Goal: Transaction & Acquisition: Purchase product/service

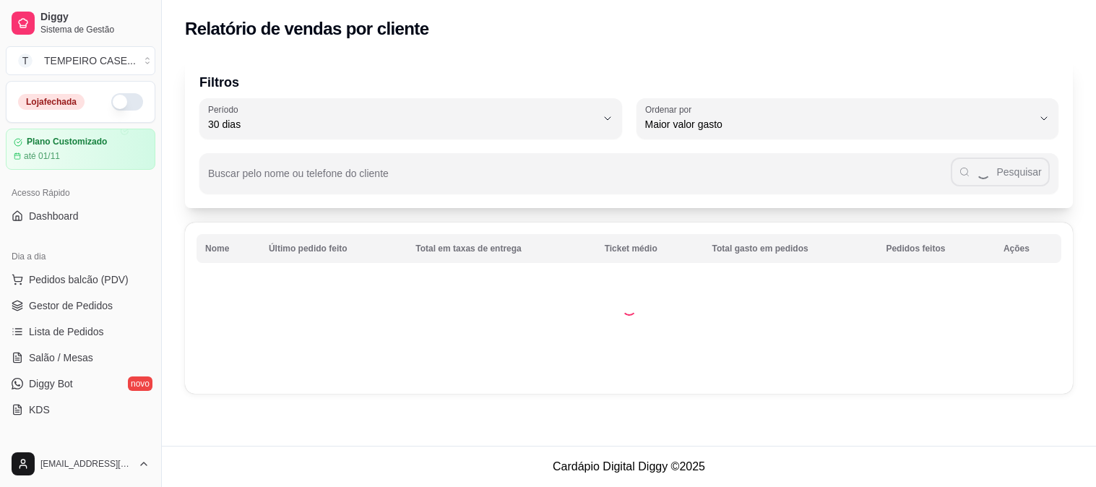
select select "30"
select select "HIGHEST_TOTAL_SPENT_WITH_ORDERS"
click at [83, 462] on link "Produtos" at bounding box center [81, 473] width 150 height 23
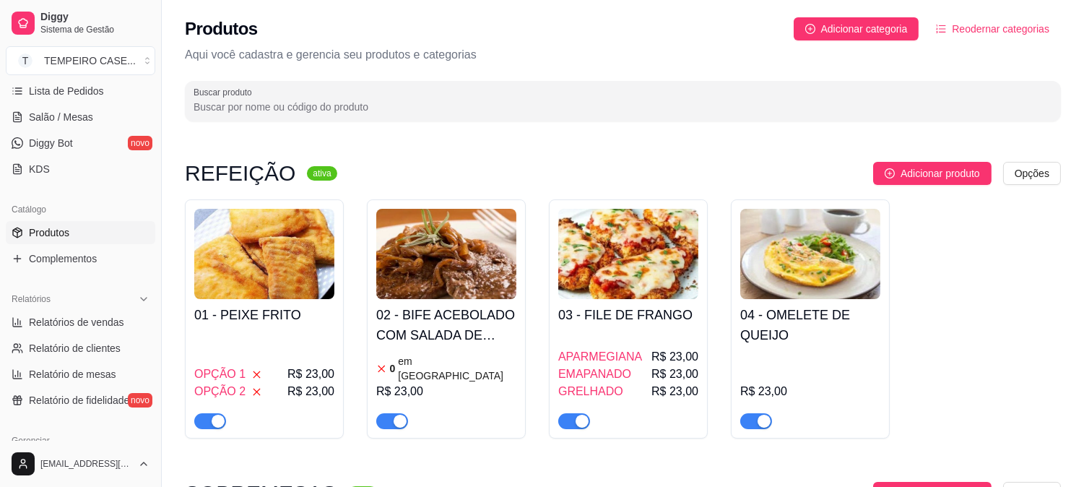
click at [309, 335] on div "OPÇÃO 1 R$ 23,00 OPÇÃO 2 R$ 23,00" at bounding box center [264, 380] width 140 height 98
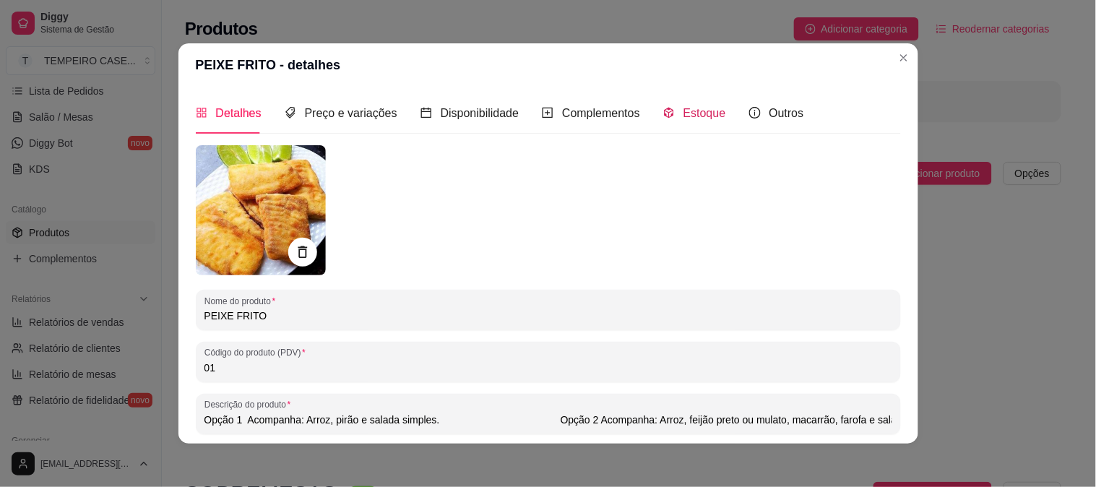
click at [690, 116] on span "Estoque" at bounding box center [704, 113] width 43 height 12
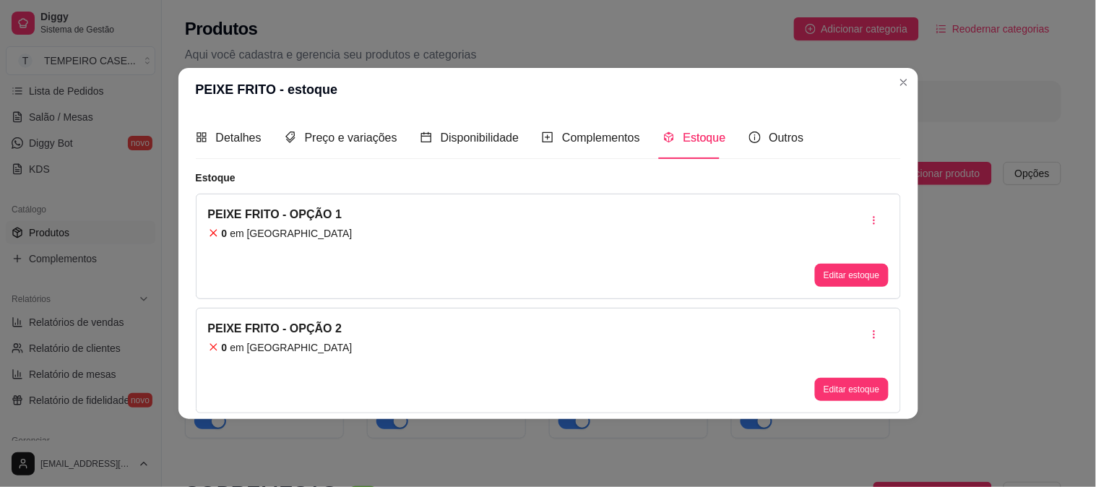
click at [877, 217] on icon "button" at bounding box center [874, 220] width 10 height 10
click at [837, 282] on span "Apagar estoque" at bounding box center [881, 281] width 105 height 14
click at [878, 347] on button "button" at bounding box center [874, 334] width 29 height 29
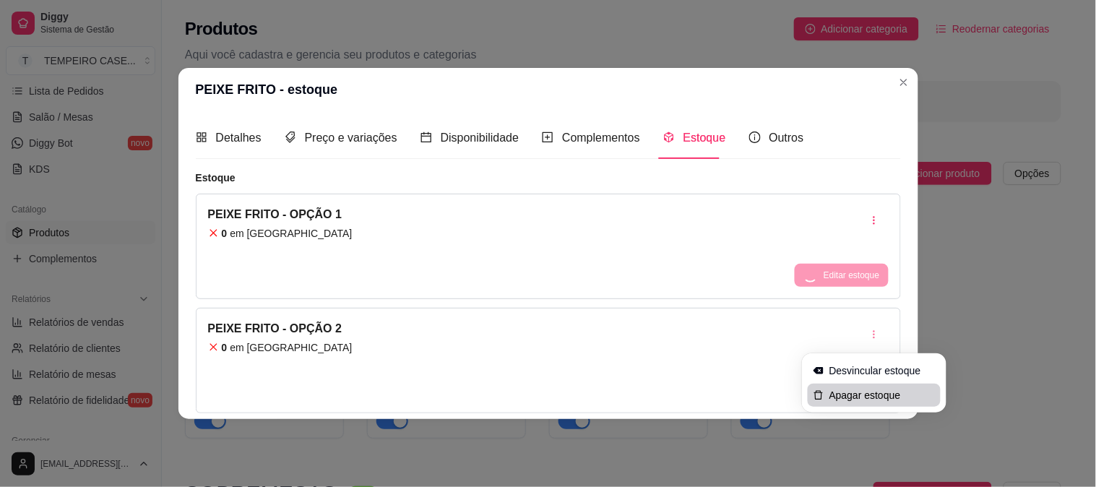
click at [863, 392] on span "Apagar estoque" at bounding box center [881, 395] width 105 height 14
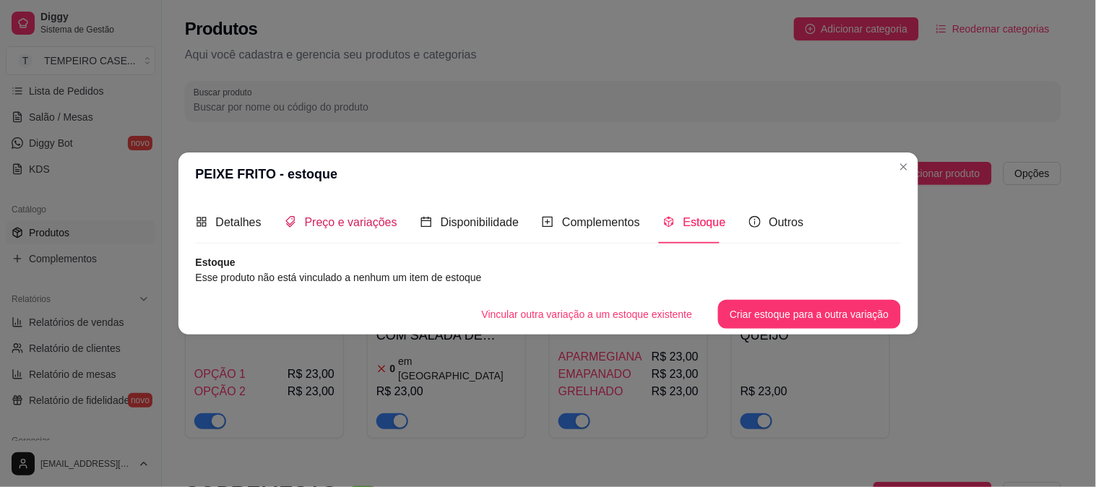
click at [338, 224] on span "Preço e variações" at bounding box center [351, 222] width 92 height 12
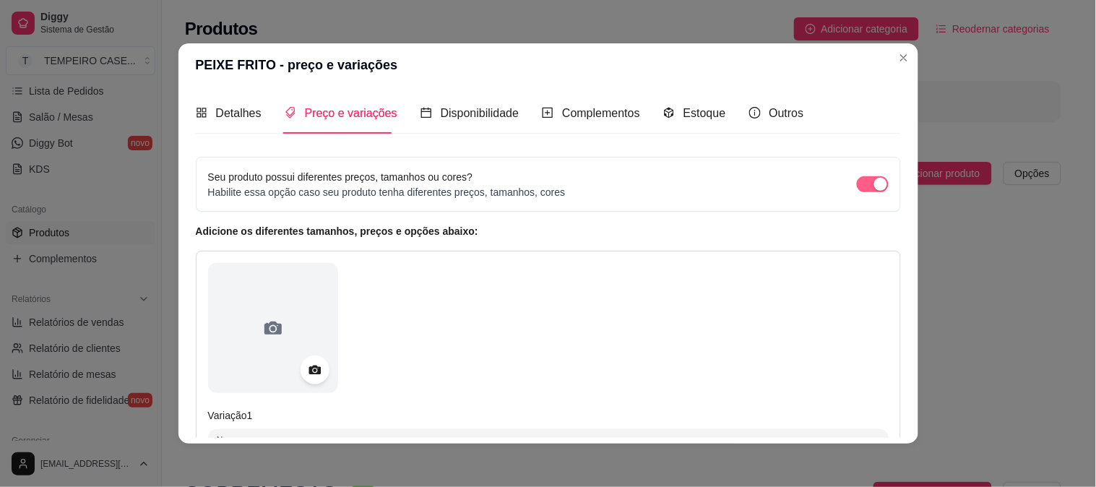
click at [874, 190] on div "button" at bounding box center [880, 184] width 13 height 13
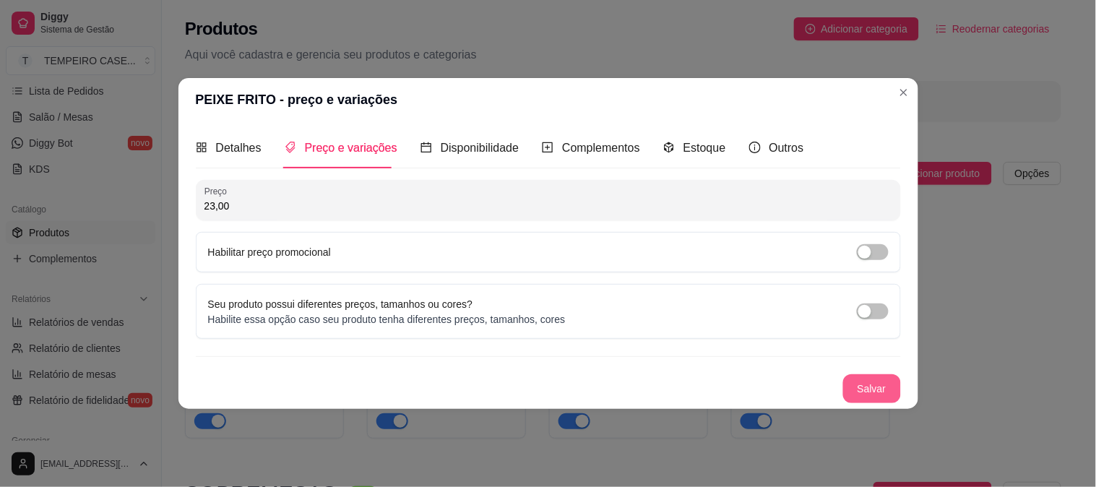
click at [883, 390] on button "Salvar" at bounding box center [872, 388] width 58 height 29
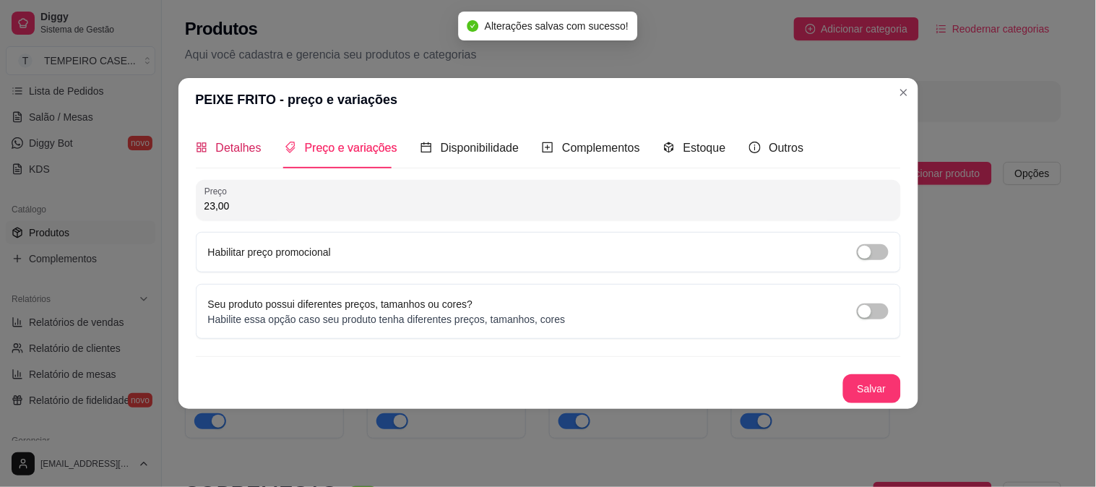
drag, startPoint x: 215, startPoint y: 152, endPoint x: 225, endPoint y: 176, distance: 26.6
click at [221, 162] on div "Detalhes" at bounding box center [229, 147] width 66 height 41
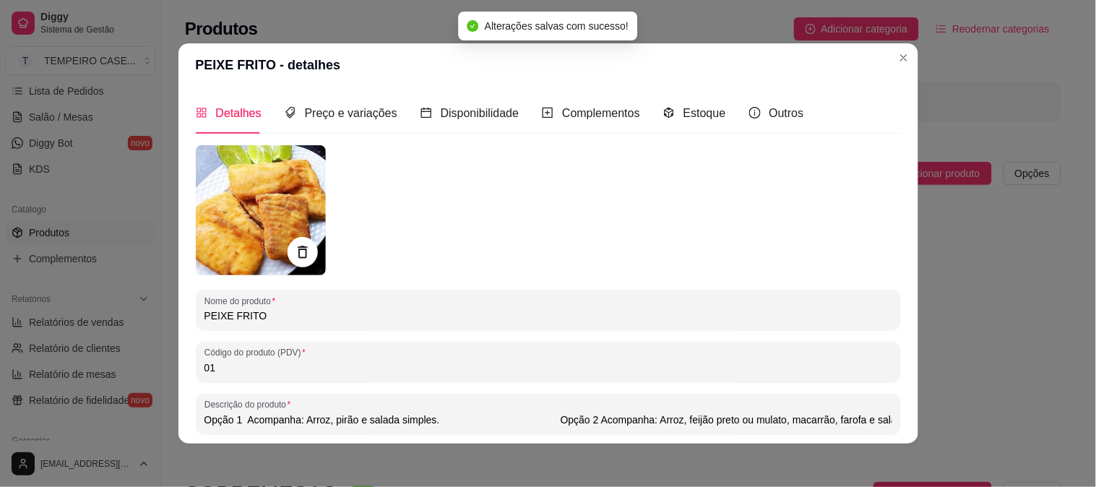
drag, startPoint x: 295, startPoint y: 256, endPoint x: 282, endPoint y: 255, distance: 13.1
click at [294, 256] on icon at bounding box center [302, 252] width 17 height 17
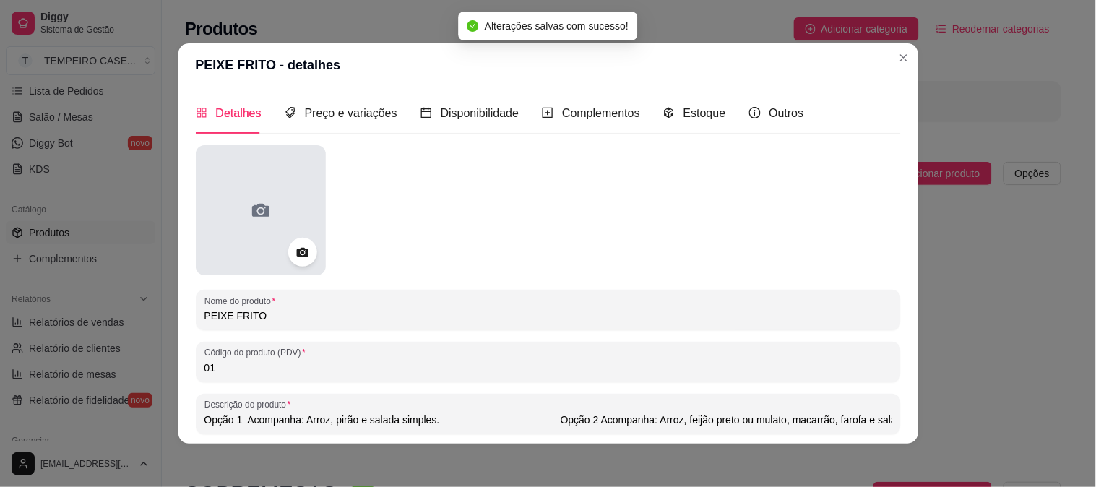
click at [233, 236] on div at bounding box center [261, 210] width 130 height 130
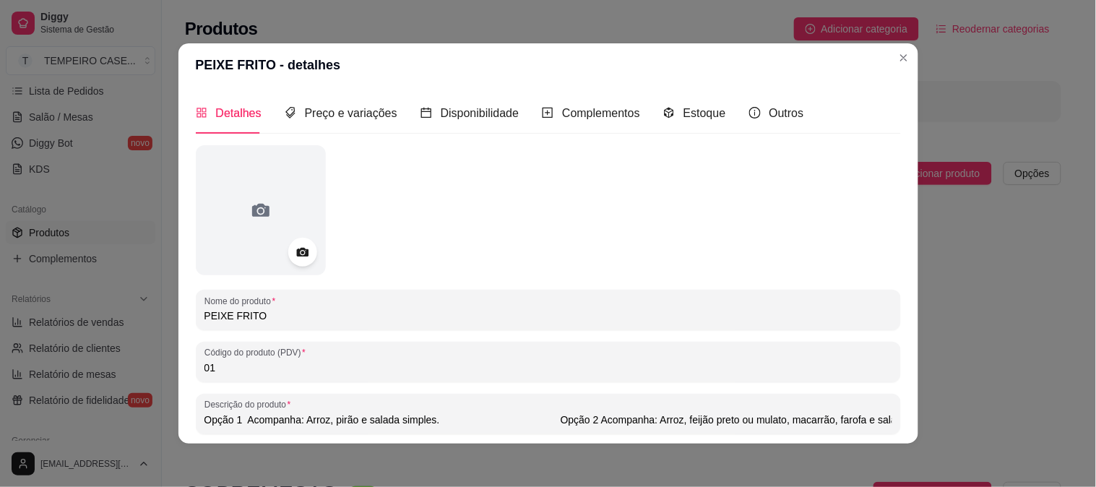
click at [551, 430] on div "Descrição do produto Opção 1 Acompanha: Arroz, pirão e salada simples. Opção 2 …" at bounding box center [548, 414] width 705 height 40
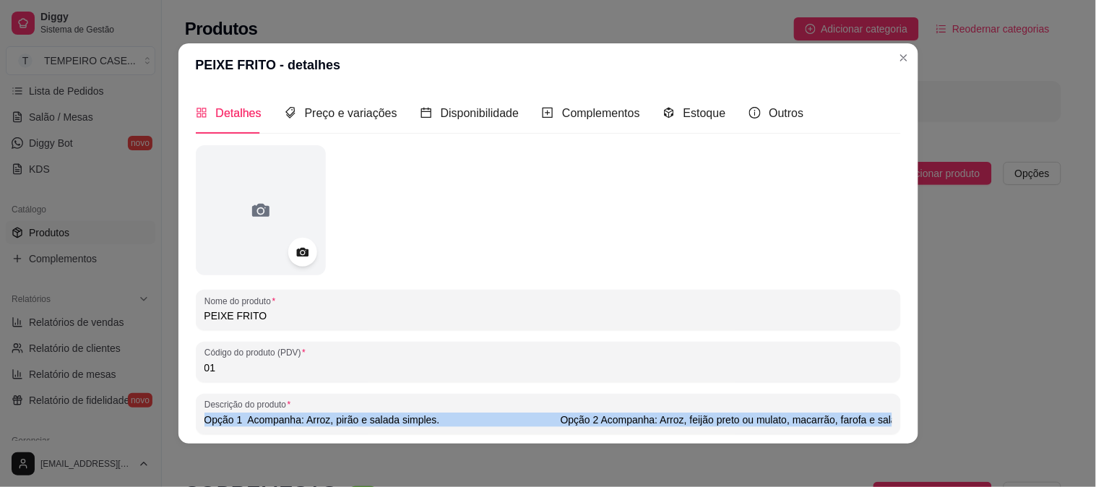
click at [551, 430] on div "Descrição do produto Opção 1 Acompanha: Arroz, pirão e salada simples. Opção 2 …" at bounding box center [548, 414] width 705 height 40
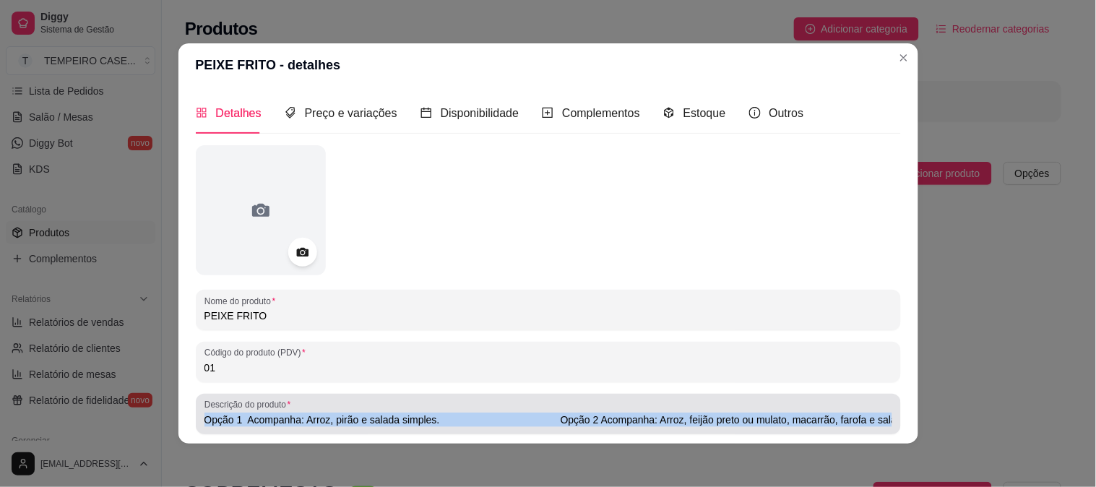
click at [551, 430] on div "Descrição do produto Opção 1 Acompanha: Arroz, pirão e salada simples. Opção 2 …" at bounding box center [548, 414] width 705 height 40
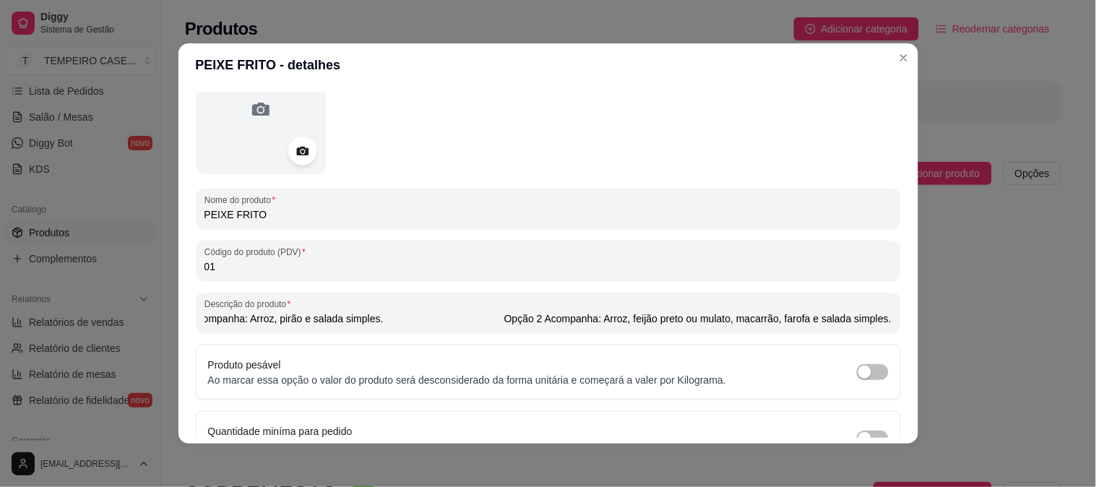
scroll to position [181, 0]
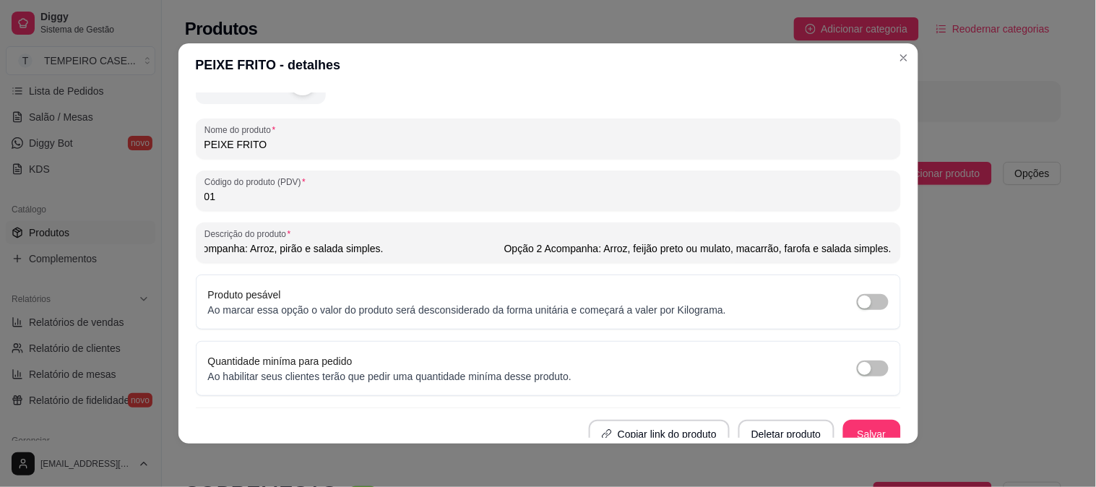
drag, startPoint x: 473, startPoint y: 421, endPoint x: 1095, endPoint y: 428, distance: 622.0
click at [1095, 428] on div "PEIXE FRITO - detalhes Detalhes Preço e variações Disponibilidade Complementos …" at bounding box center [548, 243] width 1096 height 487
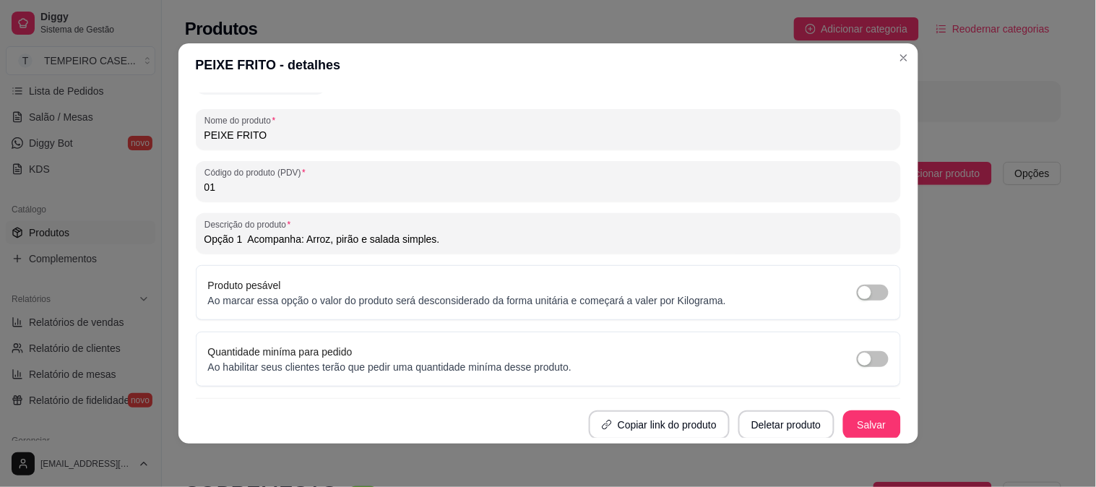
scroll to position [0, 0]
drag, startPoint x: 477, startPoint y: 229, endPoint x: 391, endPoint y: 254, distance: 89.6
click at [34, 220] on div "PEIXE FRITO - detalhes Detalhes Preço e variações Disponibilidade Complementos …" at bounding box center [548, 243] width 1096 height 487
click at [496, 240] on input "Opção 1 Acompanha: Arroz, pirão e salada simples. Opção 2 Acompanha: Arroz, fei…" at bounding box center [548, 239] width 688 height 14
drag, startPoint x: 550, startPoint y: 244, endPoint x: 0, endPoint y: 261, distance: 550.0
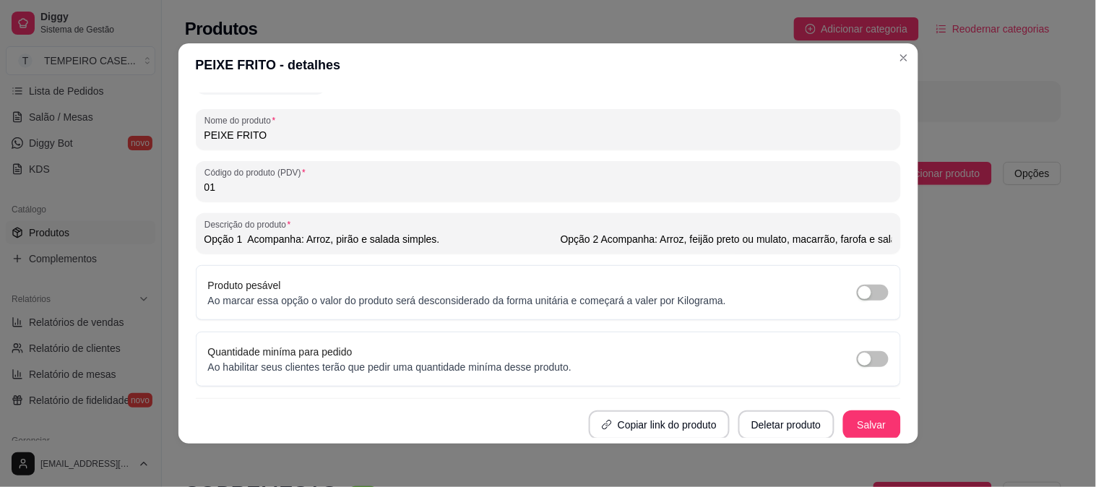
click at [0, 261] on div "PEIXE FRITO - detalhes Detalhes Preço e variações Disponibilidade Complementos …" at bounding box center [548, 243] width 1096 height 487
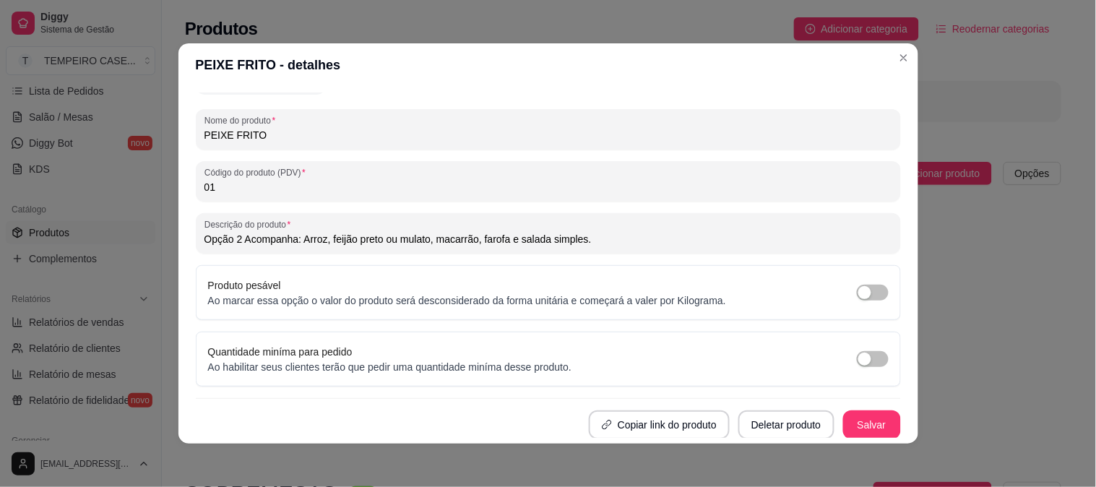
drag, startPoint x: 236, startPoint y: 242, endPoint x: 145, endPoint y: 243, distance: 90.3
click at [145, 243] on div "PEIXE FRITO - detalhes Detalhes Preço e variações Disponibilidade Complementos …" at bounding box center [548, 243] width 1096 height 487
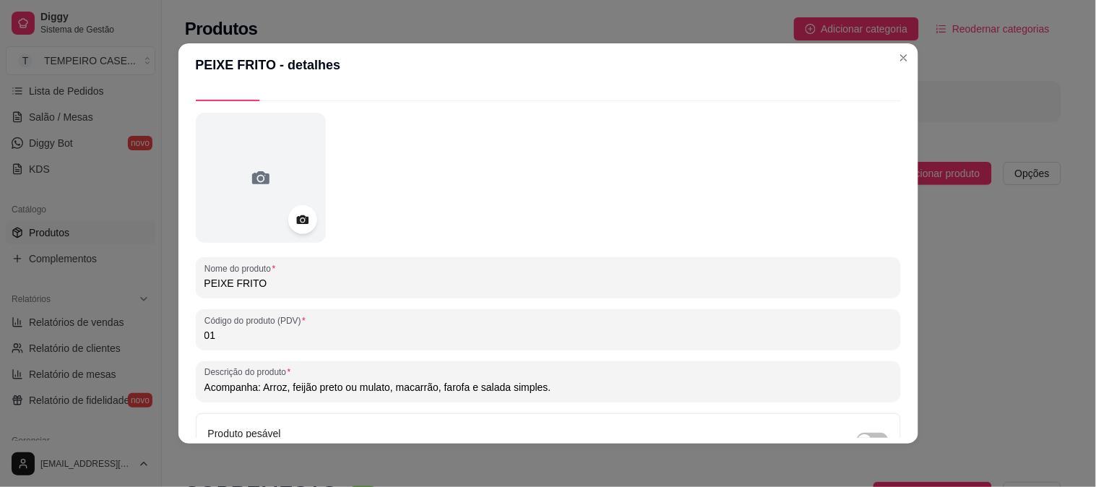
scroll to position [20, 0]
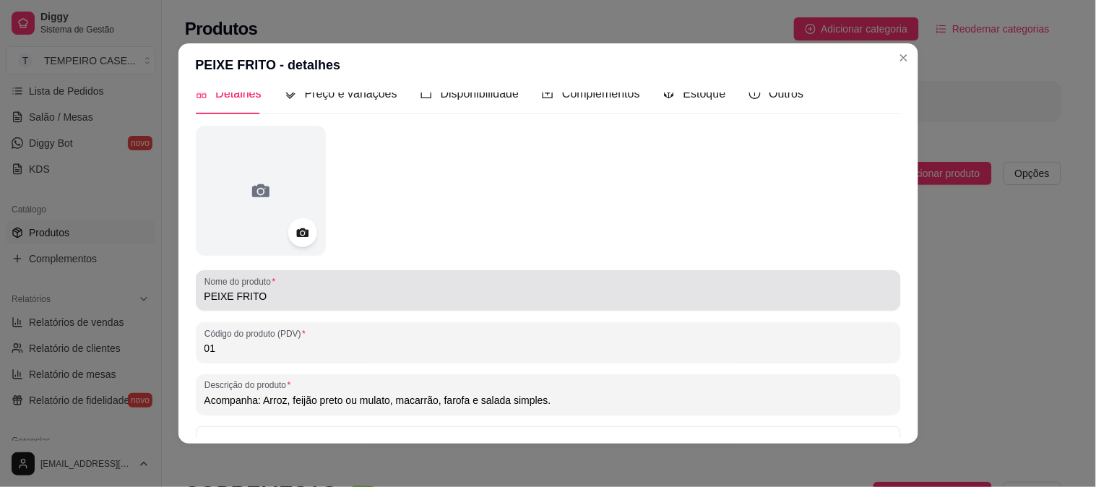
type input "Acompanha: Arroz, feijão preto ou mulato, macarrão, farofa e salada simples."
click at [254, 300] on input "PEIXE FRITO" at bounding box center [548, 296] width 688 height 14
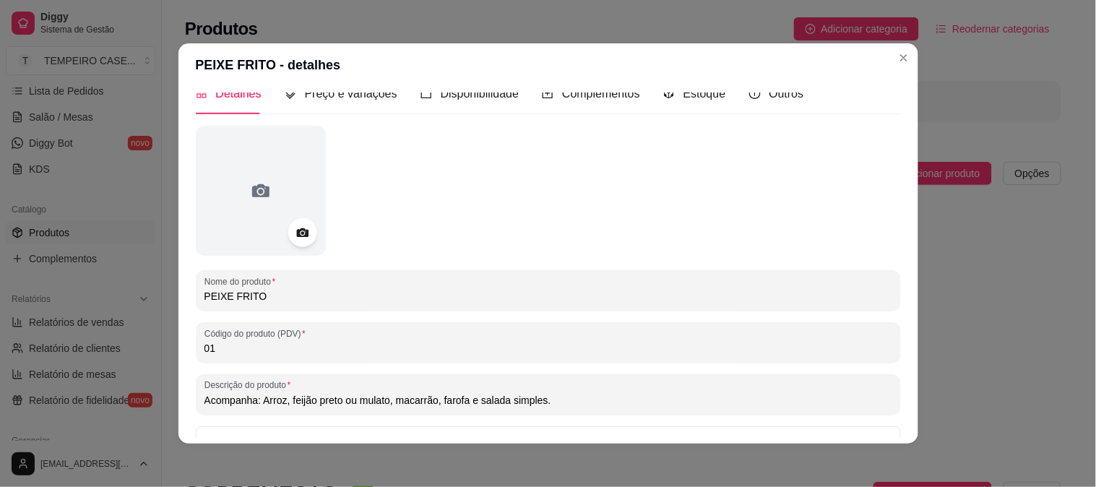
click at [254, 300] on input "PEIXE FRITO" at bounding box center [548, 296] width 688 height 14
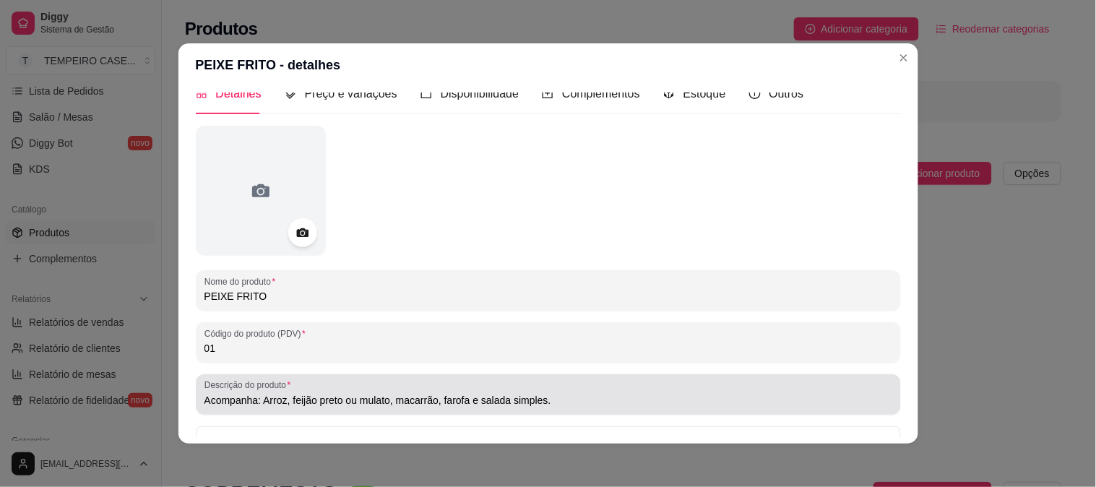
drag, startPoint x: 286, startPoint y: 386, endPoint x: 246, endPoint y: 286, distance: 108.3
click at [246, 286] on label "Nome do produto" at bounding box center [242, 281] width 76 height 12
click at [246, 289] on input "PEIXE FRITO" at bounding box center [548, 296] width 688 height 14
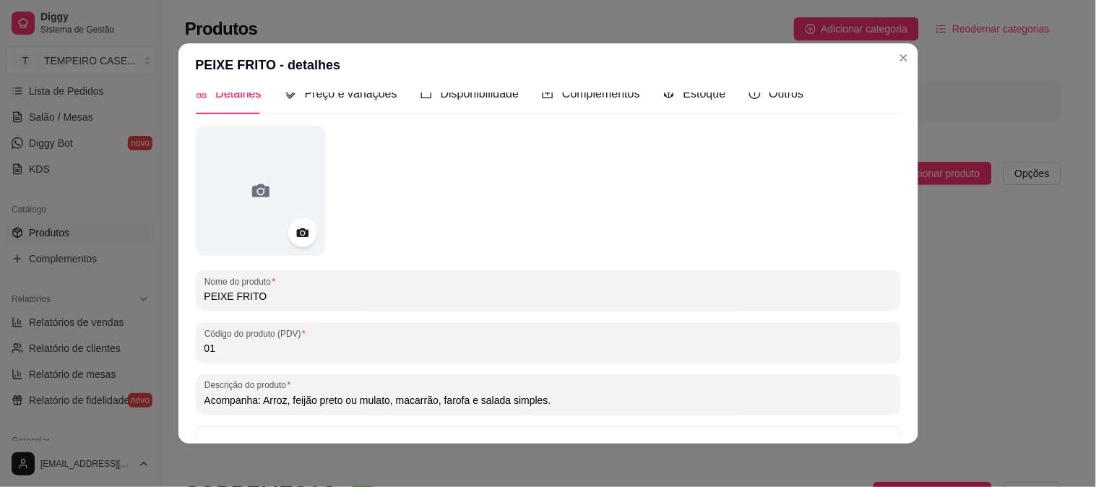
click at [242, 291] on input "PEIXE FRITO" at bounding box center [548, 296] width 688 height 14
type input "f"
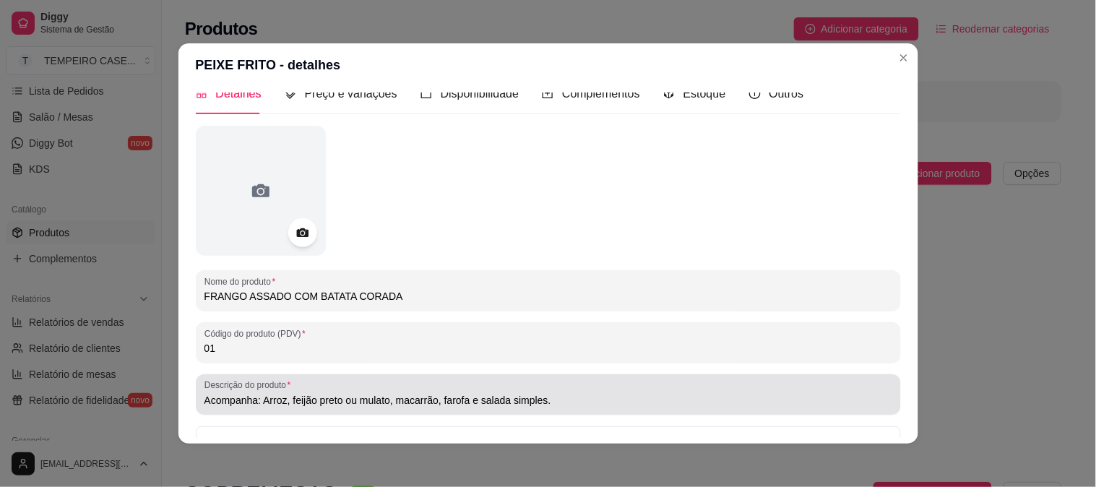
type input "FRANGO ASSADO COM BATATA CORADA"
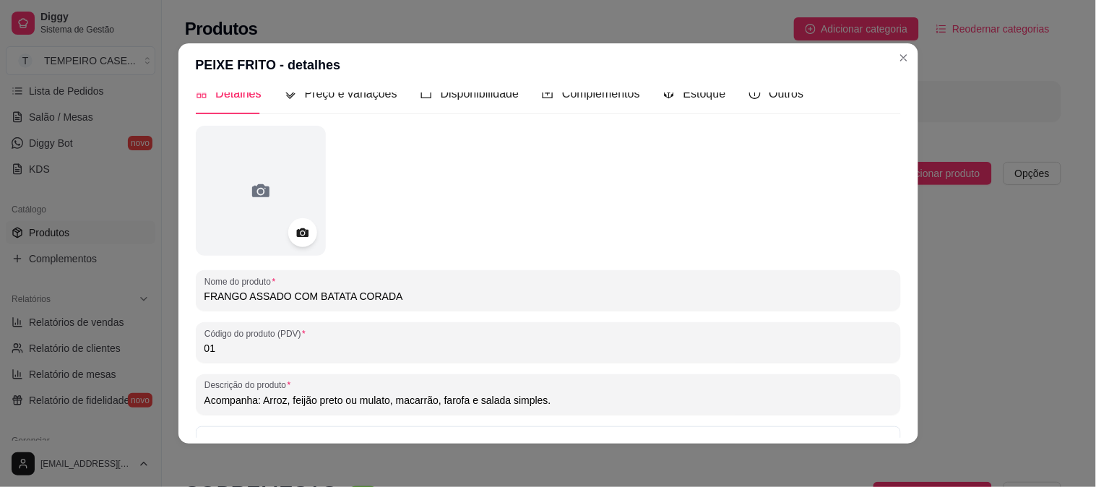
click at [536, 406] on input "Acompanha: Arroz, feijão preto ou mulato, macarrão, farofa e salada simples." at bounding box center [548, 400] width 688 height 14
click at [537, 401] on input "Acompanha: Arroz, feijão preto ou mulato, macarrão, farofa e salada simples." at bounding box center [548, 400] width 688 height 14
drag, startPoint x: 542, startPoint y: 399, endPoint x: 465, endPoint y: 402, distance: 76.6
click at [465, 402] on input "Acompanha: Arroz, feijão preto ou mulato, macarrão, farofa e salada simples." at bounding box center [548, 400] width 688 height 14
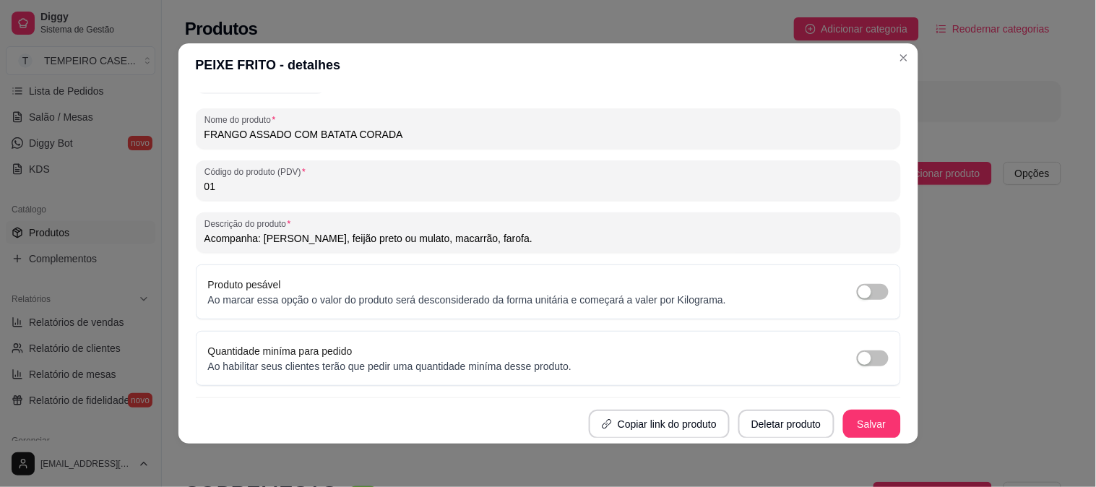
scroll to position [3, 0]
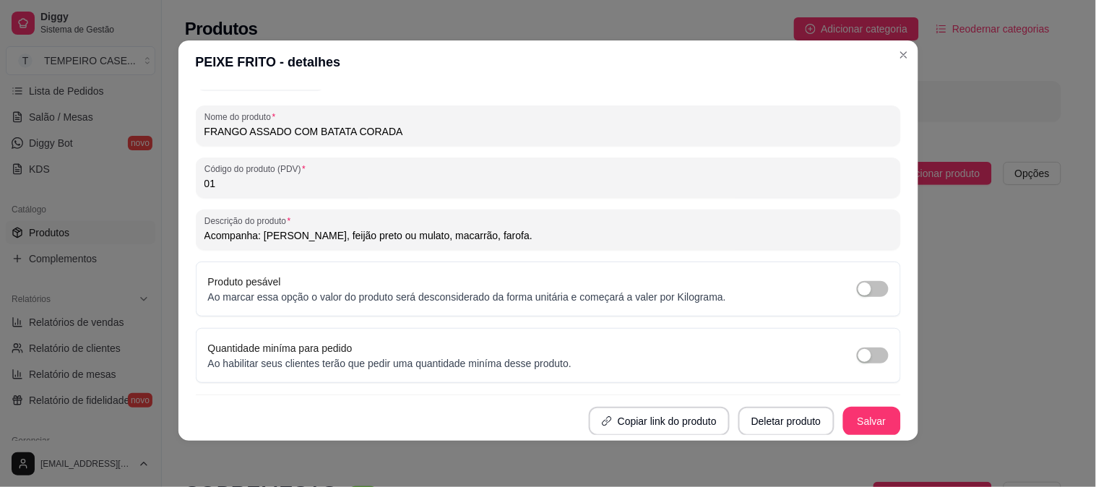
type input "Acompanha: [PERSON_NAME], feijão preto ou mulato, macarrão, farofa."
click at [847, 418] on button "Salvar" at bounding box center [872, 421] width 56 height 28
click at [848, 407] on button "Salvar" at bounding box center [872, 421] width 56 height 28
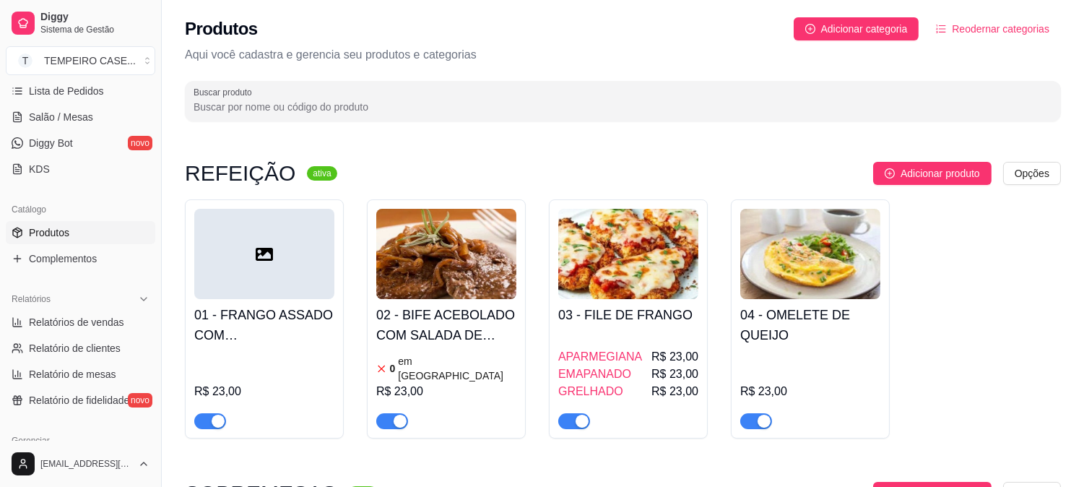
click at [428, 333] on h4 "02 - BIFE ACEBOLADO COM SALADA DE MAIONESE" at bounding box center [446, 325] width 140 height 40
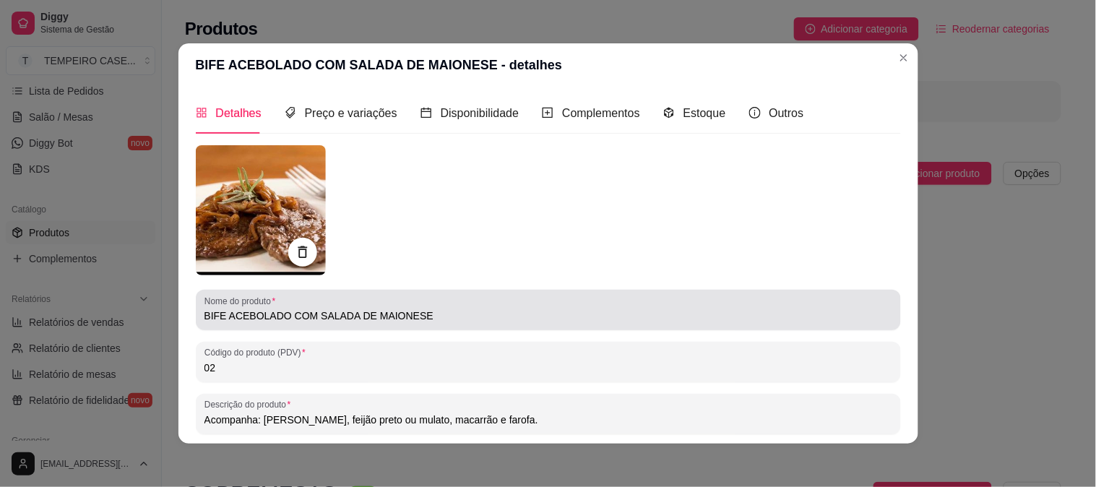
click at [381, 308] on input "BIFE ACEBOLADO COM SALADA DE MAIONESE" at bounding box center [548, 315] width 688 height 14
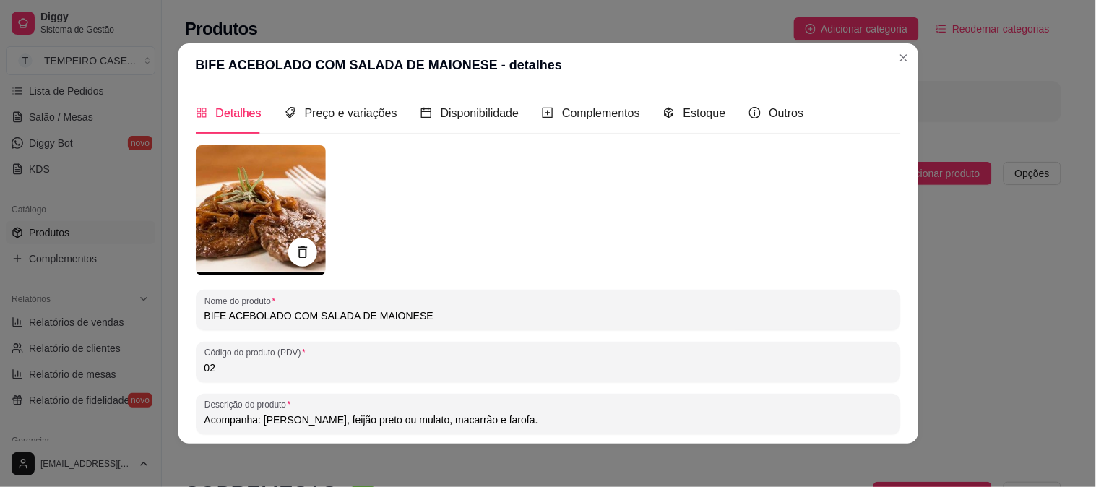
click at [381, 308] on input "BIFE ACEBOLADO COM SALADA DE MAIONESE" at bounding box center [548, 315] width 688 height 14
type input "C"
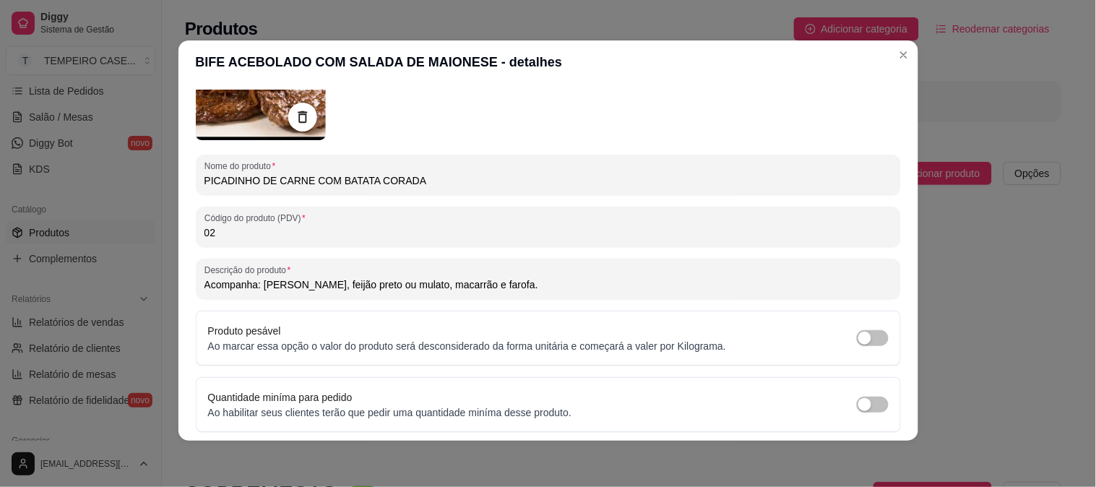
scroll to position [160, 0]
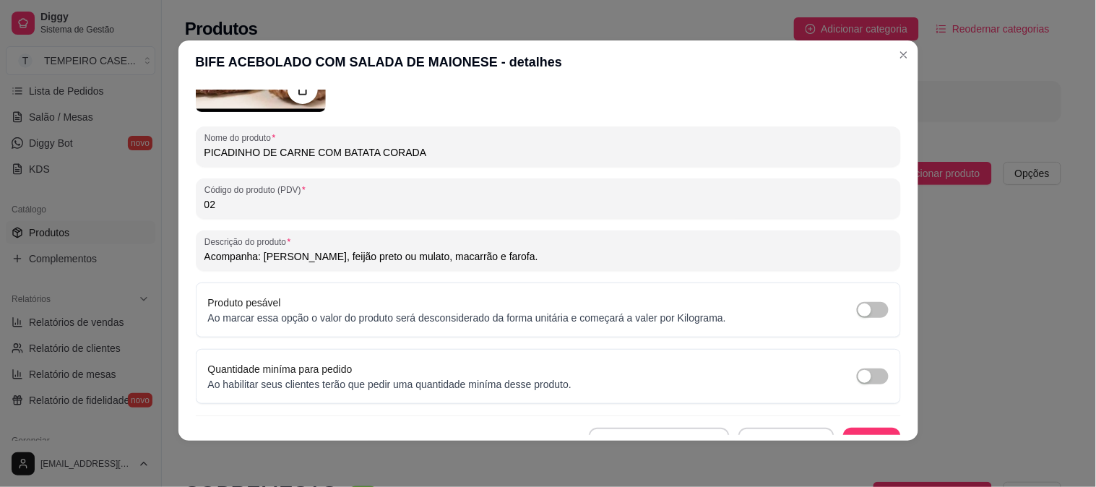
type input "PICADINHO DE CARNE COM BATATA CORADA"
click at [296, 95] on icon at bounding box center [302, 88] width 17 height 17
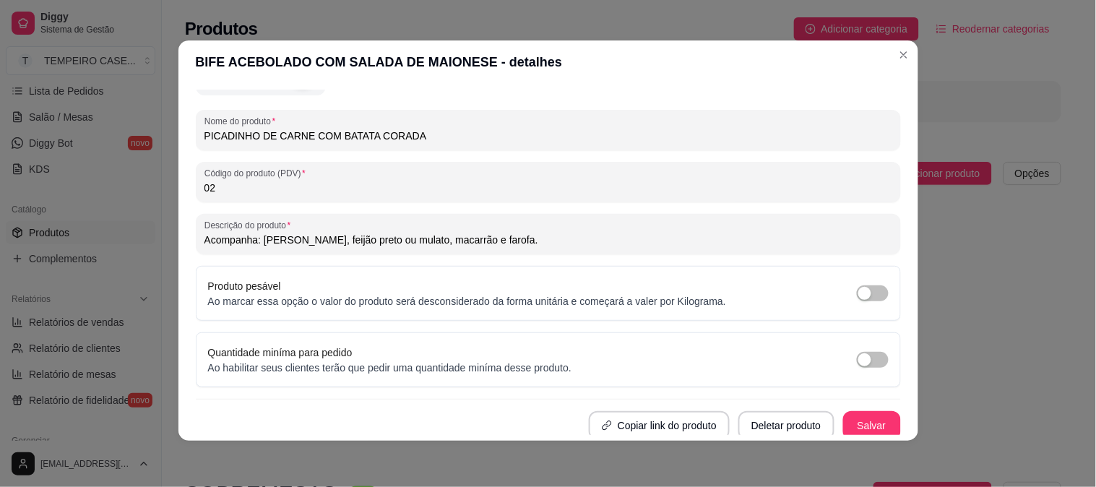
scroll to position [181, 0]
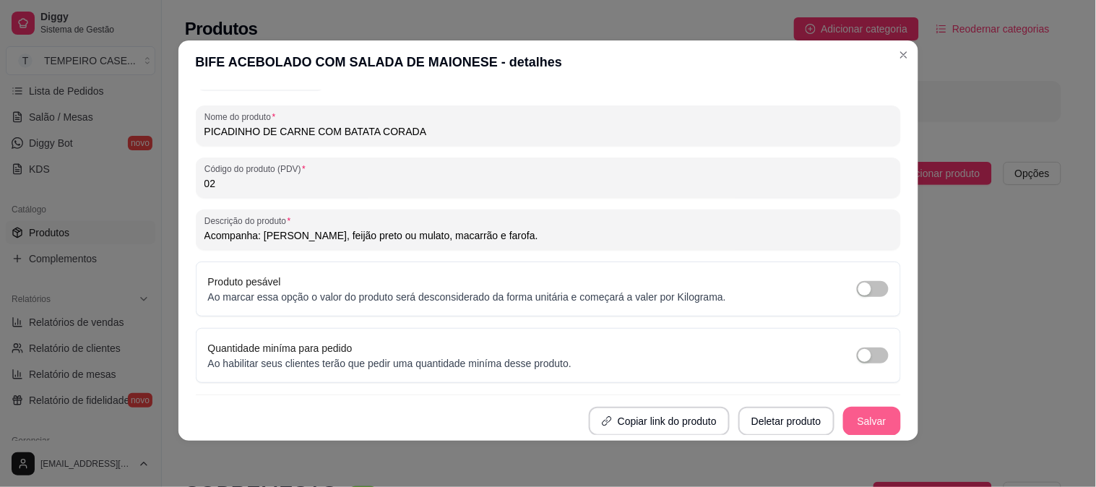
click at [857, 417] on button "Salvar" at bounding box center [872, 421] width 58 height 29
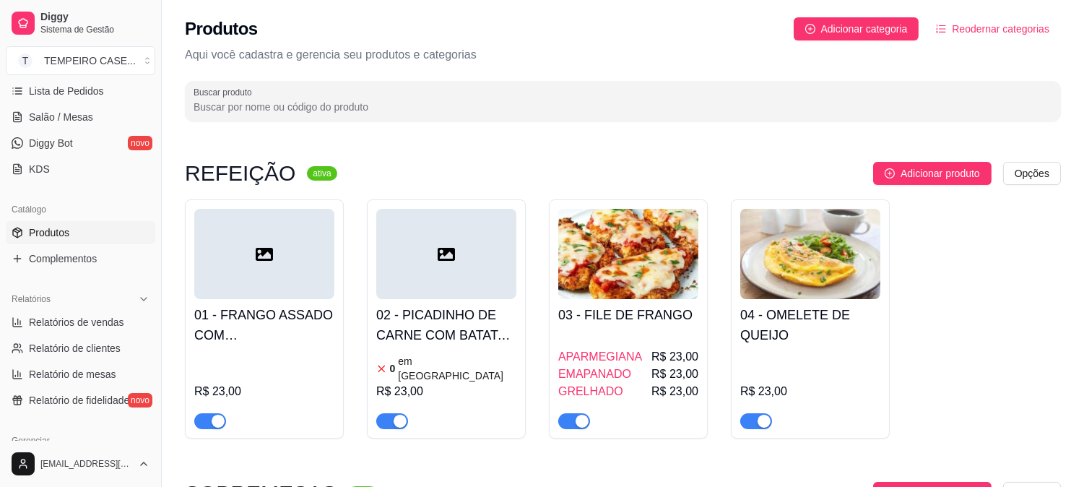
click at [444, 364] on article "em [GEOGRAPHIC_DATA]" at bounding box center [457, 368] width 118 height 29
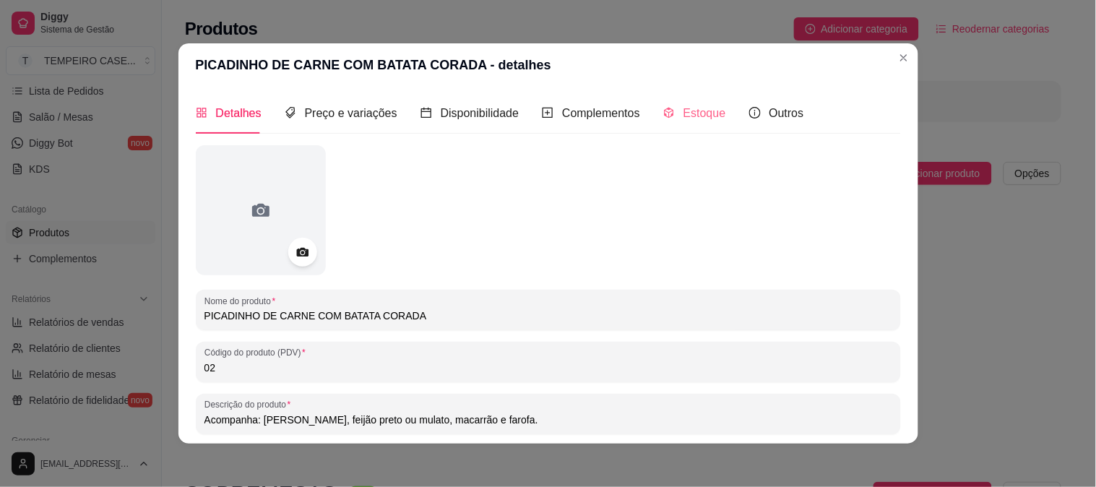
click at [679, 103] on div "Estoque" at bounding box center [694, 112] width 63 height 41
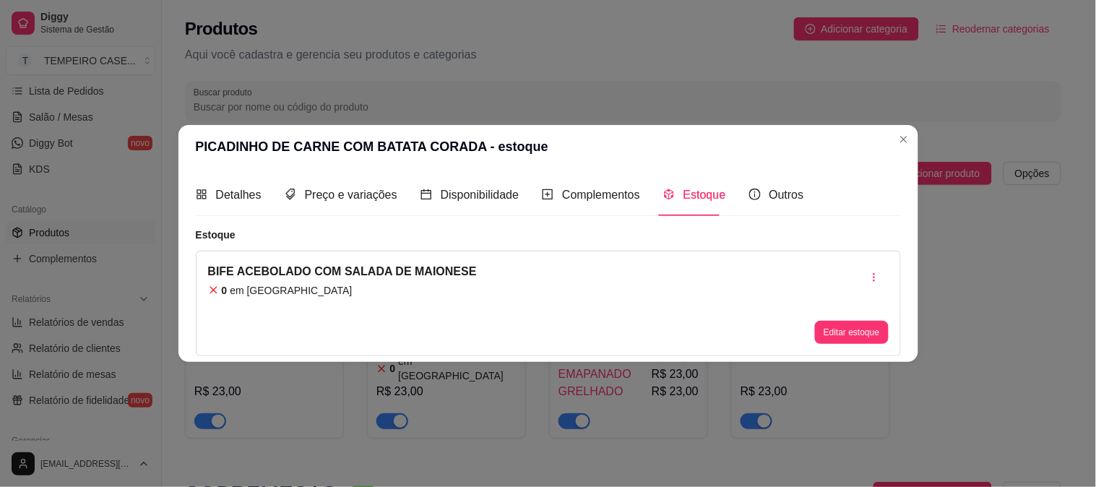
click at [870, 277] on icon "button" at bounding box center [874, 277] width 10 height 10
click at [820, 338] on icon "delete" at bounding box center [818, 338] width 10 height 10
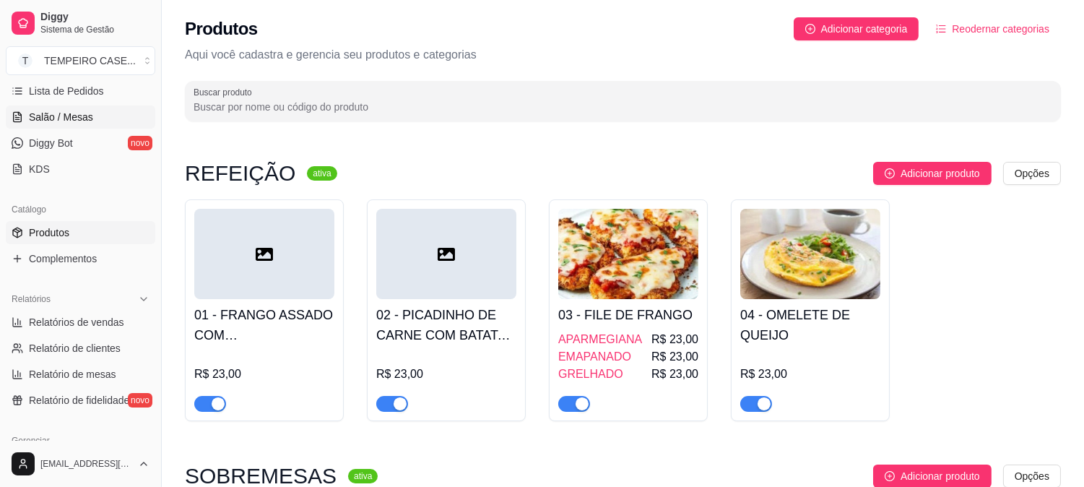
click at [120, 113] on link "Salão / Mesas" at bounding box center [81, 116] width 150 height 23
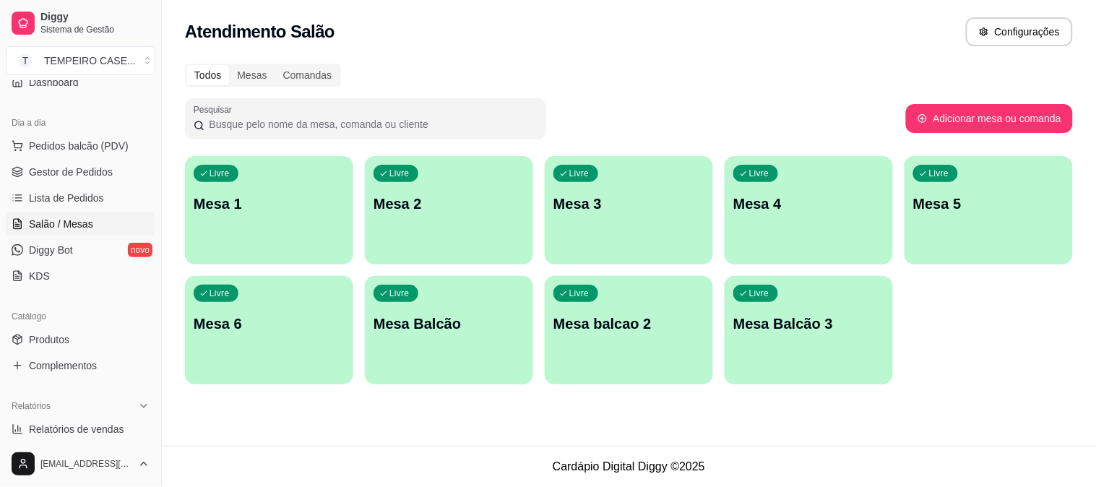
scroll to position [80, 0]
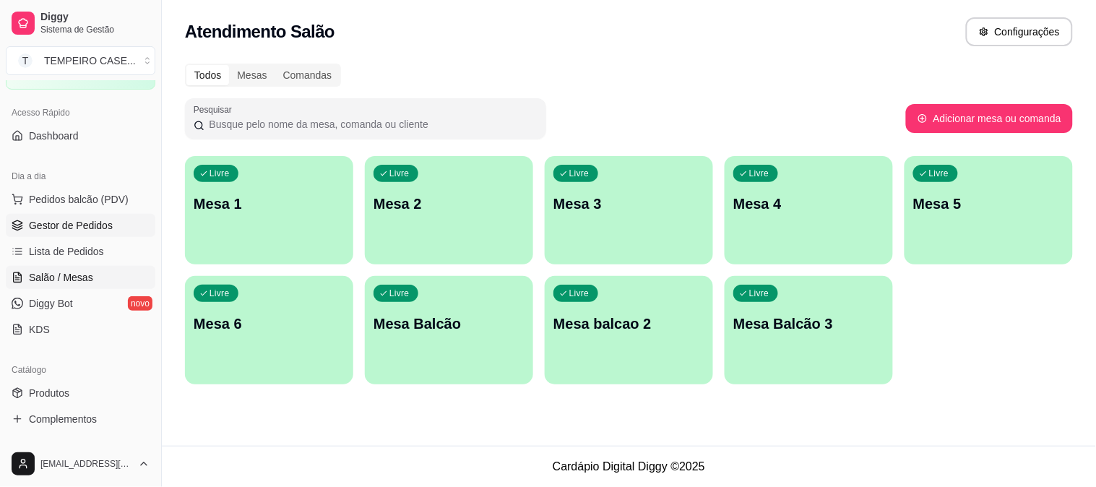
click at [89, 228] on span "Gestor de Pedidos" at bounding box center [71, 225] width 84 height 14
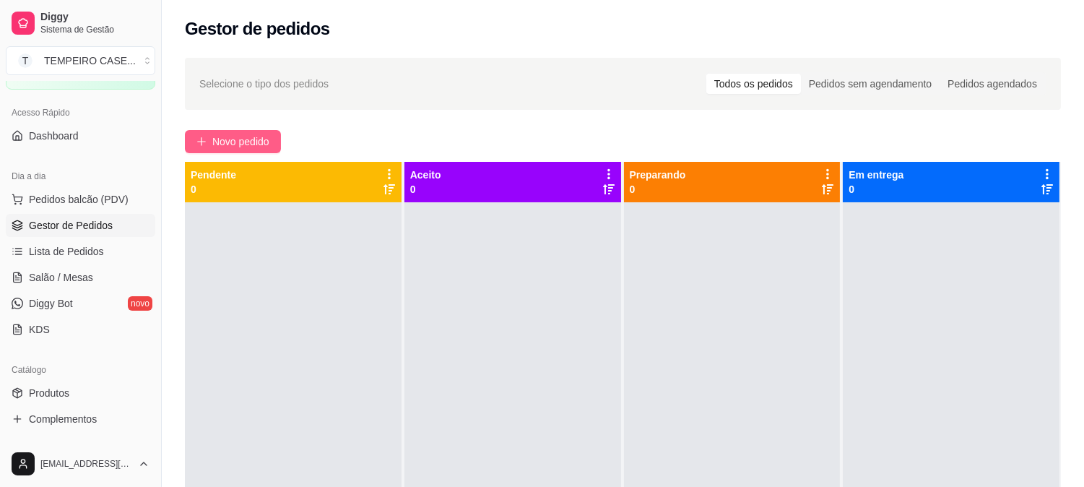
click at [263, 145] on span "Novo pedido" at bounding box center [240, 142] width 57 height 16
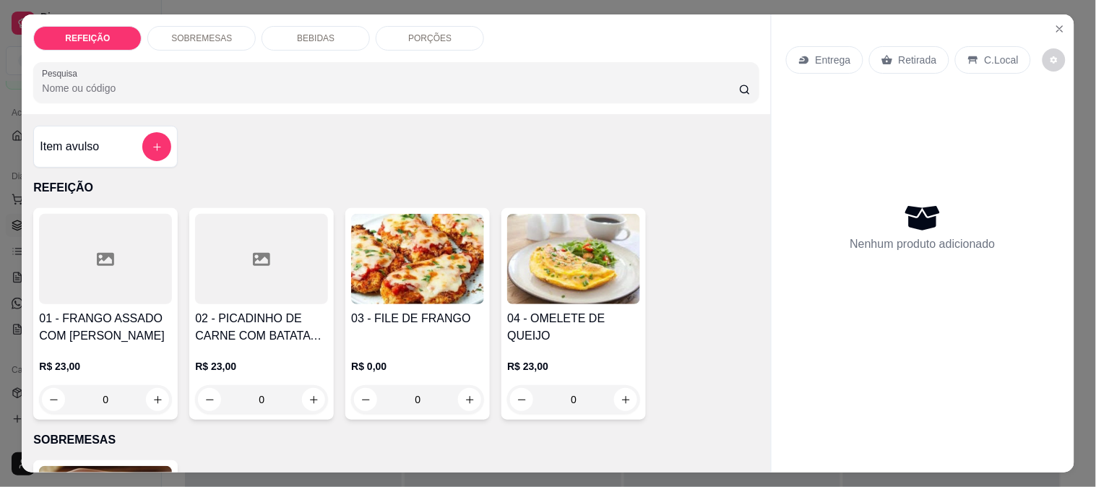
click at [99, 290] on div at bounding box center [105, 259] width 133 height 90
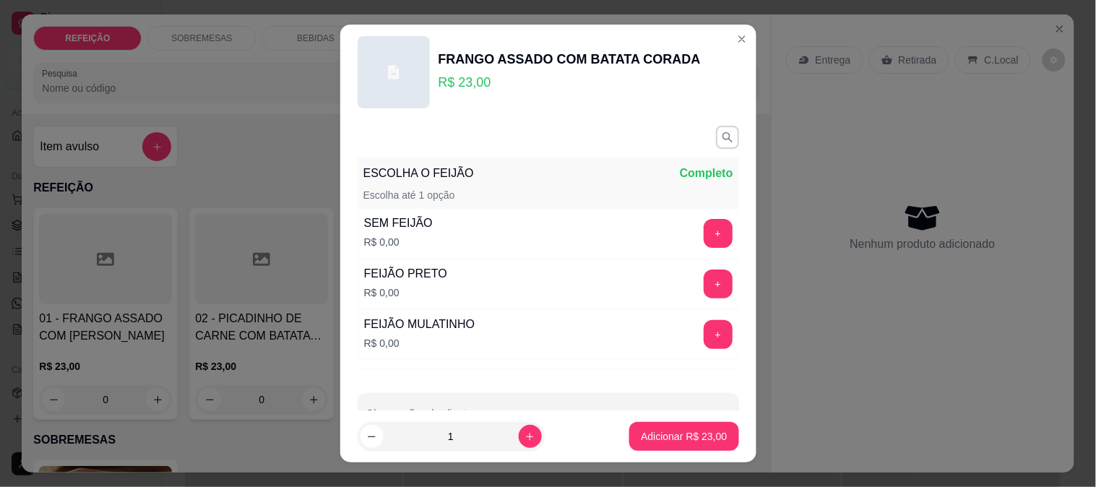
drag, startPoint x: 438, startPoint y: 451, endPoint x: 400, endPoint y: 450, distance: 37.6
click at [400, 450] on input "1" at bounding box center [451, 436] width 135 height 29
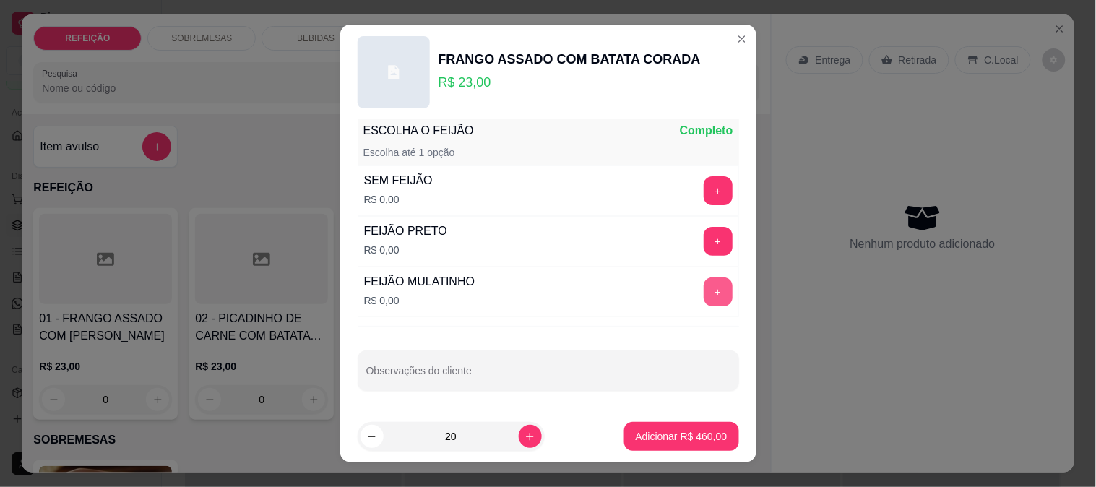
type input "20"
click at [704, 284] on button "+" at bounding box center [718, 291] width 29 height 29
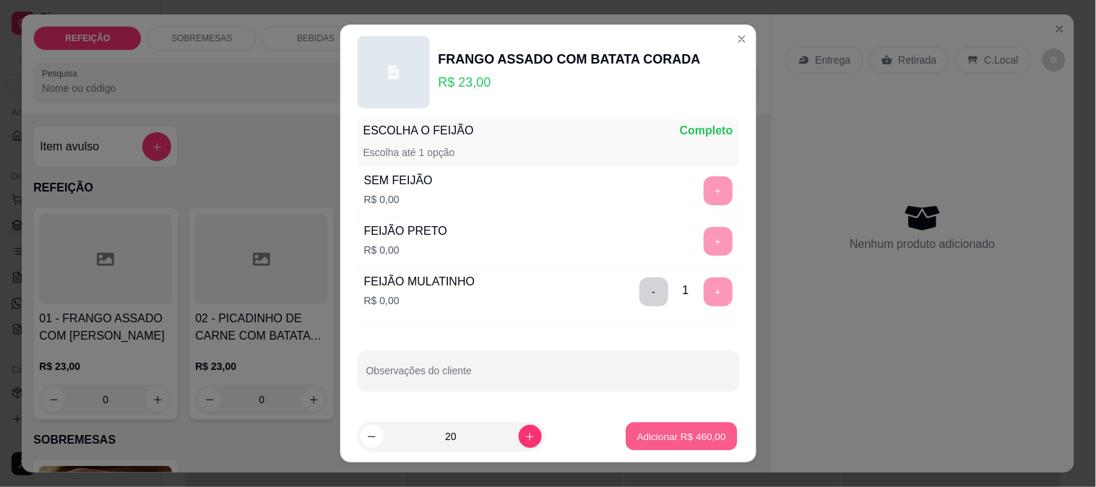
click at [681, 432] on p "Adicionar R$ 460,00" at bounding box center [681, 437] width 89 height 14
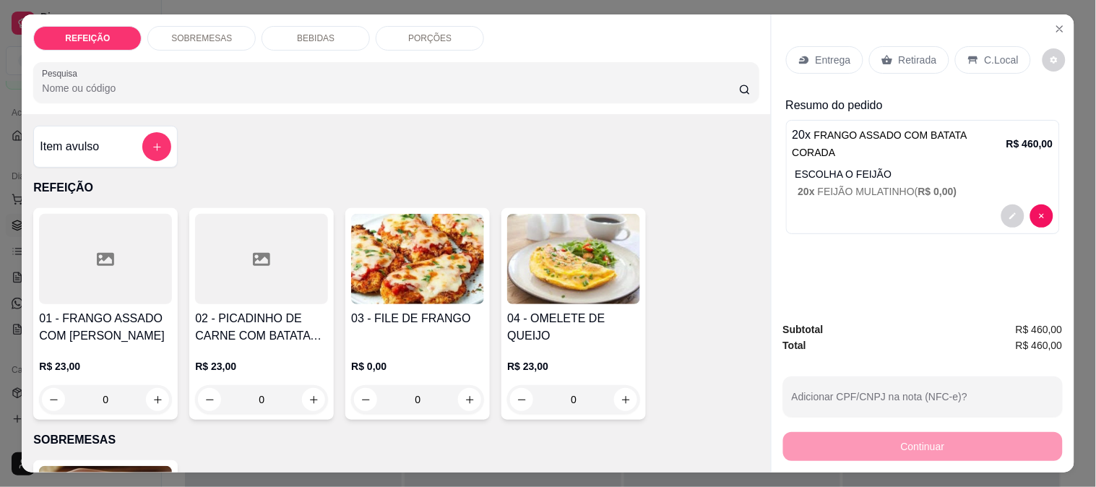
click at [808, 59] on div "Entrega" at bounding box center [824, 59] width 77 height 27
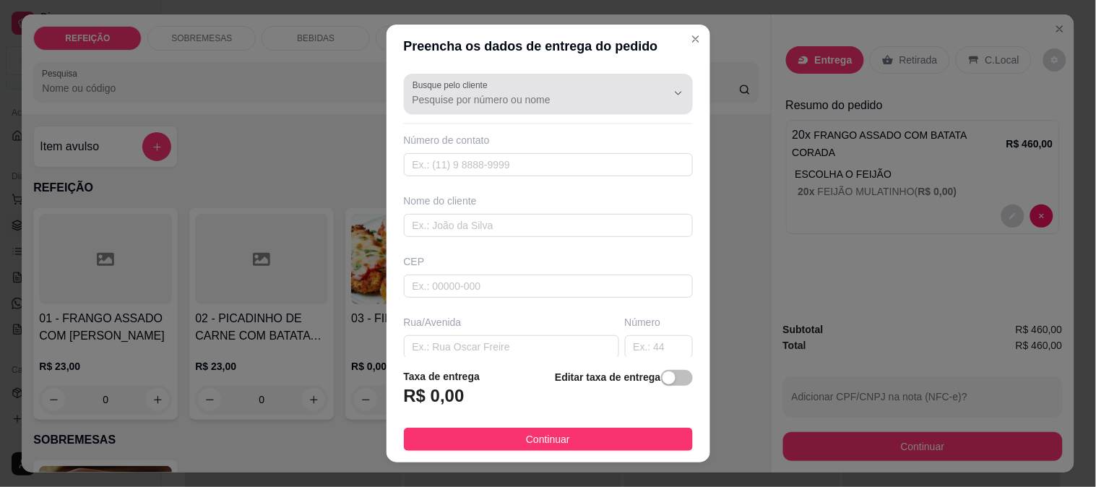
click at [451, 103] on input "Busque pelo cliente" at bounding box center [527, 99] width 231 height 14
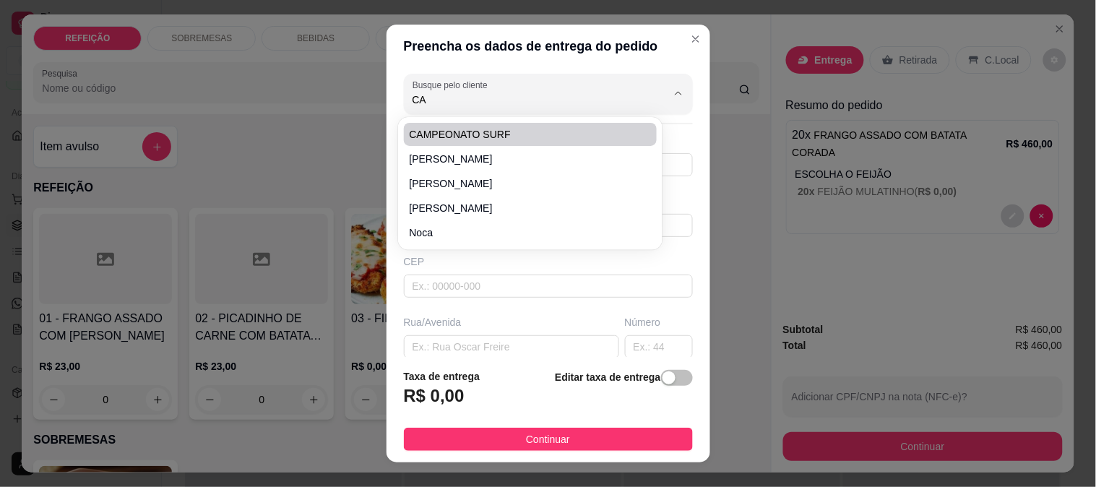
click at [500, 131] on span "CAMPEONATO SURF" at bounding box center [524, 134] width 228 height 14
type input "CAMPEONATO SURF"
type input "1"
type input "CAMPEONATO SURF"
type input "BORETE"
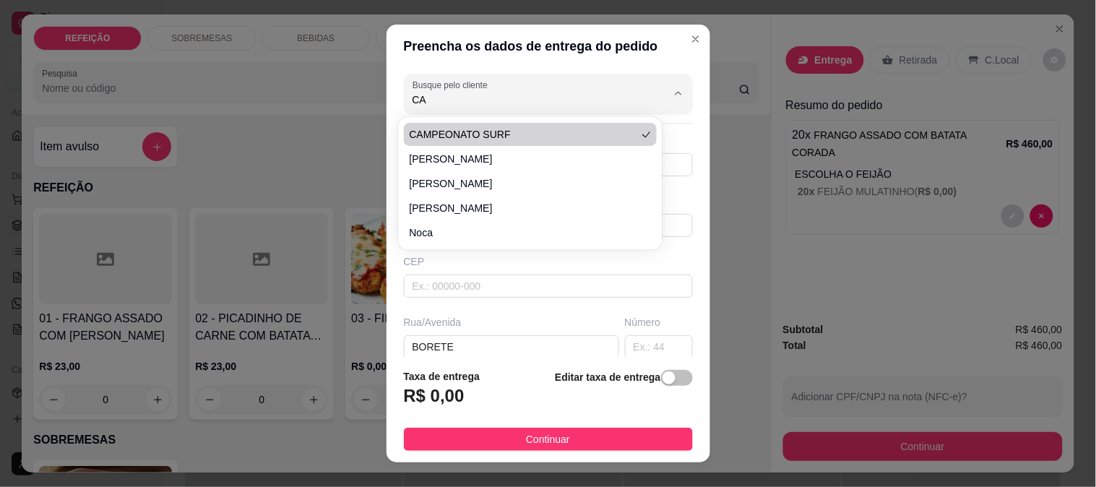
type input "IPOJUCA"
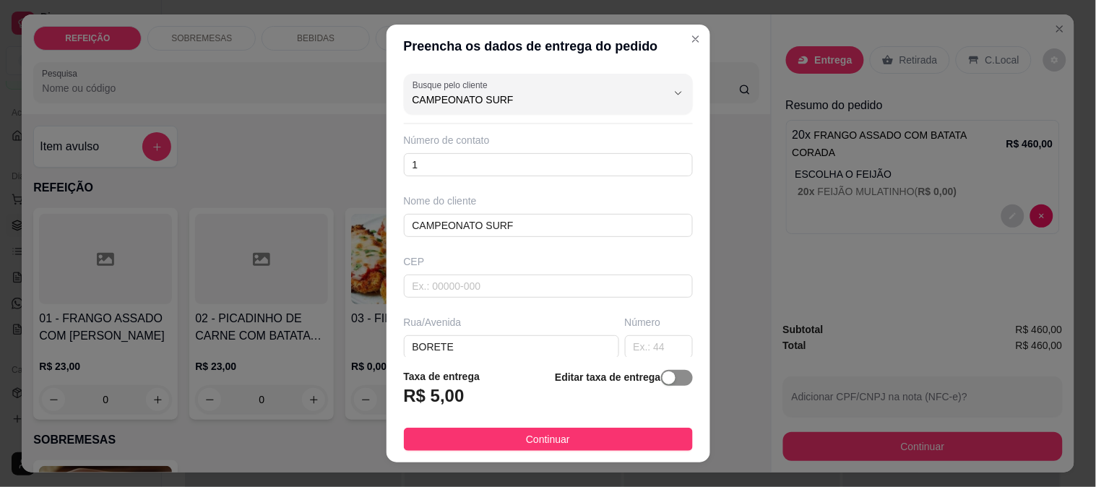
type input "CAMPEONATO SURF"
click at [662, 384] on div "button" at bounding box center [668, 377] width 13 height 13
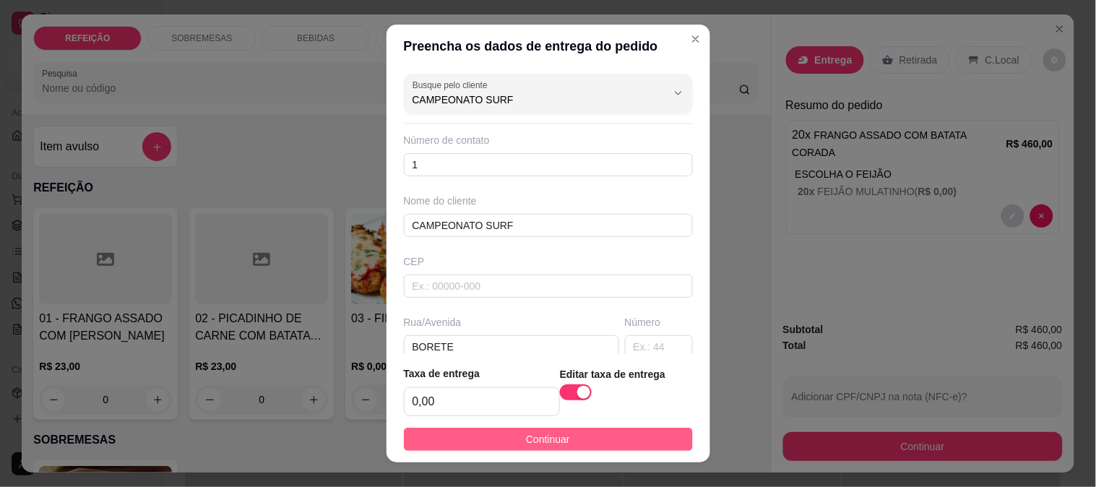
click at [601, 437] on button "Continuar" at bounding box center [548, 439] width 289 height 23
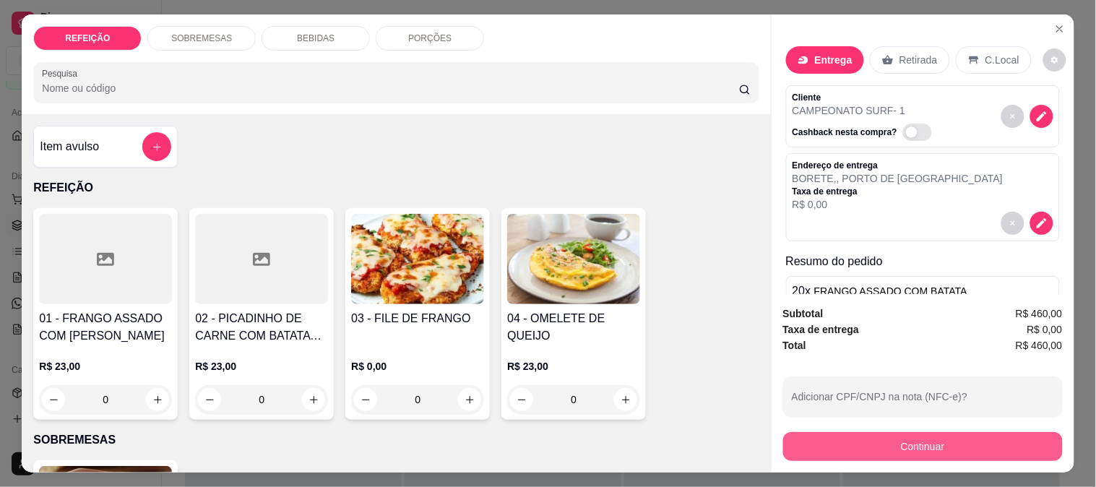
click at [903, 438] on button "Continuar" at bounding box center [923, 446] width 280 height 29
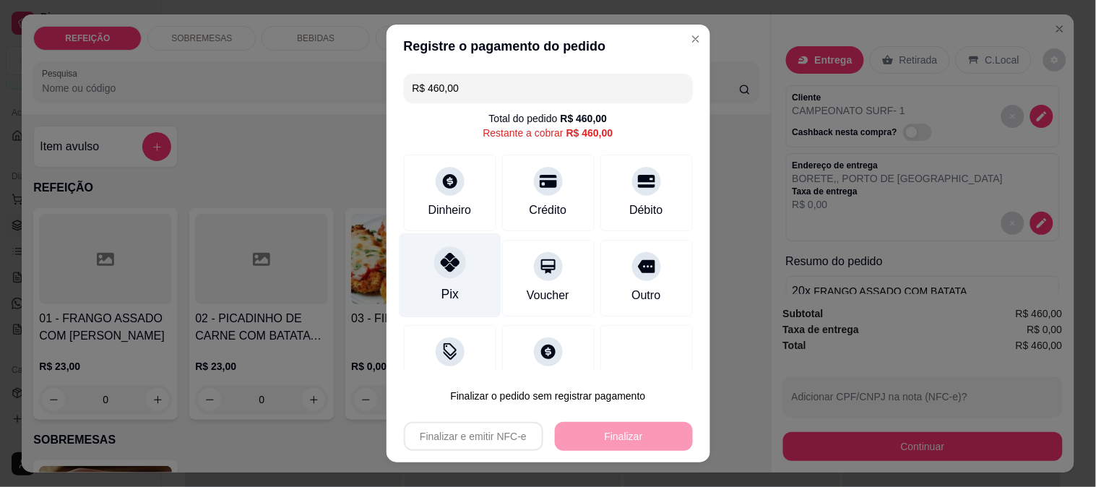
click at [440, 268] on icon at bounding box center [449, 262] width 19 height 19
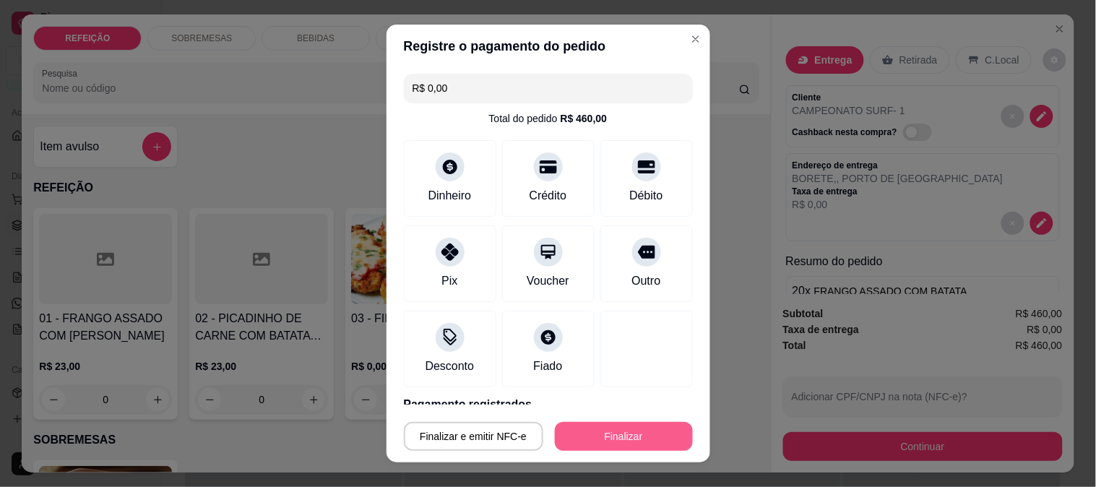
click at [559, 437] on button "Finalizar" at bounding box center [624, 436] width 138 height 29
type input "-R$ 460,00"
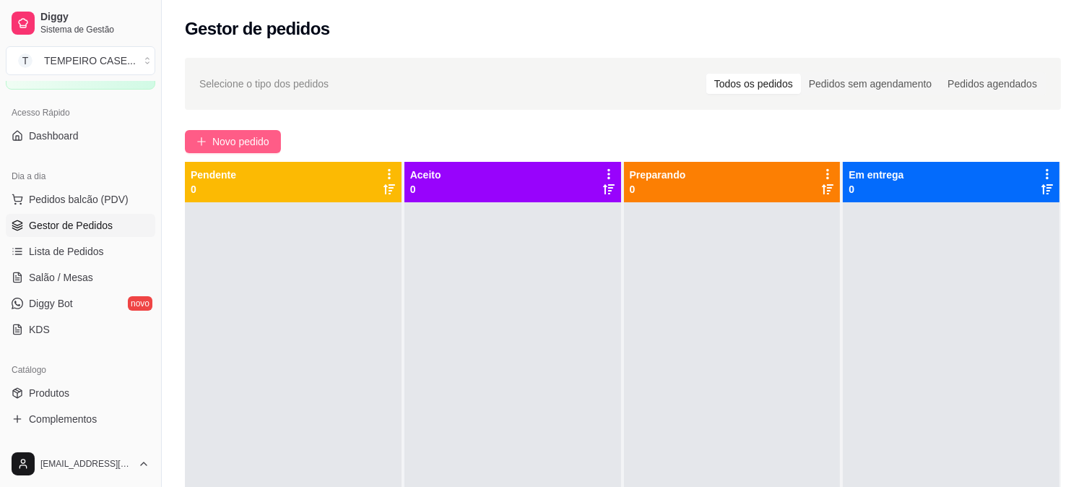
click at [235, 135] on span "Novo pedido" at bounding box center [240, 142] width 57 height 16
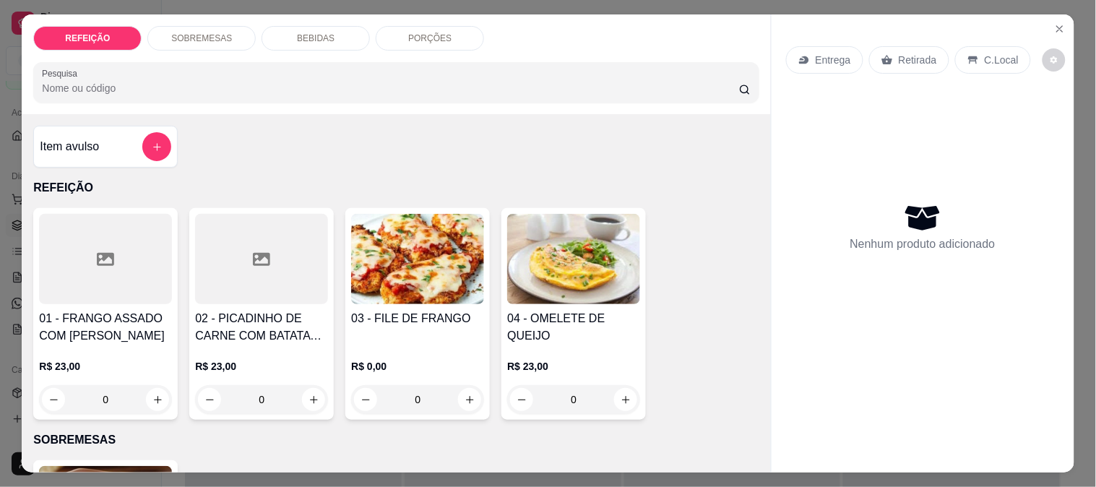
click at [275, 298] on div at bounding box center [261, 259] width 133 height 90
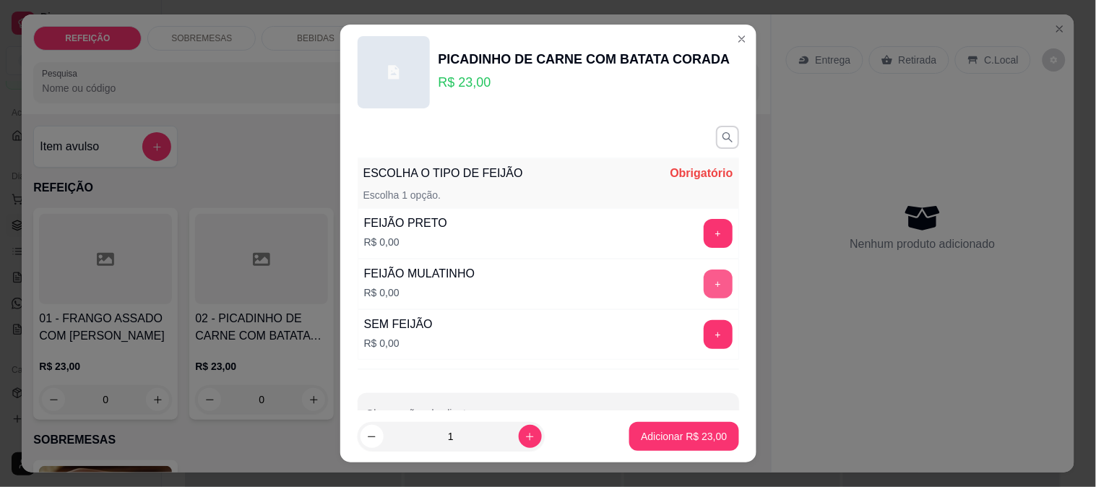
click at [704, 287] on button "+" at bounding box center [718, 283] width 29 height 29
drag, startPoint x: 449, startPoint y: 438, endPoint x: 410, endPoint y: 436, distance: 39.0
click at [410, 436] on input "1" at bounding box center [451, 436] width 135 height 29
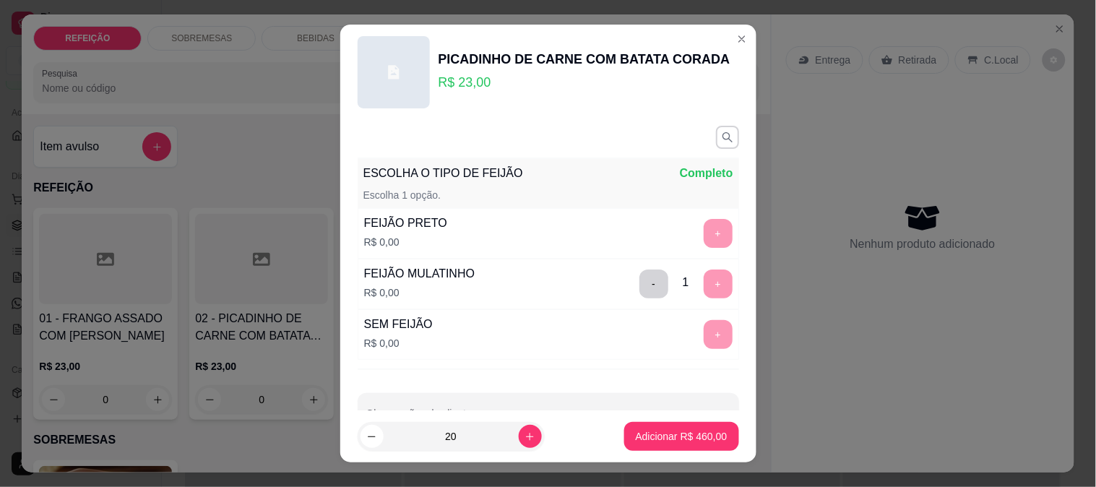
type input "20"
click at [637, 439] on p "Adicionar R$ 460,00" at bounding box center [681, 437] width 89 height 14
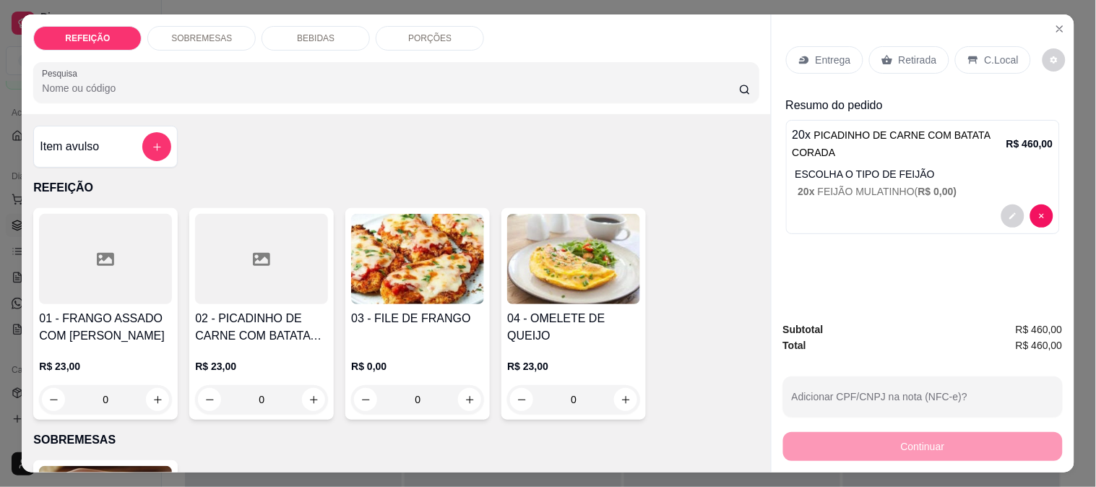
click at [829, 46] on div "Entrega" at bounding box center [824, 59] width 77 height 27
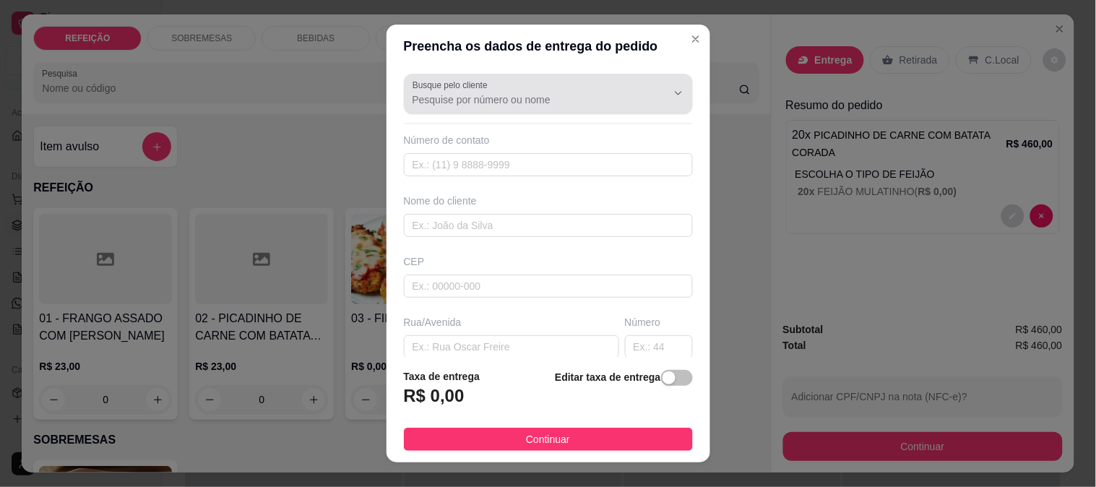
click at [441, 105] on input "Busque pelo cliente" at bounding box center [527, 99] width 231 height 14
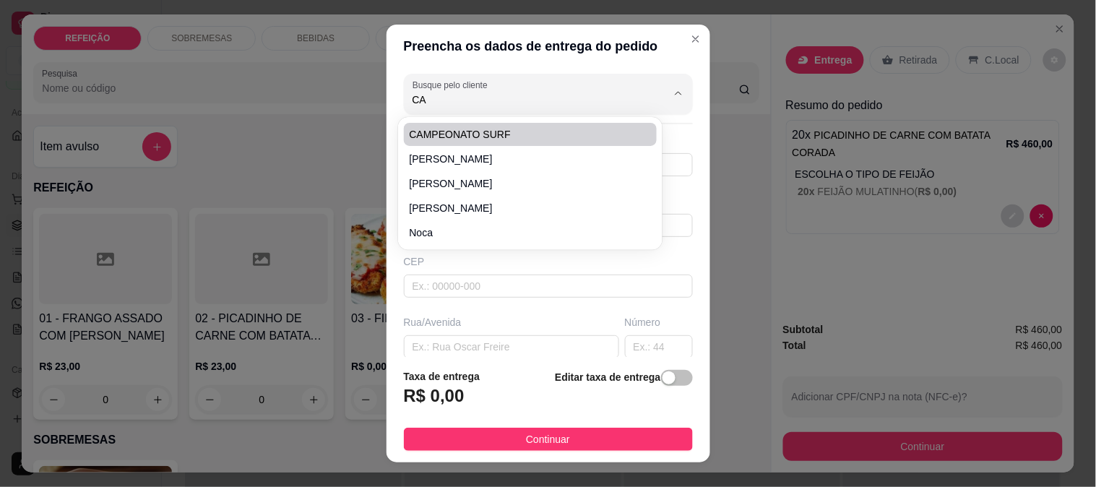
click at [463, 136] on span "CAMPEONATO SURF" at bounding box center [524, 134] width 228 height 14
type input "CAMPEONATO SURF"
type input "1"
type input "CAMPEONATO SURF"
type input "BORETE"
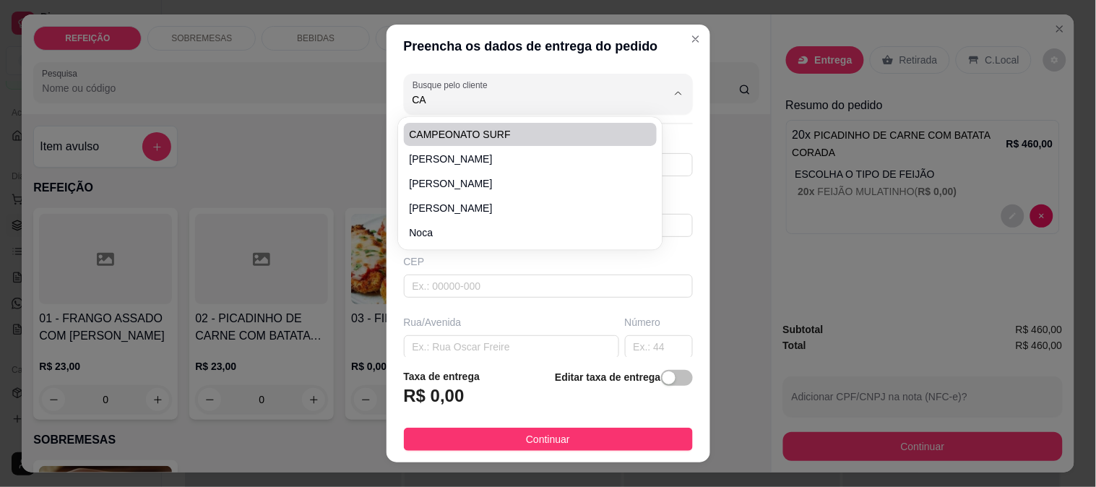
type input "IPOJUCA"
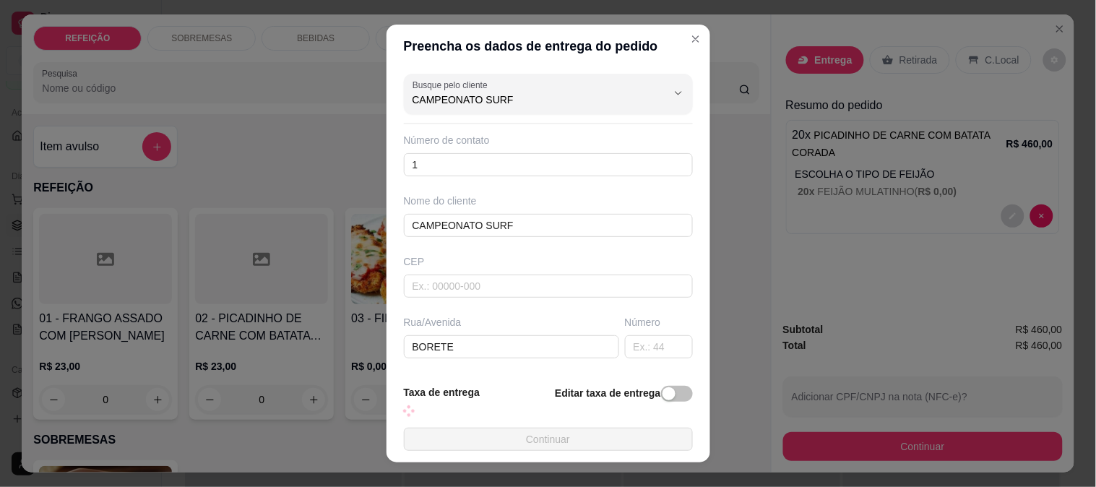
type input "CAMPEONATO SURF"
click at [536, 427] on footer "Taxa de entrega Editar taxa de entrega Continuar" at bounding box center [548, 418] width 324 height 90
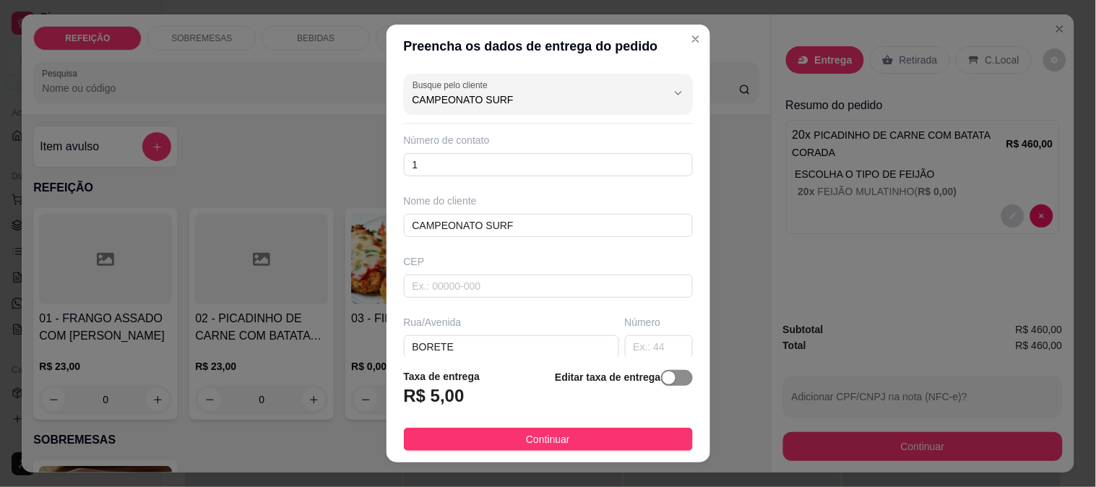
click at [662, 384] on div "button" at bounding box center [668, 377] width 13 height 13
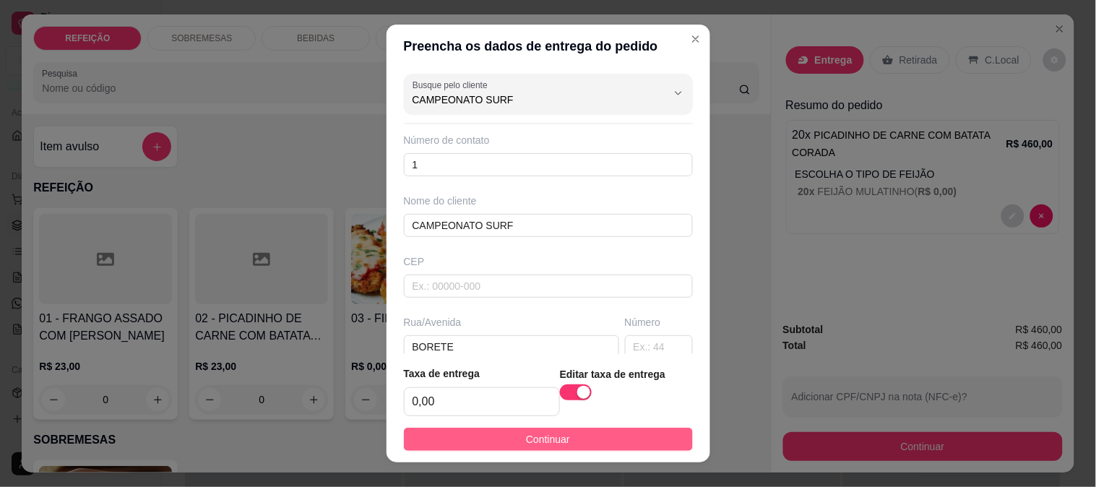
click at [544, 437] on span "Continuar" at bounding box center [548, 439] width 44 height 16
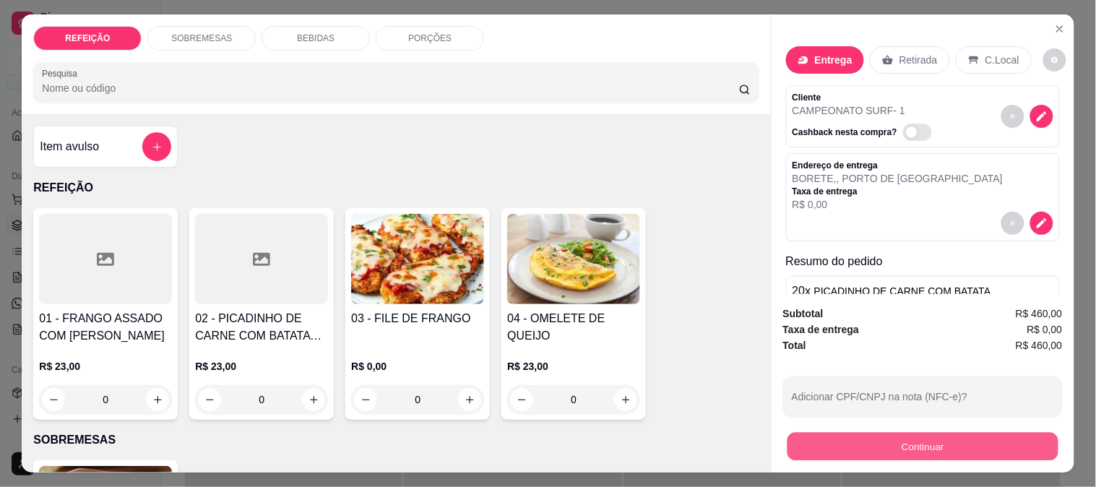
click at [862, 436] on button "Continuar" at bounding box center [922, 446] width 271 height 28
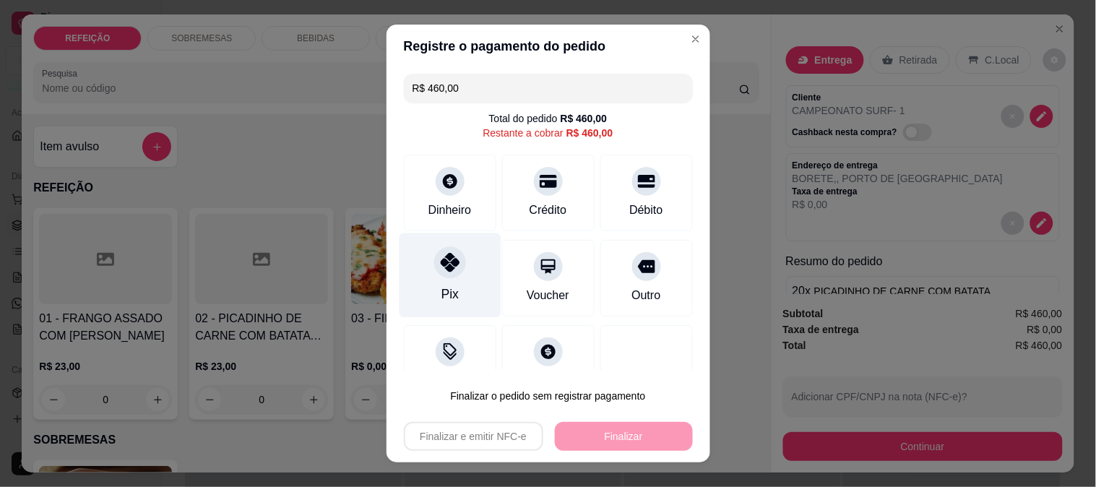
click at [453, 269] on div at bounding box center [450, 262] width 32 height 32
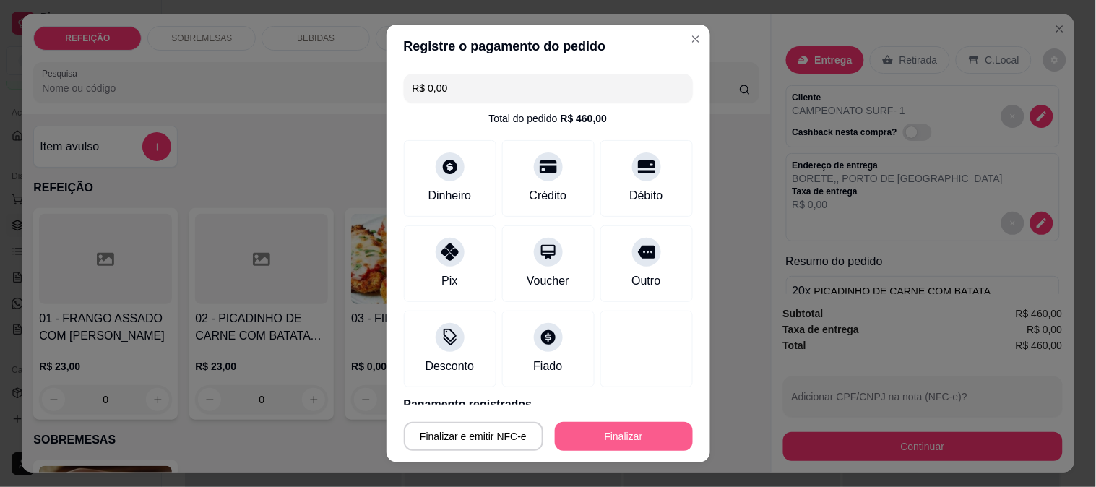
click at [609, 429] on button "Finalizar" at bounding box center [624, 436] width 138 height 29
type input "-R$ 460,00"
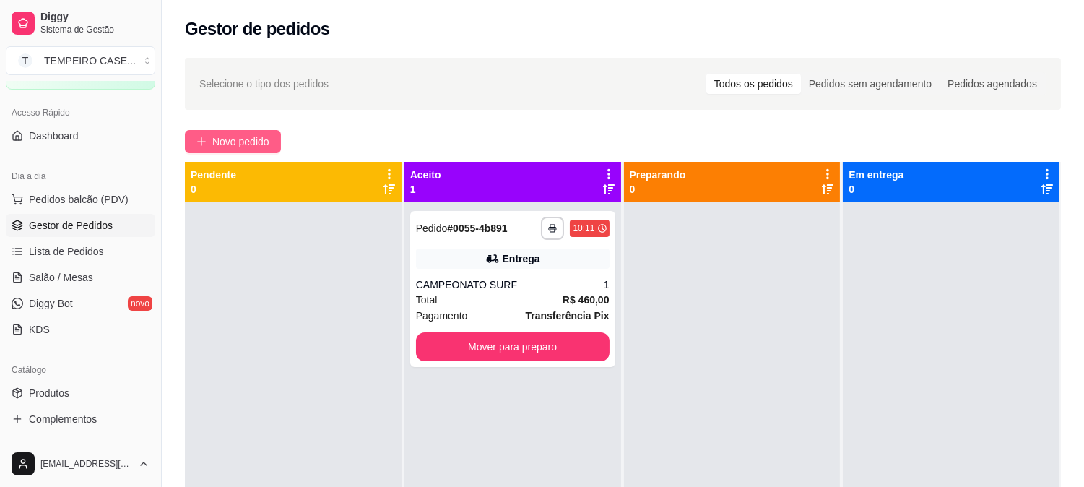
click at [243, 136] on span "Novo pedido" at bounding box center [240, 142] width 57 height 16
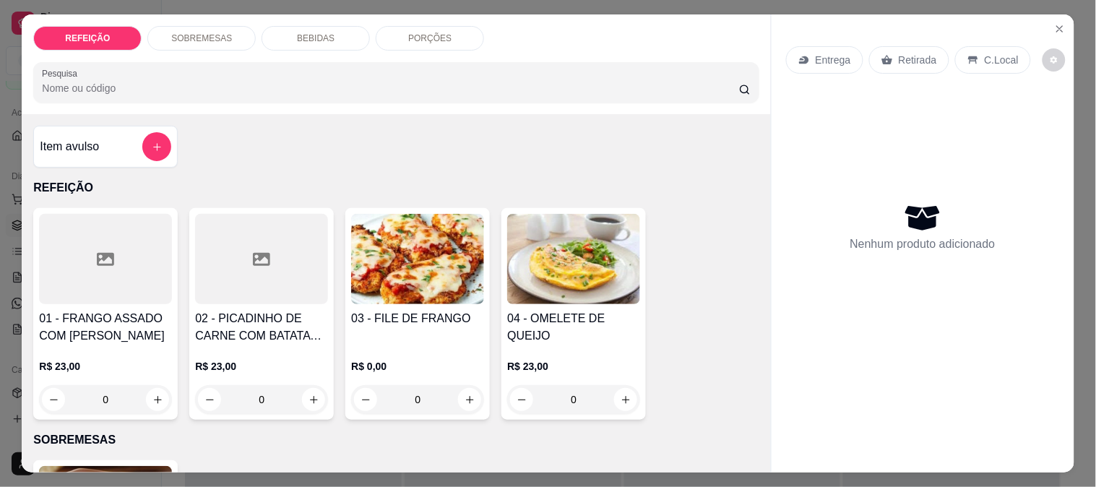
click at [453, 273] on img at bounding box center [417, 259] width 133 height 90
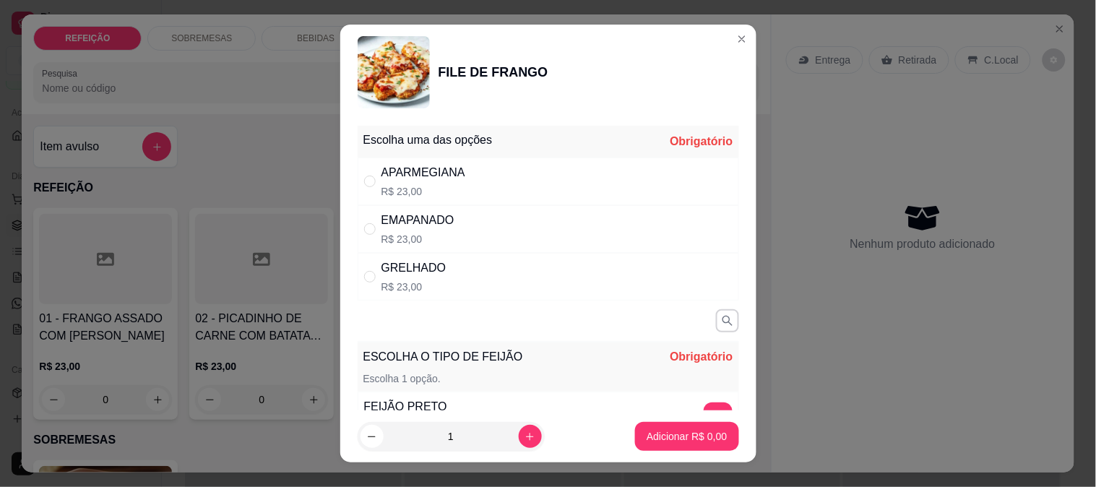
click at [425, 176] on div "APARMEGIANA" at bounding box center [423, 172] width 84 height 17
radio input "true"
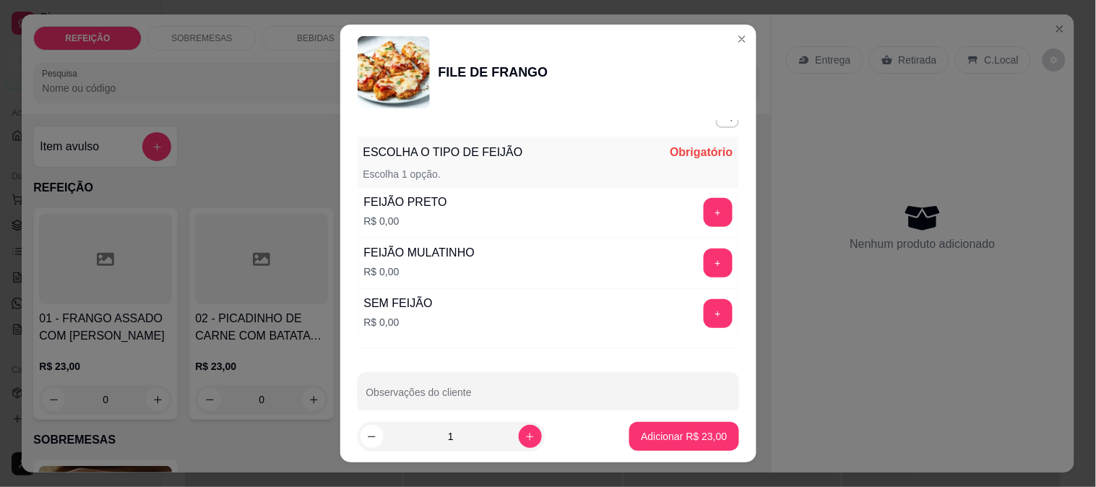
scroll to position [227, 0]
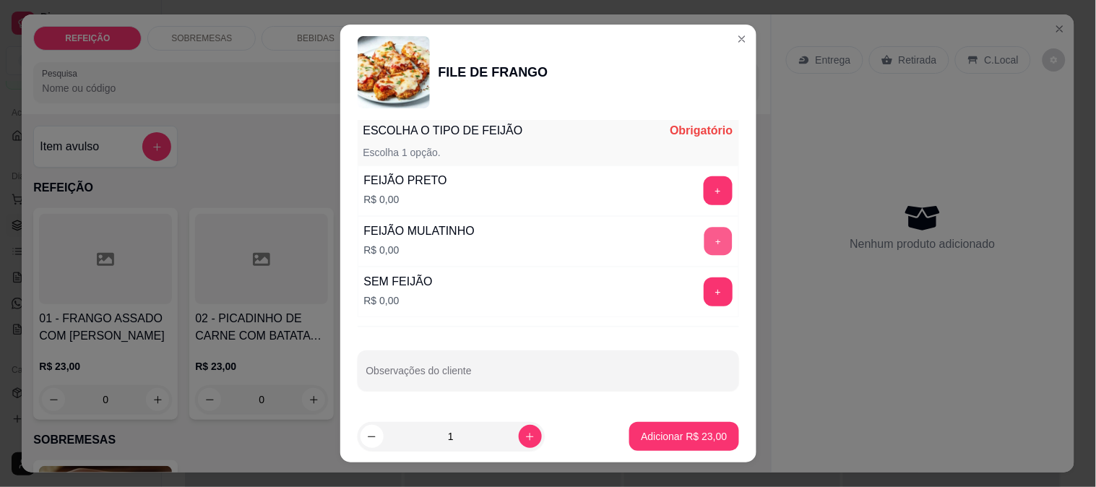
click at [704, 228] on button "+" at bounding box center [718, 241] width 28 height 28
drag, startPoint x: 465, startPoint y: 425, endPoint x: 425, endPoint y: 429, distance: 40.0
click at [425, 429] on input "1" at bounding box center [451, 436] width 135 height 29
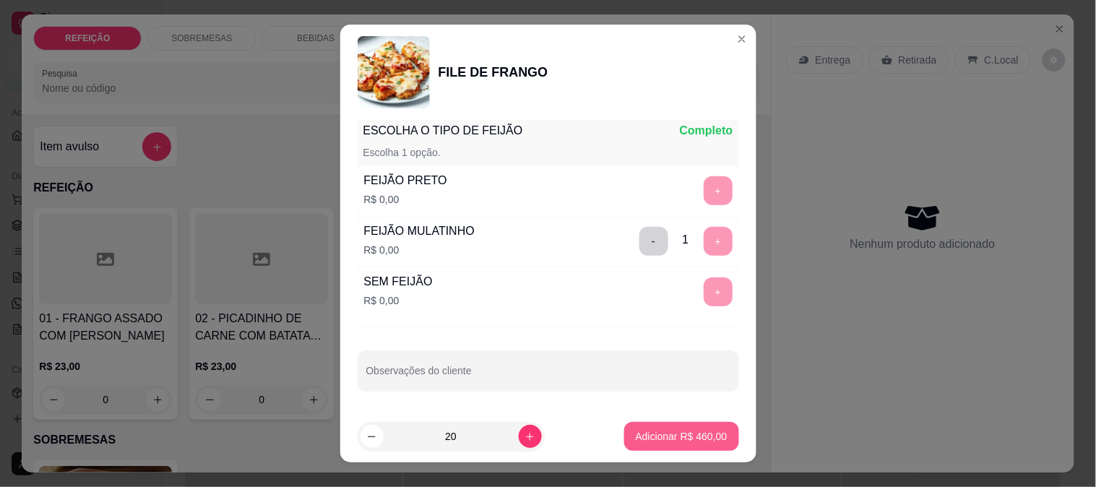
type input "20"
click at [673, 449] on button "Adicionar R$ 460,00" at bounding box center [681, 436] width 115 height 29
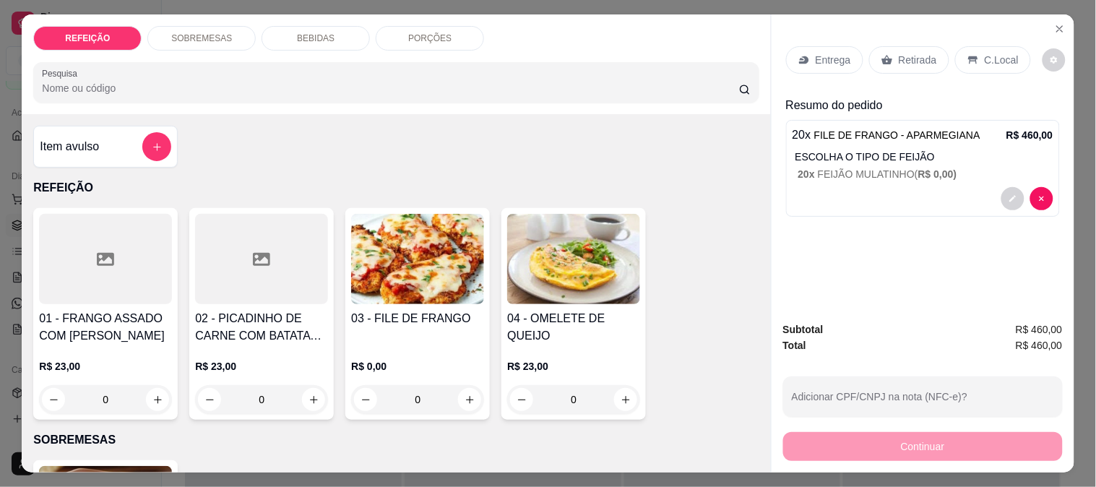
click at [802, 46] on div "Entrega" at bounding box center [824, 59] width 77 height 27
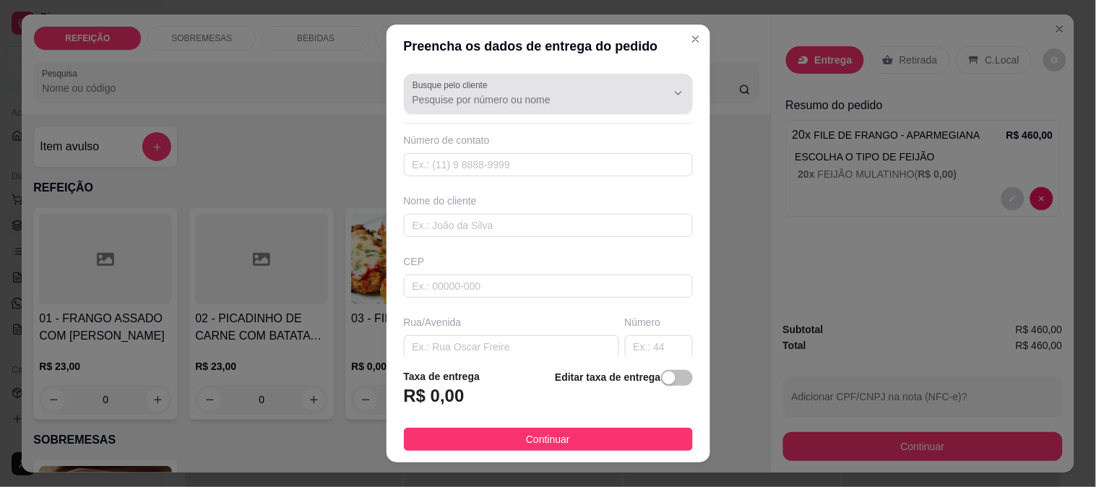
click at [481, 80] on label "Busque pelo cliente" at bounding box center [452, 85] width 80 height 12
click at [481, 92] on input "Busque pelo cliente" at bounding box center [527, 99] width 231 height 14
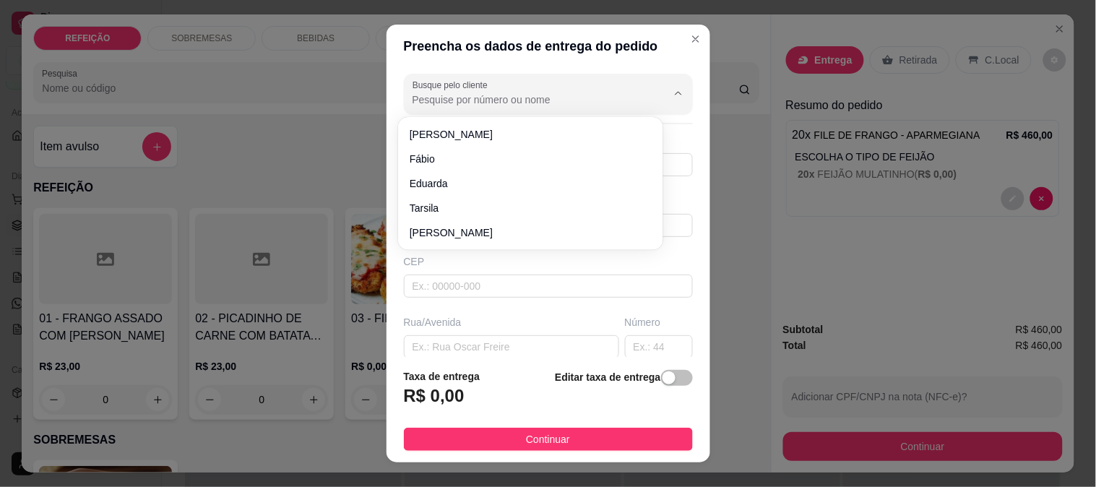
click at [480, 92] on input "Busque pelo cliente" at bounding box center [527, 99] width 231 height 14
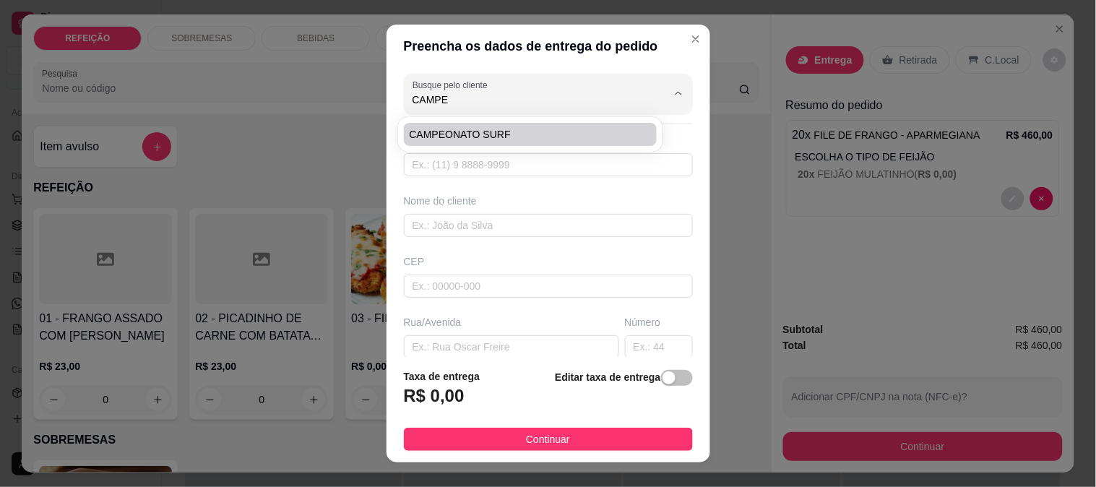
click at [489, 142] on li "CAMPEONATO SURF" at bounding box center [531, 134] width 254 height 23
type input "CAMPEONATO SURF"
type input "1"
type input "CAMPEONATO SURF"
type input "BORETE"
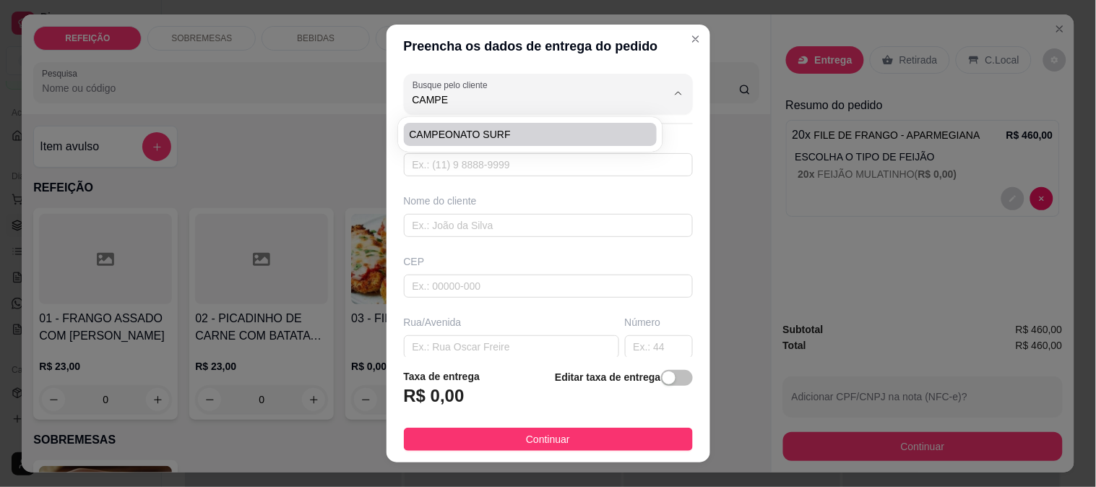
type input "IPOJUCA"
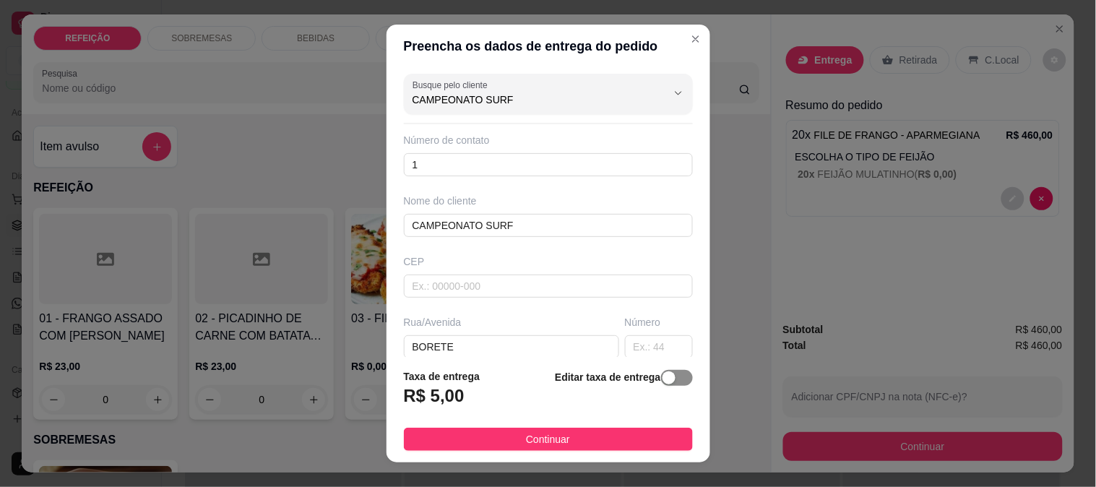
type input "CAMPEONATO SURF"
click at [670, 381] on span "button" at bounding box center [677, 378] width 32 height 16
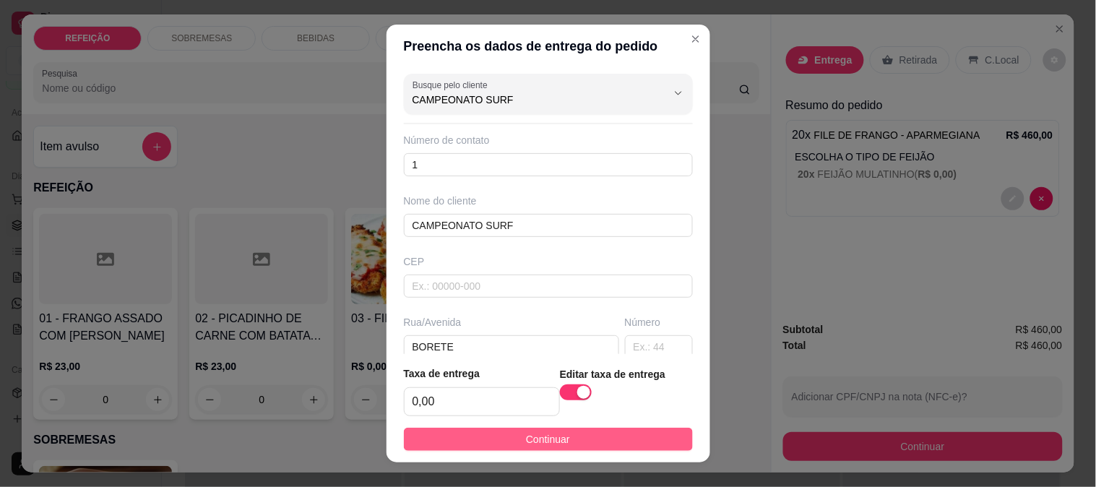
click at [579, 434] on button "Continuar" at bounding box center [548, 439] width 289 height 23
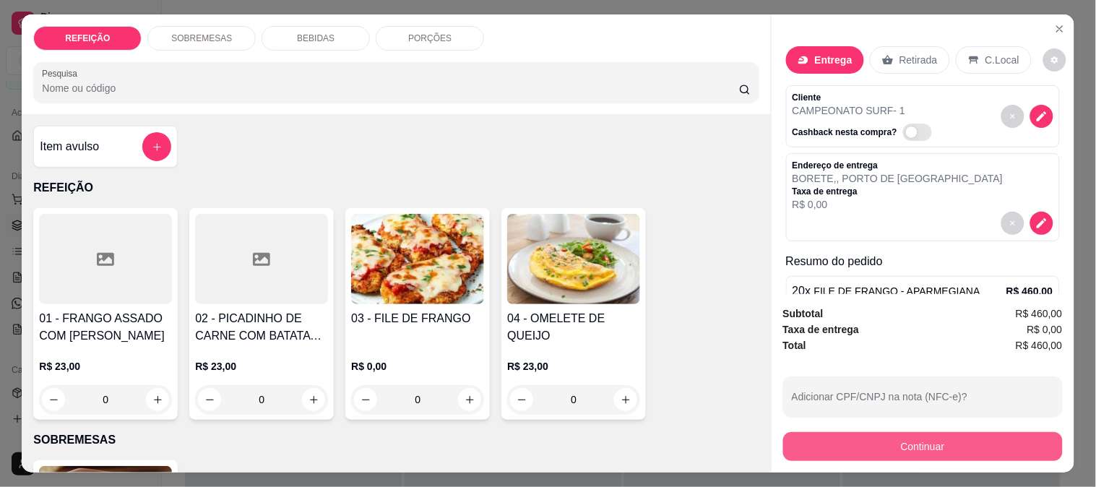
click at [865, 438] on button "Continuar" at bounding box center [923, 446] width 280 height 29
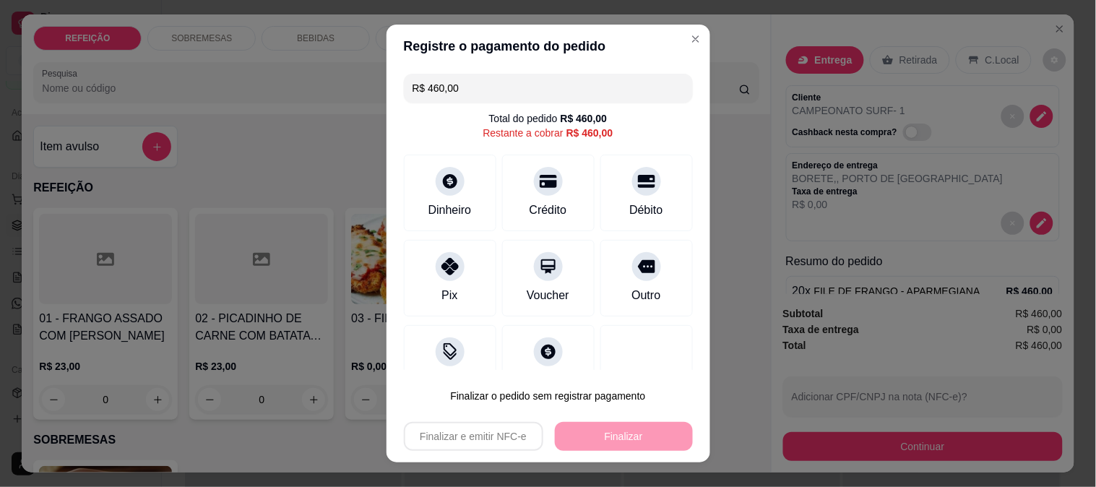
drag, startPoint x: 449, startPoint y: 275, endPoint x: 583, endPoint y: 388, distance: 175.3
click at [449, 275] on div at bounding box center [450, 266] width 29 height 29
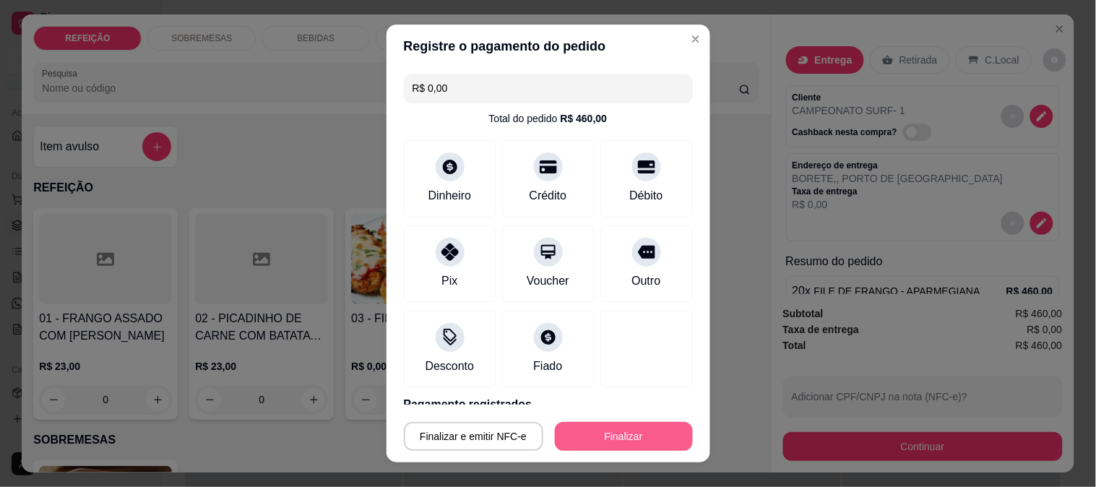
click at [602, 427] on button "Finalizar" at bounding box center [624, 436] width 138 height 29
type input "-R$ 460,00"
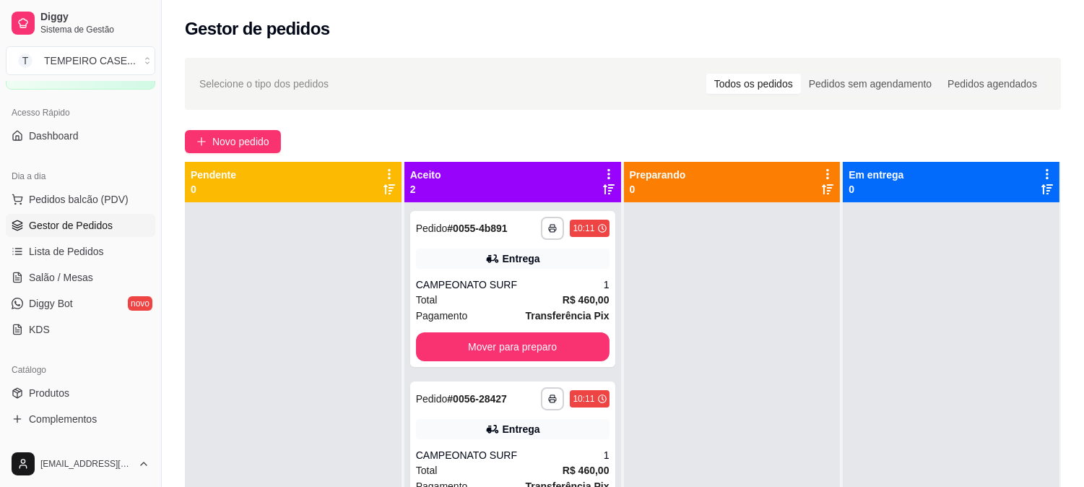
click at [844, 384] on div at bounding box center [951, 445] width 217 height 487
click at [246, 139] on span "Novo pedido" at bounding box center [240, 142] width 57 height 16
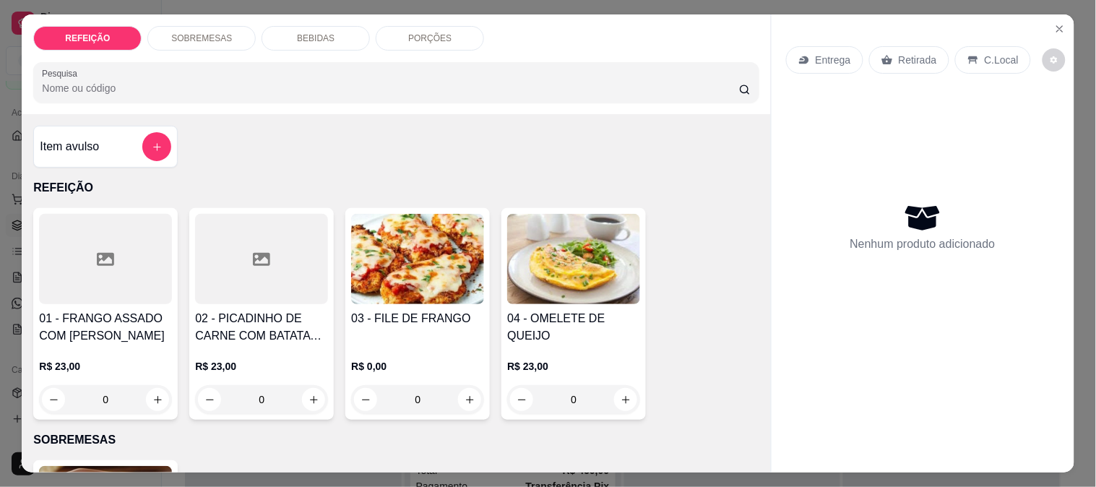
click at [106, 323] on h4 "01 - FRANGO ASSADO COM [PERSON_NAME]" at bounding box center [105, 327] width 133 height 35
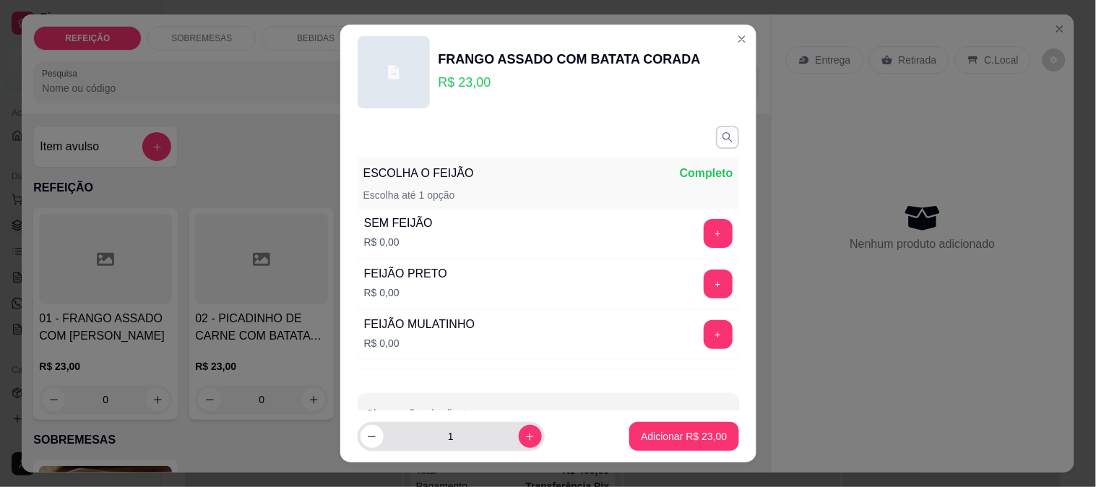
click at [465, 448] on input "1" at bounding box center [451, 436] width 135 height 29
type input "10"
click at [704, 334] on button "+" at bounding box center [718, 334] width 29 height 29
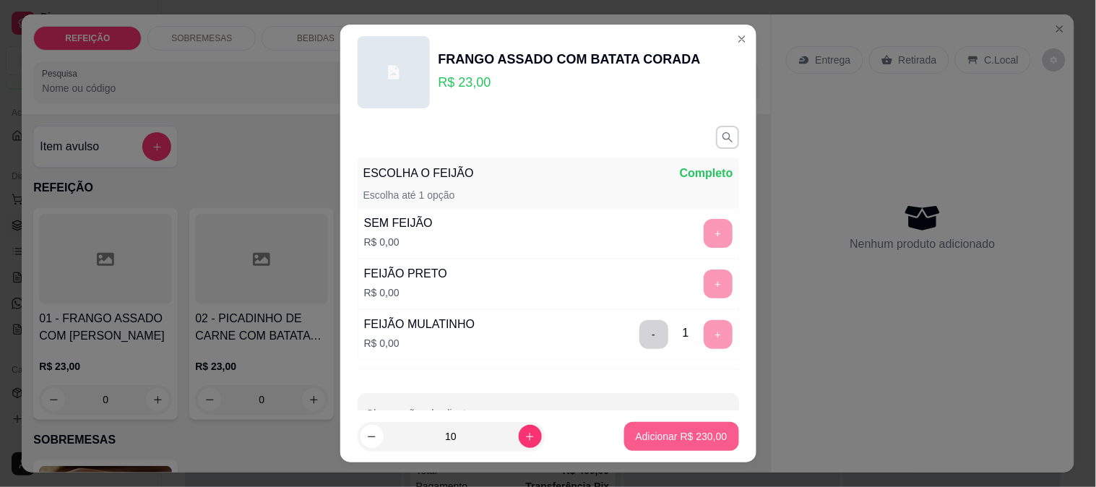
click at [660, 449] on button "Adicionar R$ 230,00" at bounding box center [681, 436] width 115 height 29
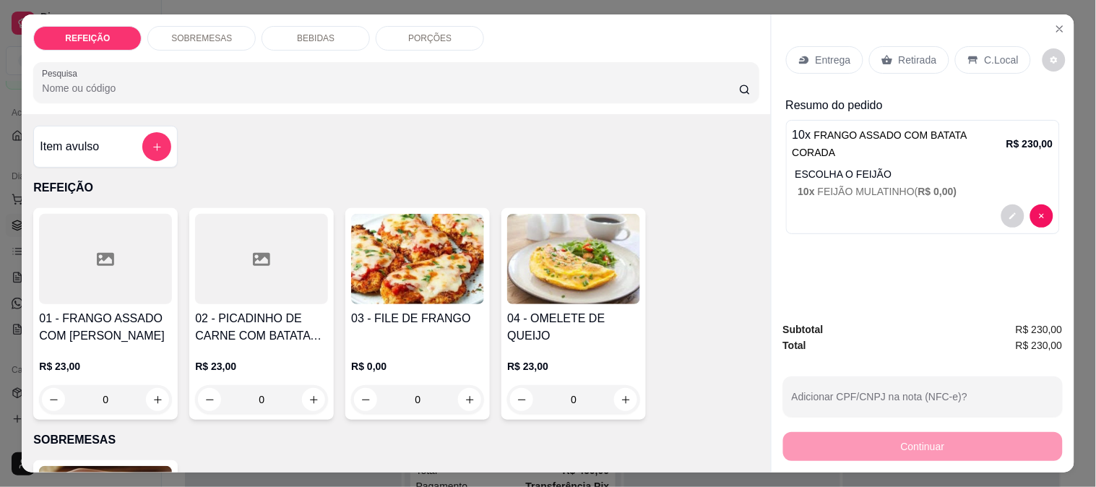
click at [293, 273] on div at bounding box center [261, 259] width 133 height 90
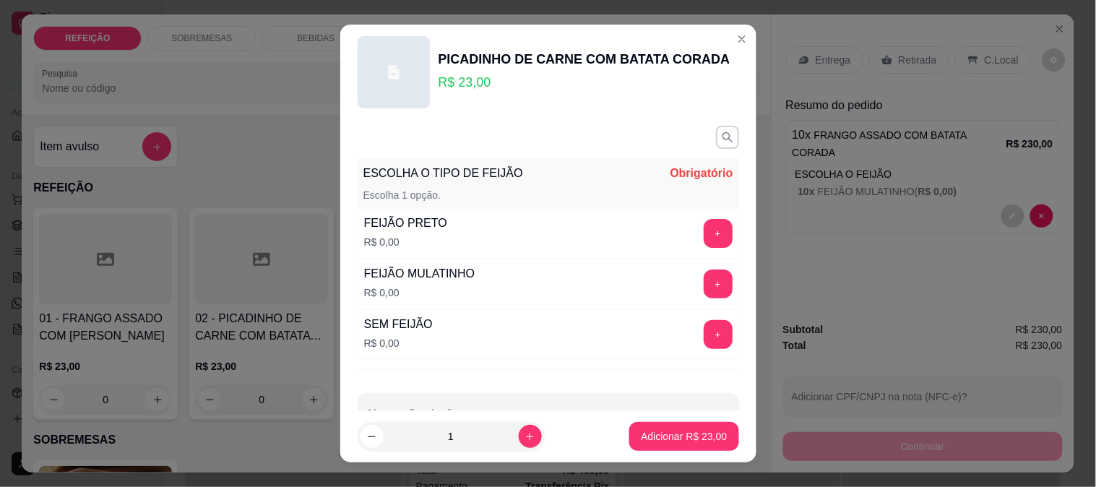
click at [459, 438] on input "1" at bounding box center [451, 436] width 135 height 29
type input "10"
click at [704, 289] on button "+" at bounding box center [718, 283] width 29 height 29
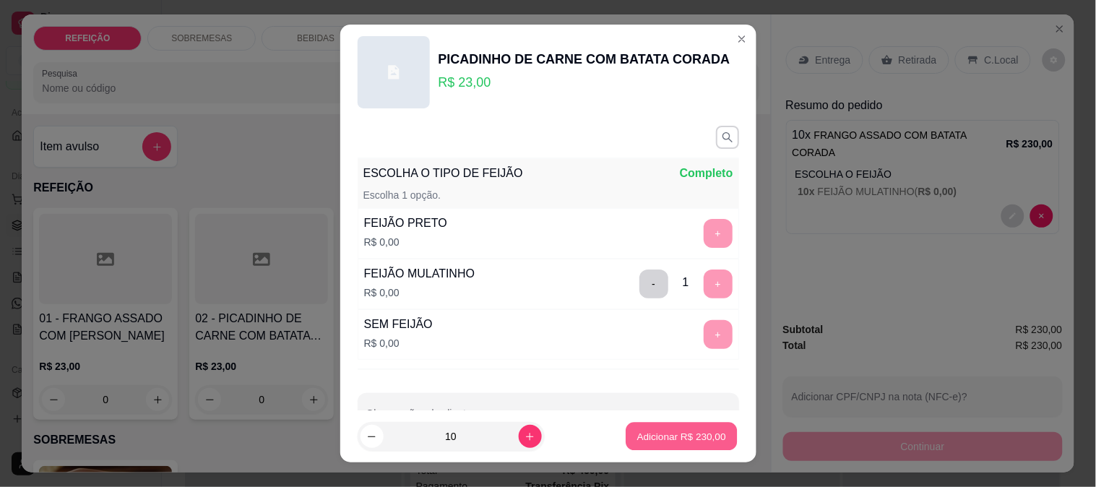
click at [660, 431] on p "Adicionar R$ 230,00" at bounding box center [681, 437] width 89 height 14
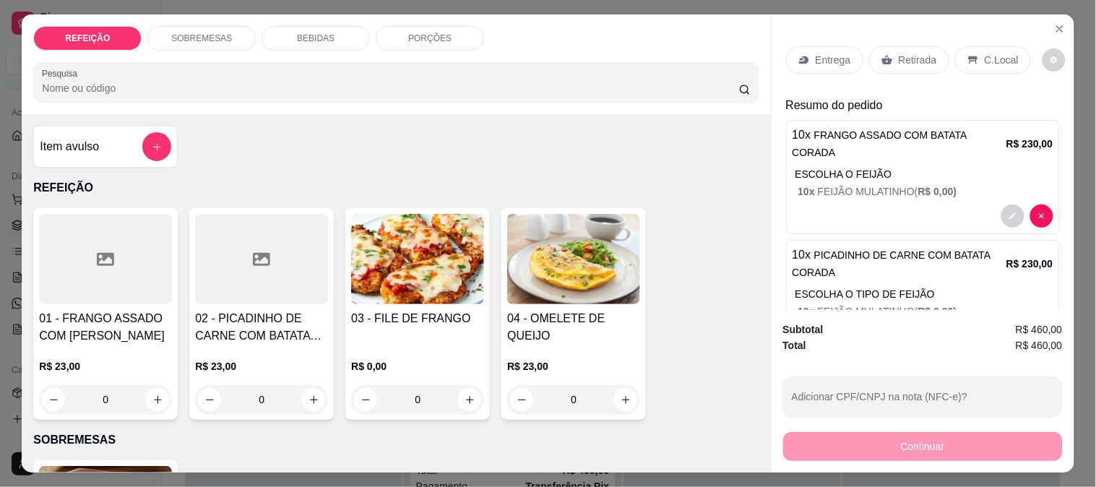
click at [817, 53] on p "Entrega" at bounding box center [833, 60] width 35 height 14
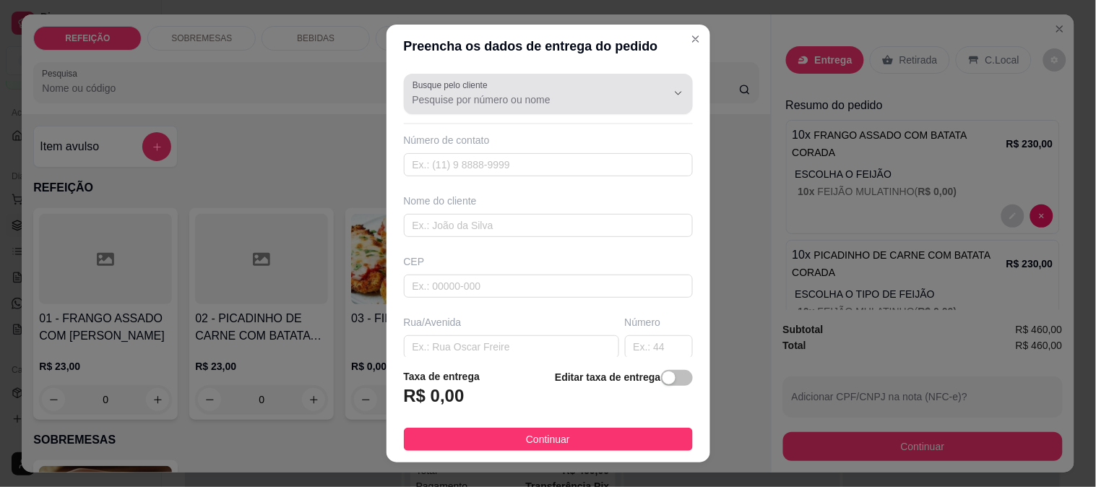
click at [460, 101] on input "Busque pelo cliente" at bounding box center [527, 99] width 231 height 14
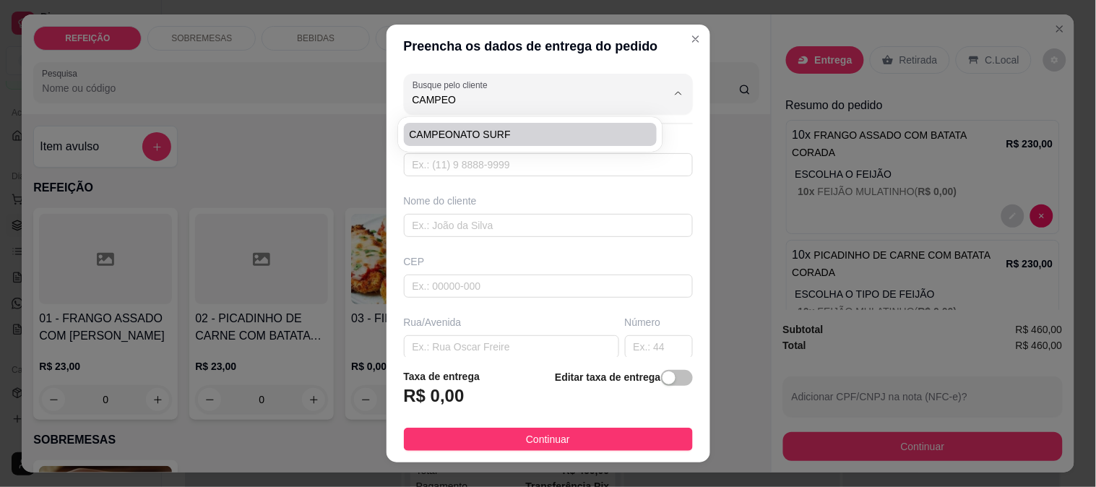
click at [472, 134] on span "CAMPEONATO SURF" at bounding box center [524, 134] width 228 height 14
type input "CAMPEONATO SURF"
type input "1"
type input "CAMPEONATO SURF"
type input "BORETE"
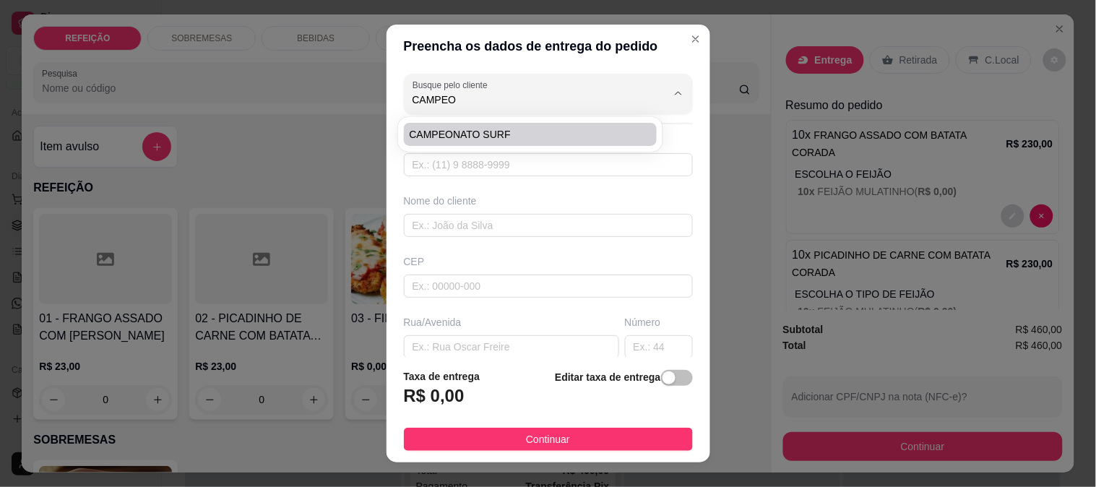
type input "IPOJUCA"
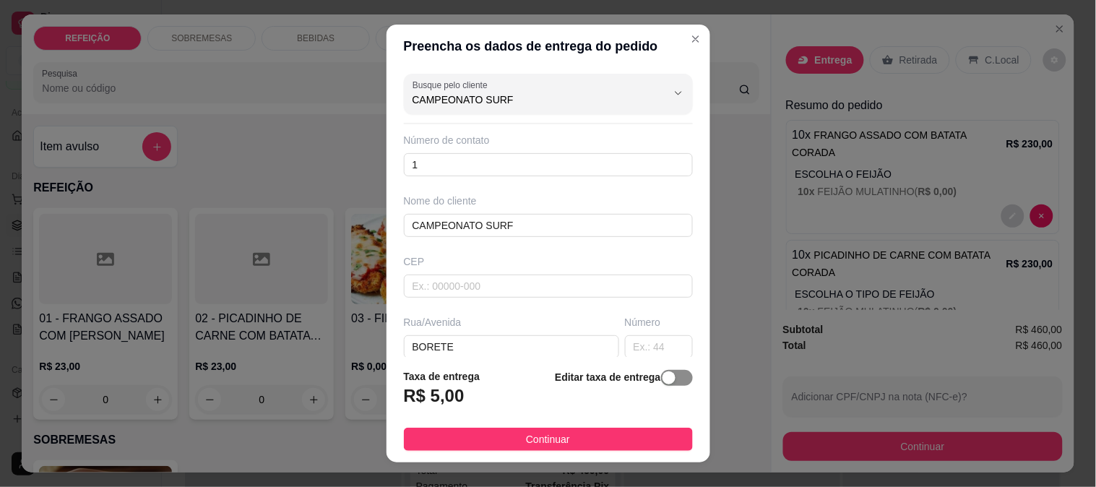
type input "CAMPEONATO SURF"
click at [662, 384] on div "button" at bounding box center [668, 377] width 13 height 13
click at [575, 439] on button "Continuar" at bounding box center [548, 439] width 289 height 23
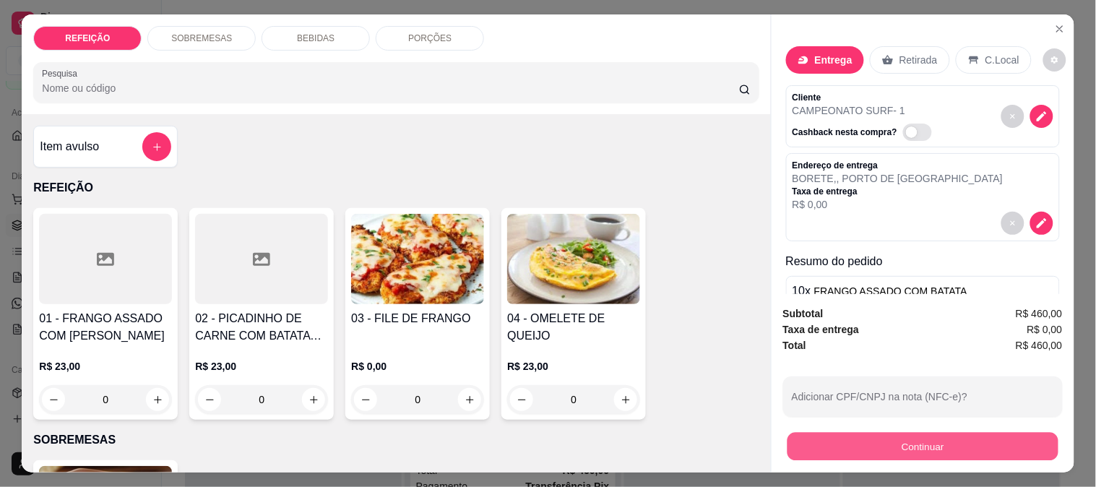
click at [826, 444] on button "Continuar" at bounding box center [922, 446] width 271 height 28
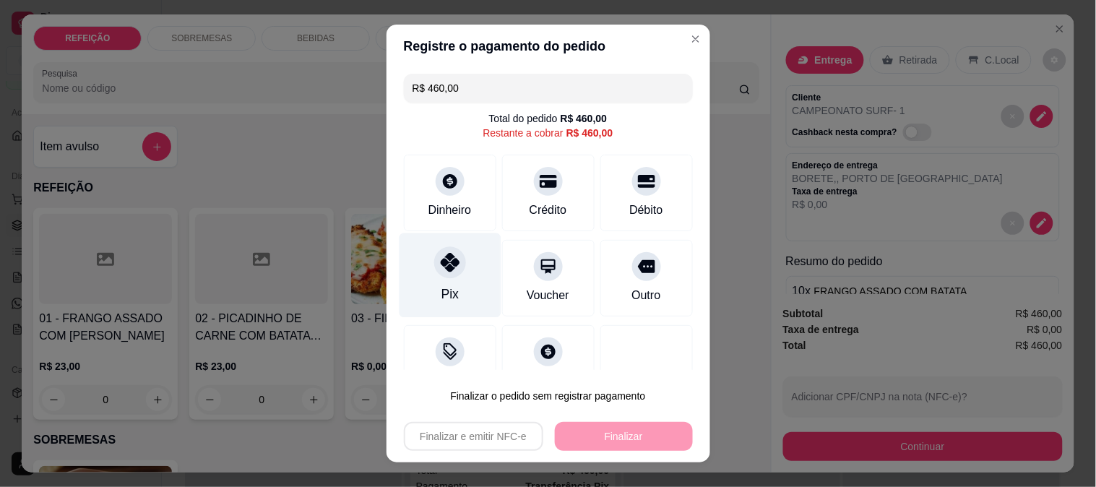
click at [416, 265] on div "Pix" at bounding box center [450, 275] width 102 height 85
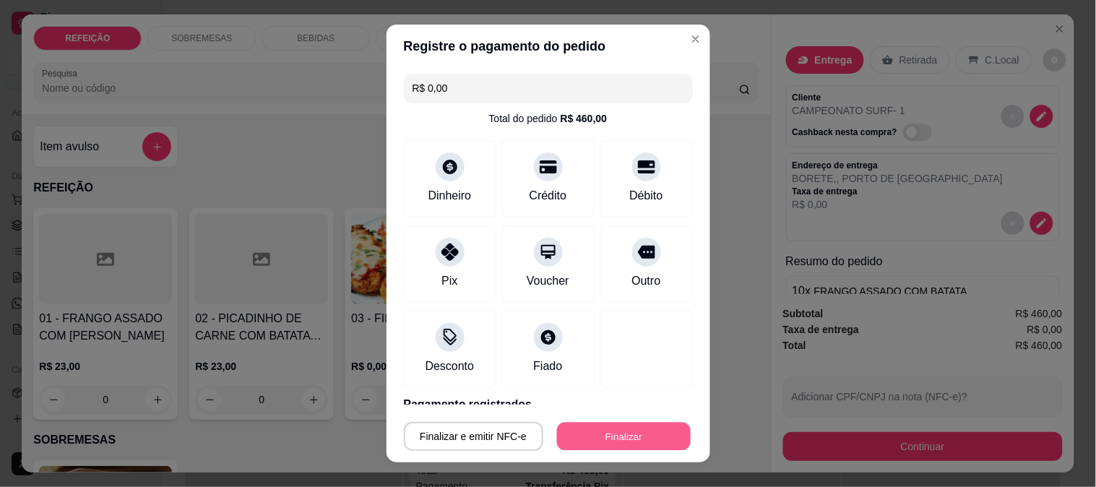
click at [589, 423] on button "Finalizar" at bounding box center [624, 437] width 134 height 28
type input "-R$ 460,00"
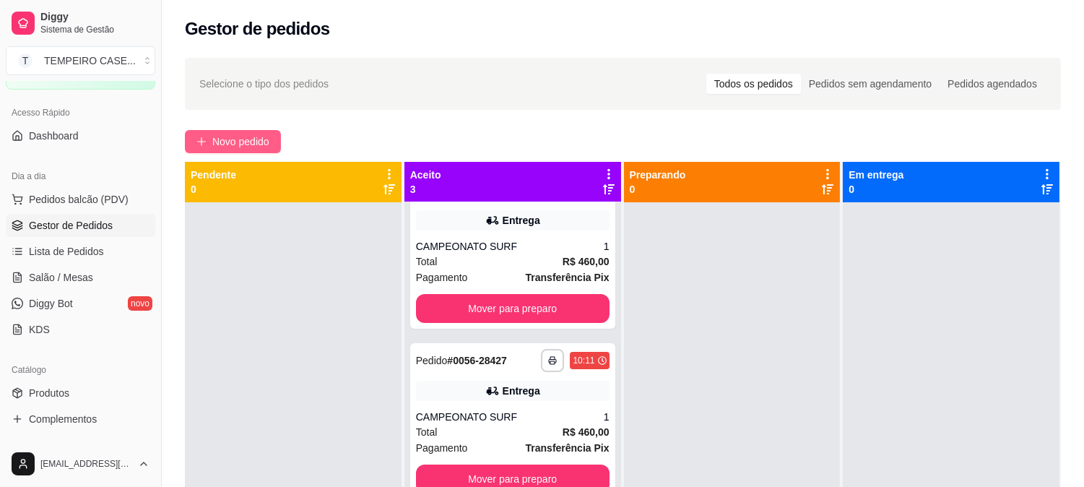
click at [273, 142] on button "Novo pedido" at bounding box center [233, 141] width 96 height 23
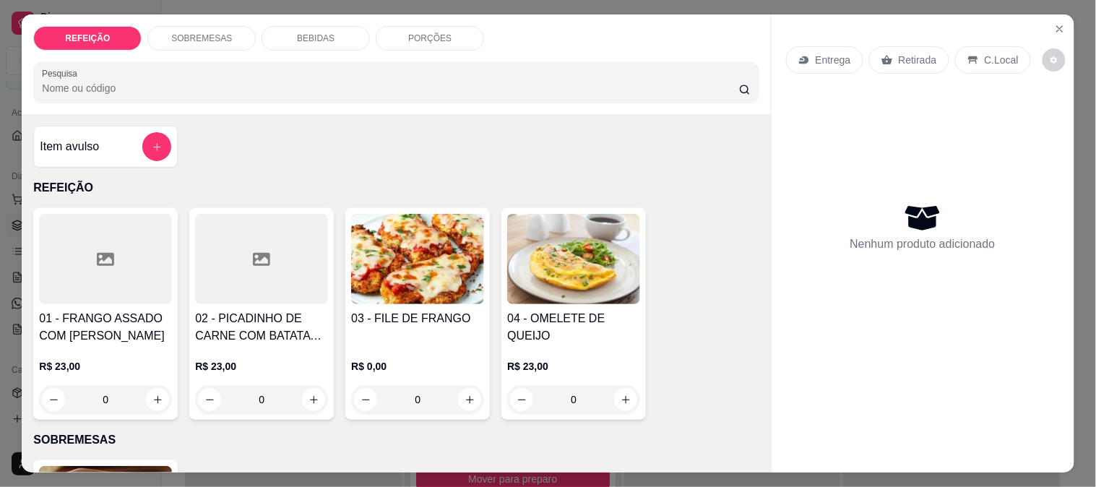
click at [417, 275] on img at bounding box center [417, 259] width 133 height 90
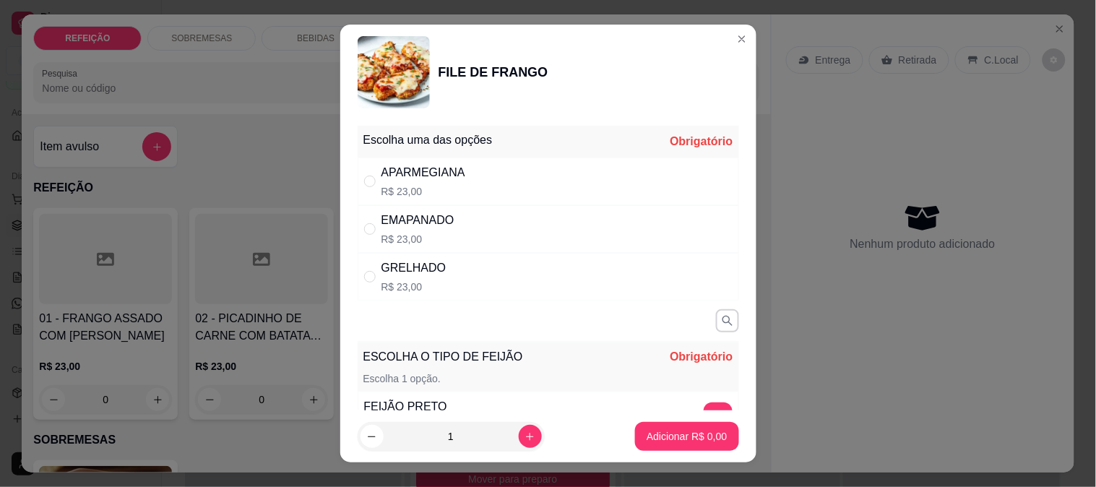
click at [422, 186] on p "R$ 23,00" at bounding box center [423, 191] width 84 height 14
radio input "true"
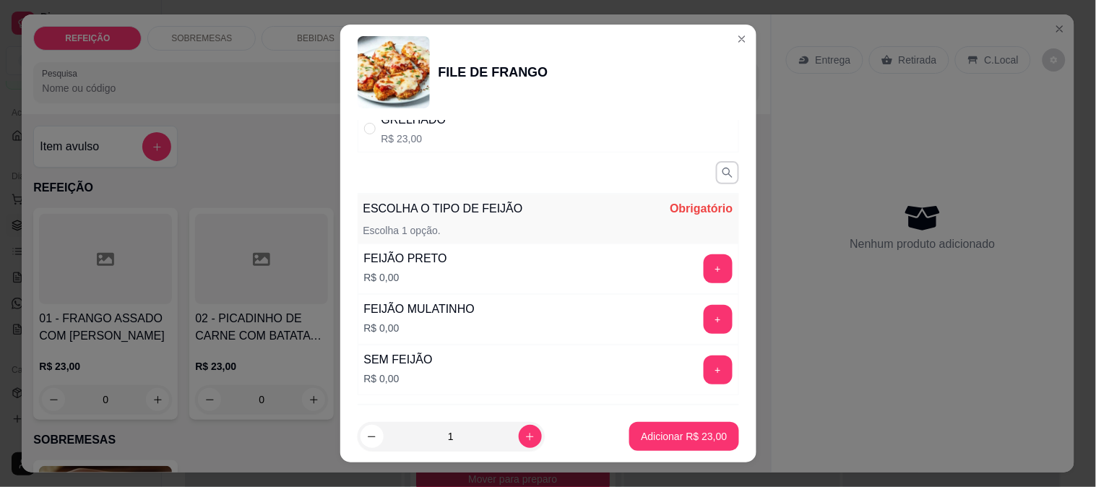
scroll to position [160, 0]
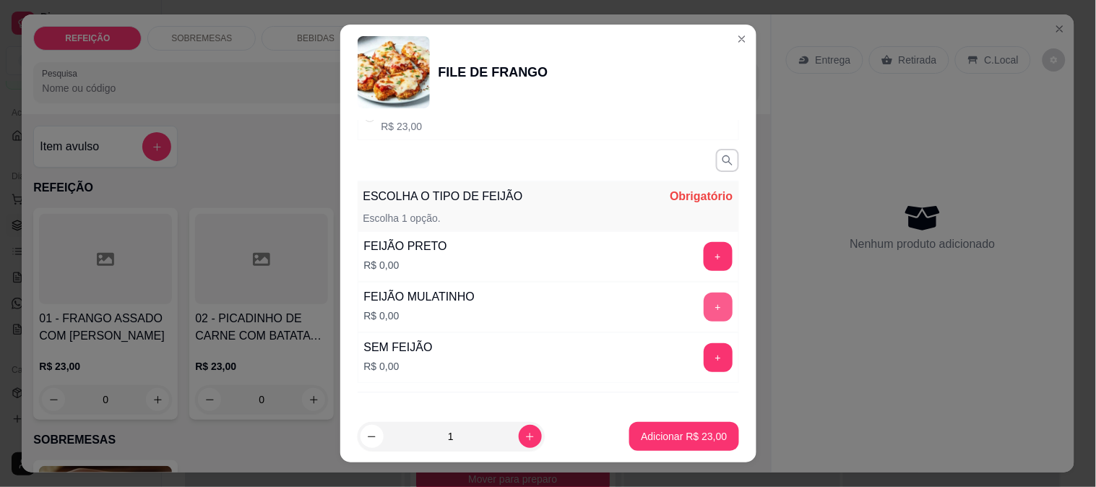
click at [703, 307] on div "+" at bounding box center [718, 307] width 40 height 29
click at [704, 306] on button "+" at bounding box center [718, 307] width 29 height 29
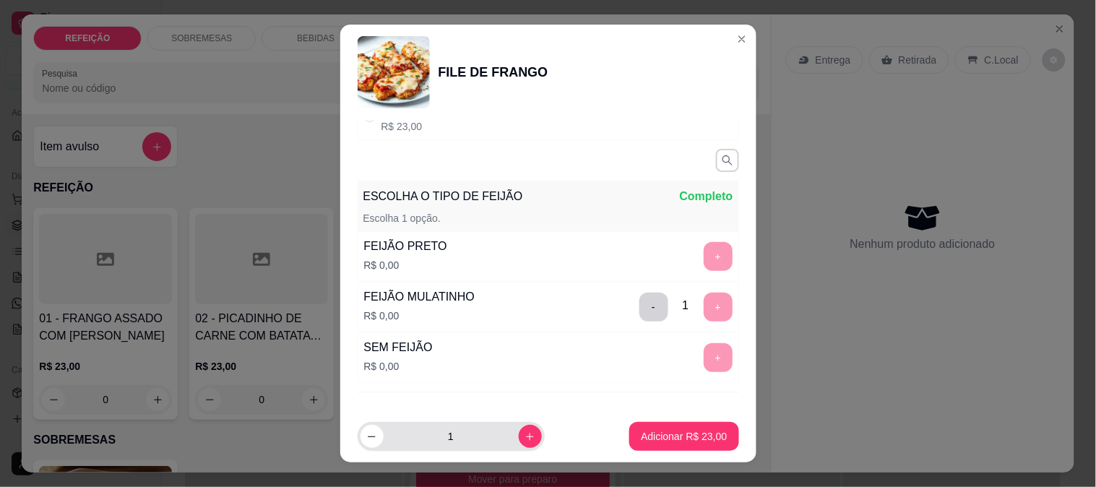
click at [442, 435] on input "1" at bounding box center [451, 436] width 135 height 29
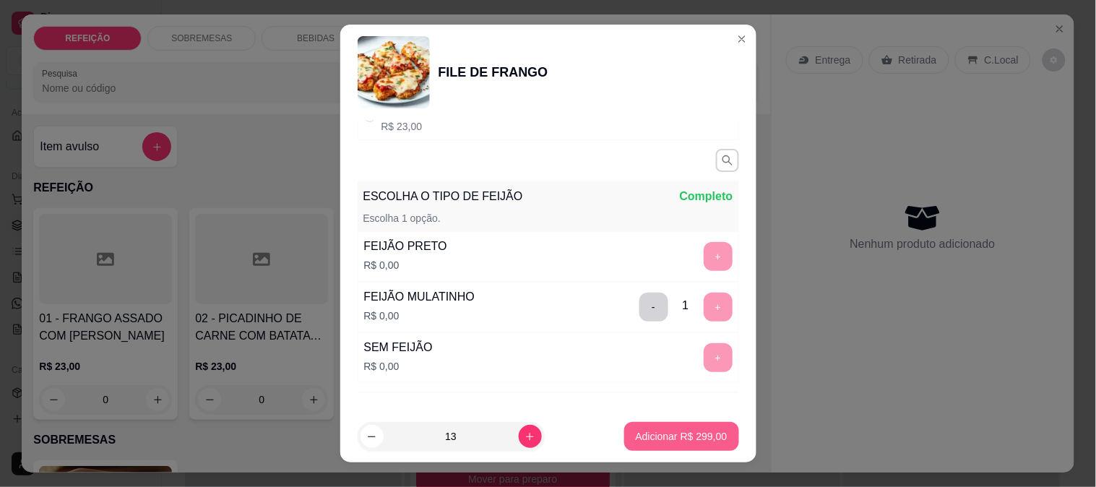
type input "13"
click at [650, 435] on p "Adicionar R$ 299,00" at bounding box center [682, 436] width 92 height 14
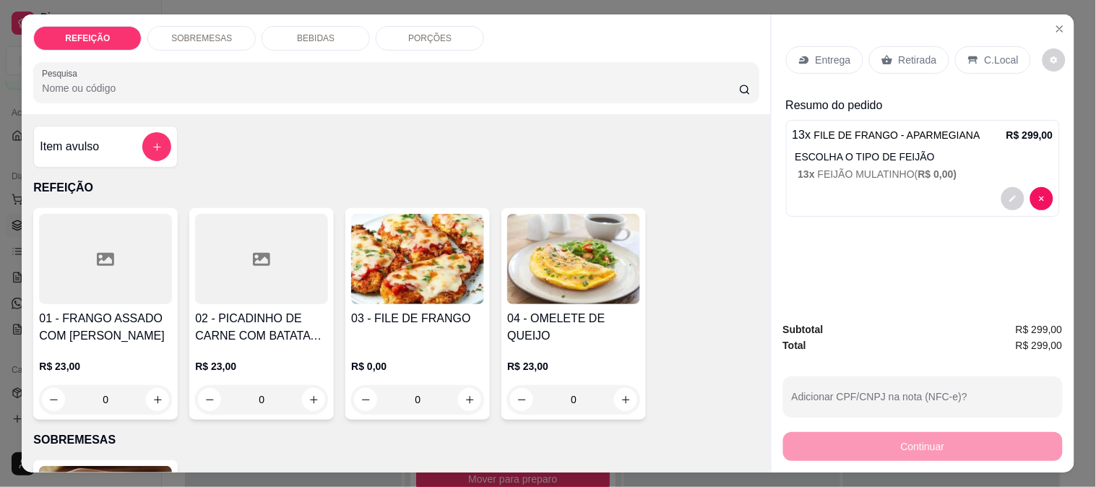
click at [414, 328] on div "03 - FILE DE FRANGO" at bounding box center [417, 327] width 133 height 35
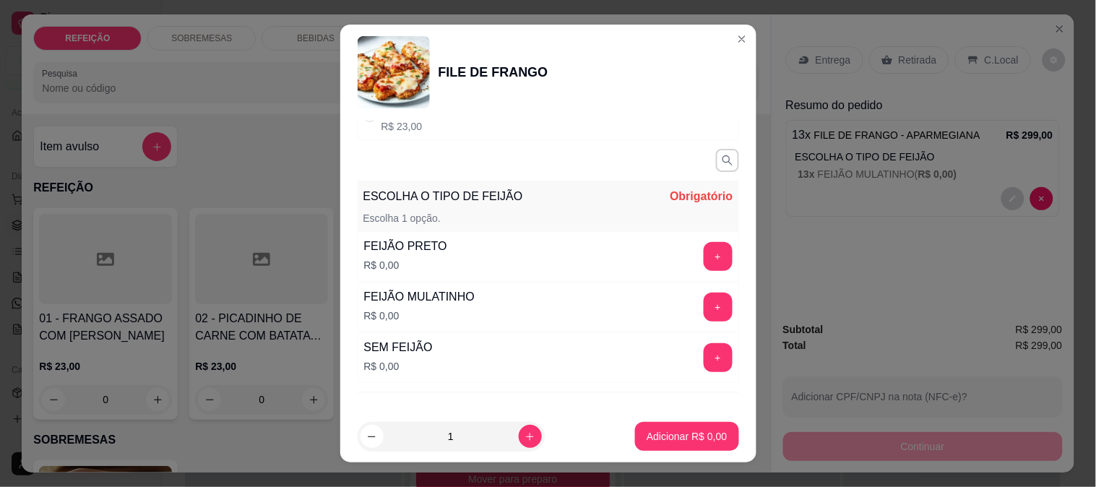
click at [410, 137] on div "GRELHADO R$ 23,00" at bounding box center [548, 116] width 381 height 48
radio input "true"
click at [704, 308] on button "+" at bounding box center [718, 307] width 29 height 29
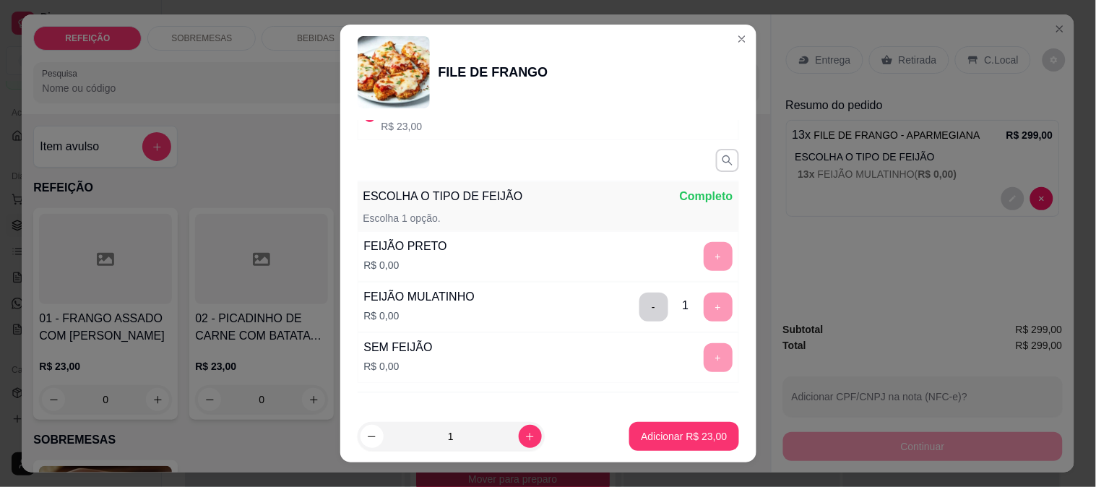
click at [639, 306] on button "-" at bounding box center [653, 307] width 29 height 29
click at [704, 349] on button "+" at bounding box center [718, 357] width 29 height 29
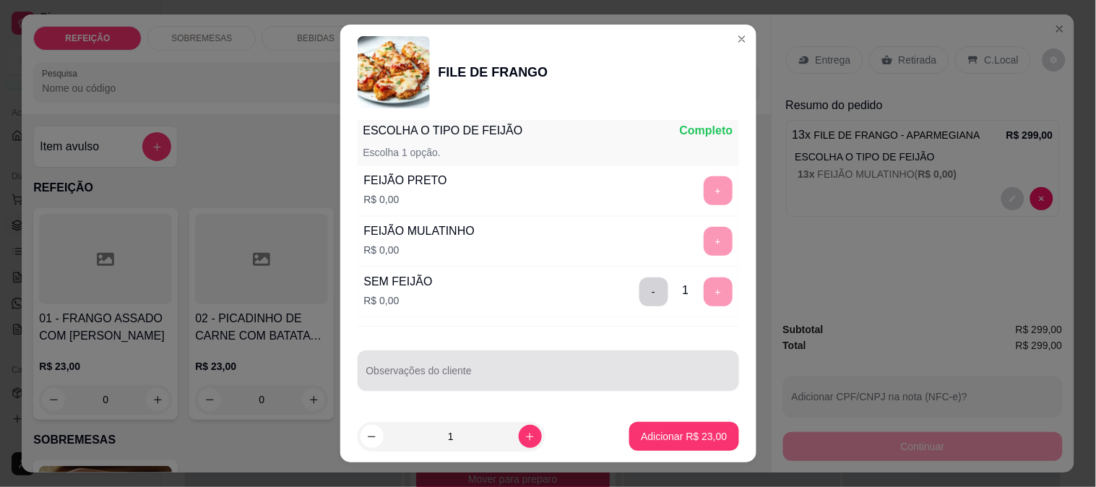
click at [475, 378] on input "Observações do cliente" at bounding box center [548, 376] width 364 height 14
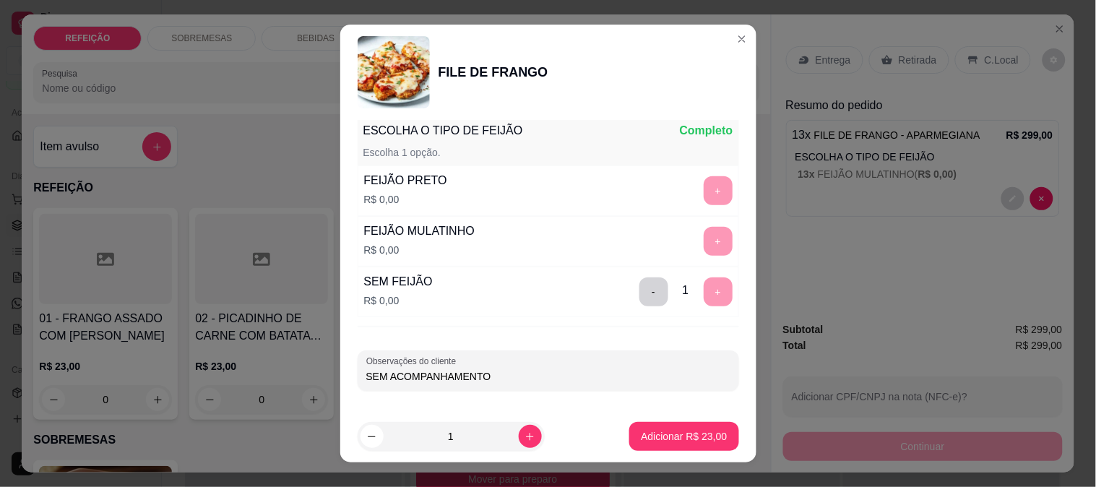
type input "SEM ACOMPANHAMENTO"
click at [519, 429] on button "increase-product-quantity" at bounding box center [530, 436] width 22 height 22
type input "2"
click at [652, 427] on button "Adicionar R$ 46,00" at bounding box center [684, 437] width 106 height 28
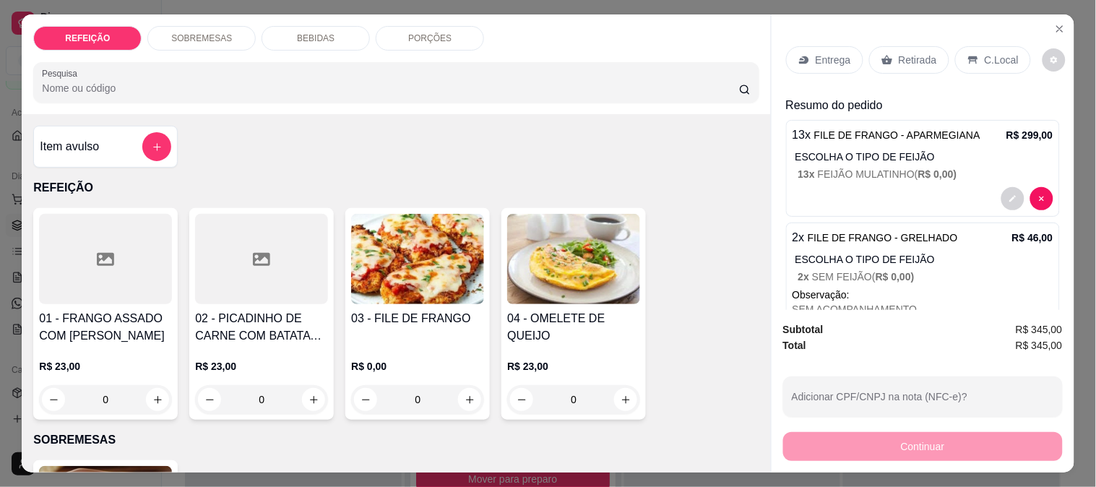
click at [820, 53] on p "Entrega" at bounding box center [833, 60] width 35 height 14
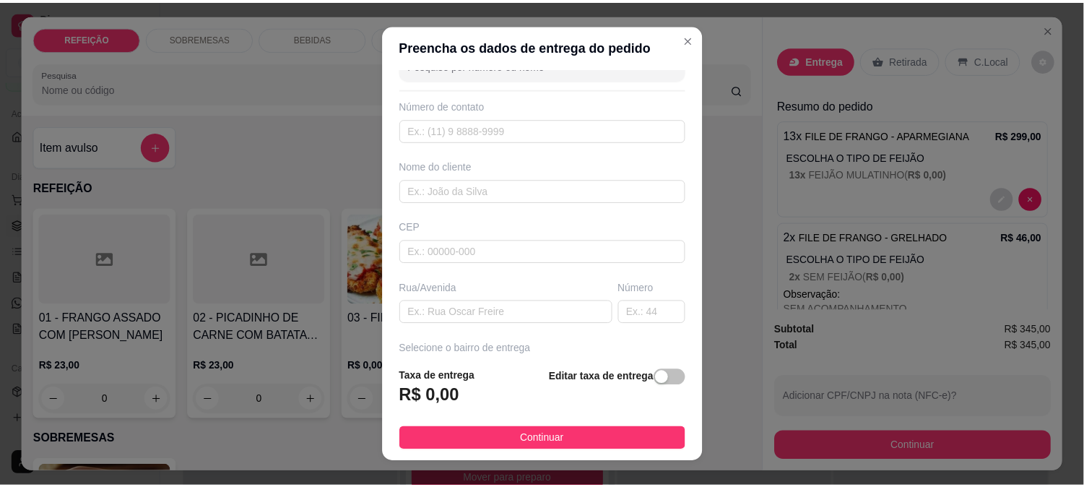
scroll to position [0, 0]
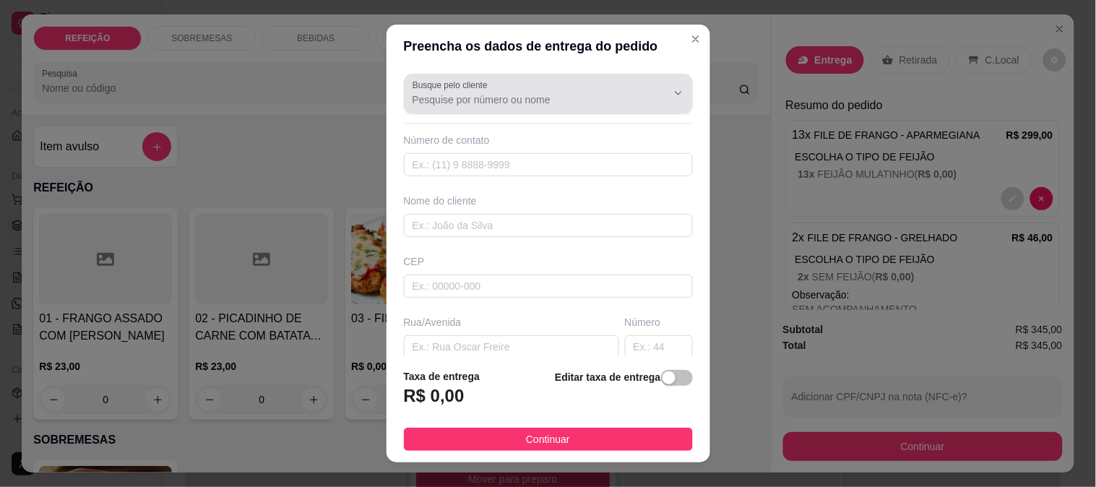
click at [493, 107] on div at bounding box center [548, 93] width 272 height 29
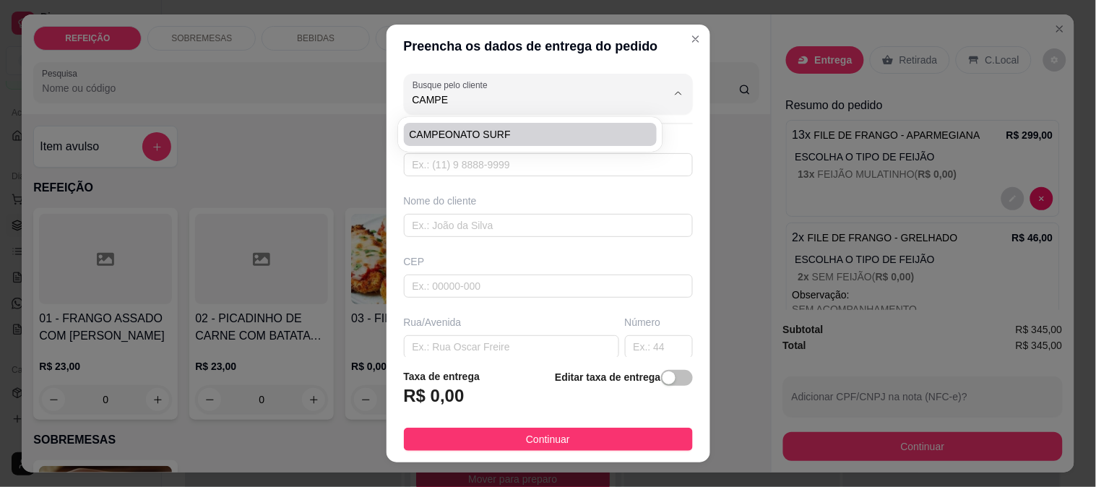
click at [517, 125] on li "CAMPEONATO SURF" at bounding box center [531, 134] width 254 height 23
type input "CAMPEONATO SURF"
type input "1"
type input "CAMPEONATO SURF"
type input "BORETE"
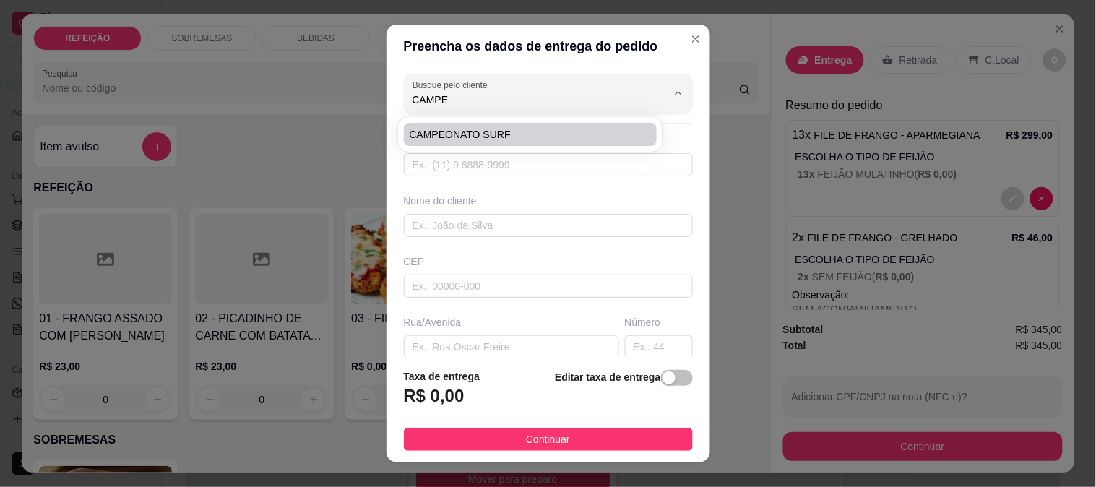
type input "IPOJUCA"
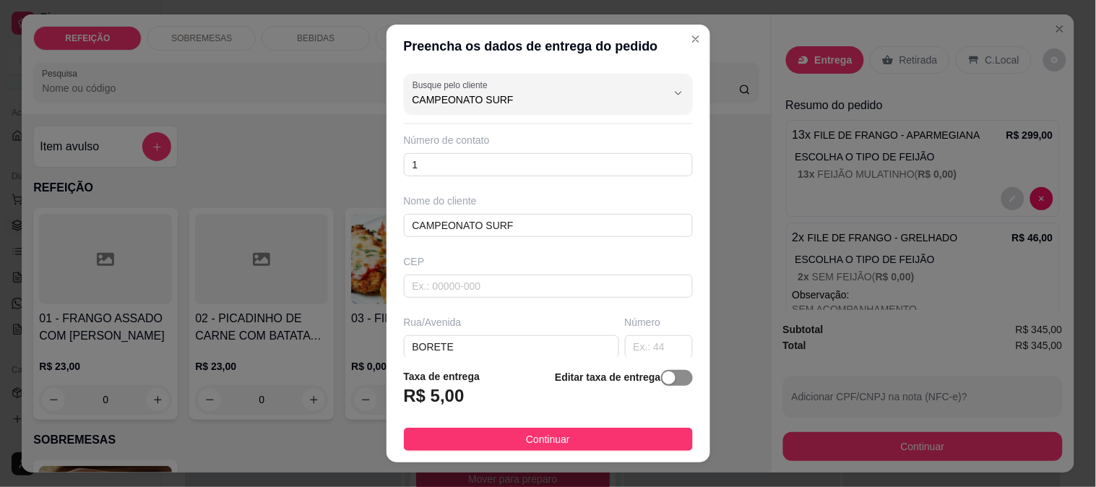
type input "CAMPEONATO SURF"
click at [661, 376] on button "button" at bounding box center [677, 378] width 32 height 16
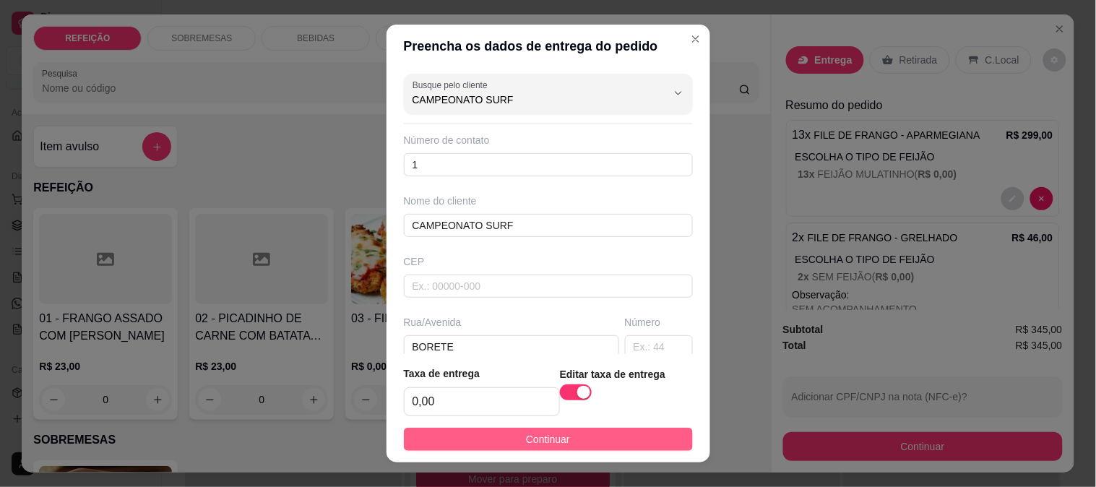
click at [502, 438] on button "Continuar" at bounding box center [548, 439] width 289 height 23
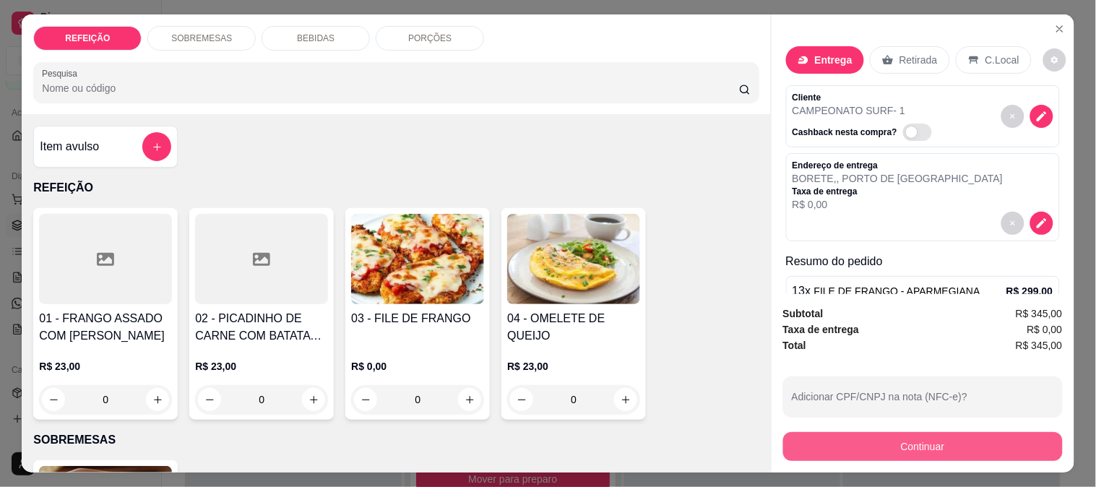
click at [870, 432] on button "Continuar" at bounding box center [923, 446] width 280 height 29
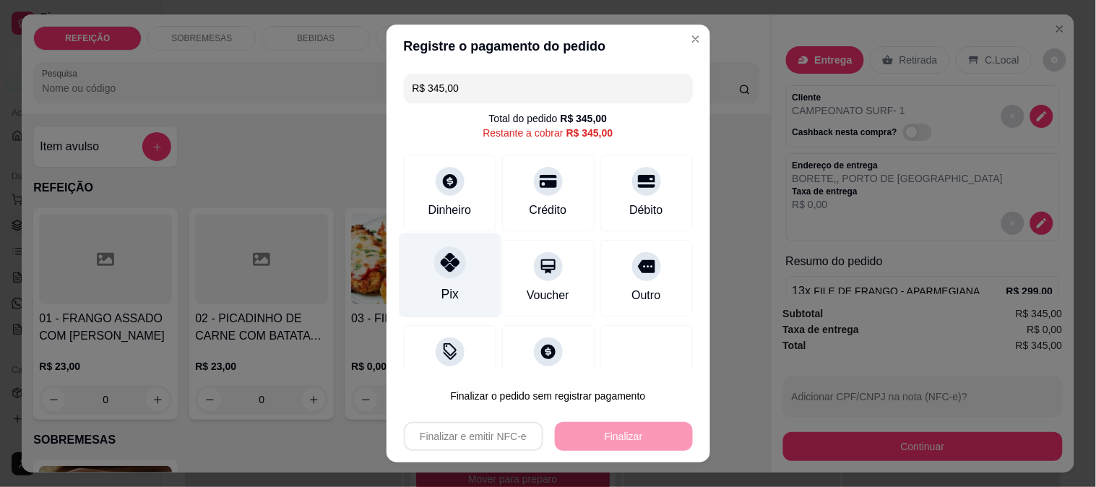
click at [440, 270] on icon at bounding box center [449, 262] width 19 height 19
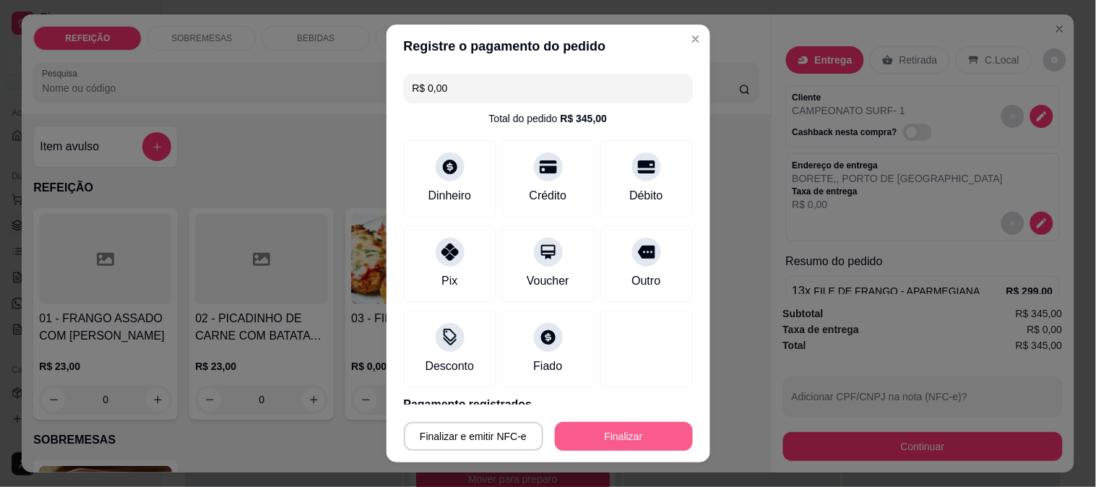
click at [574, 425] on button "Finalizar" at bounding box center [624, 436] width 138 height 29
type input "-R$ 345,00"
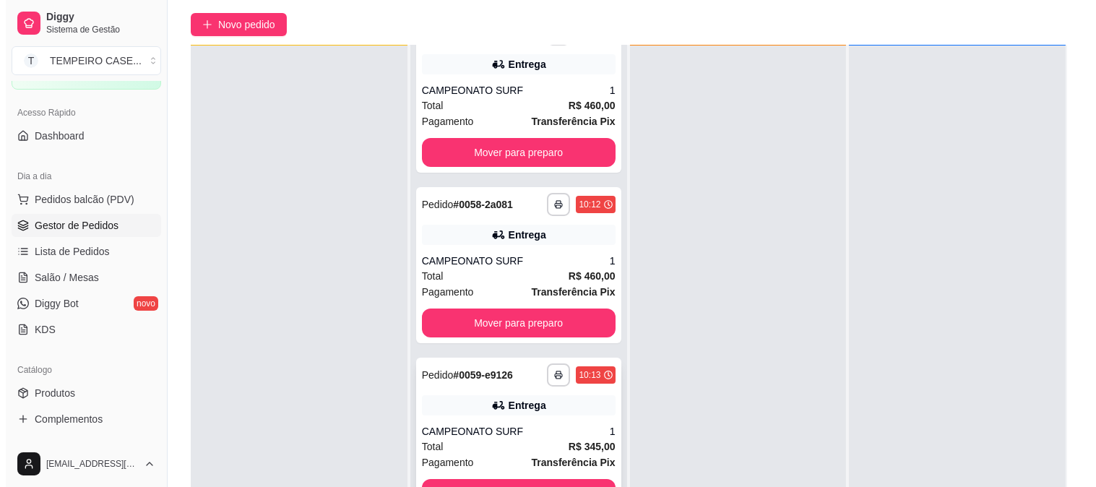
scroll to position [220, 0]
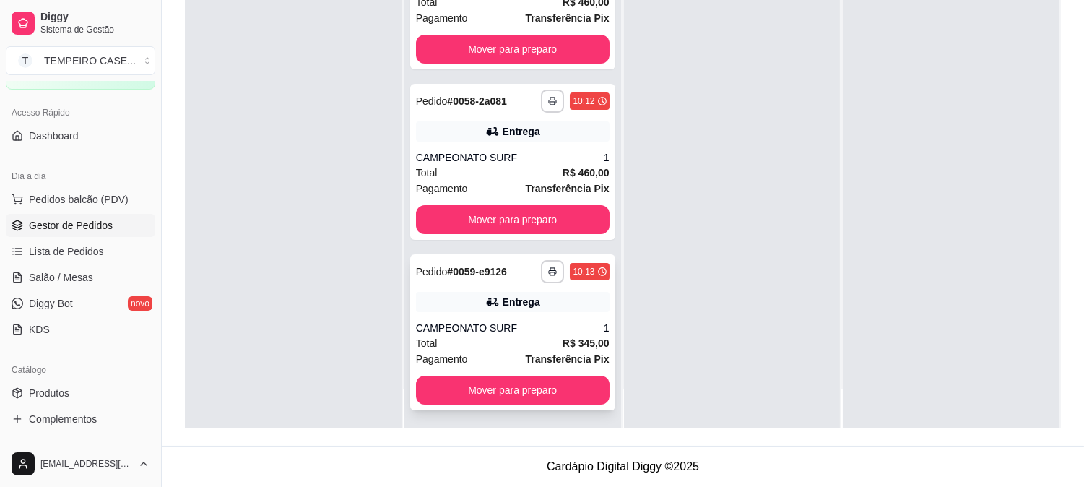
click at [487, 306] on icon at bounding box center [492, 302] width 14 height 14
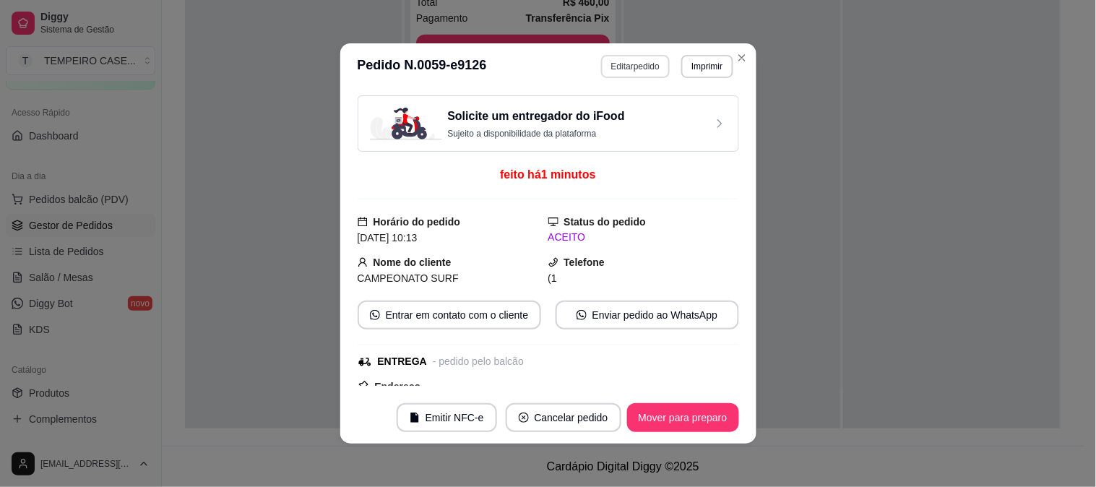
click at [630, 62] on button "Editar pedido" at bounding box center [635, 66] width 69 height 23
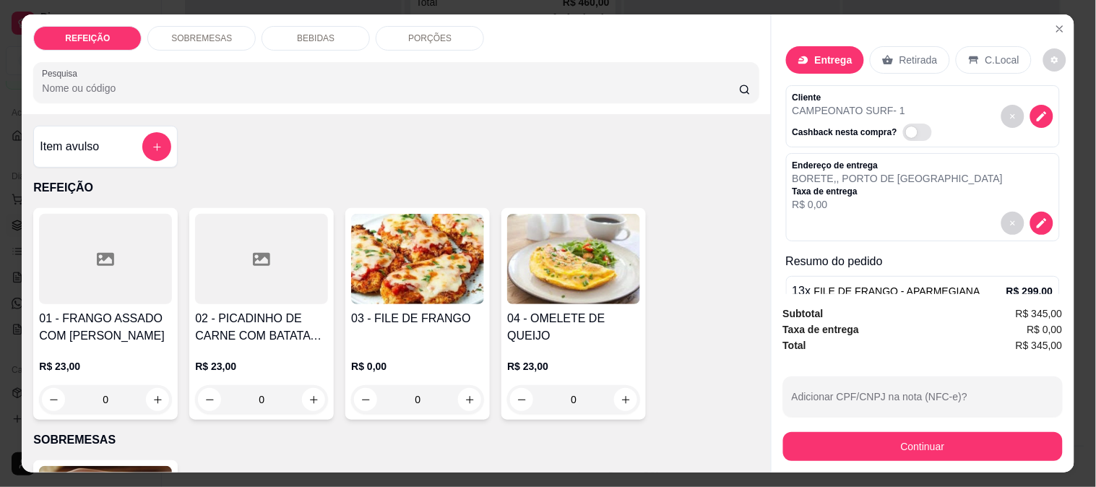
click at [116, 134] on div "Item avulso" at bounding box center [105, 146] width 131 height 29
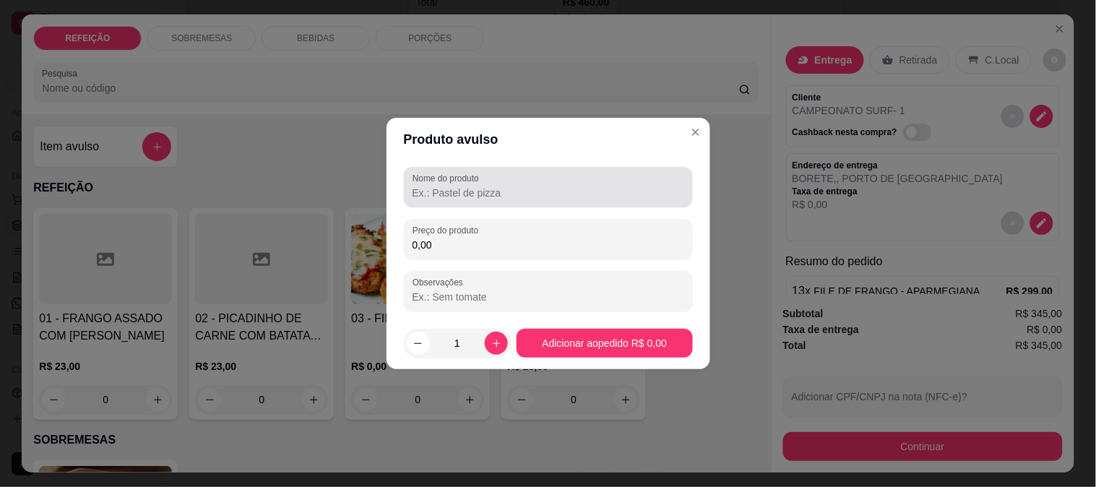
click at [430, 169] on div "Nome do produto" at bounding box center [548, 187] width 289 height 40
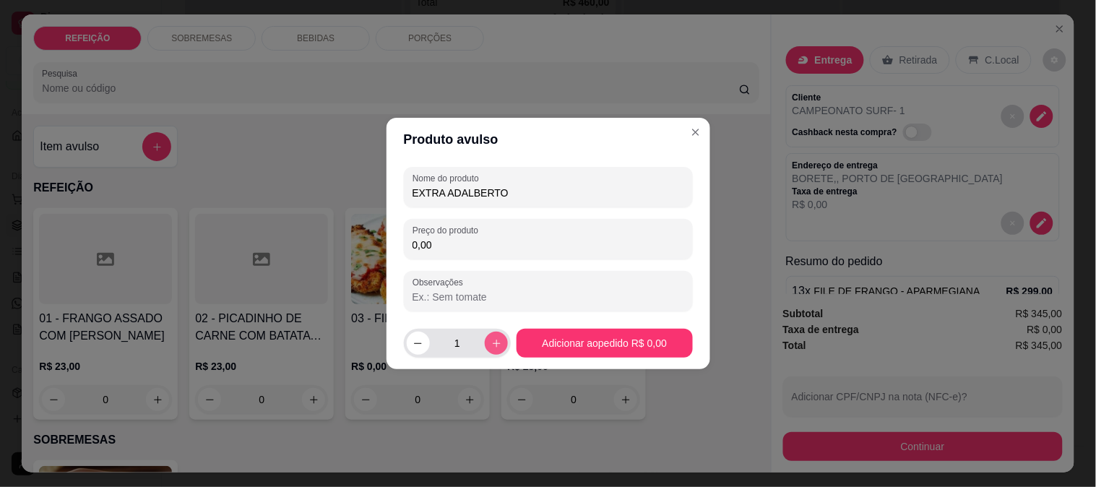
type input "EXTRA ADALBERTO"
click at [491, 347] on icon "increase-product-quantity" at bounding box center [496, 343] width 11 height 11
type input "2"
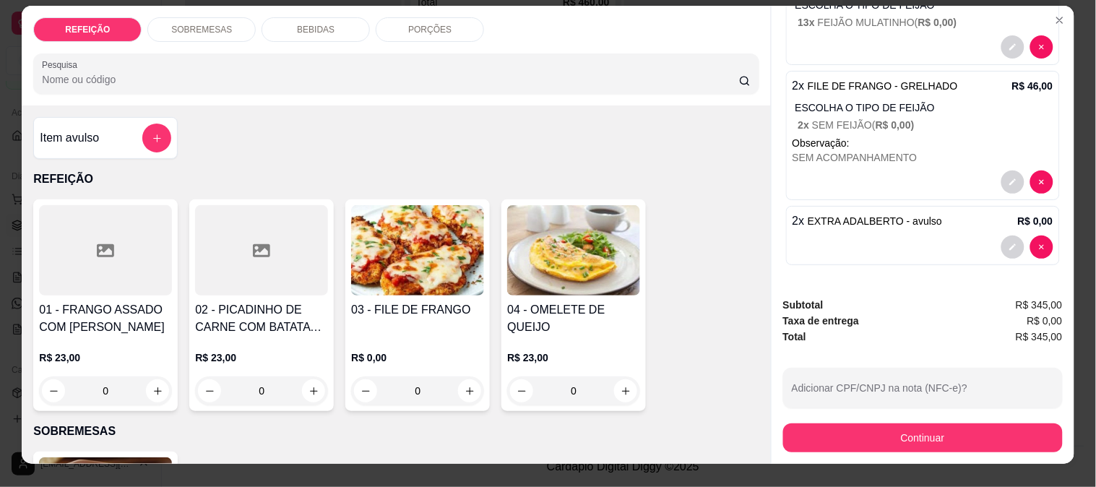
scroll to position [38, 0]
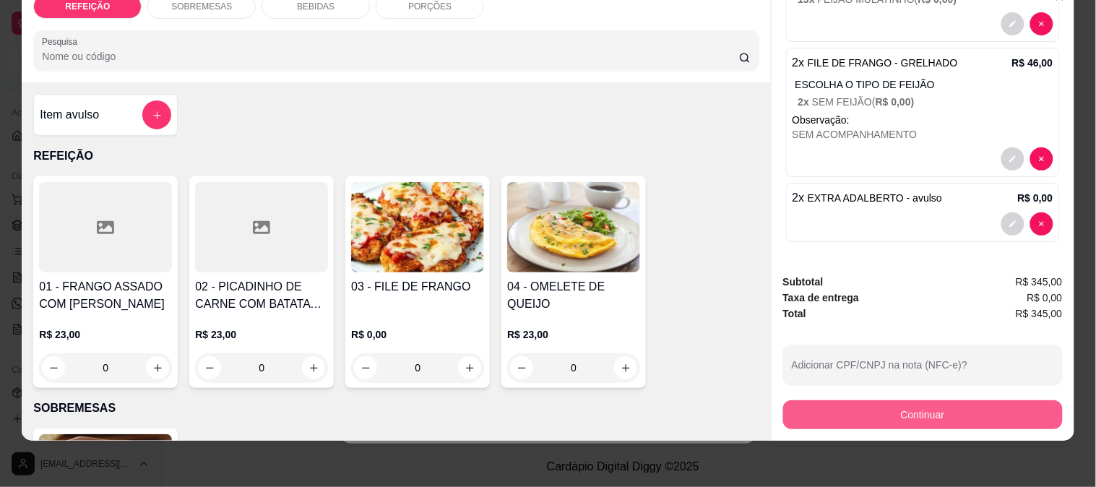
click at [869, 412] on button "Continuar" at bounding box center [923, 414] width 280 height 29
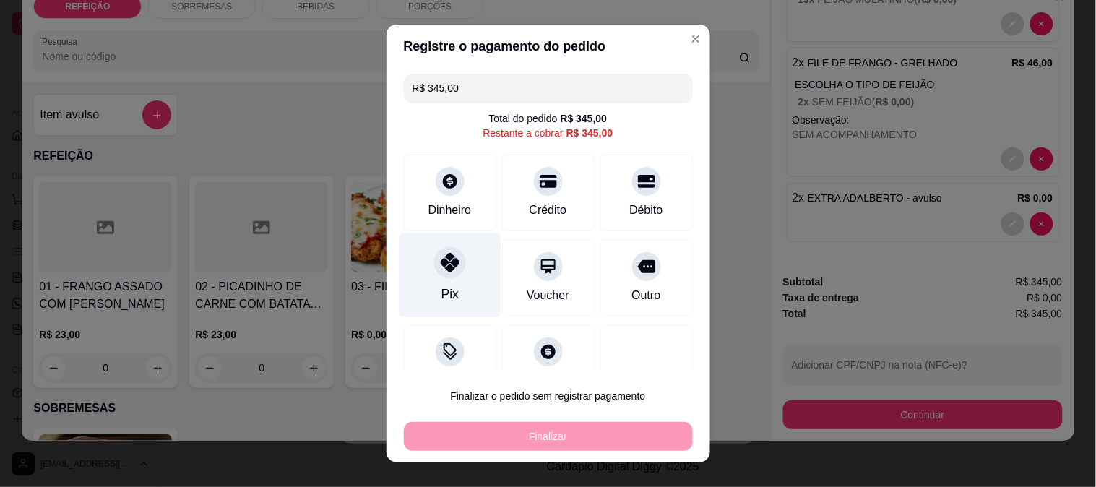
click at [441, 261] on icon at bounding box center [449, 262] width 19 height 19
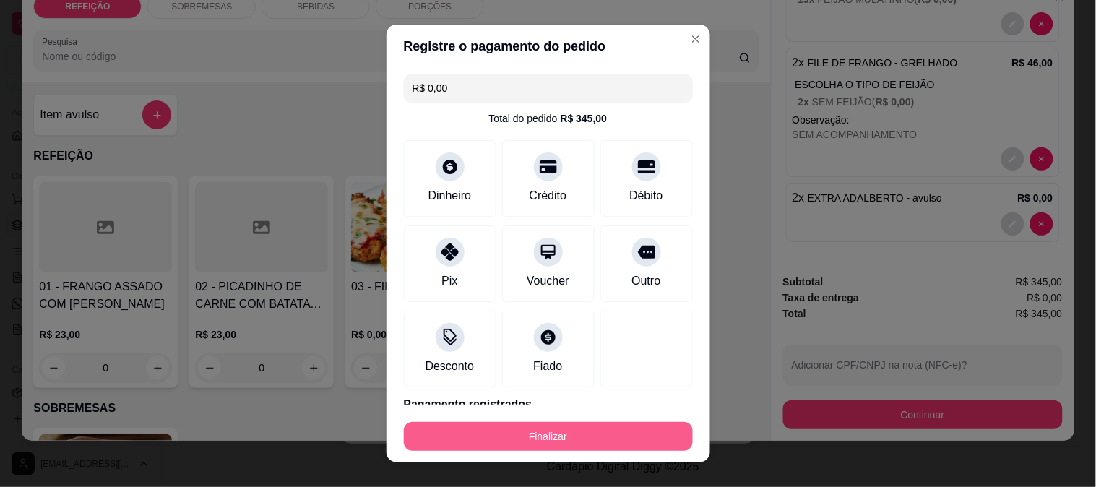
click at [561, 428] on button "Finalizar" at bounding box center [548, 436] width 289 height 29
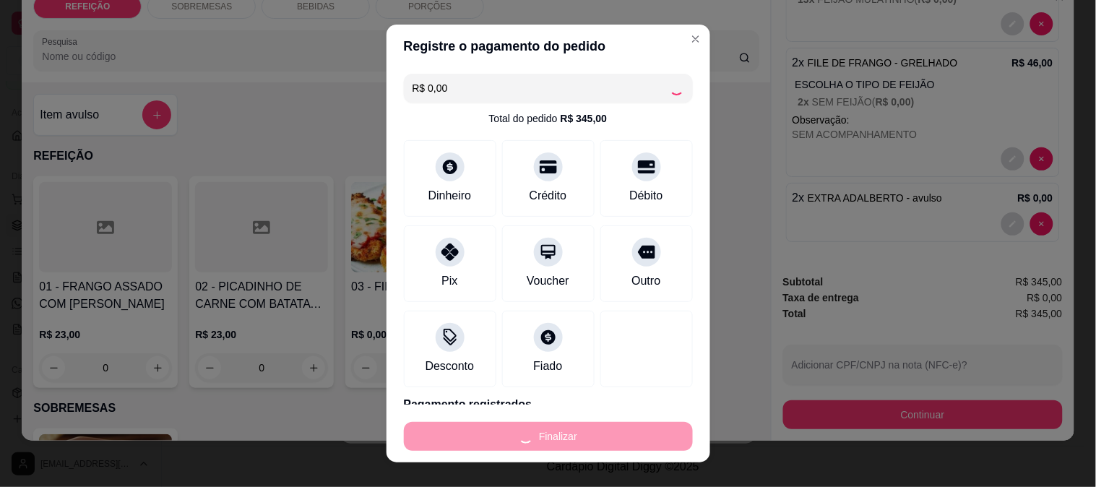
type input "-R$ 345,00"
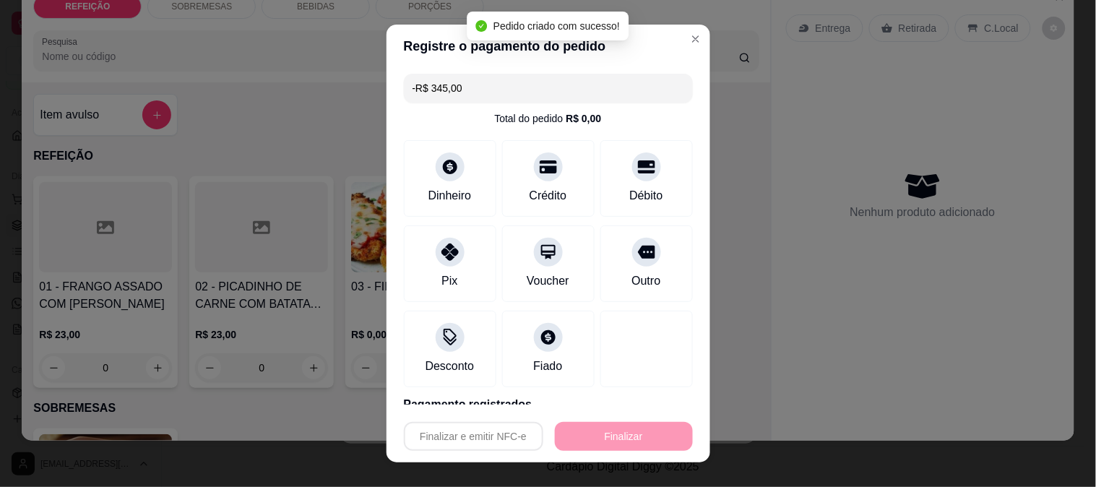
scroll to position [0, 0]
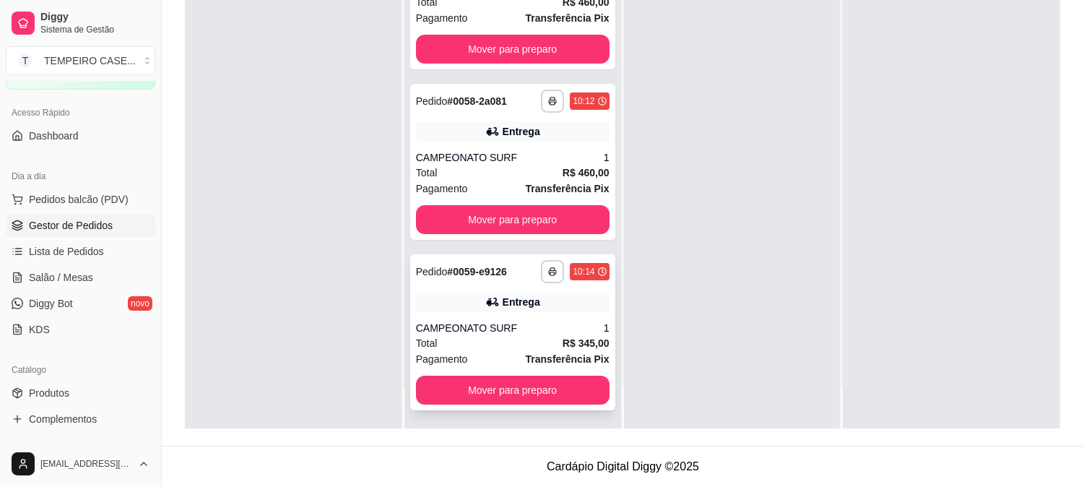
click at [473, 288] on div "**********" at bounding box center [512, 332] width 205 height 156
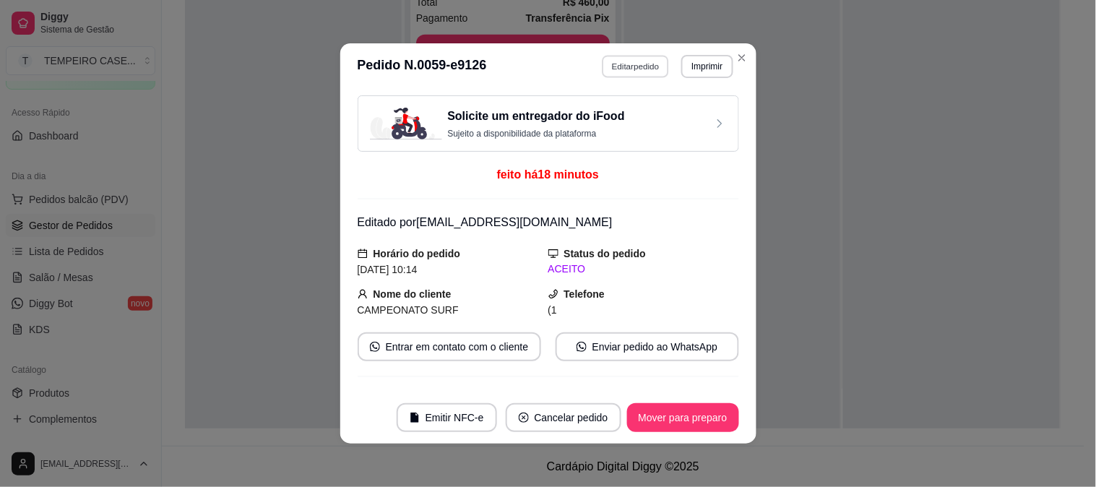
click at [610, 66] on button "Editar pedido" at bounding box center [635, 66] width 67 height 22
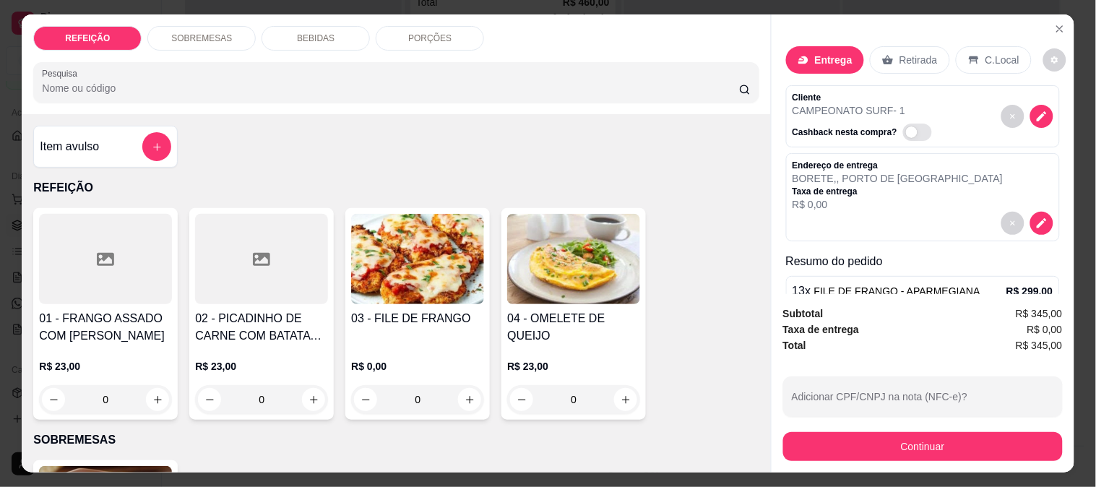
click at [803, 54] on div "Entrega" at bounding box center [825, 59] width 78 height 27
click at [1037, 112] on icon "decrease-product-quantity" at bounding box center [1042, 116] width 10 height 10
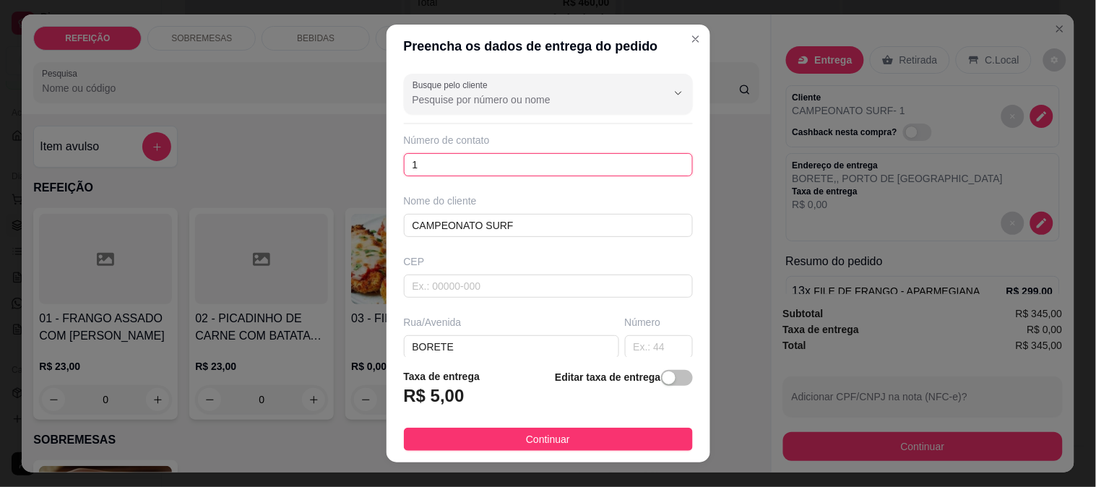
click at [443, 164] on input "1" at bounding box center [548, 164] width 289 height 23
type input "[PHONE_NUMBER]"
click at [661, 377] on span "button" at bounding box center [677, 378] width 32 height 16
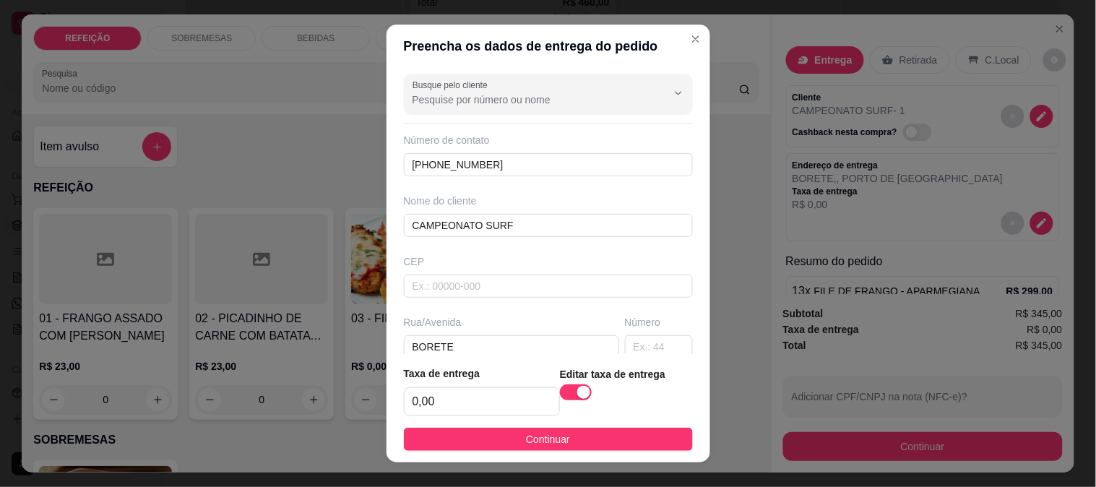
click at [604, 449] on button "Continuar" at bounding box center [548, 439] width 289 height 23
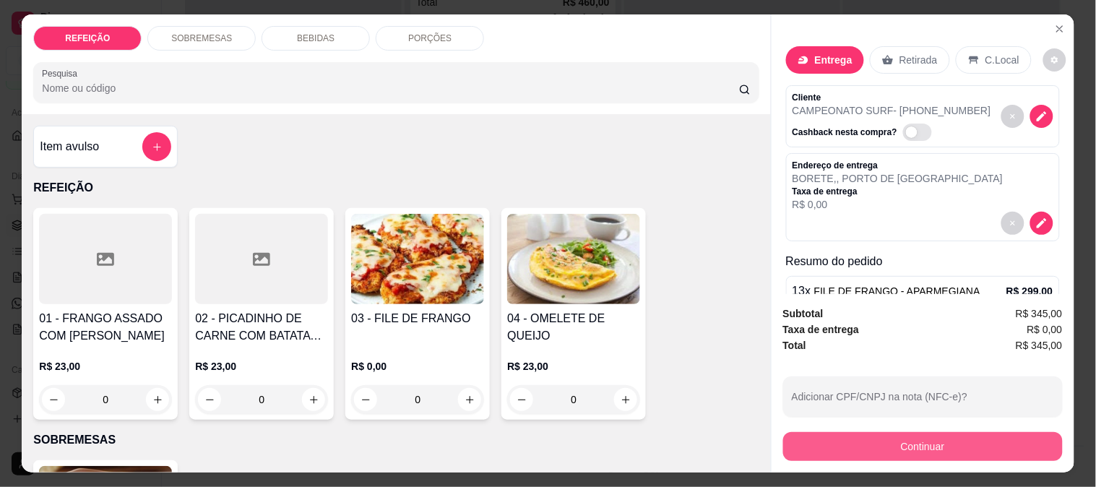
click at [869, 433] on button "Continuar" at bounding box center [923, 446] width 280 height 29
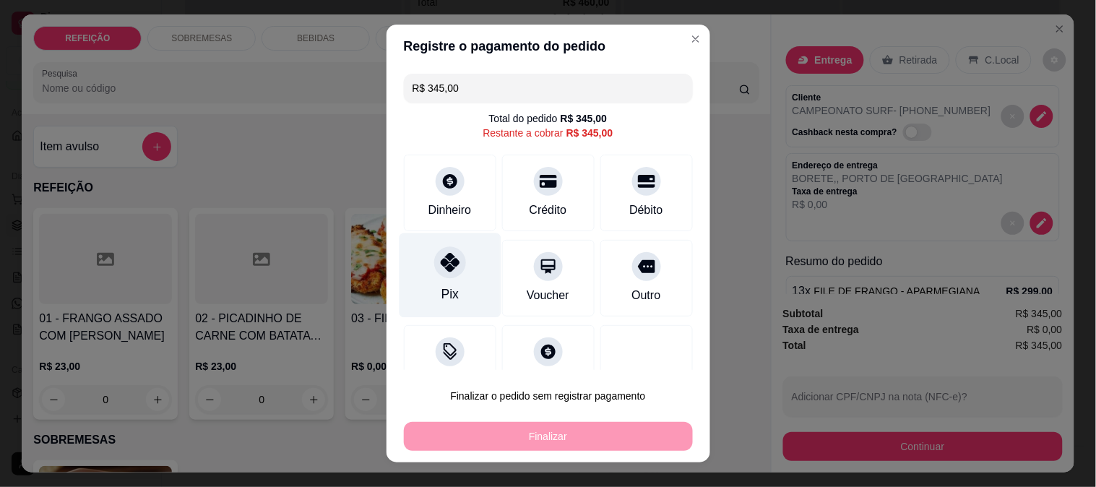
drag, startPoint x: 426, startPoint y: 243, endPoint x: 458, endPoint y: 298, distance: 63.4
click at [428, 243] on div "Pix" at bounding box center [450, 275] width 102 height 85
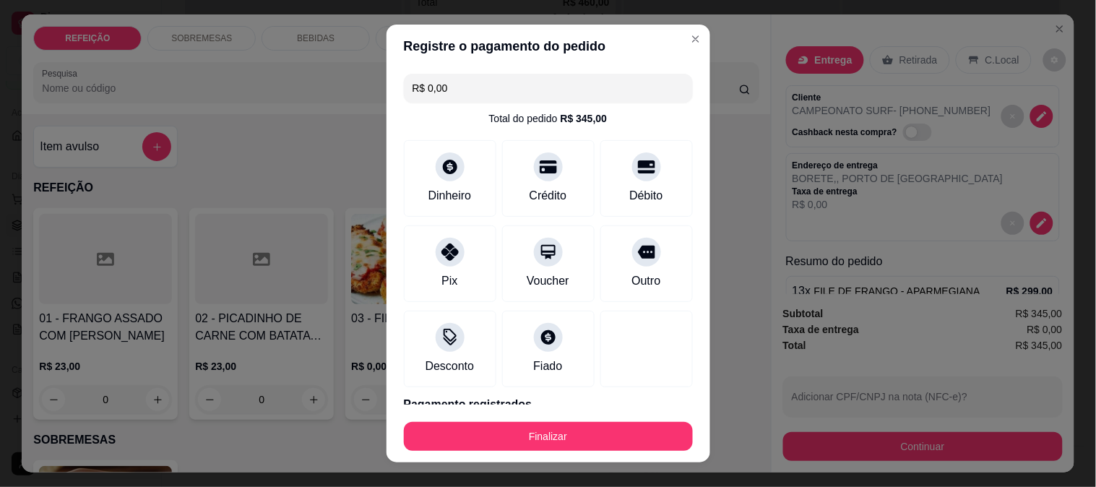
drag, startPoint x: 564, startPoint y: 453, endPoint x: 565, endPoint y: 445, distance: 8.0
click at [563, 451] on footer "Finalizar" at bounding box center [548, 434] width 324 height 58
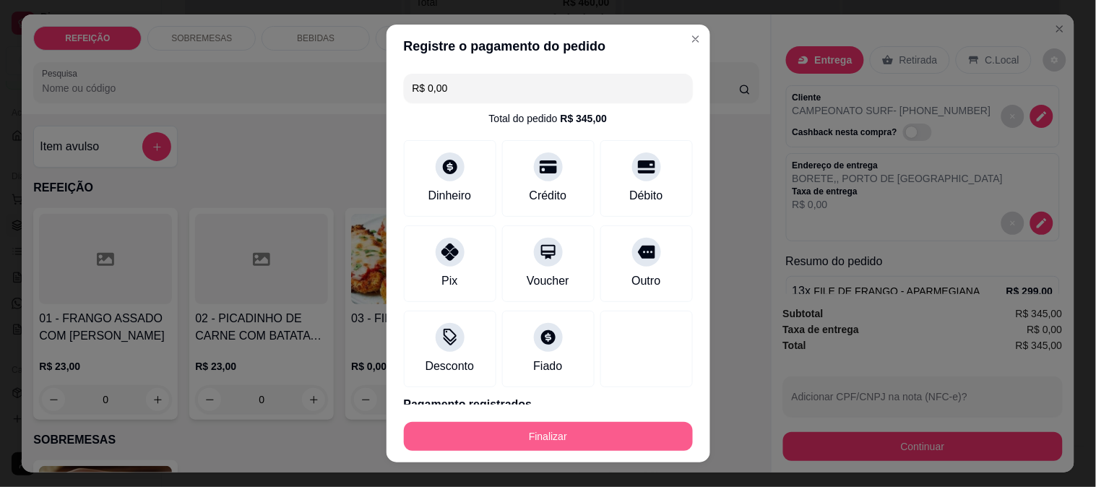
click at [565, 435] on button "Finalizar" at bounding box center [548, 436] width 289 height 29
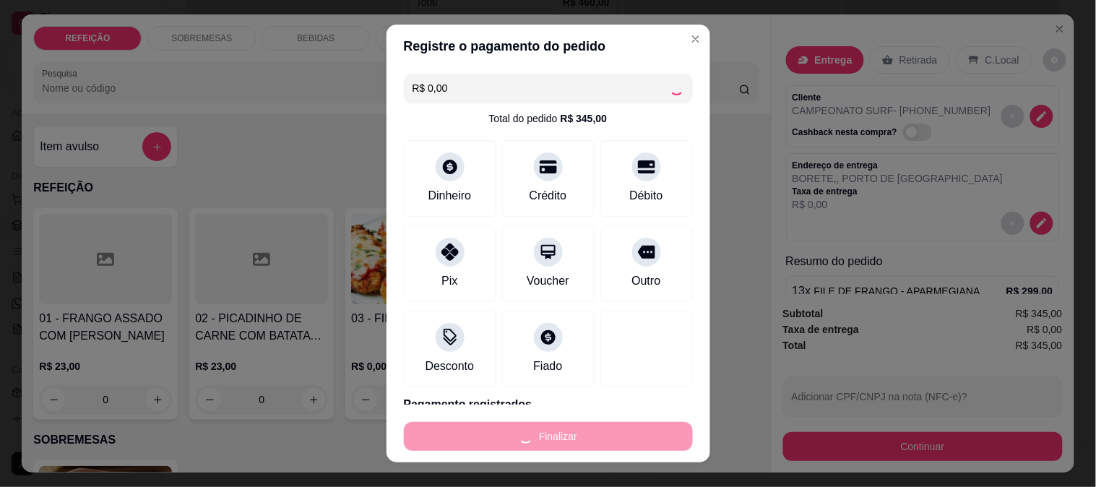
type input "-R$ 345,00"
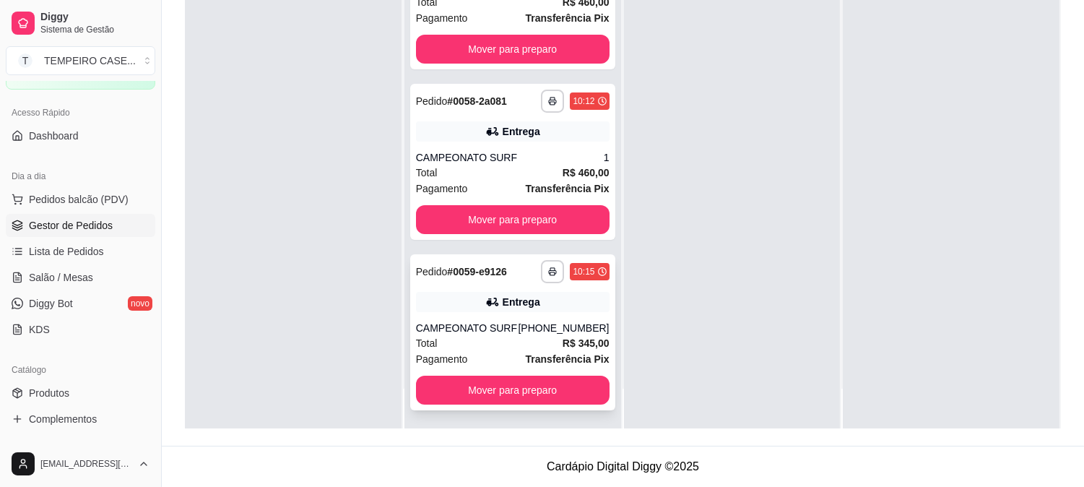
click at [461, 298] on div "Entrega" at bounding box center [513, 302] width 194 height 20
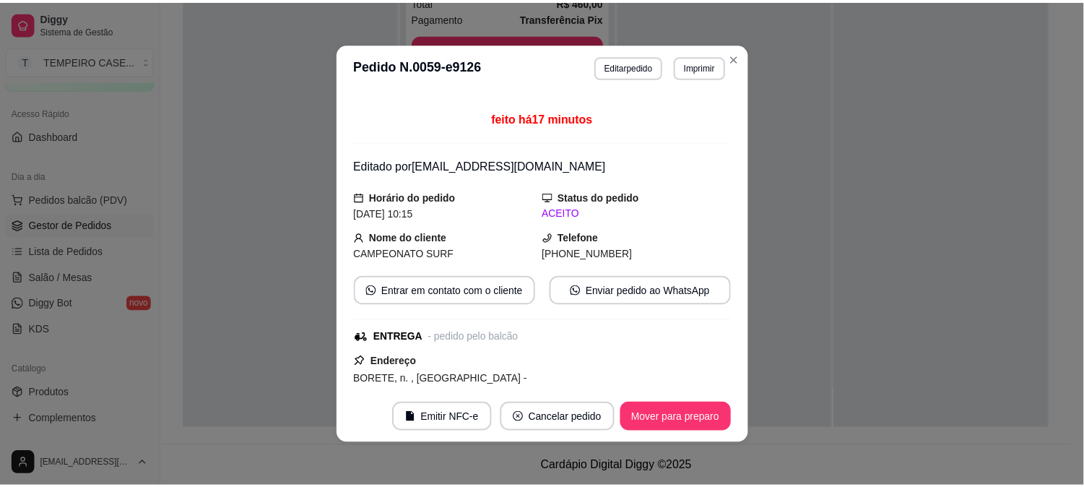
scroll to position [80, 0]
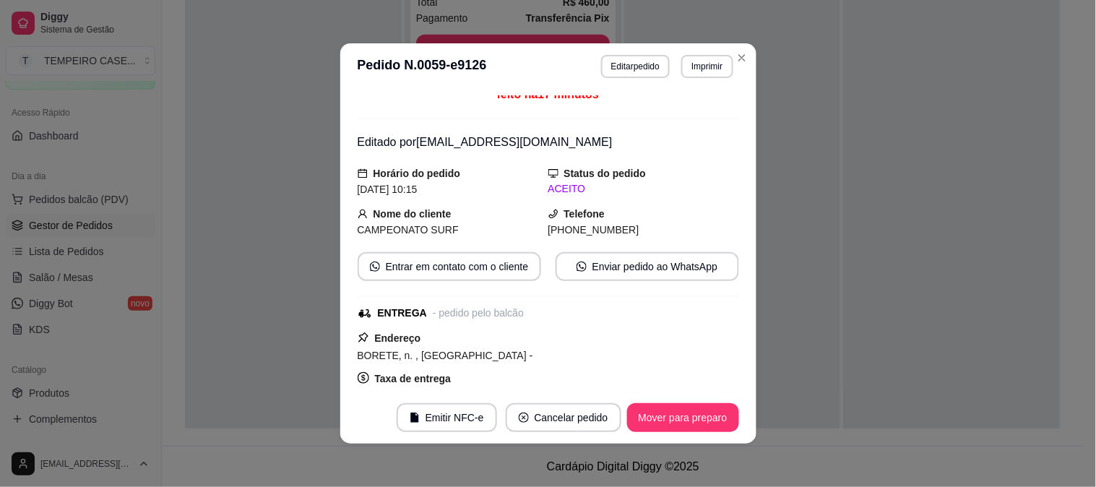
click at [602, 233] on span "[PHONE_NUMBER]" at bounding box center [593, 230] width 91 height 12
copy div "[PHONE_NUMBER] Entrar em contato com o cliente Enviar pedido ao WhatsApp"
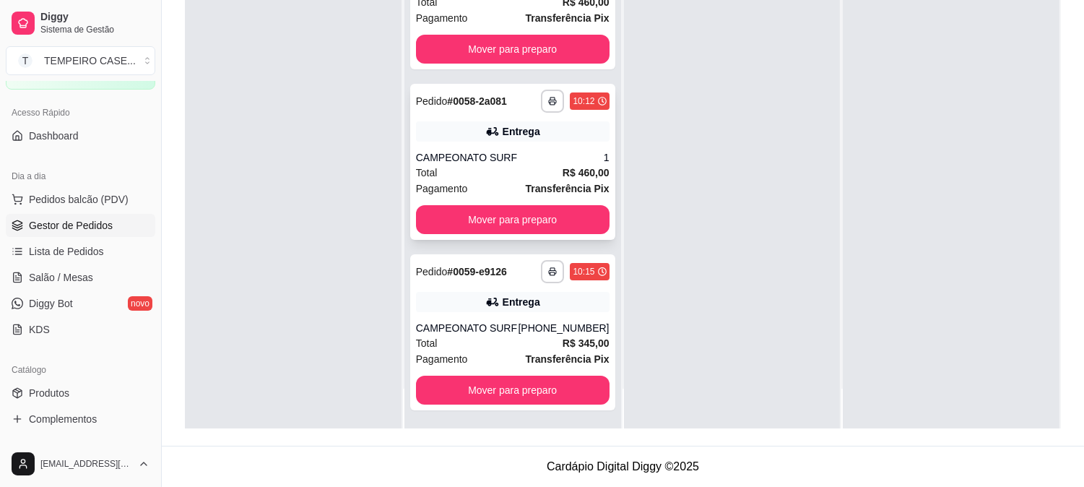
click at [532, 157] on div "CAMPEONATO SURF" at bounding box center [510, 157] width 188 height 14
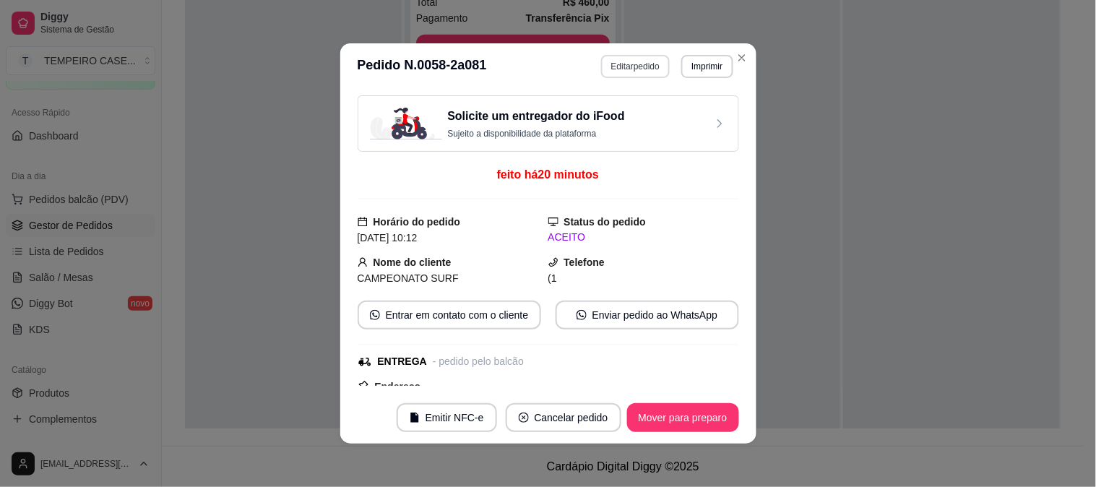
click at [607, 67] on button "Editar pedido" at bounding box center [635, 66] width 69 height 23
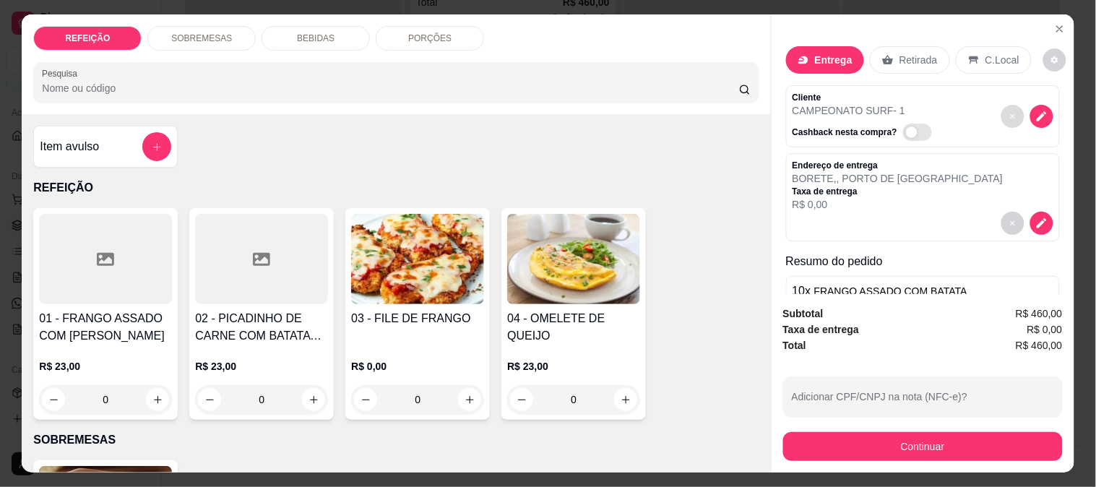
click at [1035, 110] on icon "decrease-product-quantity" at bounding box center [1041, 116] width 13 height 13
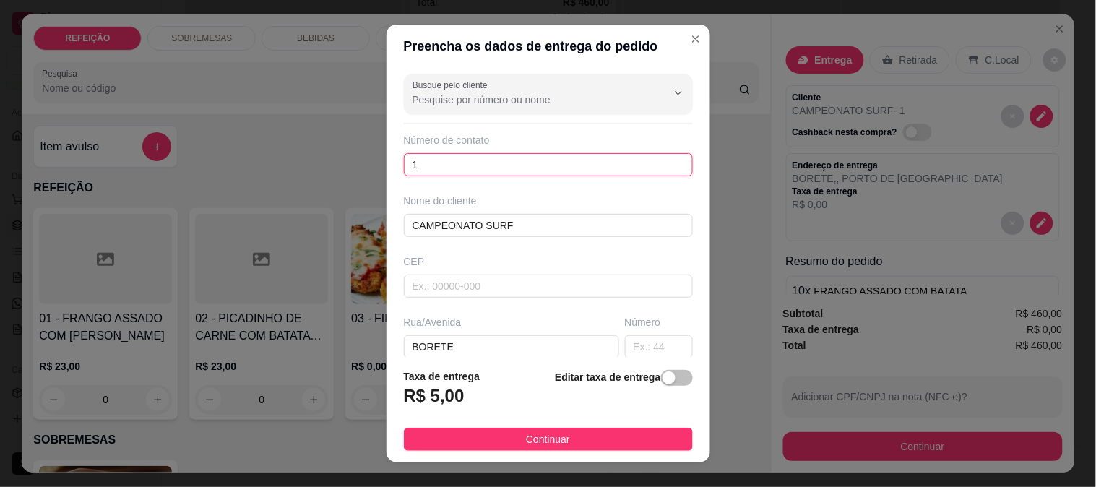
click at [459, 165] on input "1" at bounding box center [548, 164] width 289 height 23
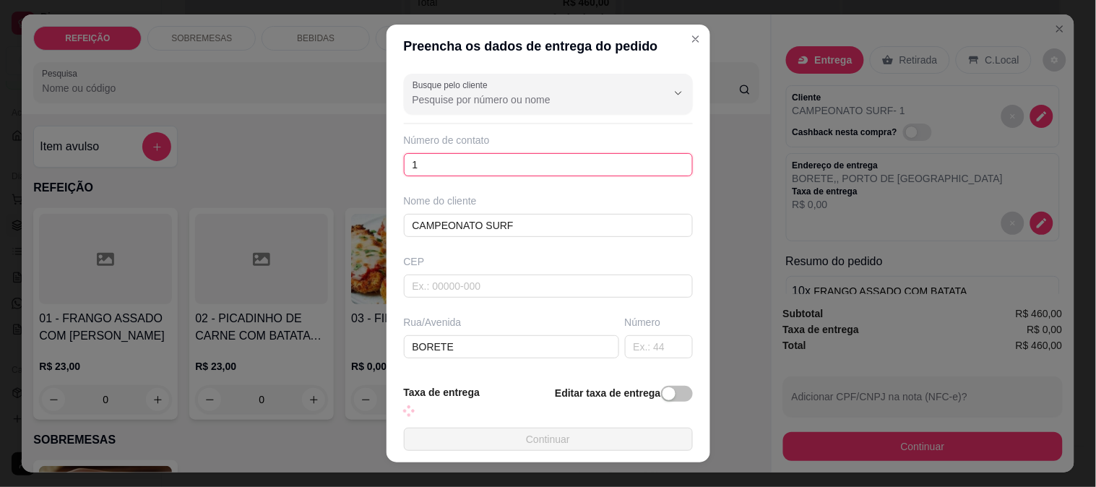
click at [459, 165] on input "1" at bounding box center [548, 164] width 289 height 23
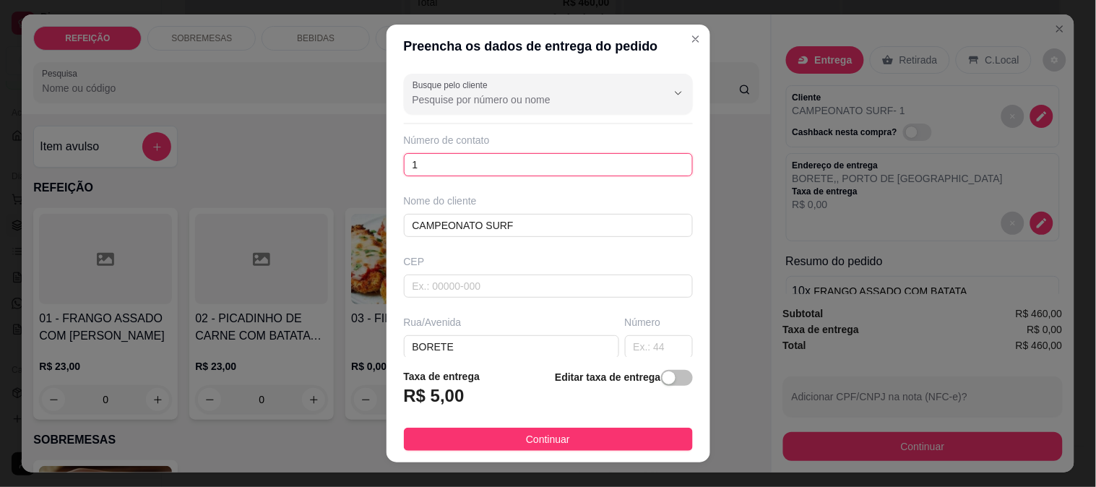
click at [459, 165] on input "1" at bounding box center [548, 164] width 289 height 23
paste input "[PHONE_NUMBER]"
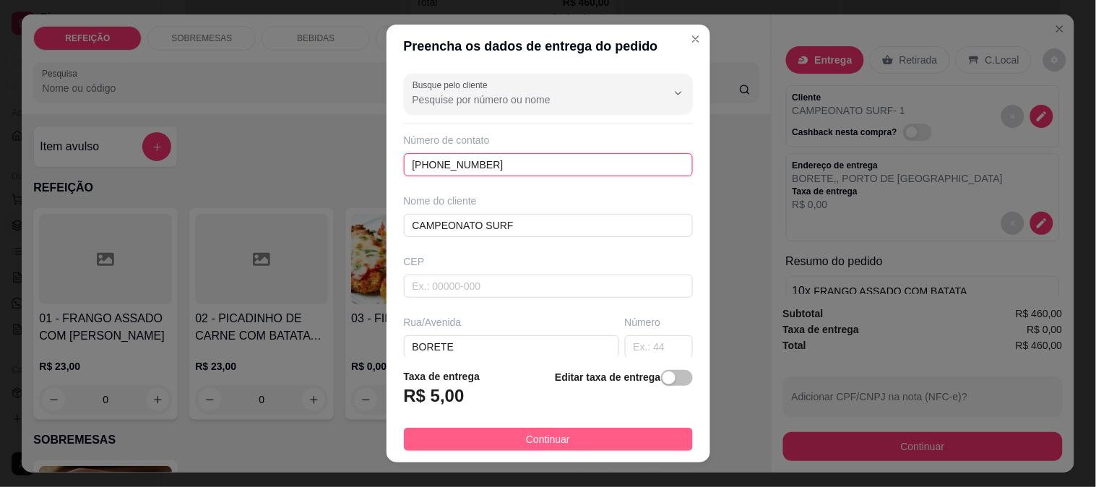
type input "[PHONE_NUMBER]"
click at [526, 436] on span "Continuar" at bounding box center [548, 439] width 44 height 16
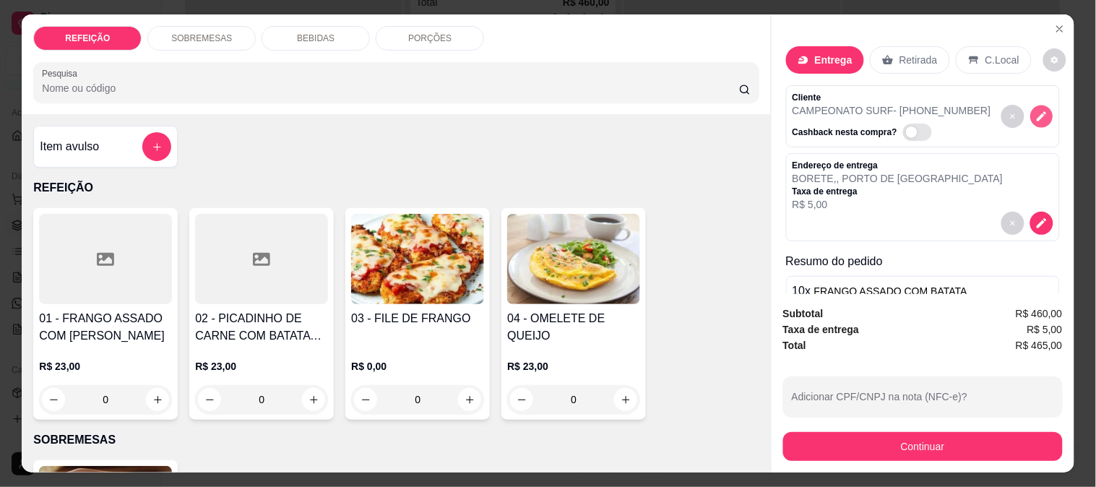
click at [1035, 111] on icon "decrease-product-quantity" at bounding box center [1041, 117] width 12 height 12
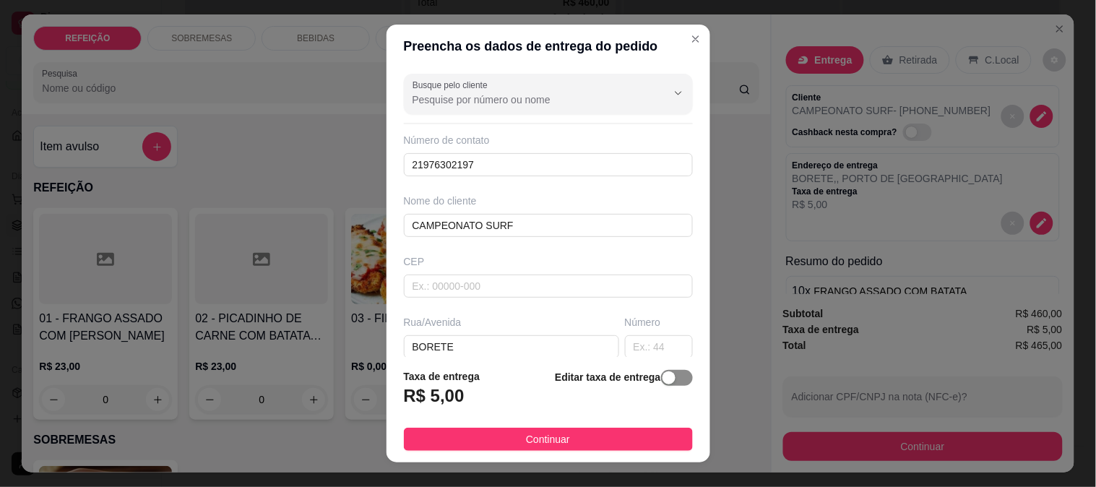
click at [662, 378] on span "button" at bounding box center [677, 378] width 32 height 16
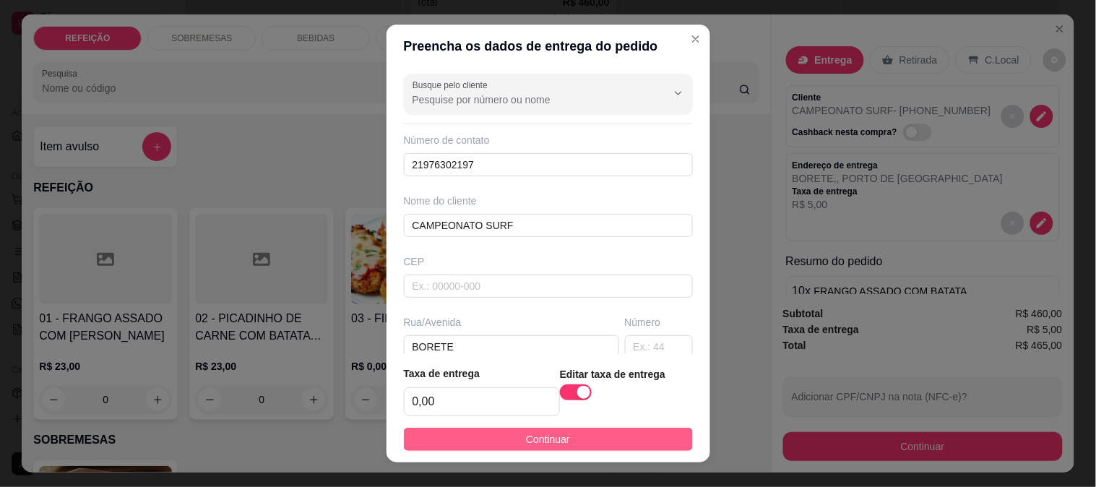
click at [615, 441] on button "Continuar" at bounding box center [548, 439] width 289 height 23
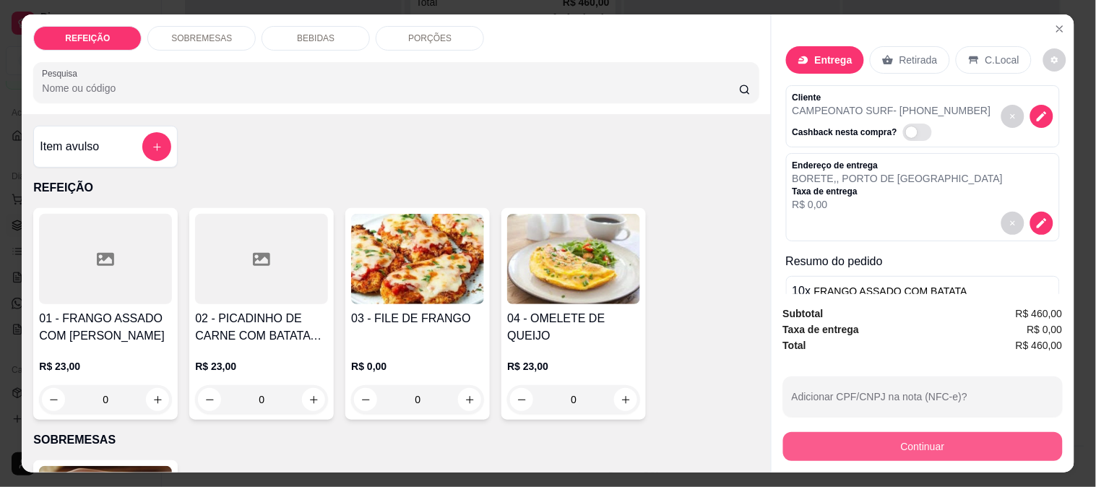
click at [880, 432] on button "Continuar" at bounding box center [923, 446] width 280 height 29
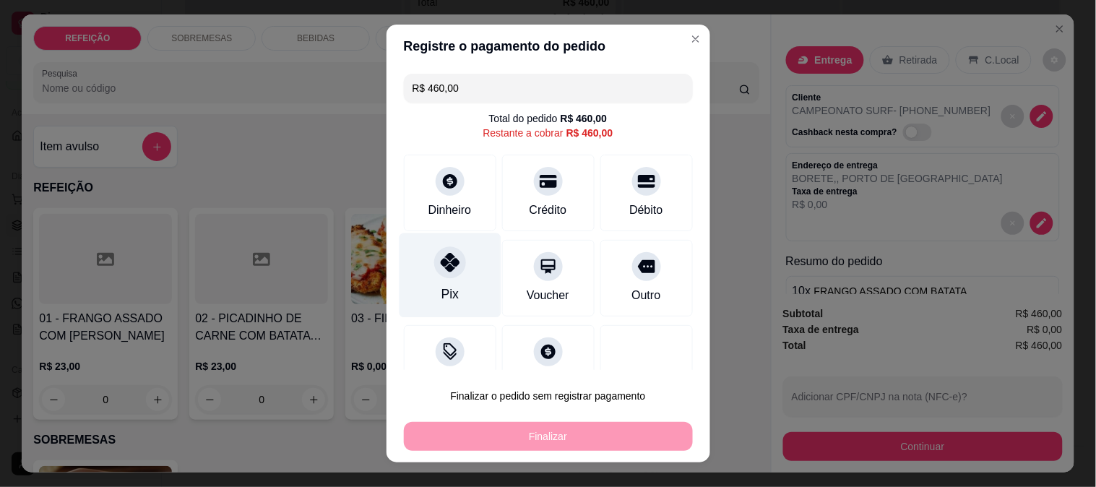
click at [451, 277] on div "Pix" at bounding box center [450, 275] width 102 height 85
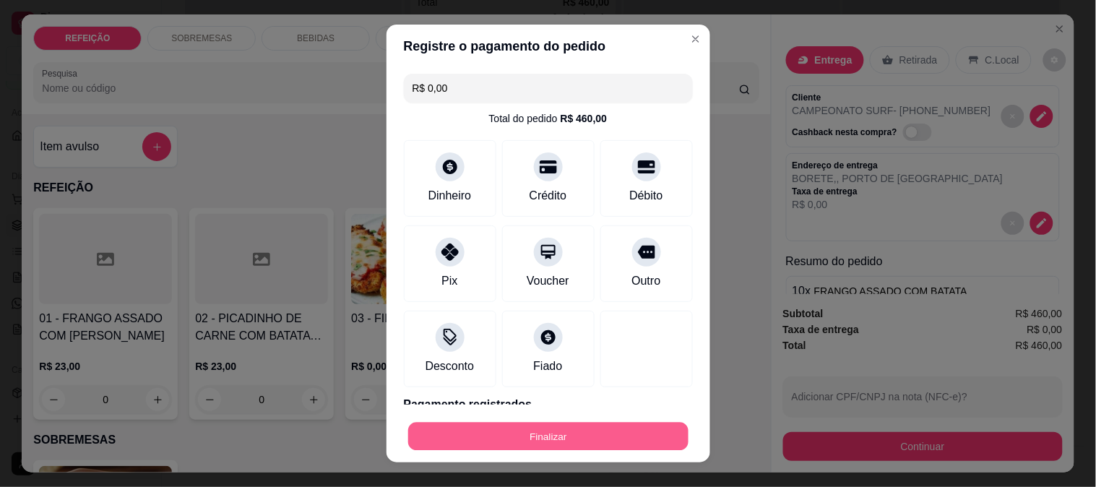
click at [521, 443] on button "Finalizar" at bounding box center [548, 437] width 280 height 28
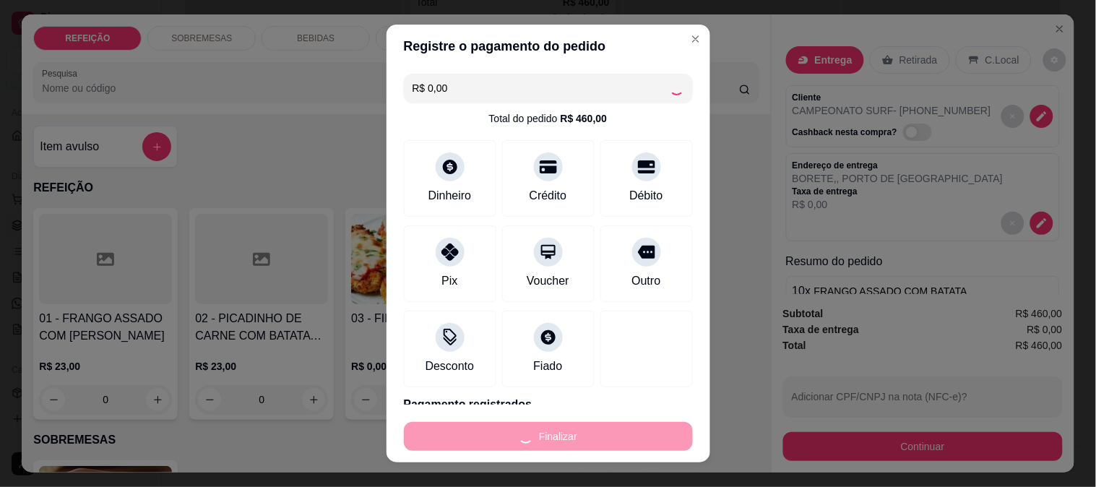
type input "-R$ 460,00"
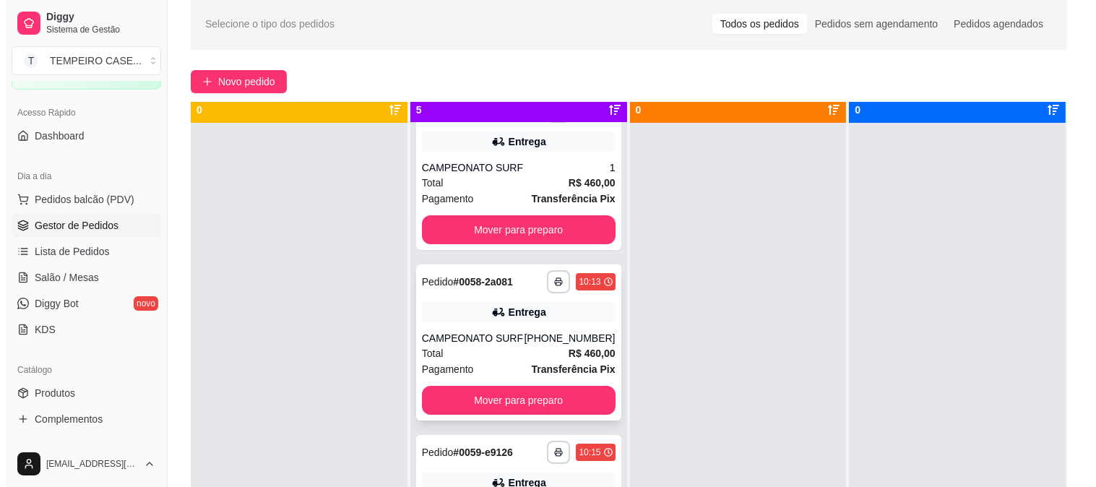
scroll to position [40, 0]
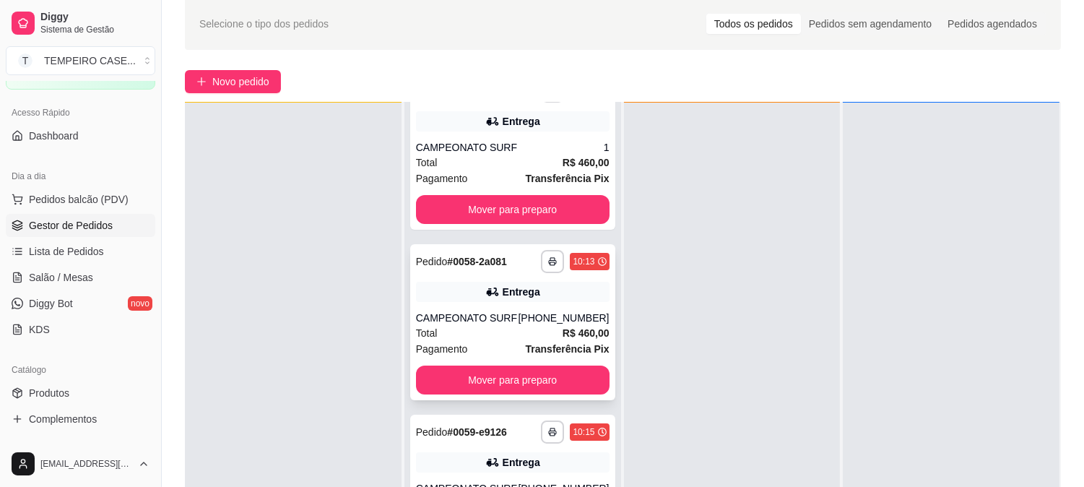
click at [523, 316] on div "[PHONE_NUMBER]" at bounding box center [563, 318] width 91 height 14
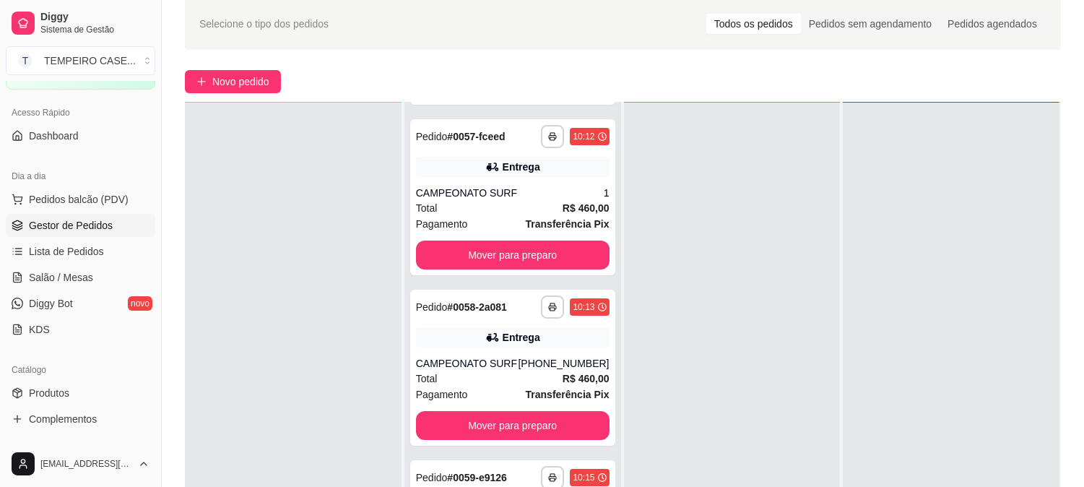
scroll to position [218, 0]
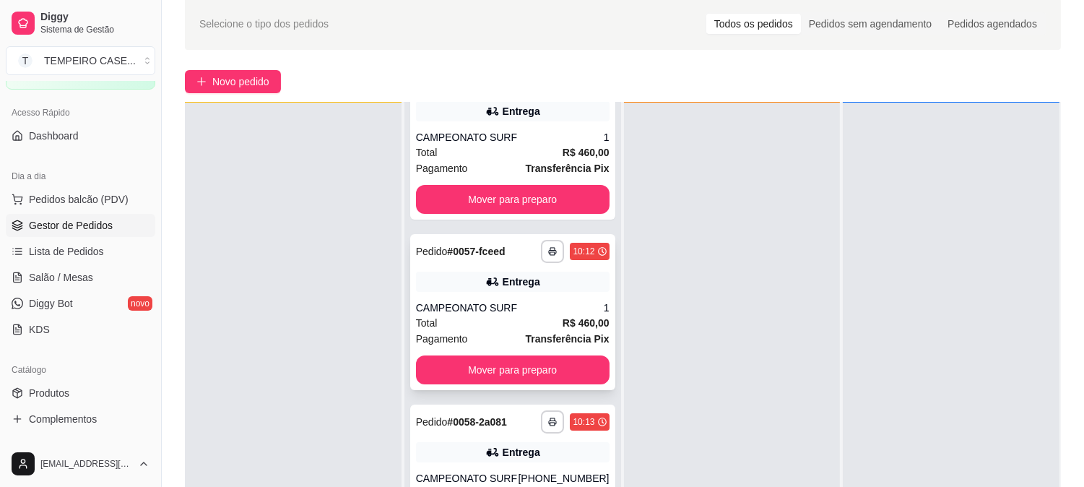
click at [488, 258] on div "Pedido # 0057-fceed" at bounding box center [461, 251] width 90 height 17
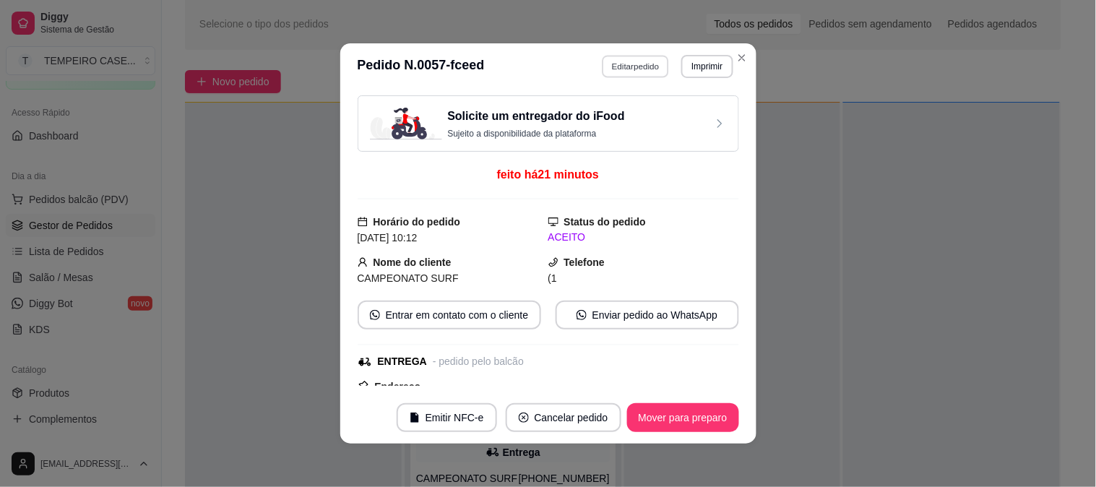
click at [644, 68] on button "Editar pedido" at bounding box center [635, 66] width 67 height 22
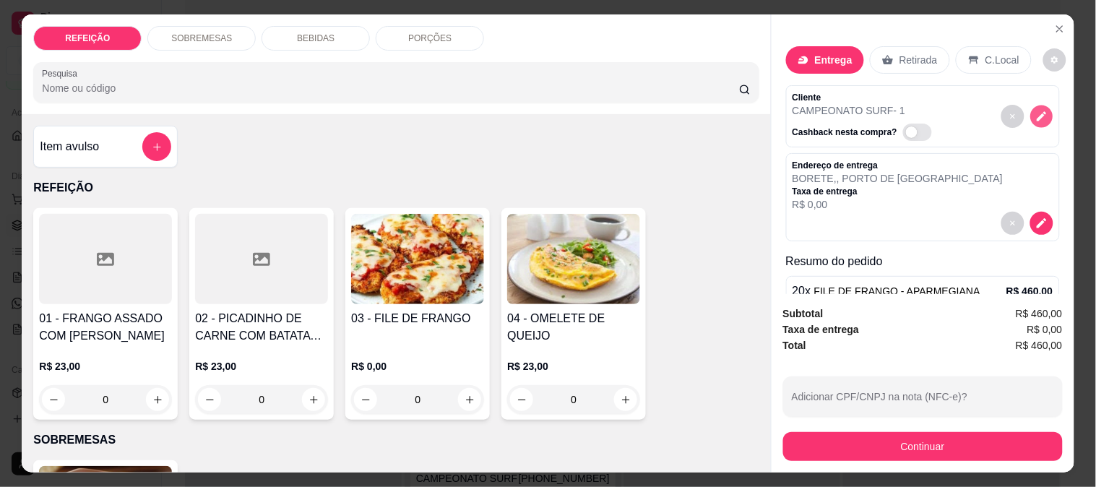
click at [1035, 113] on icon "decrease-product-quantity" at bounding box center [1041, 117] width 12 height 12
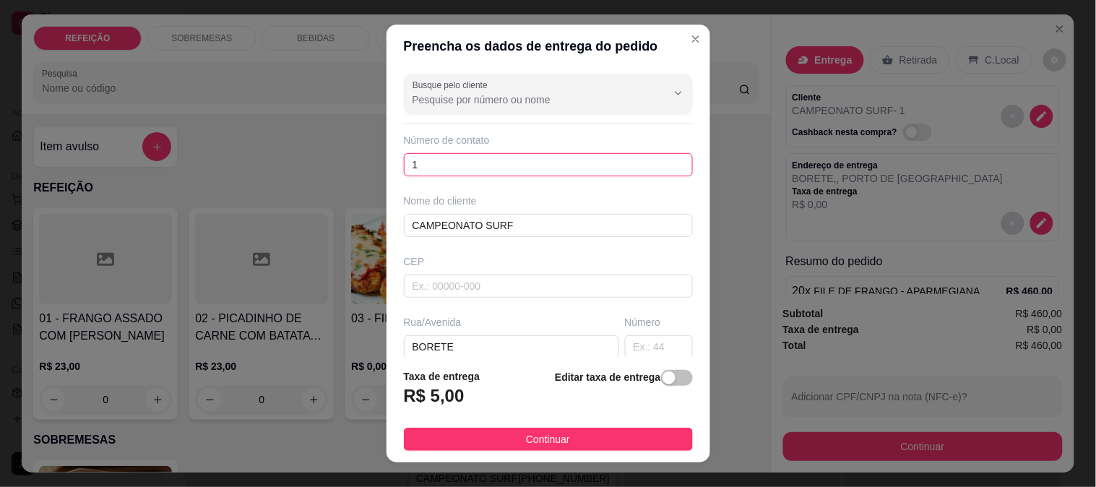
click at [431, 175] on input "1" at bounding box center [548, 164] width 289 height 23
paste input "[PHONE_NUMBER]"
type input "[PHONE_NUMBER]"
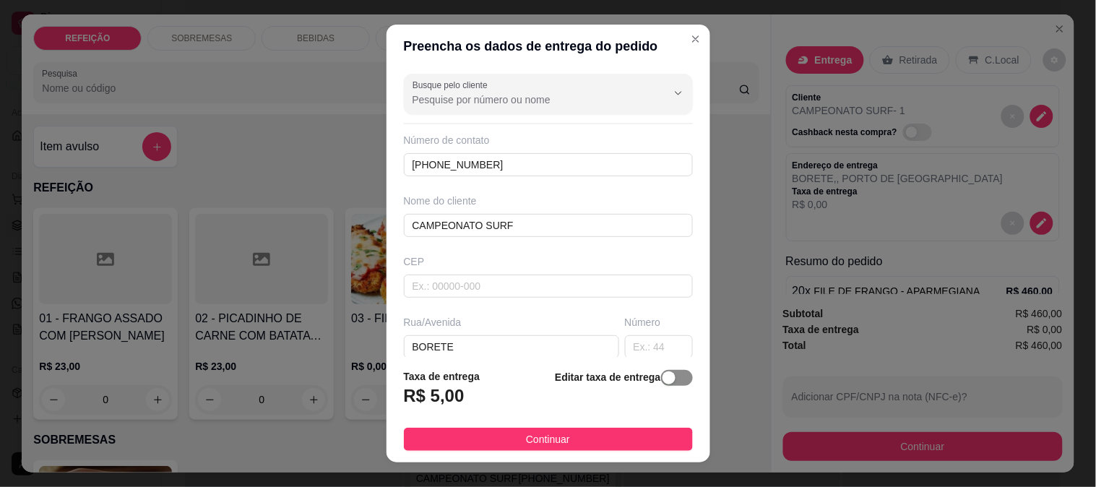
click at [662, 373] on div "button" at bounding box center [668, 377] width 13 height 13
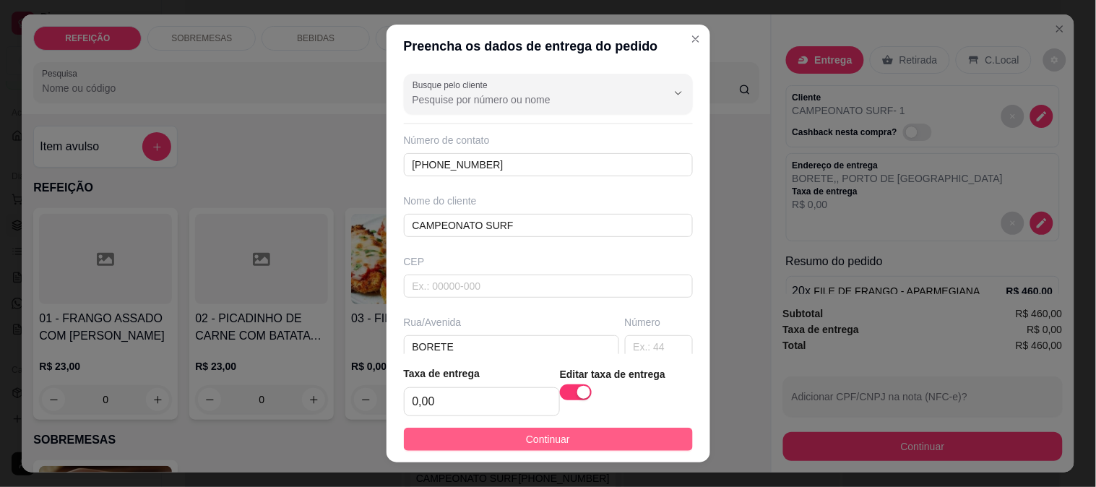
click at [591, 434] on button "Continuar" at bounding box center [548, 439] width 289 height 23
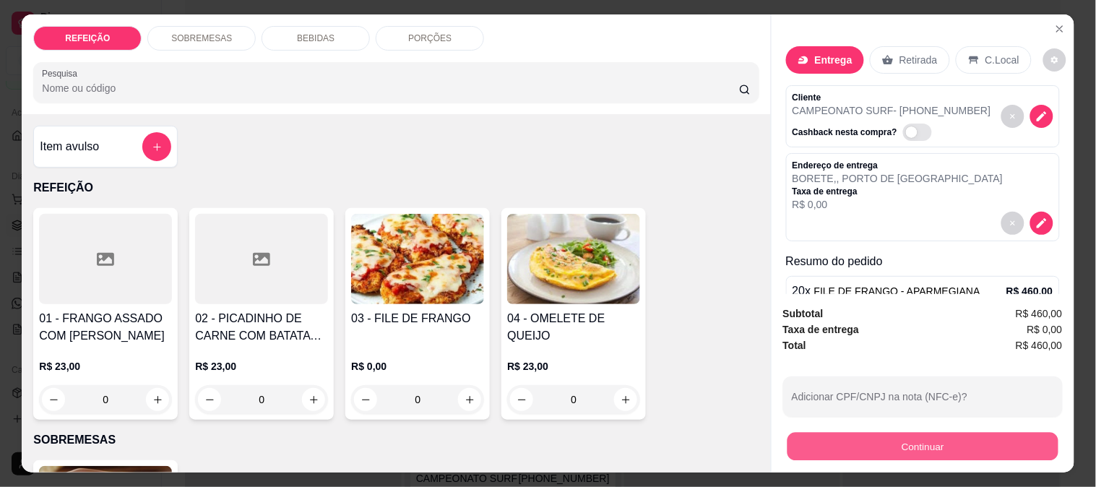
click at [896, 441] on button "Continuar" at bounding box center [922, 446] width 271 height 28
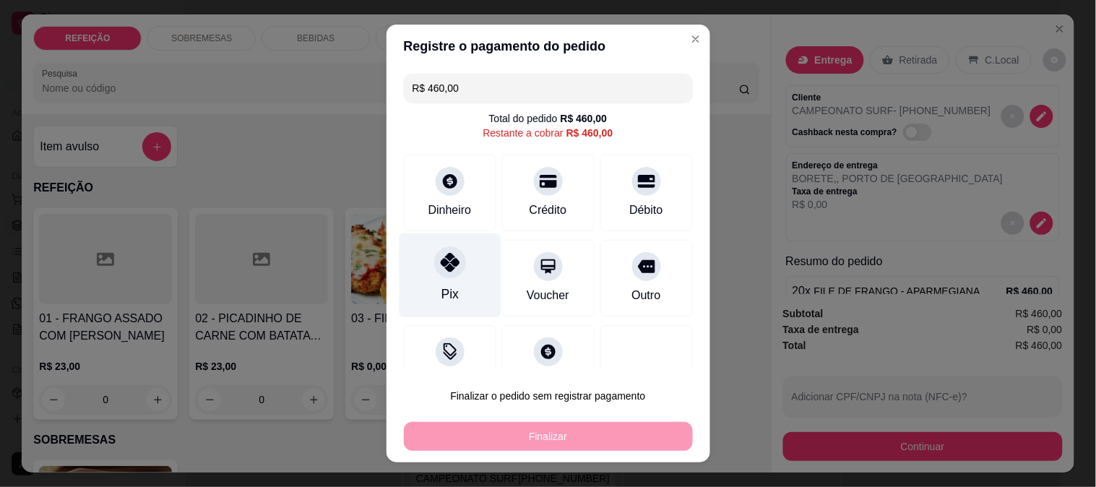
click at [437, 279] on div "Pix" at bounding box center [450, 275] width 102 height 85
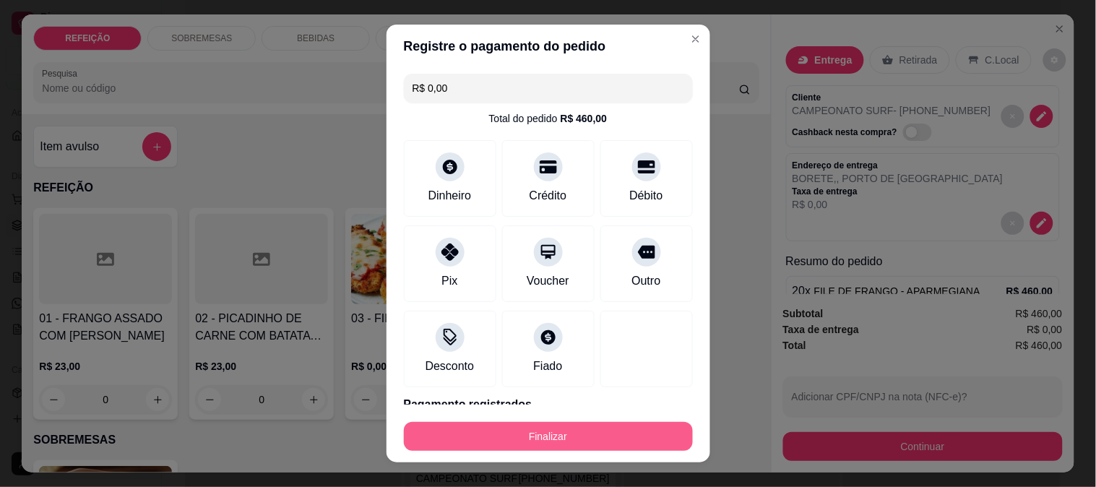
click at [522, 436] on button "Finalizar" at bounding box center [548, 436] width 289 height 29
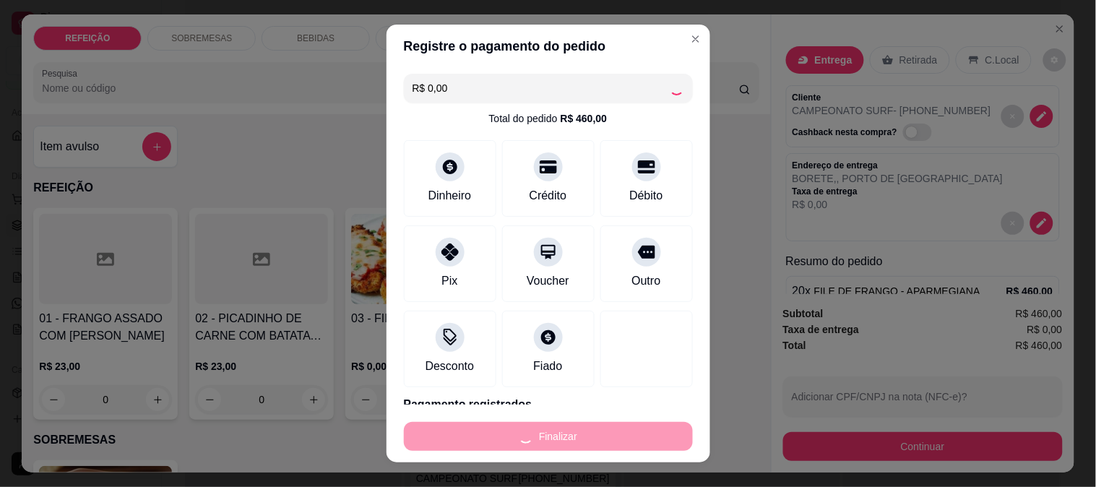
type input "-R$ 460,00"
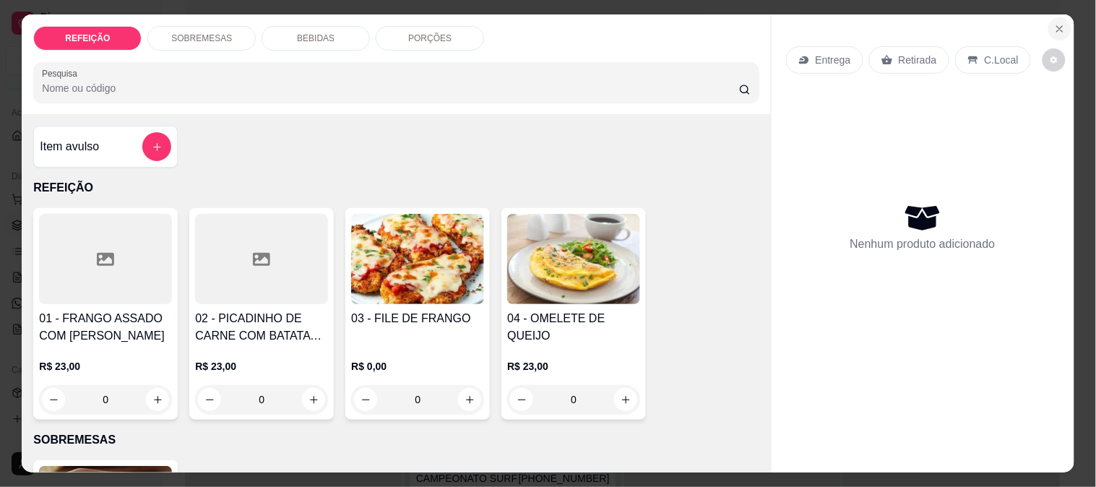
click at [1054, 23] on icon "Close" at bounding box center [1060, 29] width 12 height 12
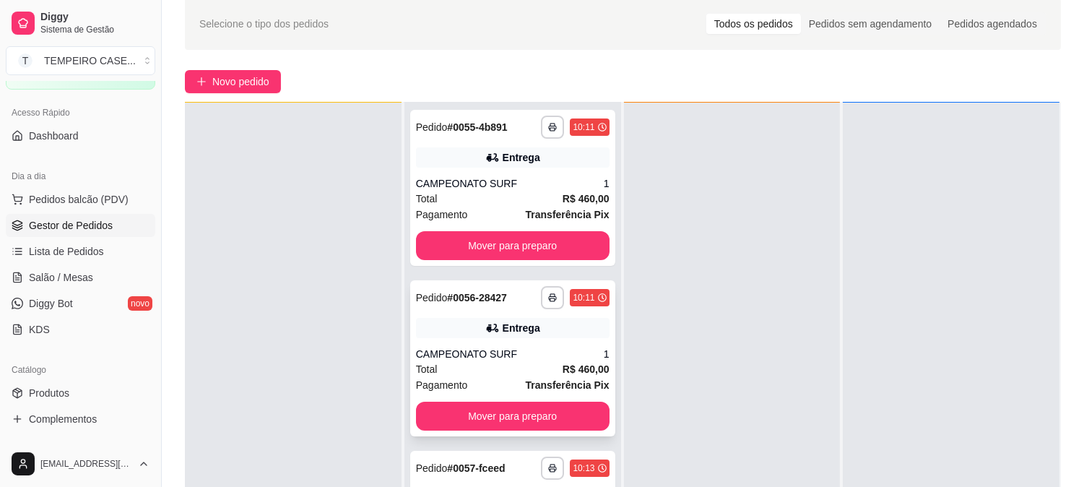
scroll to position [0, 0]
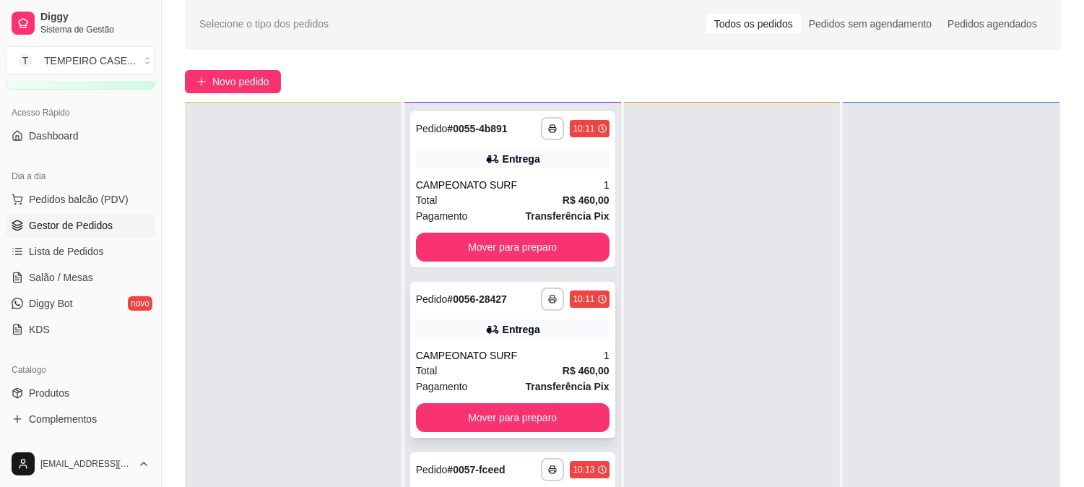
click at [493, 340] on div "**********" at bounding box center [512, 360] width 205 height 156
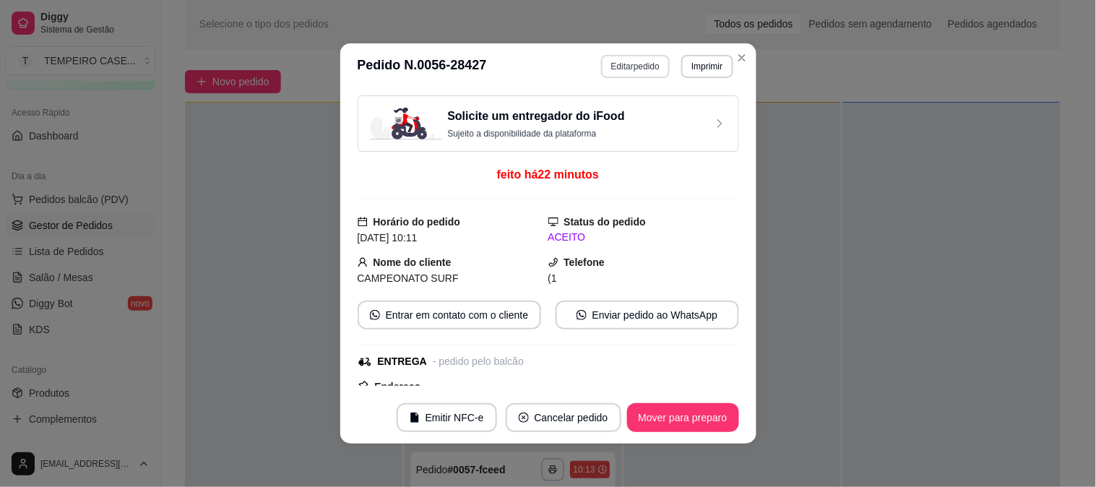
click at [644, 69] on button "Editar pedido" at bounding box center [635, 66] width 69 height 23
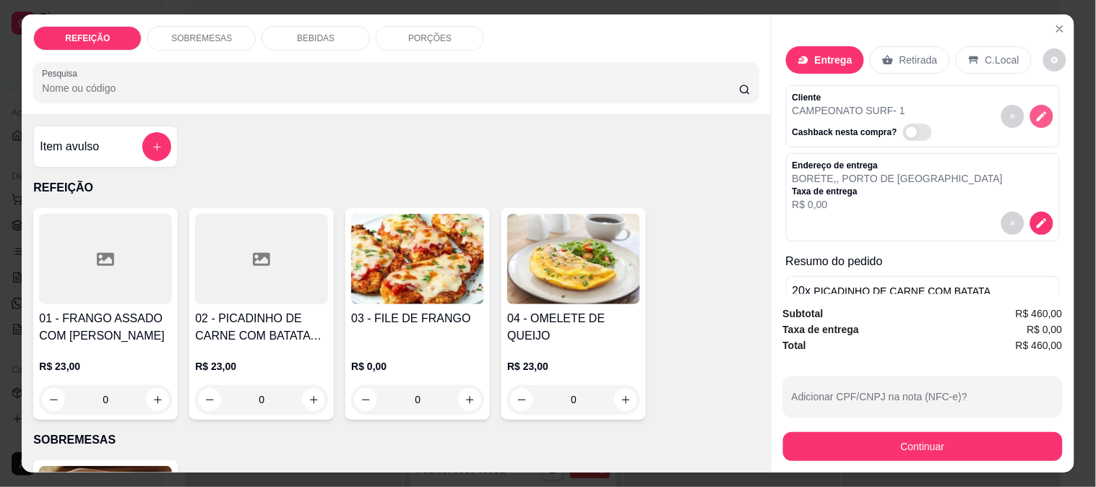
click at [1030, 105] on button "decrease-product-quantity" at bounding box center [1041, 116] width 23 height 23
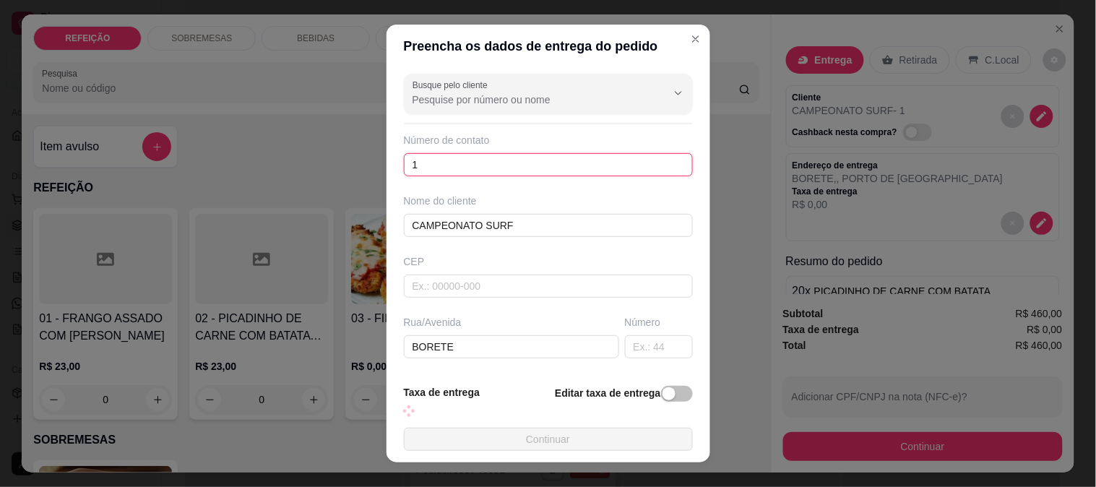
click at [467, 167] on input "1" at bounding box center [548, 164] width 289 height 23
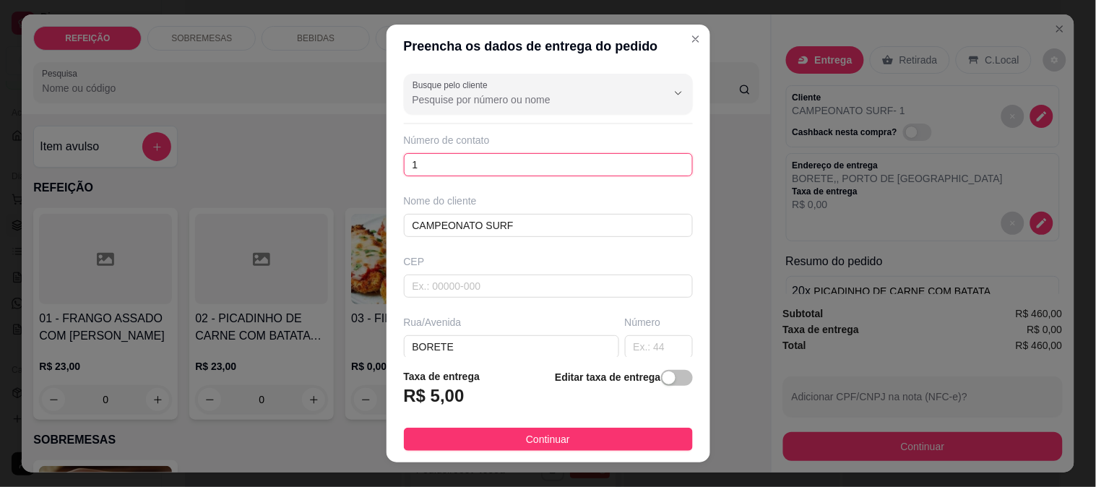
click at [467, 167] on input "1" at bounding box center [548, 164] width 289 height 23
paste input "[PHONE_NUMBER]"
type input "[PHONE_NUMBER]"
click at [678, 372] on footer "Taxa de entrega R$ 5,00 Editar taxa de entrega Continuar" at bounding box center [548, 409] width 324 height 105
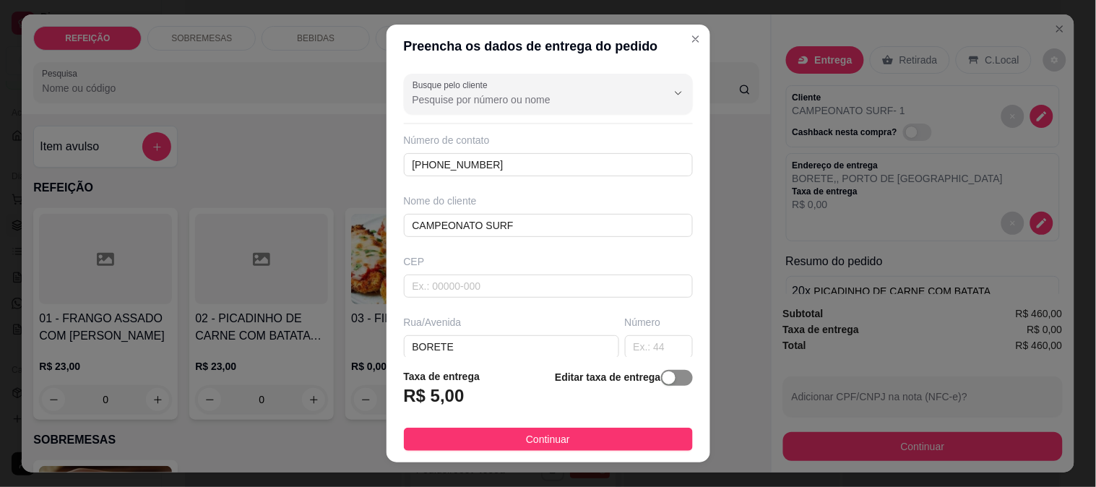
click at [662, 378] on div "button" at bounding box center [668, 377] width 13 height 13
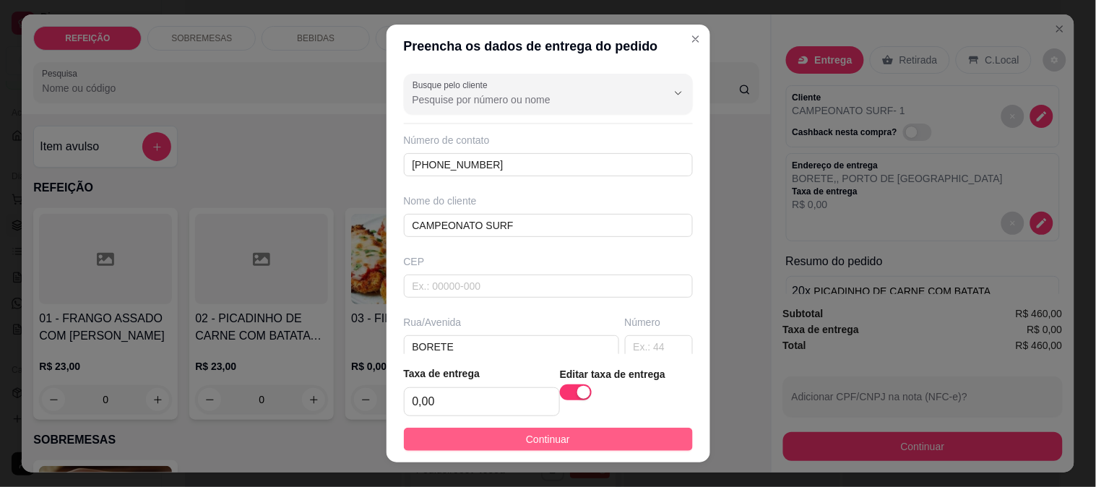
click at [575, 433] on button "Continuar" at bounding box center [548, 439] width 289 height 23
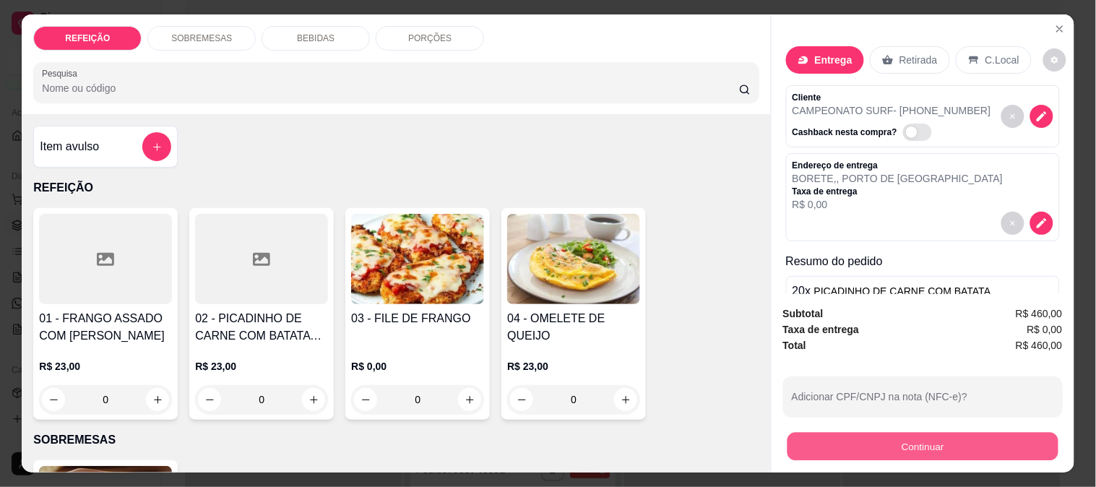
click at [941, 434] on button "Continuar" at bounding box center [922, 446] width 271 height 28
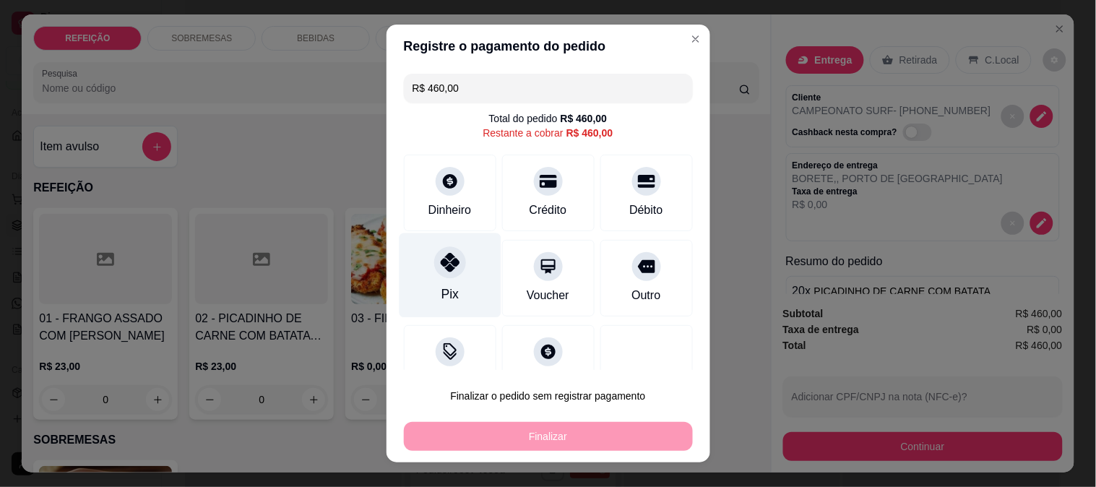
click at [440, 257] on icon at bounding box center [449, 262] width 19 height 19
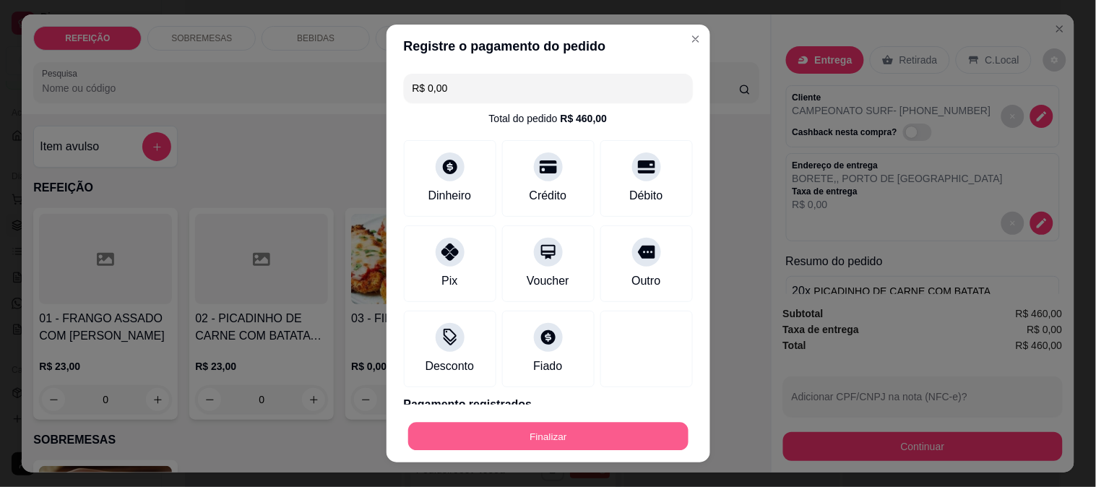
click at [559, 446] on button "Finalizar" at bounding box center [548, 437] width 280 height 28
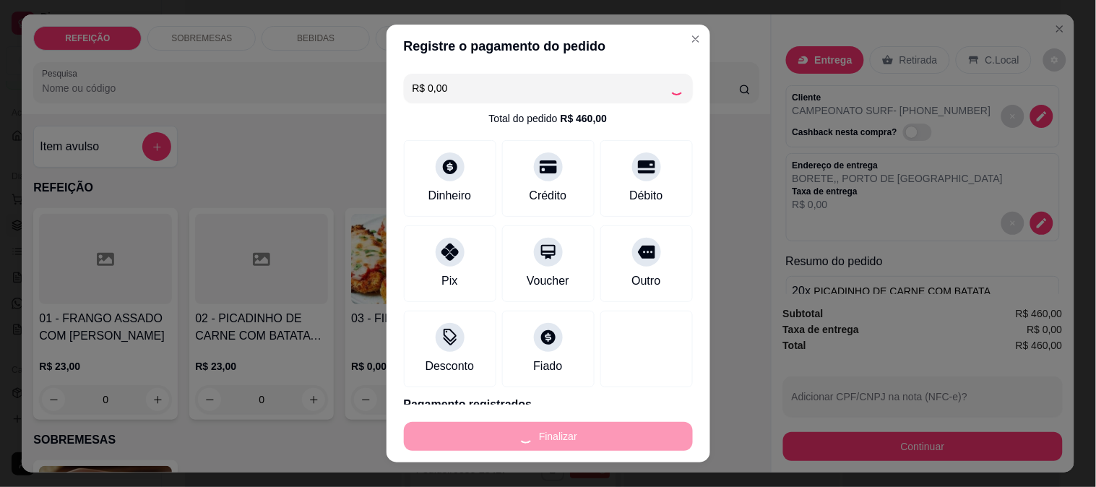
type input "-R$ 460,00"
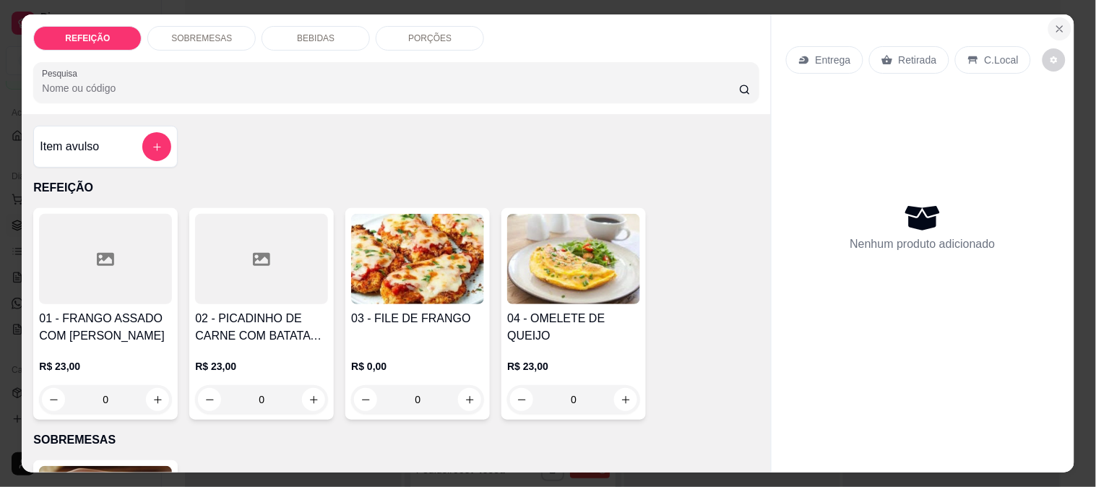
click at [1054, 23] on icon "Close" at bounding box center [1060, 29] width 12 height 12
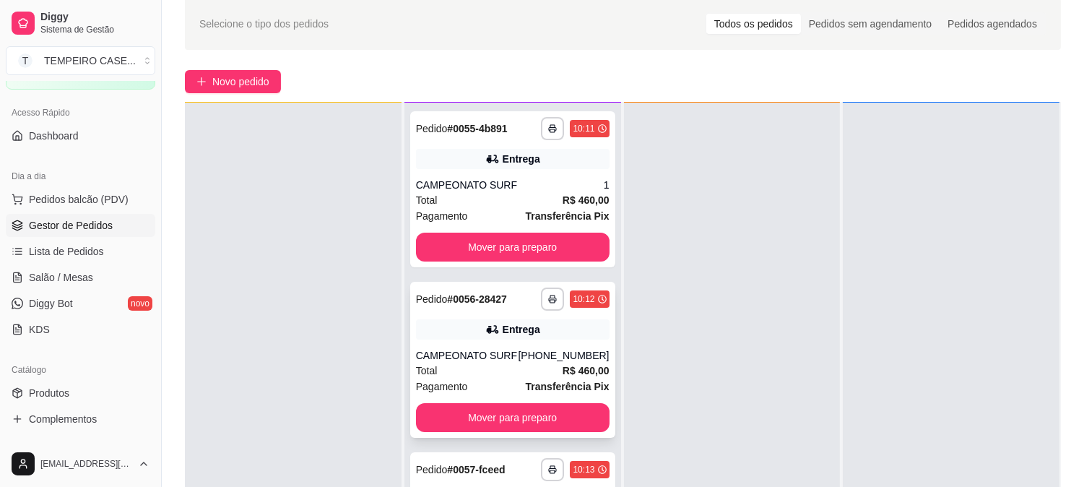
click at [489, 333] on icon at bounding box center [492, 329] width 14 height 14
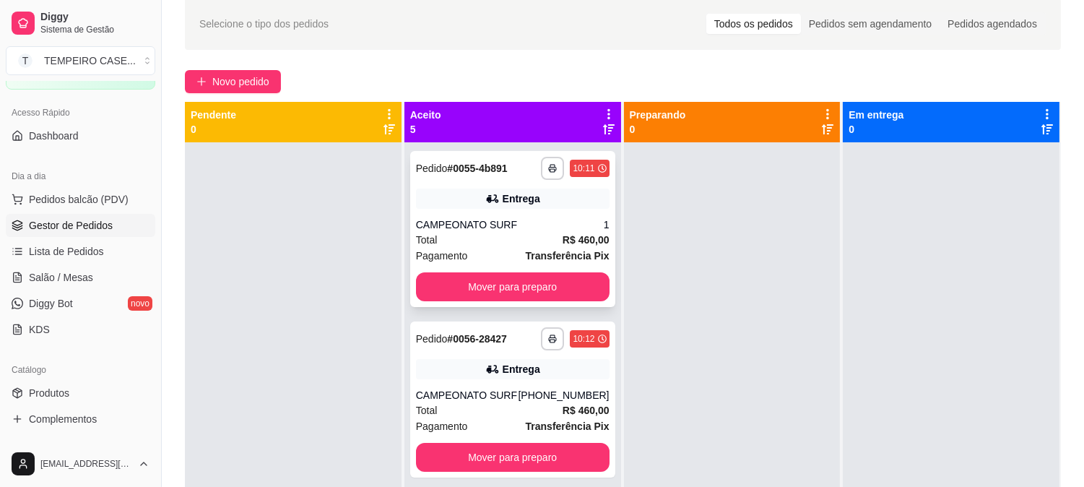
click at [484, 243] on div "Total R$ 460,00" at bounding box center [513, 240] width 194 height 16
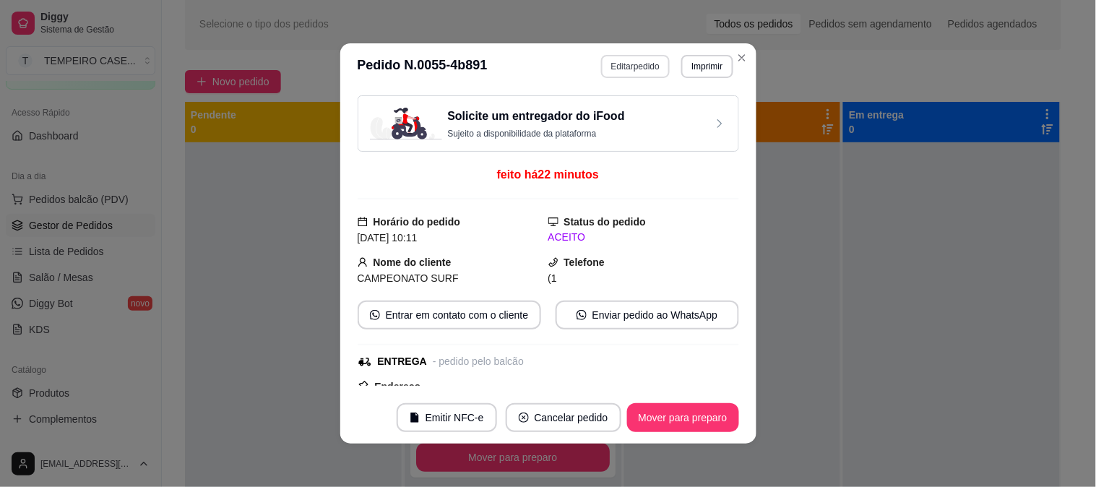
click at [605, 66] on button "Editar pedido" at bounding box center [635, 66] width 69 height 23
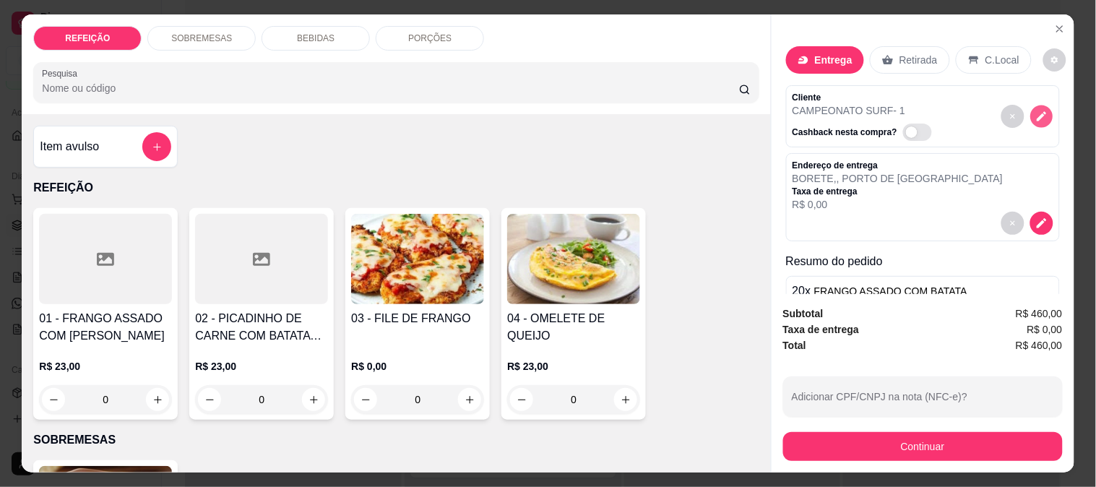
click at [1030, 112] on button "decrease-product-quantity" at bounding box center [1041, 116] width 22 height 22
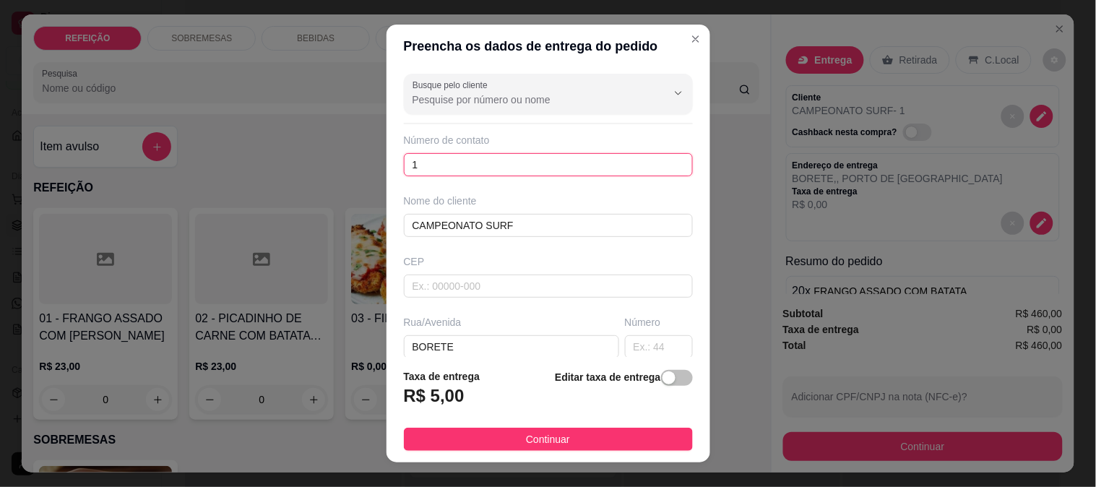
click at [458, 164] on input "1" at bounding box center [548, 164] width 289 height 23
paste input "[PHONE_NUMBER]"
type input "[PHONE_NUMBER]"
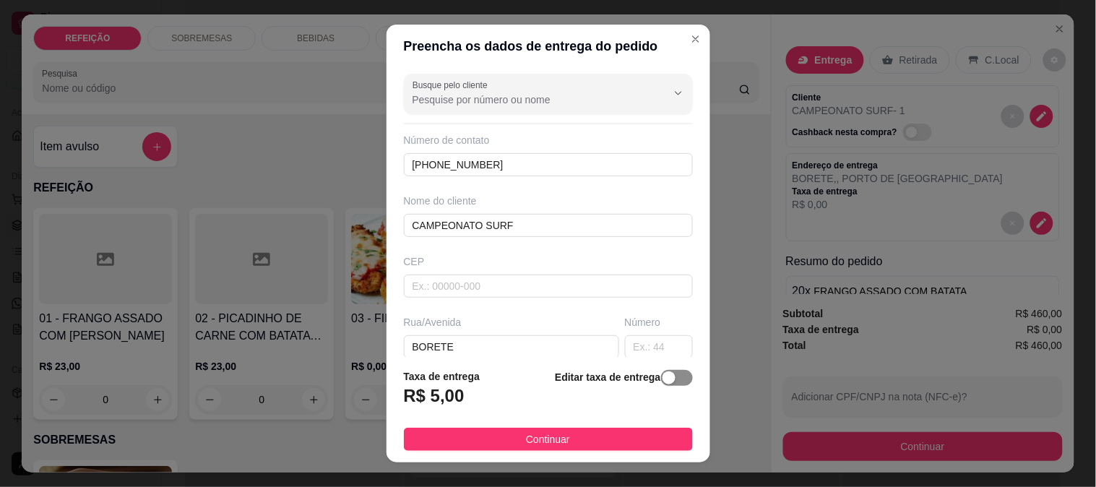
click at [662, 384] on span "button" at bounding box center [677, 378] width 32 height 16
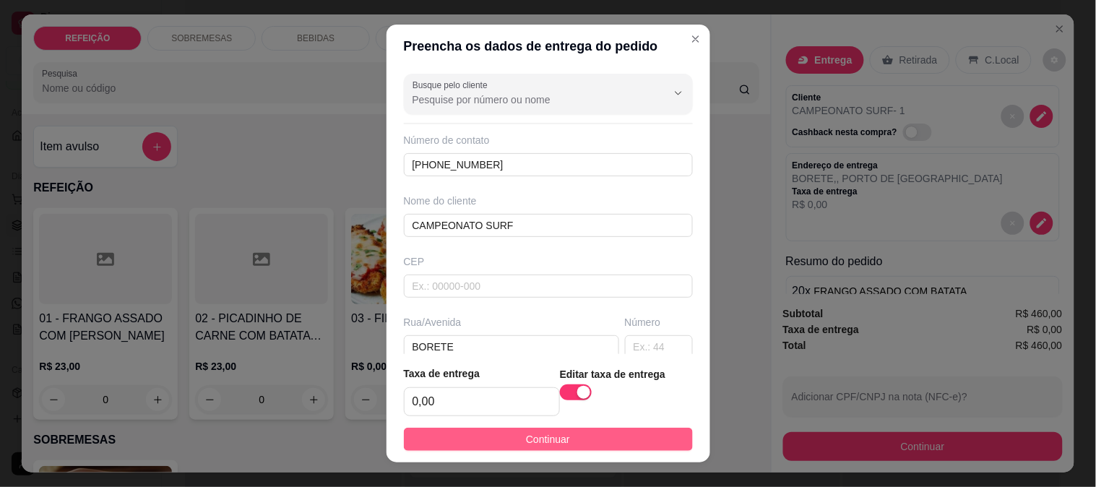
click at [529, 435] on span "Continuar" at bounding box center [548, 439] width 44 height 16
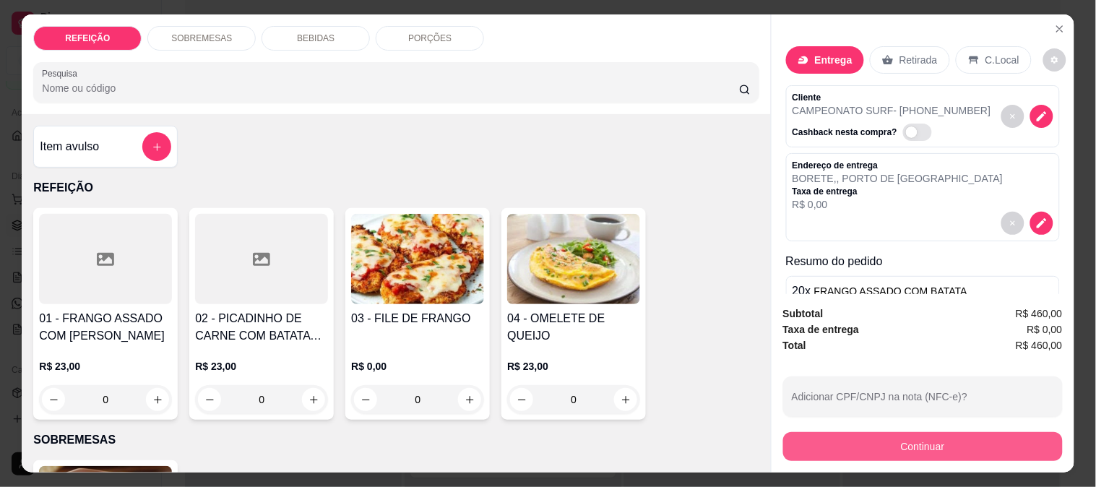
click at [900, 435] on button "Continuar" at bounding box center [923, 446] width 280 height 29
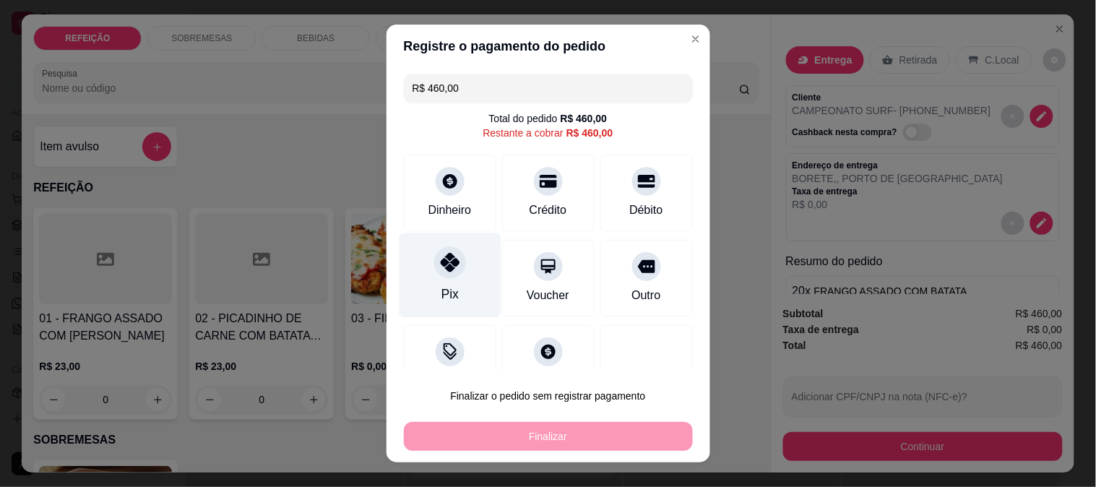
click at [408, 273] on div "Pix" at bounding box center [450, 275] width 102 height 85
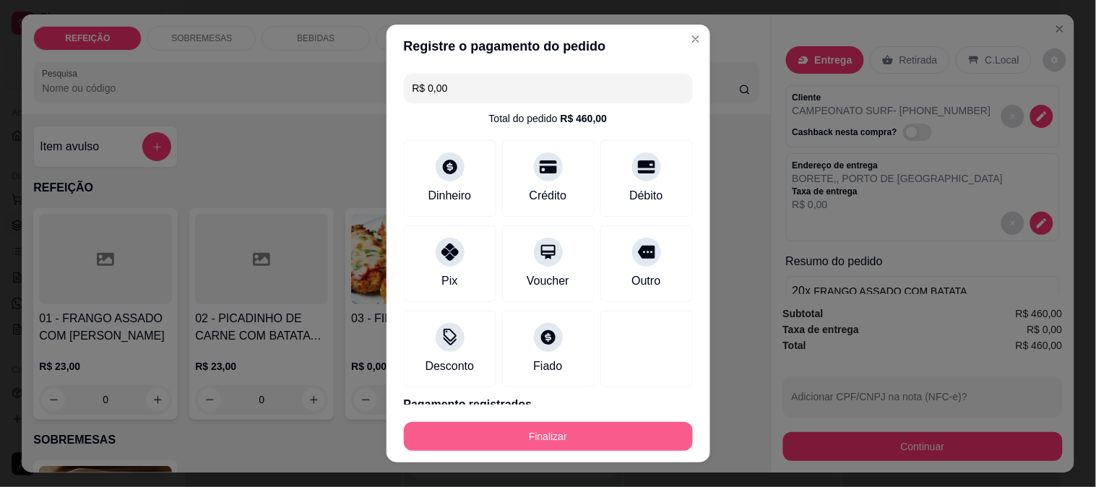
click at [501, 438] on button "Finalizar" at bounding box center [548, 436] width 289 height 29
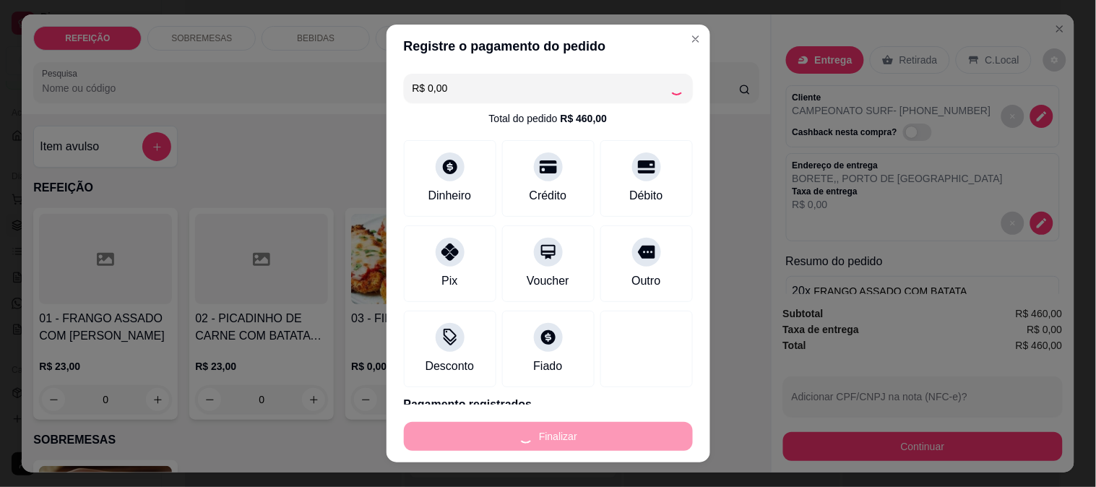
type input "-R$ 460,00"
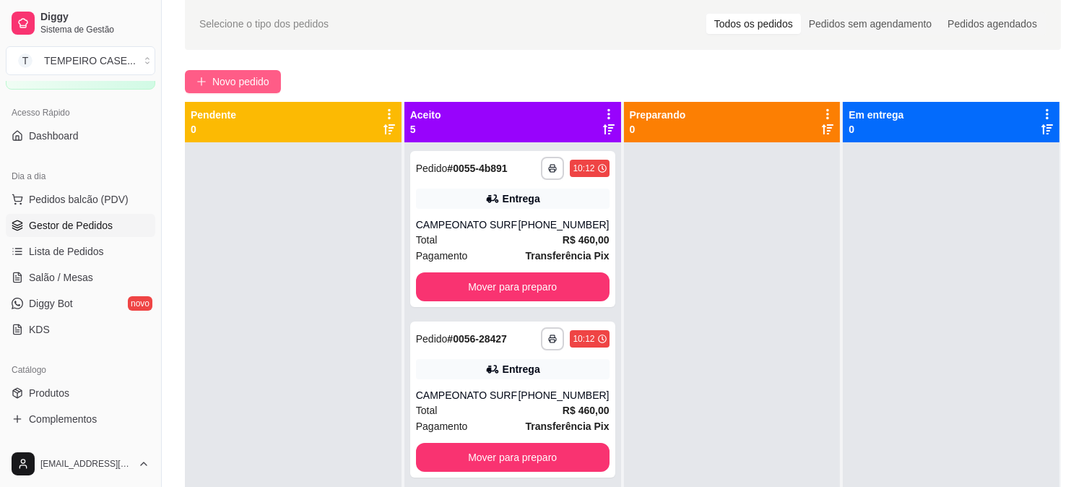
click at [225, 76] on span "Novo pedido" at bounding box center [240, 82] width 57 height 16
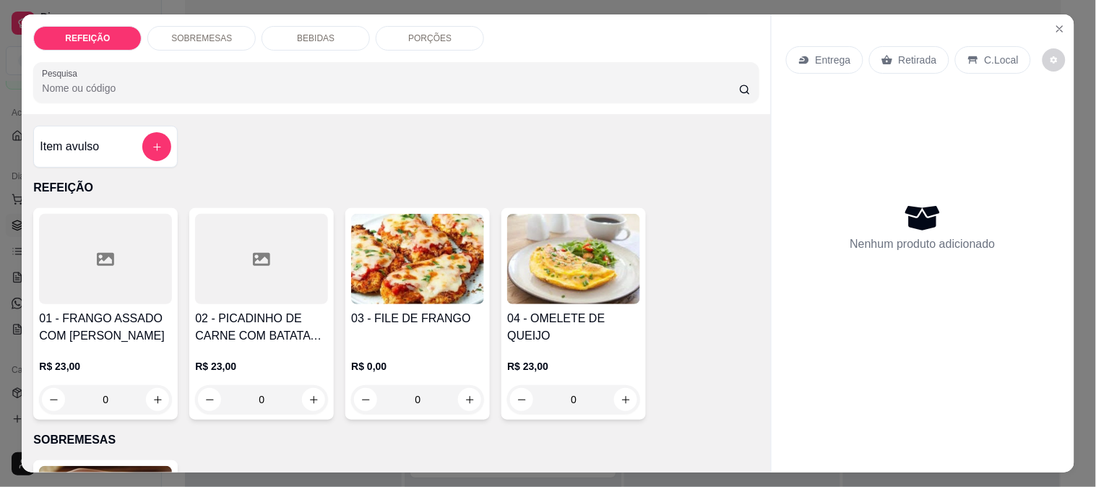
click at [142, 269] on div at bounding box center [105, 259] width 133 height 90
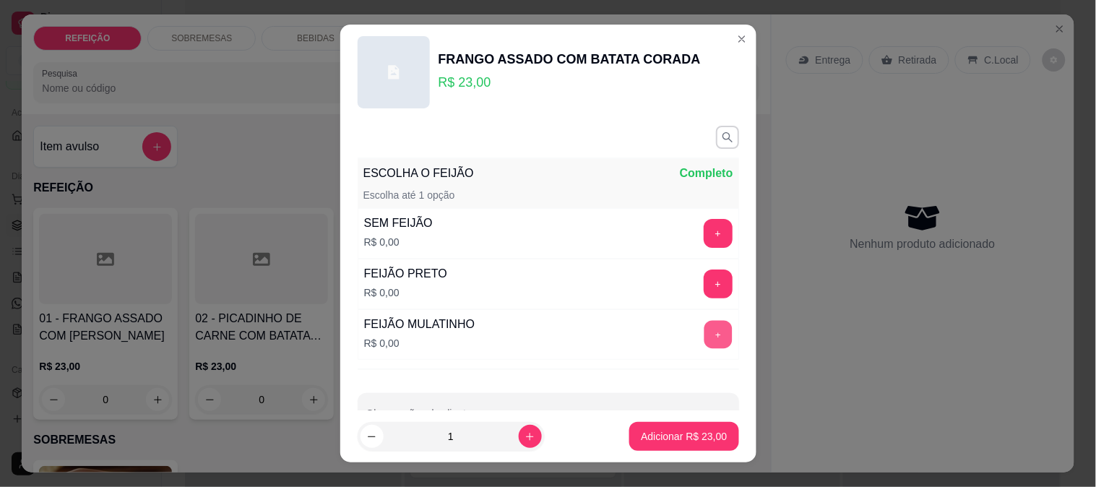
click at [704, 328] on button "+" at bounding box center [718, 334] width 28 height 28
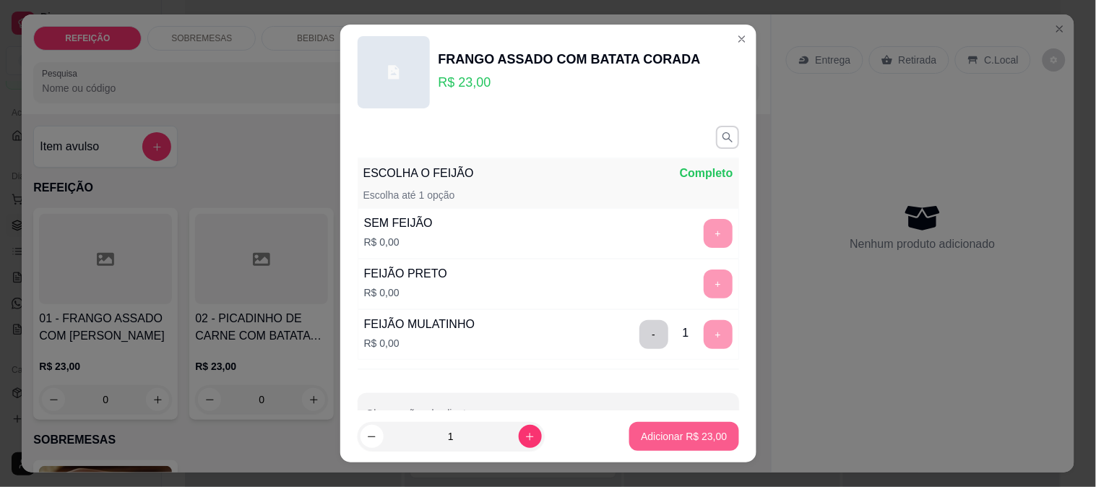
click at [699, 436] on p "Adicionar R$ 23,00" at bounding box center [684, 436] width 86 height 14
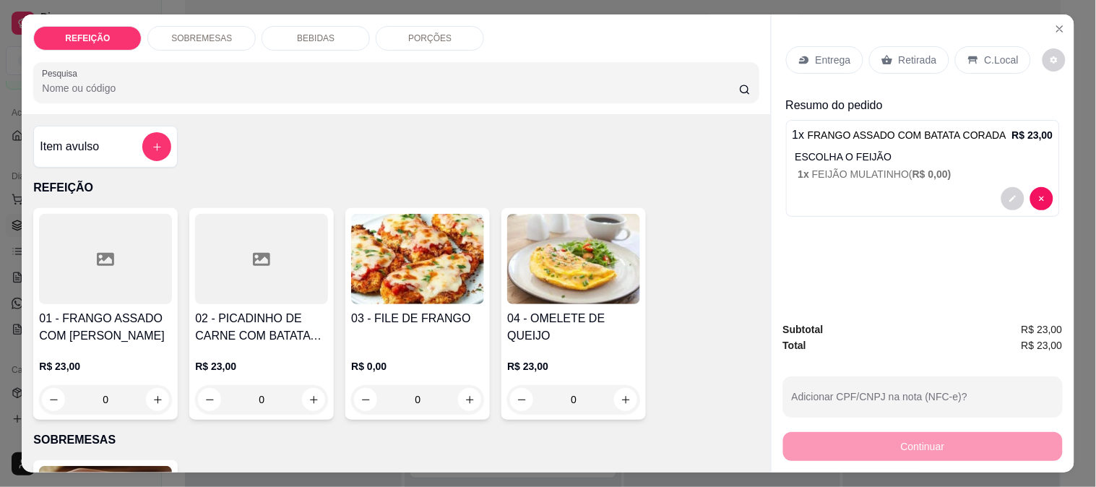
click at [305, 334] on h4 "02 - PICADINHO DE CARNE COM BATATA CORADA" at bounding box center [261, 327] width 133 height 35
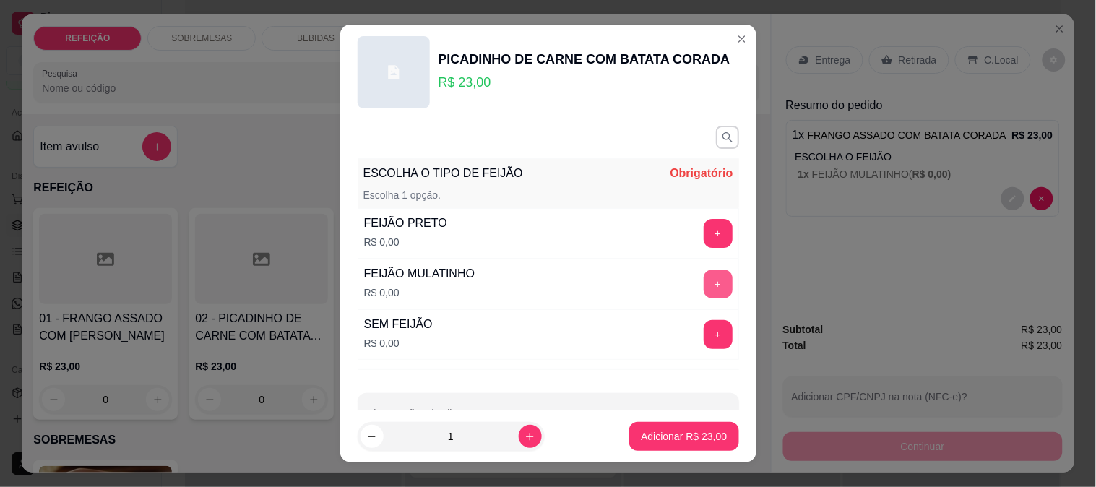
click at [704, 286] on button "+" at bounding box center [718, 283] width 29 height 29
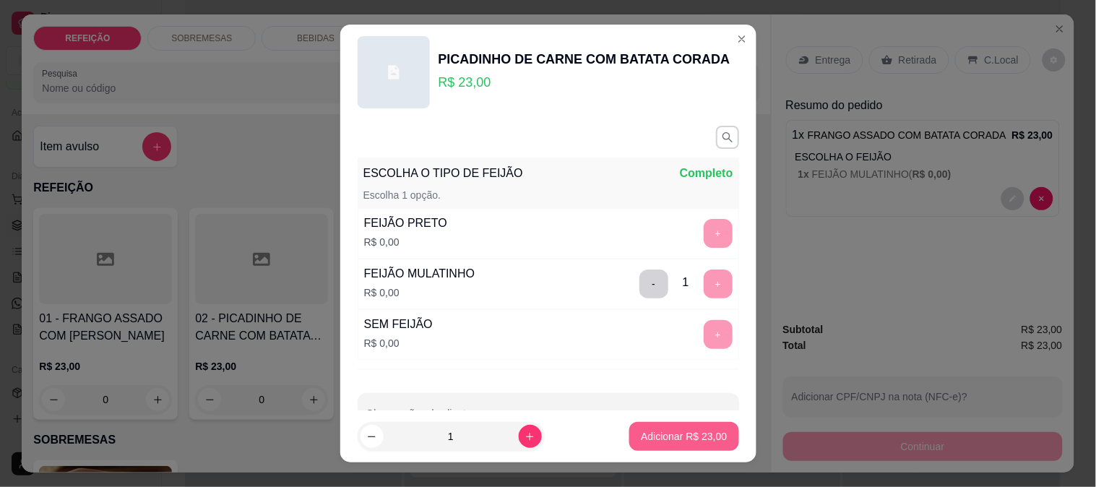
click at [652, 437] on p "Adicionar R$ 23,00" at bounding box center [684, 436] width 86 height 14
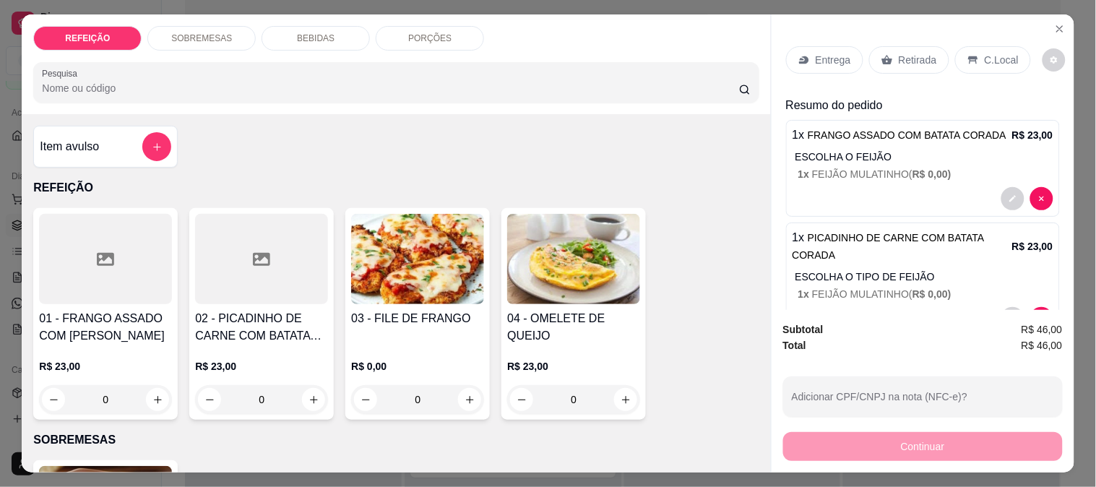
click at [381, 334] on div "03 - FILE DE FRANGO" at bounding box center [417, 327] width 133 height 35
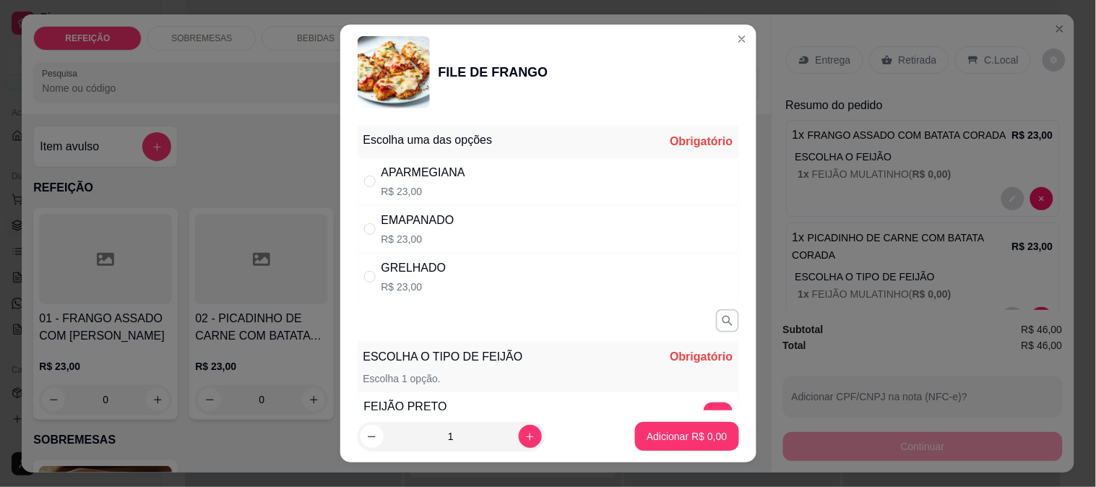
click at [451, 184] on p "R$ 23,00" at bounding box center [423, 191] width 84 height 14
radio input "true"
click at [519, 441] on button "increase-product-quantity" at bounding box center [530, 436] width 22 height 22
type input "2"
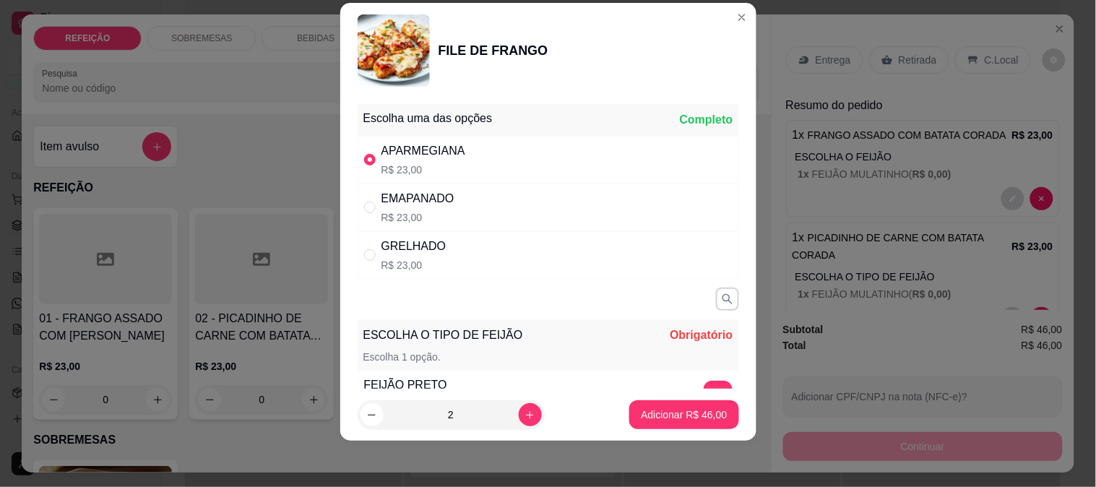
scroll to position [80, 0]
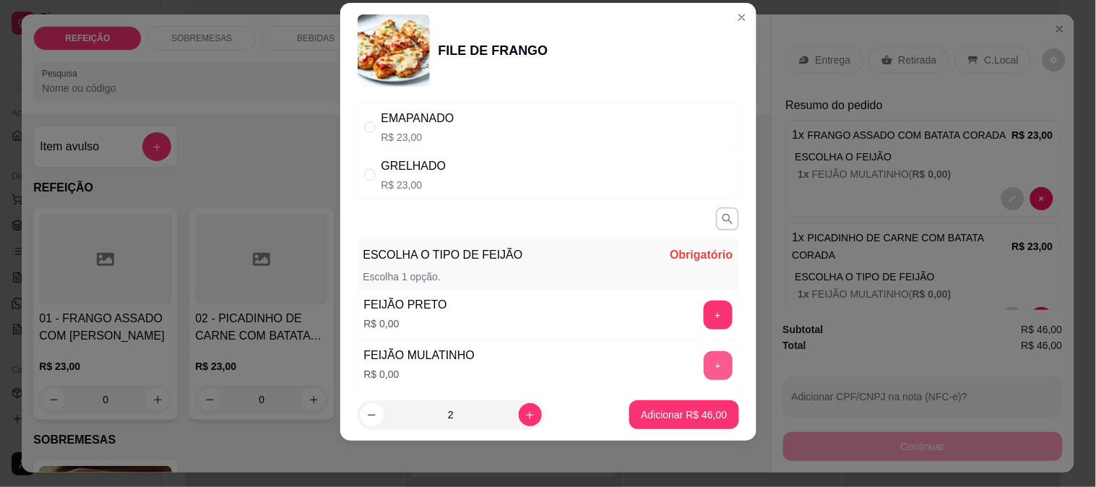
click at [704, 363] on button "+" at bounding box center [718, 365] width 29 height 29
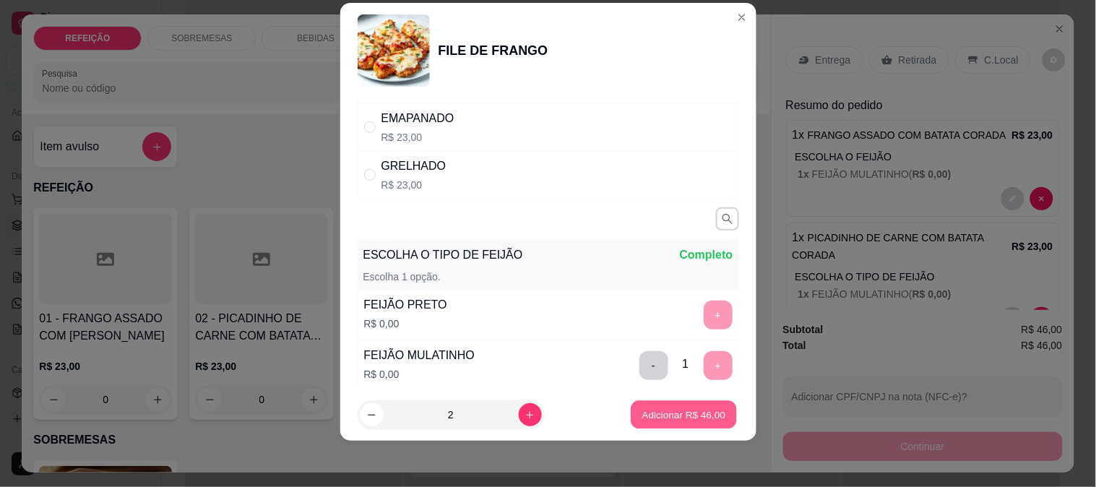
click at [661, 412] on p "Adicionar R$ 46,00" at bounding box center [684, 415] width 84 height 14
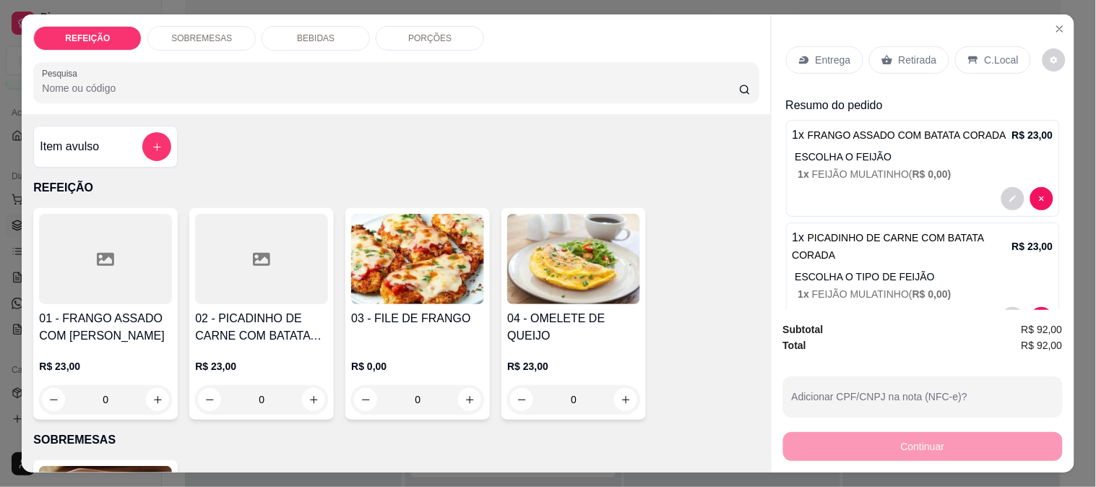
click at [813, 46] on div "Entrega" at bounding box center [824, 59] width 77 height 27
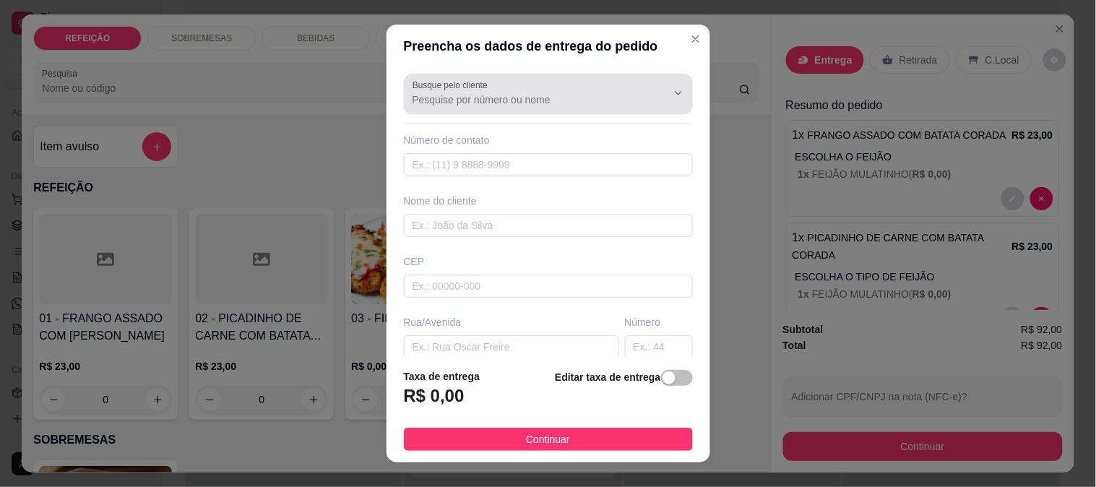
click at [647, 92] on button "Show suggestions" at bounding box center [658, 93] width 22 height 22
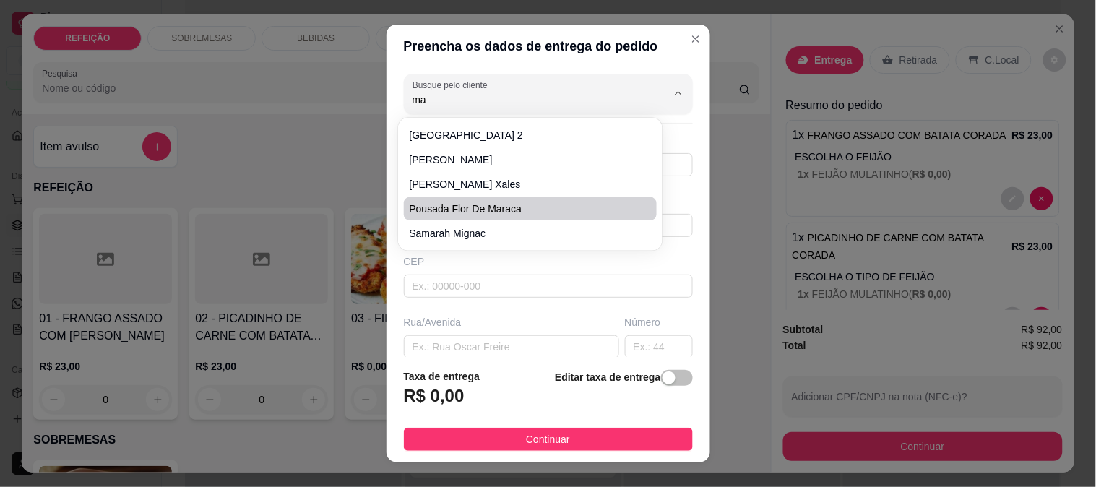
type input "m"
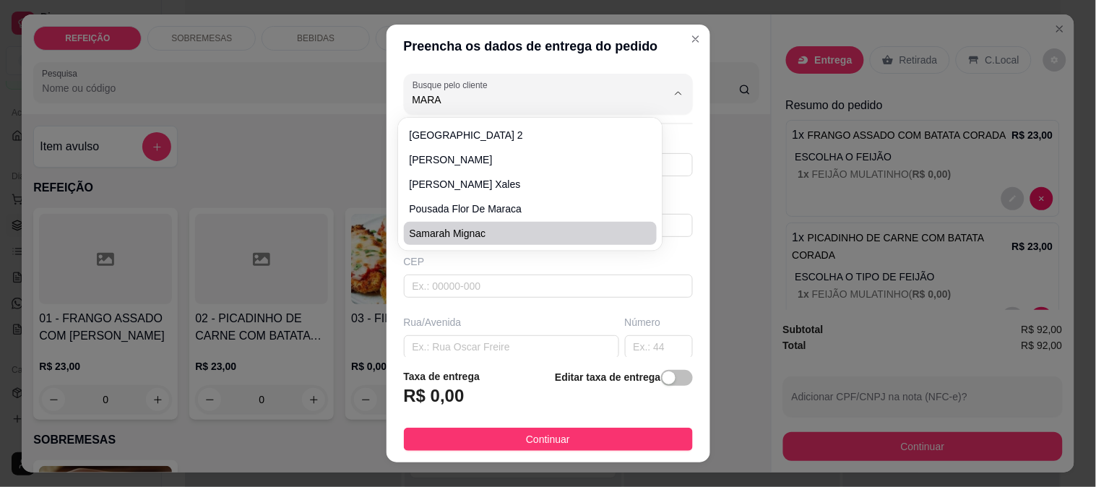
type input "MARA"
click at [550, 244] on div "[GEOGRAPHIC_DATA] Redidence 2 [PERSON_NAME] [PERSON_NAME] Flor De Maraca samara…" at bounding box center [530, 184] width 259 height 127
click at [502, 283] on input "text" at bounding box center [548, 286] width 289 height 23
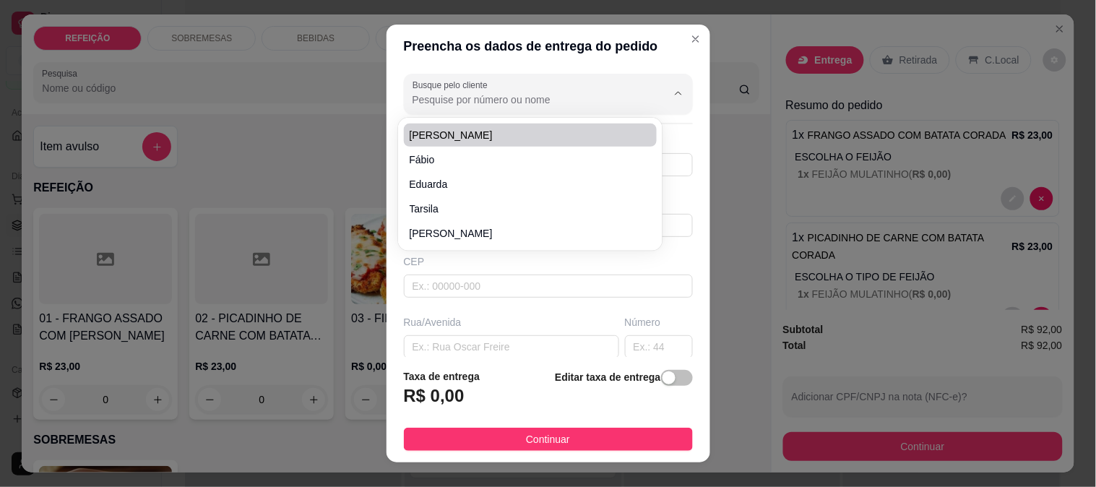
paste input "Mara do voo"
type input "Mara do voo"
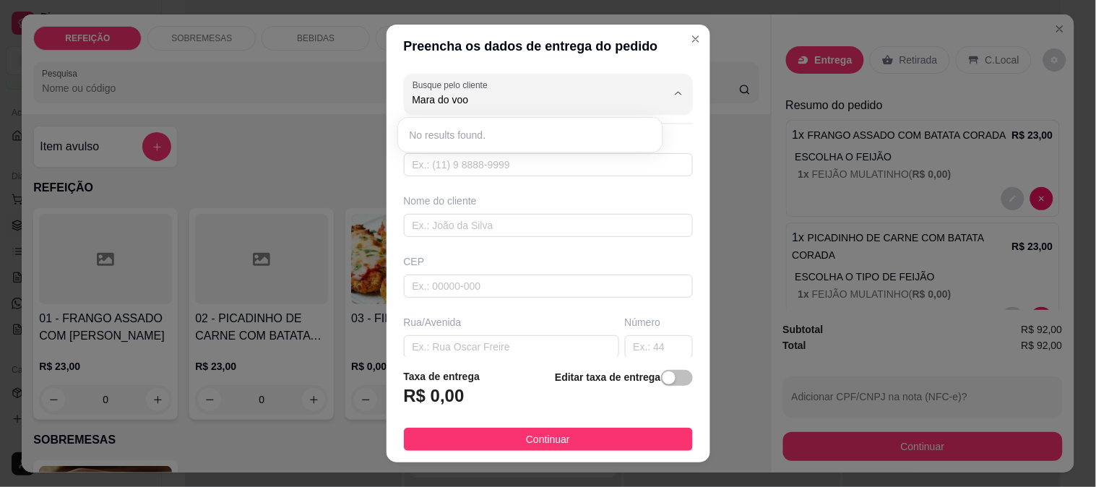
click at [394, 186] on div "Busque pelo cliente Mara do voo Número de contato Nome do cliente CEP Rua/[GEOG…" at bounding box center [548, 213] width 324 height 290
click at [435, 219] on input "text" at bounding box center [548, 225] width 289 height 23
paste input "Mara do voo"
type input "Mara do voo"
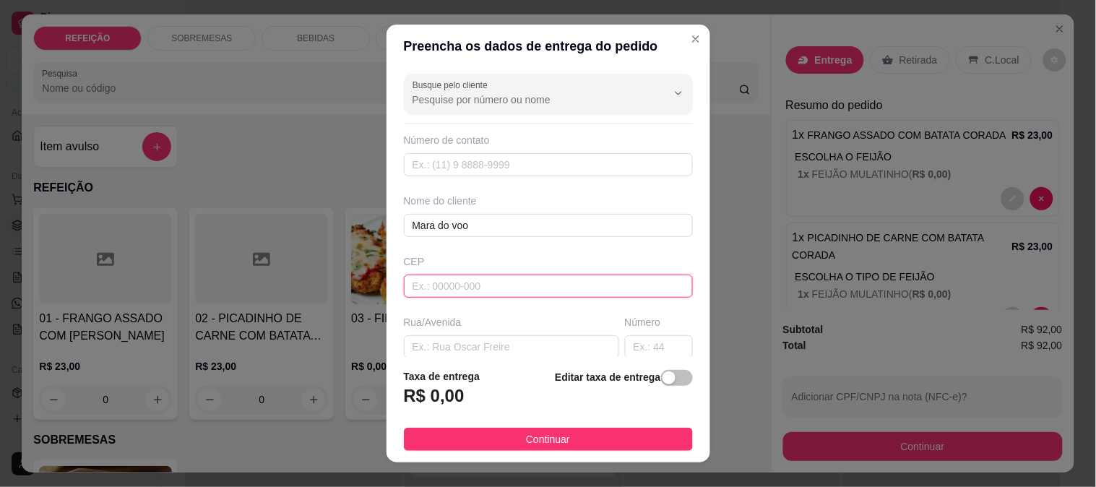
click at [451, 280] on input "text" at bounding box center [548, 286] width 289 height 23
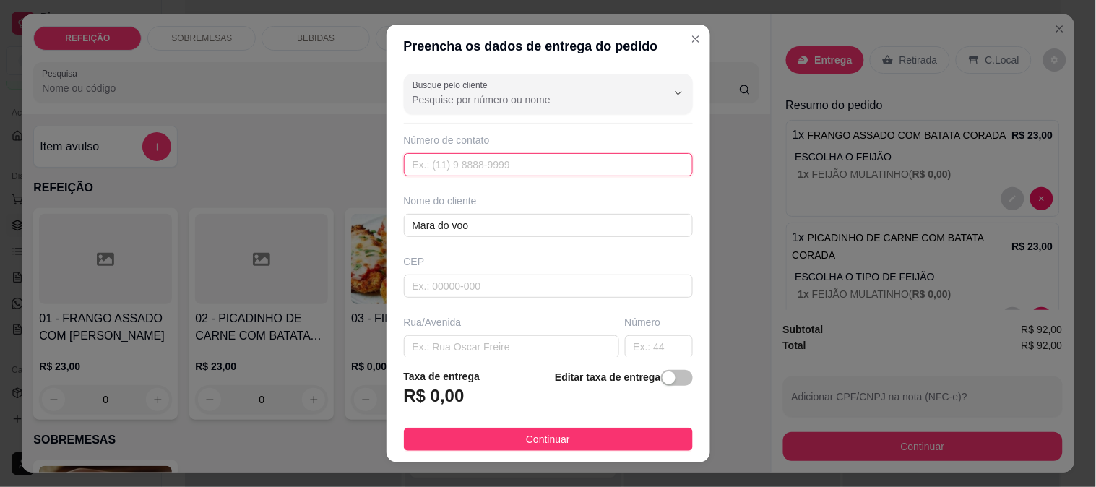
click at [430, 169] on input "text" at bounding box center [548, 164] width 289 height 23
paste input "[PHONE_NUMBER]"
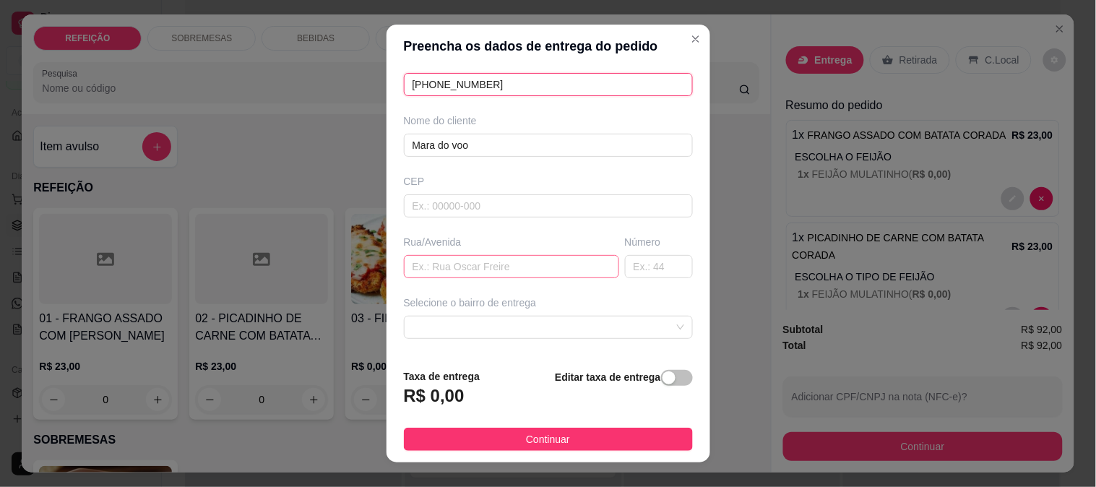
type input "[PHONE_NUMBER]"
click at [466, 269] on input "text" at bounding box center [511, 266] width 215 height 23
type input "coqueiral"
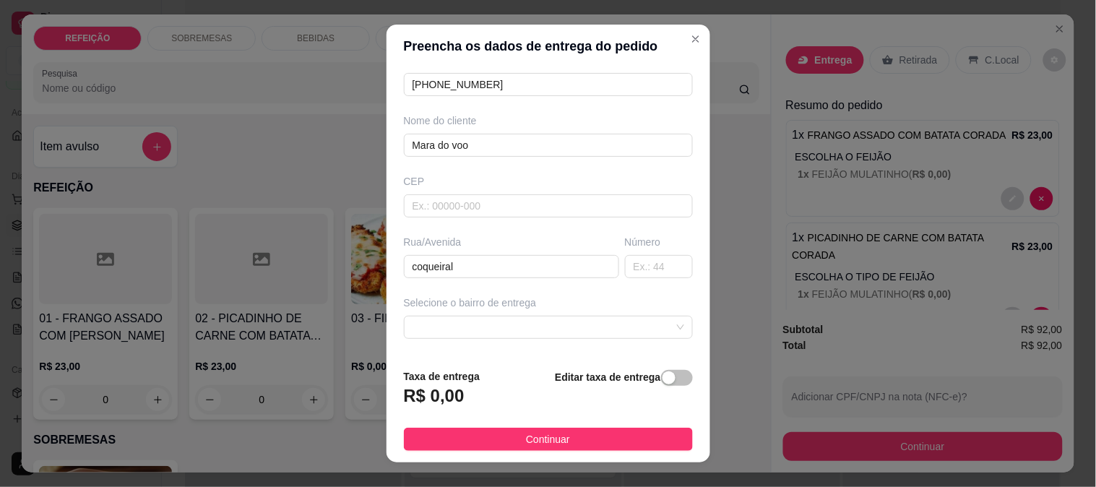
click at [478, 345] on div "Busque pelo cliente Número de contato [PHONE_NUMBER] Nome do cliente Mara do vo…" at bounding box center [548, 213] width 324 height 290
click at [470, 340] on div "Busque pelo cliente Número de contato [PHONE_NUMBER] Nome do cliente Mara do vo…" at bounding box center [548, 213] width 324 height 290
click at [467, 333] on span at bounding box center [548, 327] width 272 height 22
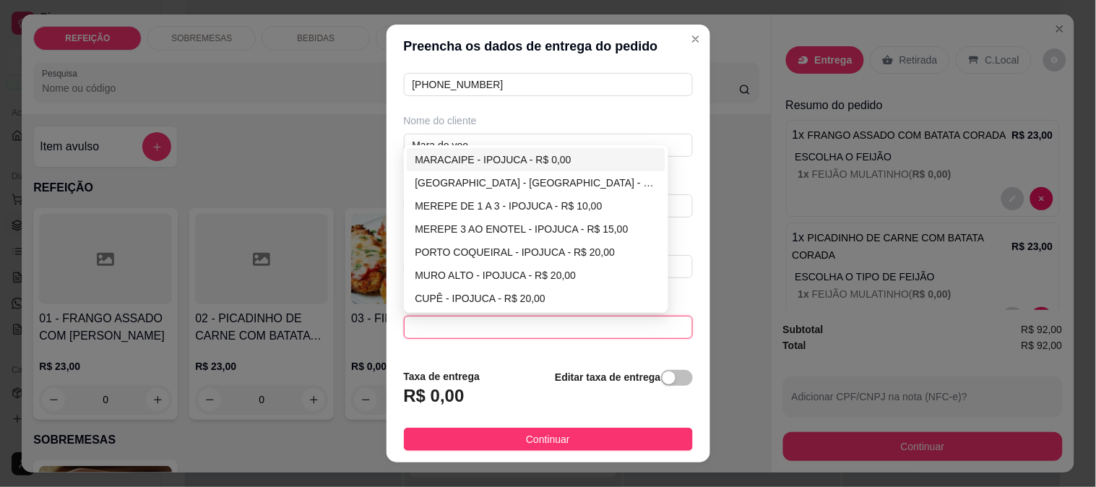
click at [431, 155] on div "MARACAIPE - IPOJUCA - R$ 0,00" at bounding box center [536, 160] width 242 height 16
type input "IPOJUCA"
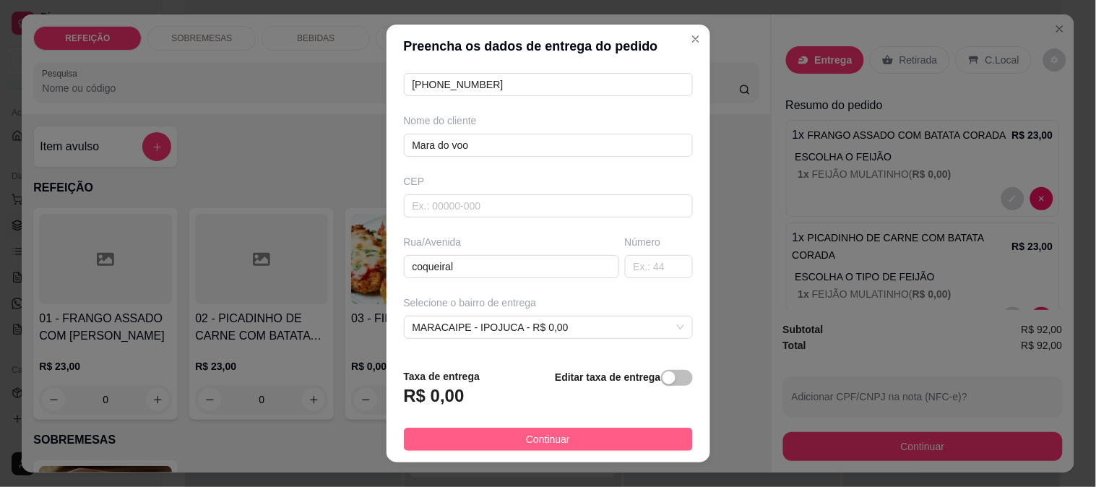
click at [586, 445] on button "Continuar" at bounding box center [548, 439] width 289 height 23
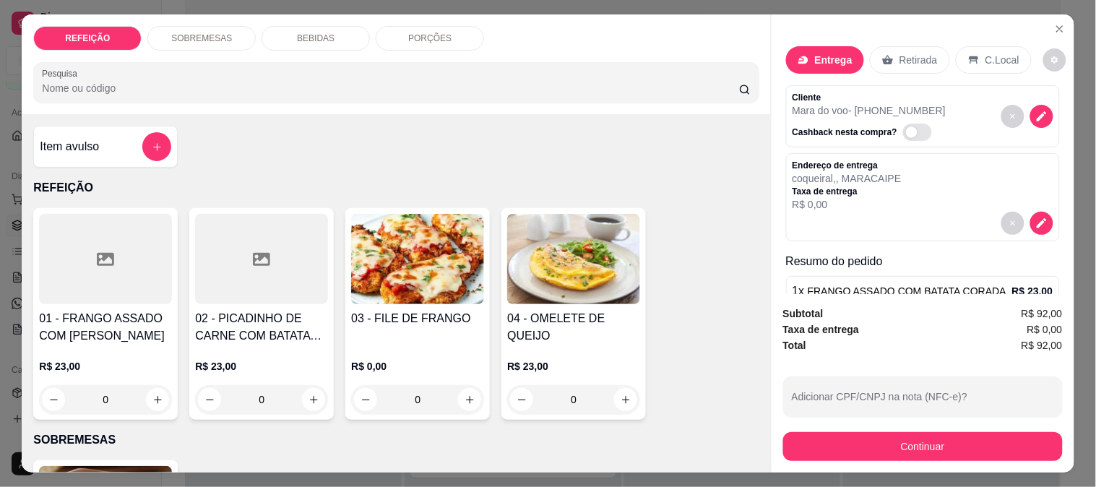
click at [873, 438] on button "Continuar" at bounding box center [923, 446] width 280 height 29
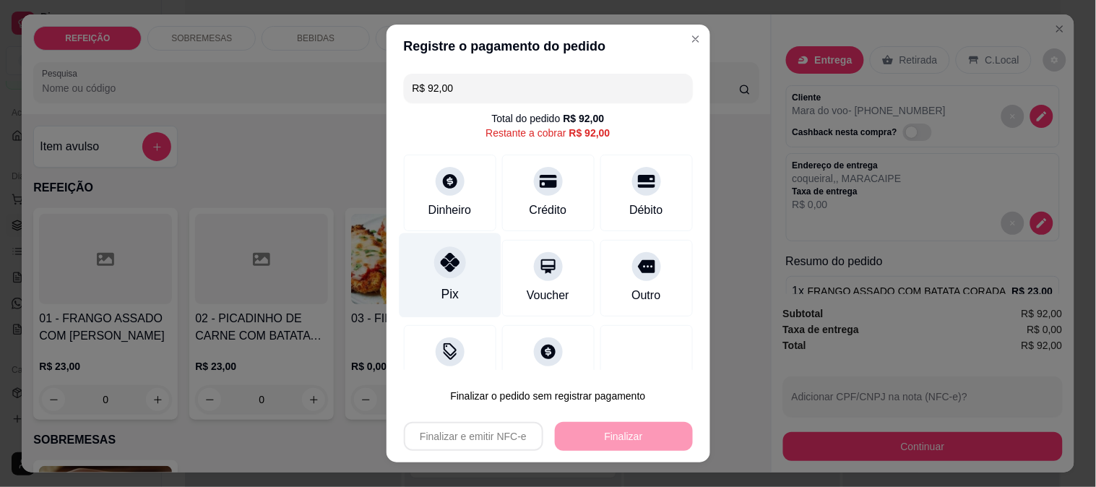
click at [449, 254] on icon at bounding box center [449, 262] width 19 height 19
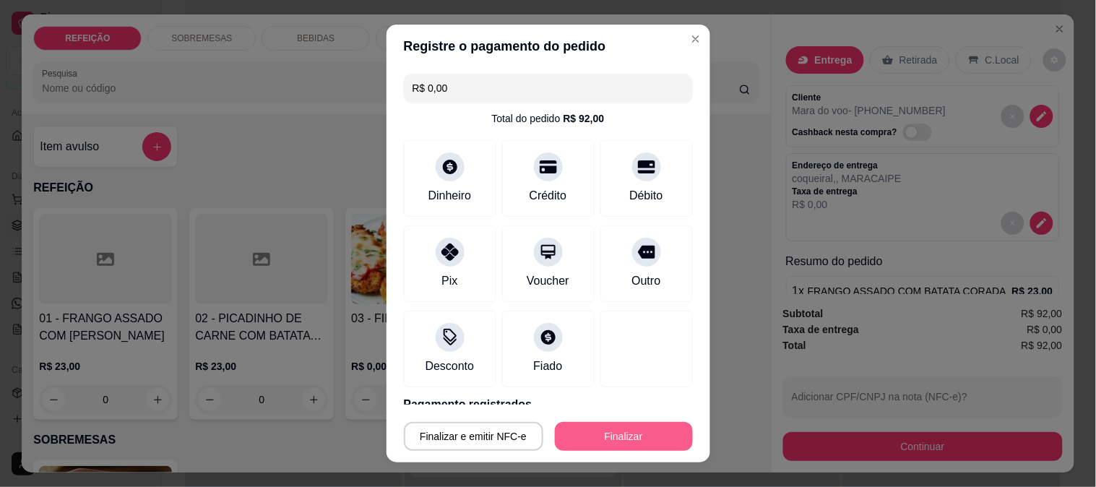
click at [646, 431] on button "Finalizar" at bounding box center [624, 436] width 138 height 29
type input "-R$ 92,00"
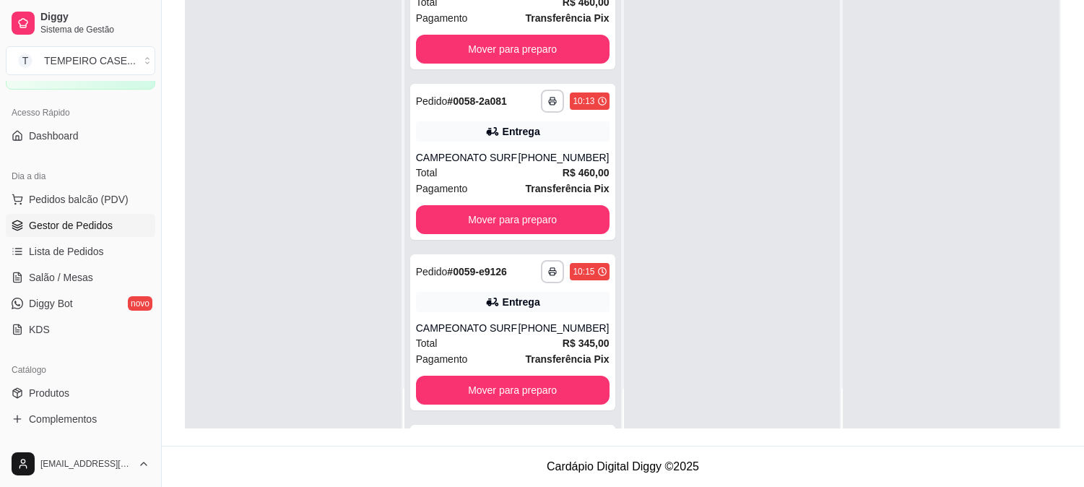
scroll to position [550, 0]
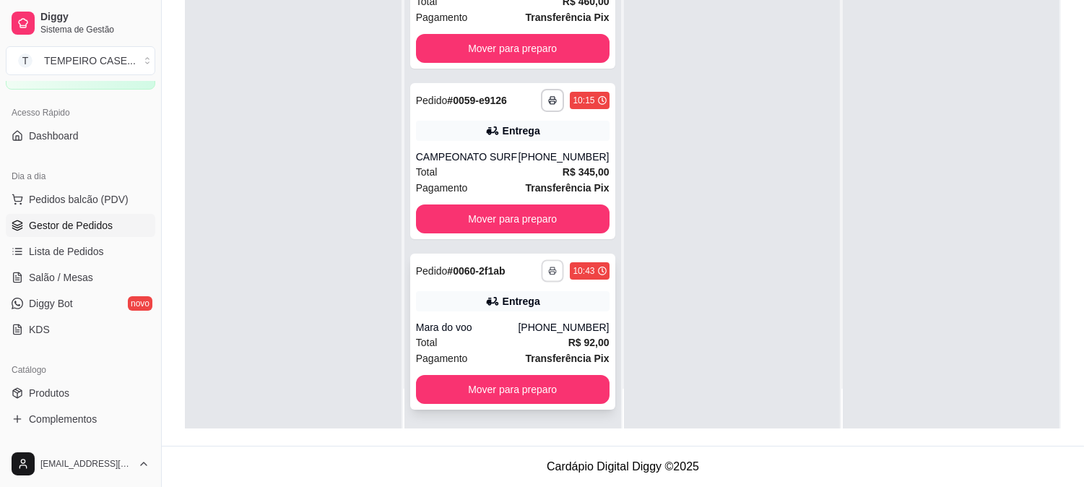
click at [549, 269] on icon "button" at bounding box center [553, 271] width 9 height 9
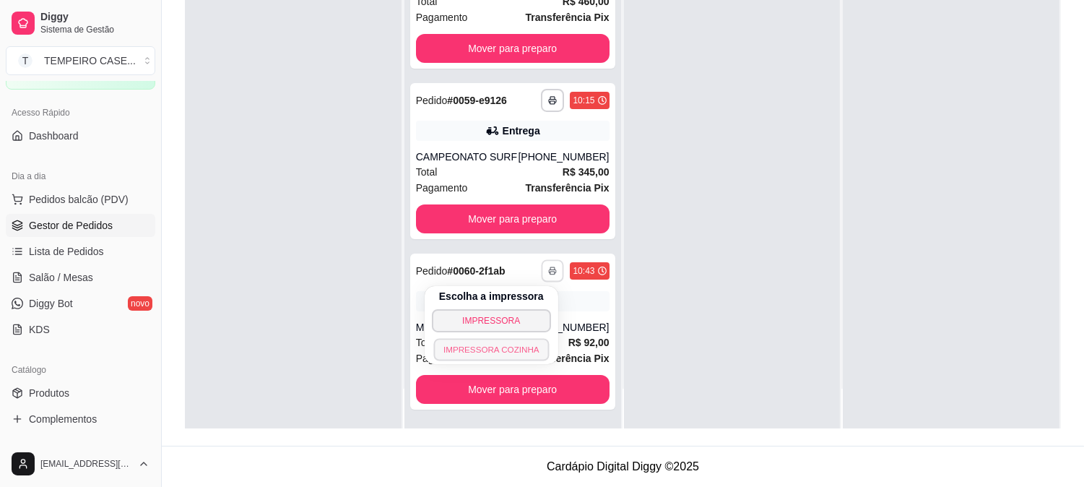
click at [509, 342] on button "IMPRESSORA COZINHA" at bounding box center [491, 349] width 116 height 22
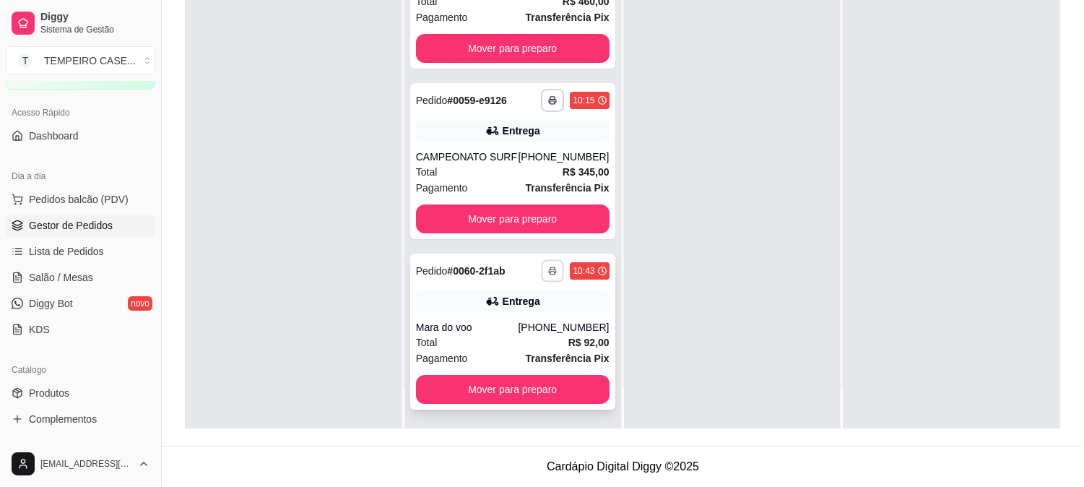
click at [542, 271] on button "button" at bounding box center [553, 270] width 22 height 22
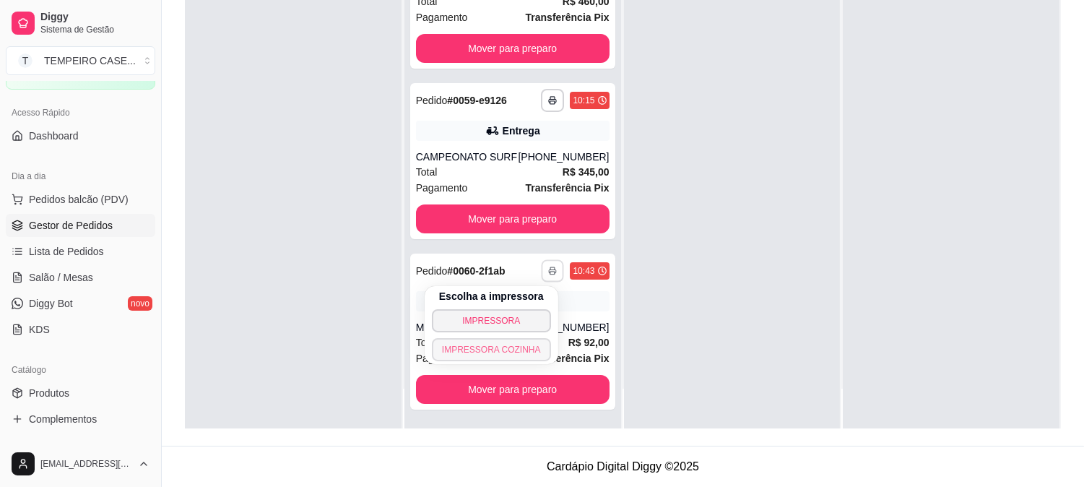
click at [503, 355] on button "IMPRESSORA COZINHA" at bounding box center [491, 349] width 119 height 23
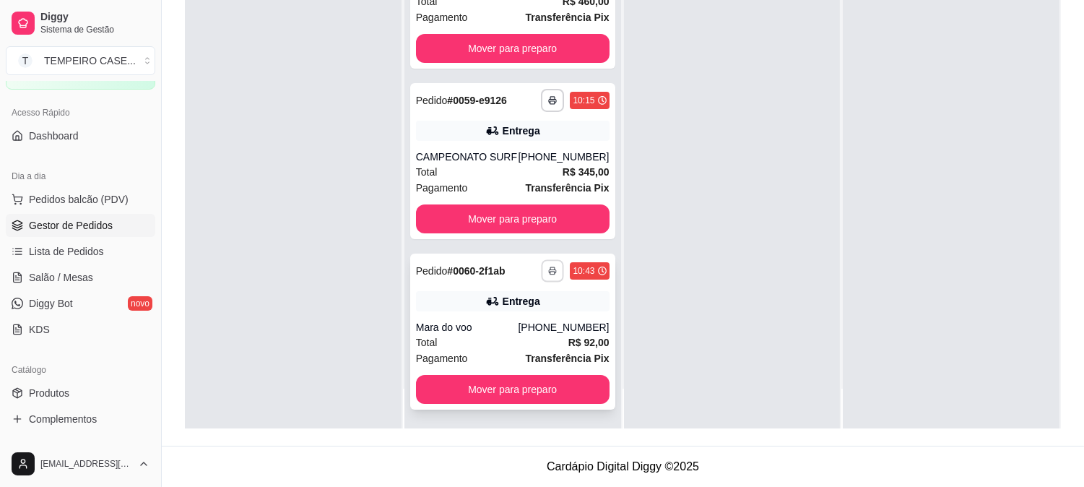
click at [542, 273] on button "button" at bounding box center [553, 270] width 22 height 22
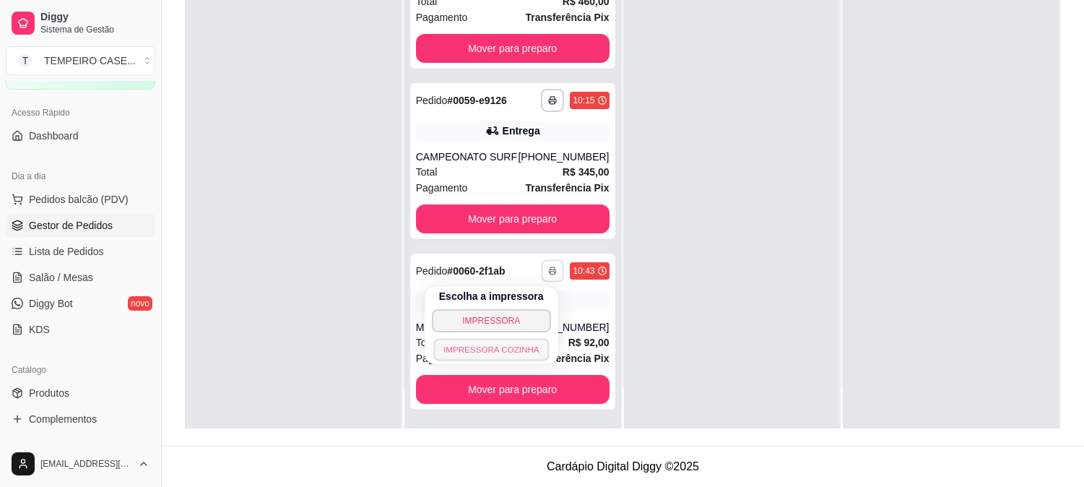
click at [509, 344] on button "IMPRESSORA COZINHA" at bounding box center [491, 349] width 116 height 22
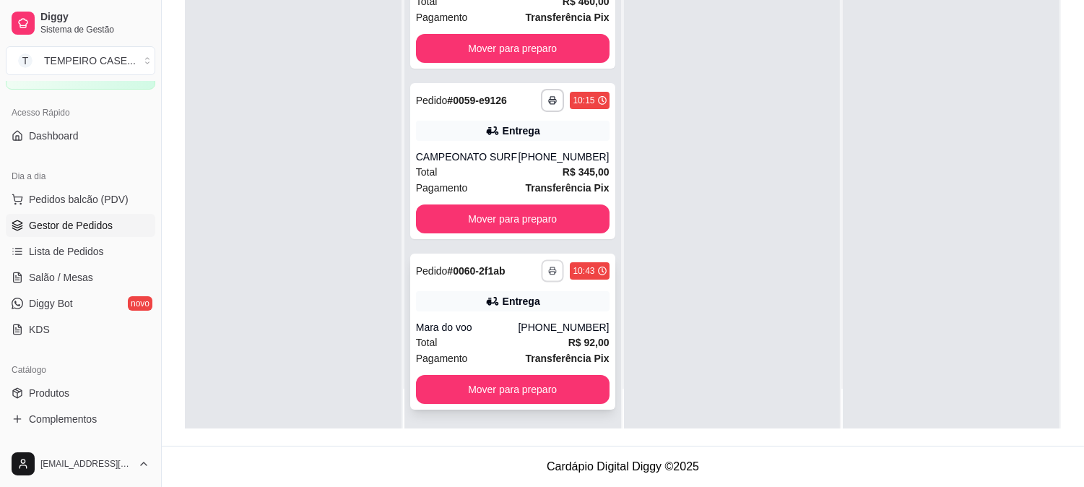
click at [549, 269] on icon "button" at bounding box center [553, 271] width 9 height 9
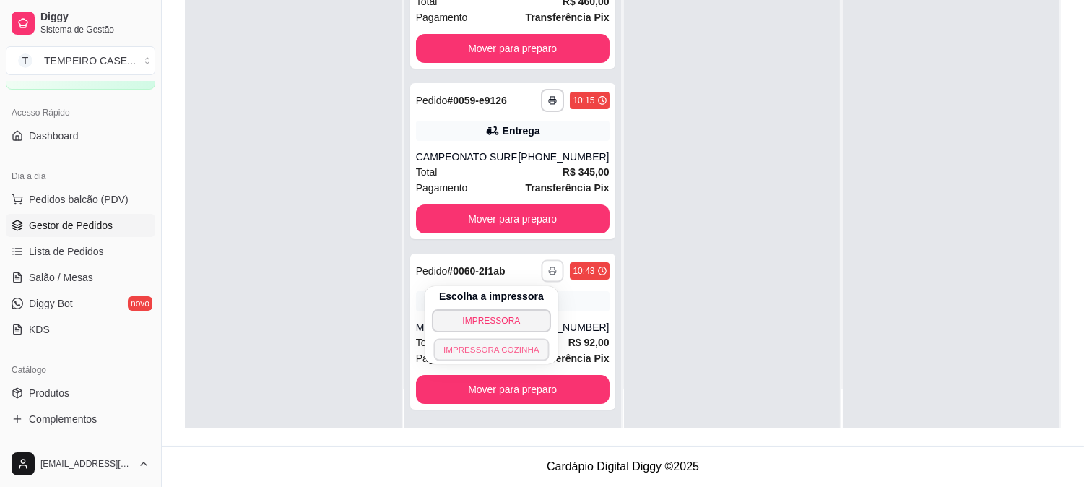
click at [530, 345] on button "IMPRESSORA COZINHA" at bounding box center [492, 349] width 116 height 22
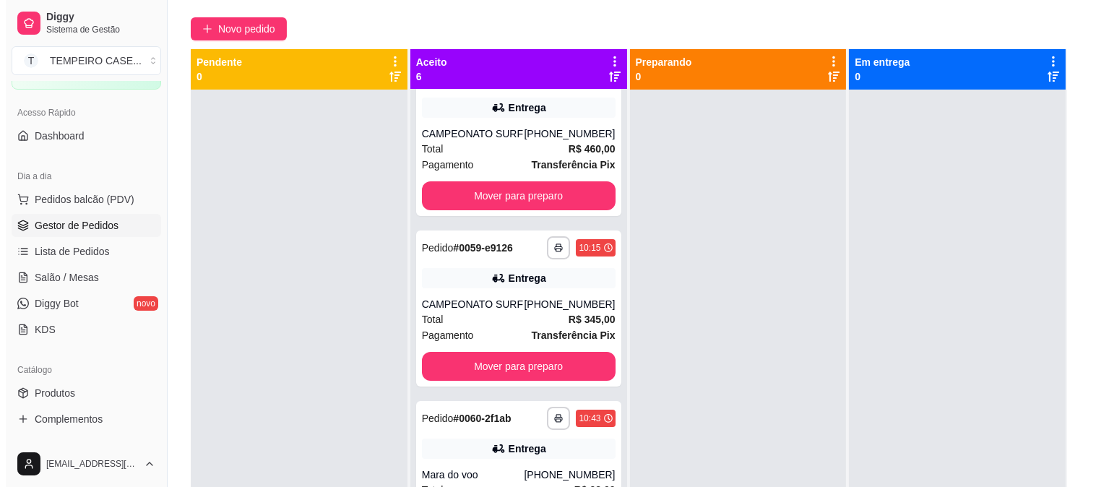
scroll to position [0, 0]
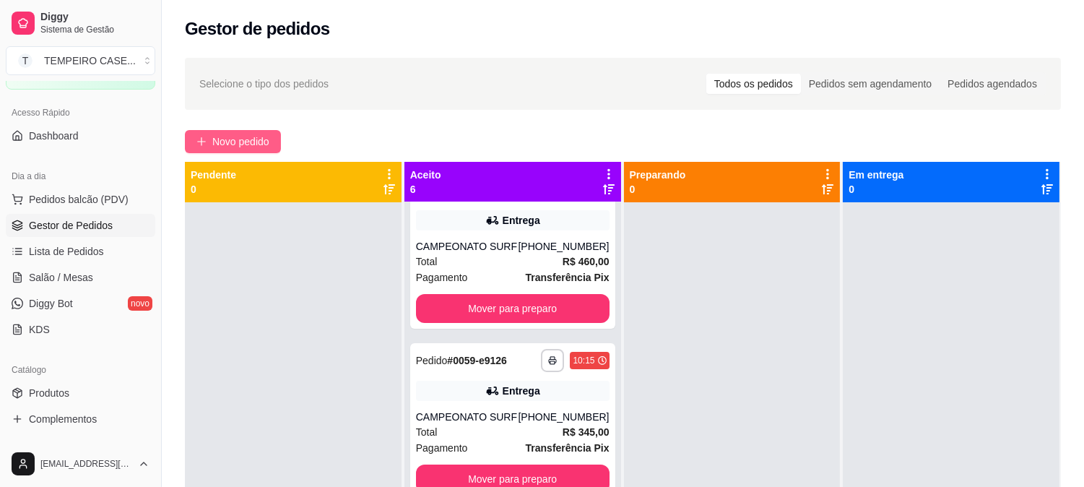
click at [251, 140] on span "Novo pedido" at bounding box center [240, 142] width 57 height 16
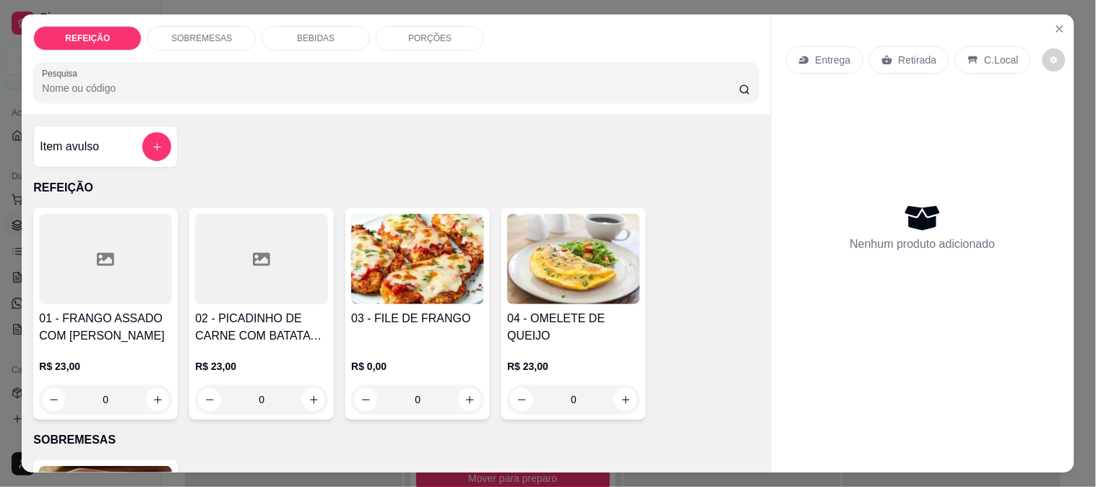
click at [436, 293] on img at bounding box center [417, 259] width 133 height 90
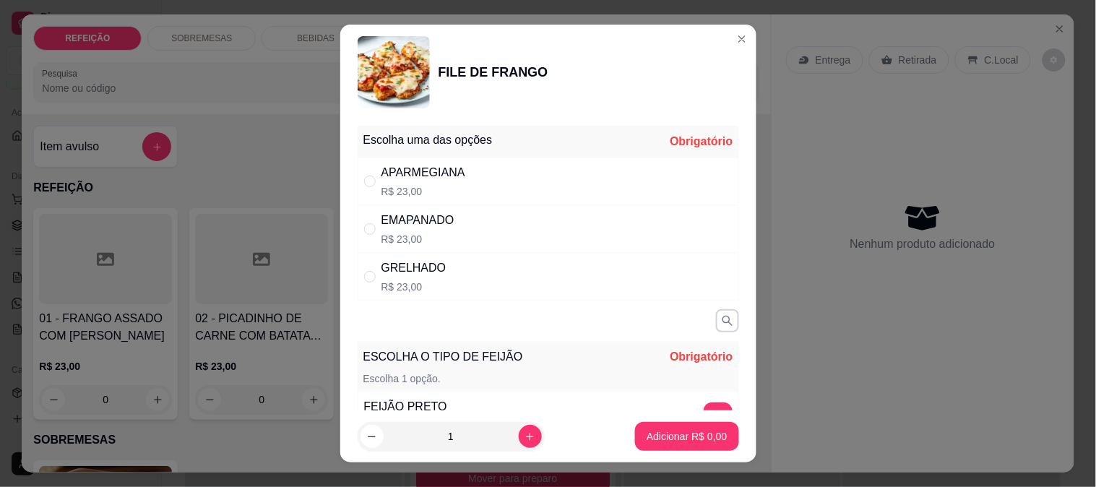
click at [444, 237] on p "R$ 23,00" at bounding box center [417, 239] width 73 height 14
radio input "true"
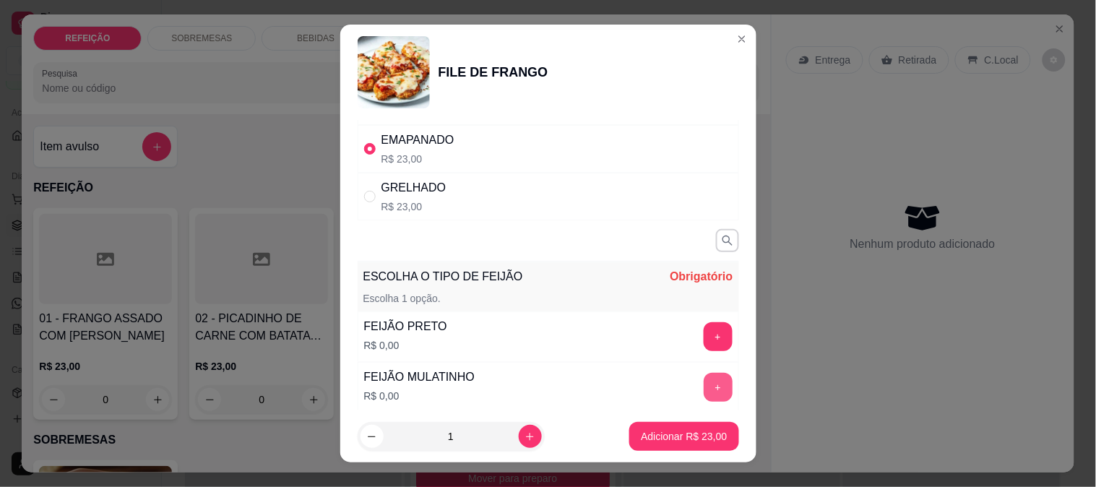
click at [704, 397] on button "+" at bounding box center [718, 387] width 29 height 29
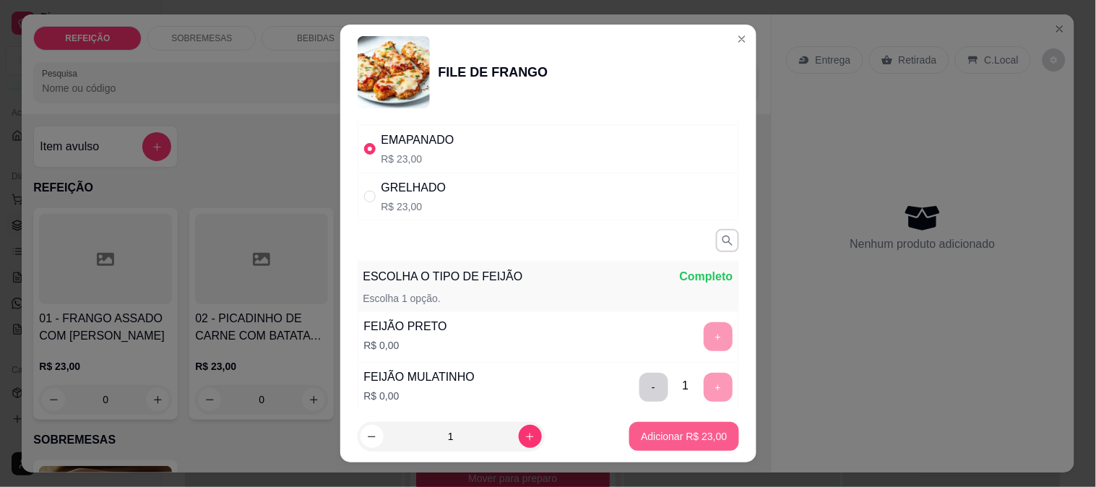
click at [678, 431] on p "Adicionar R$ 23,00" at bounding box center [684, 436] width 86 height 14
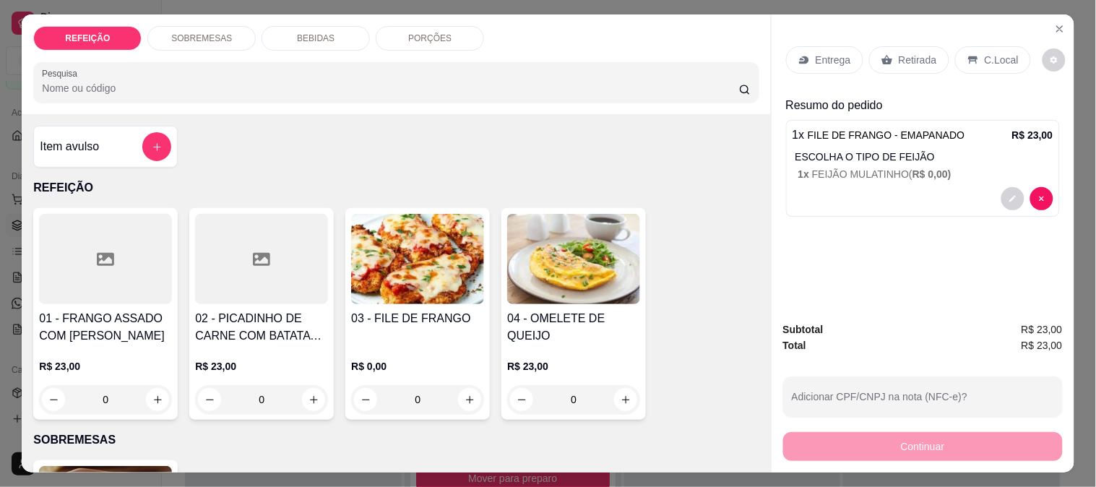
click at [262, 310] on h4 "02 - PICADINHO DE CARNE COM BATATA CORADA" at bounding box center [261, 327] width 133 height 35
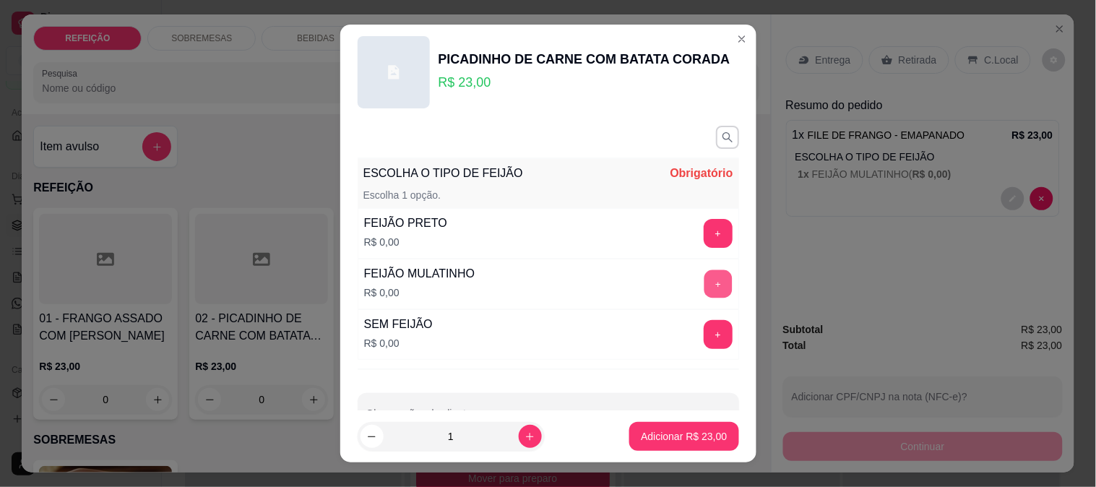
click at [704, 285] on button "+" at bounding box center [718, 283] width 28 height 28
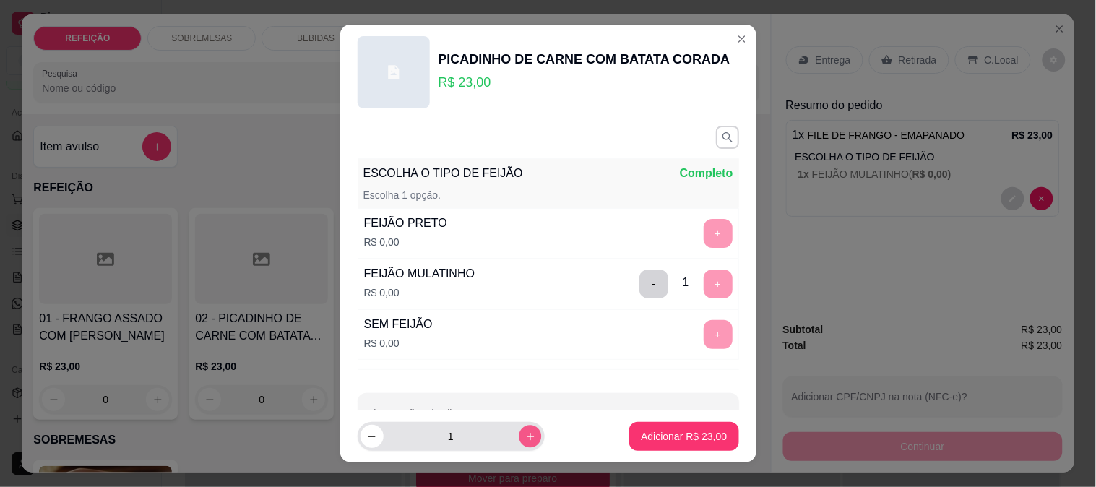
click at [519, 443] on button "increase-product-quantity" at bounding box center [530, 436] width 22 height 22
type input "2"
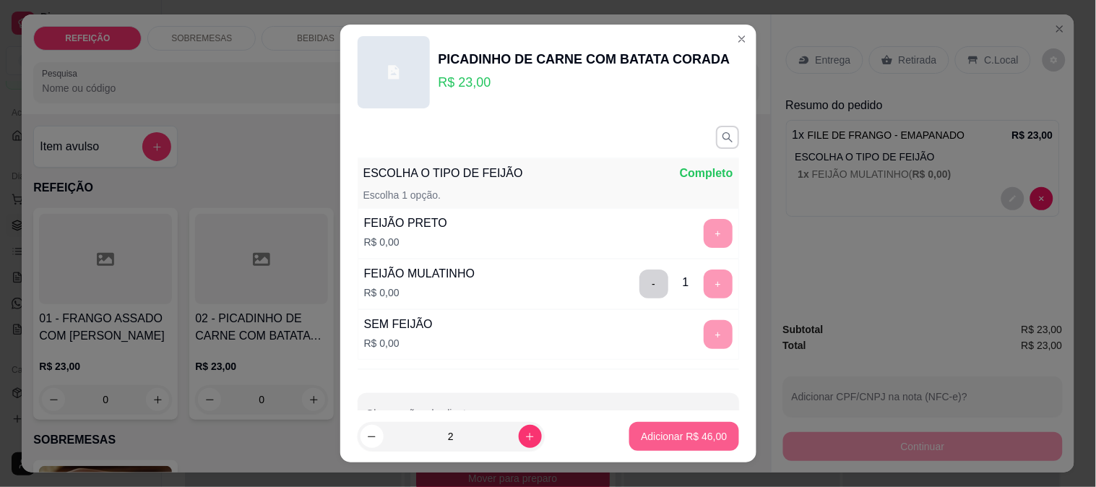
click at [652, 438] on p "Adicionar R$ 46,00" at bounding box center [684, 436] width 86 height 14
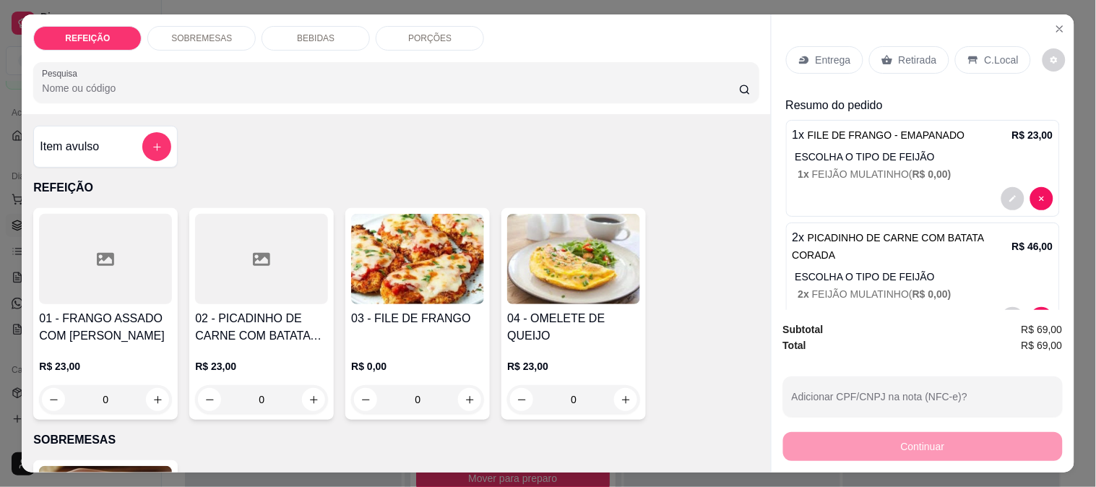
click at [89, 321] on h4 "01 - FRANGO ASSADO COM [PERSON_NAME]" at bounding box center [105, 327] width 133 height 35
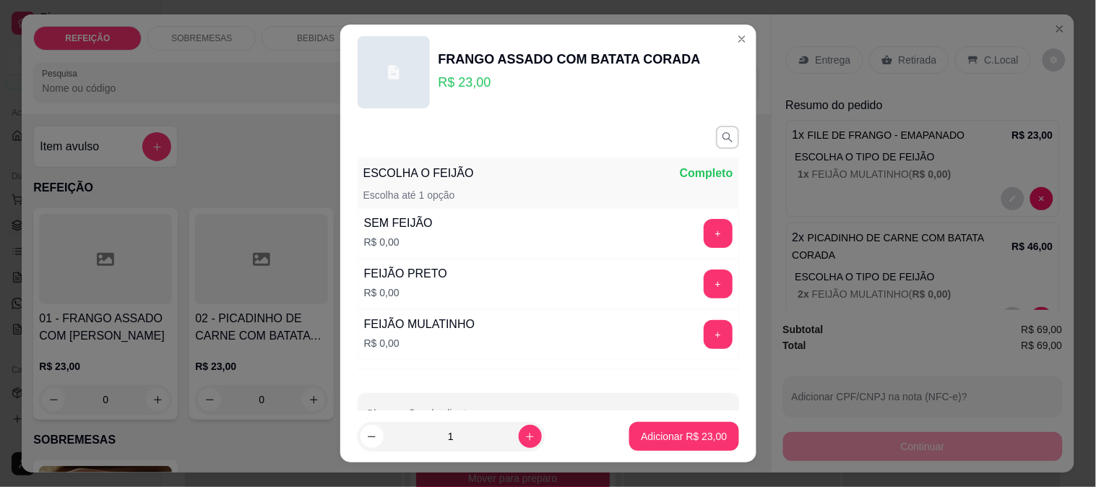
click at [704, 332] on button "+" at bounding box center [718, 334] width 29 height 29
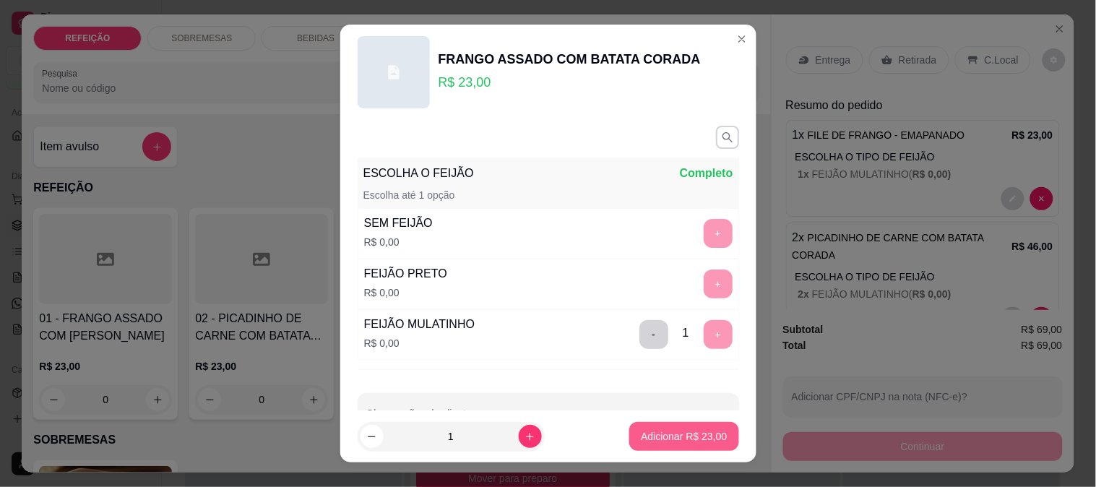
click at [683, 431] on p "Adicionar R$ 23,00" at bounding box center [684, 436] width 86 height 14
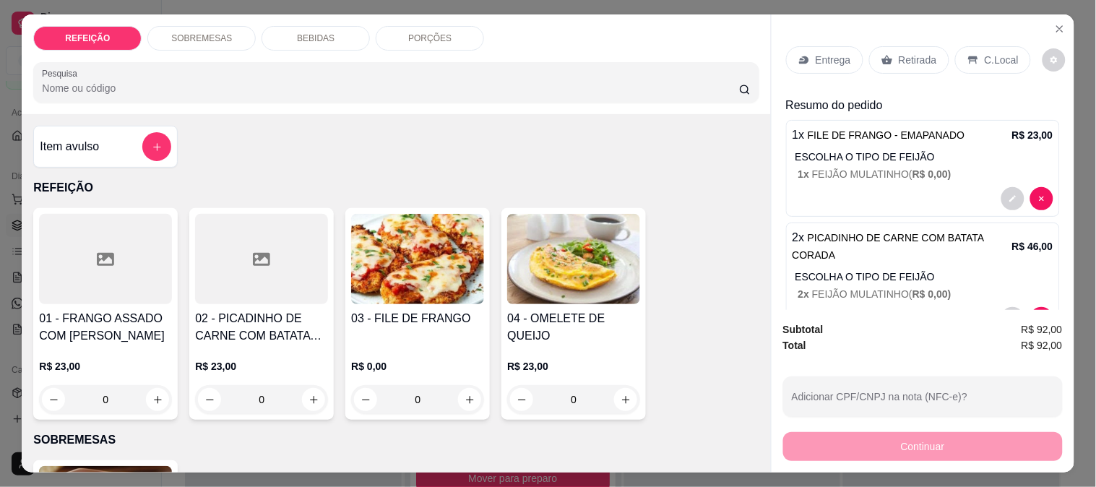
click at [313, 3] on div "REFEIÇÃO SOBREMESAS BEBIDAS PORÇÕES Pesquisa Item avulso REFEIÇÃO 01 - FRANGO A…" at bounding box center [548, 243] width 1096 height 487
click at [296, 26] on div "BEBIDAS" at bounding box center [316, 38] width 108 height 25
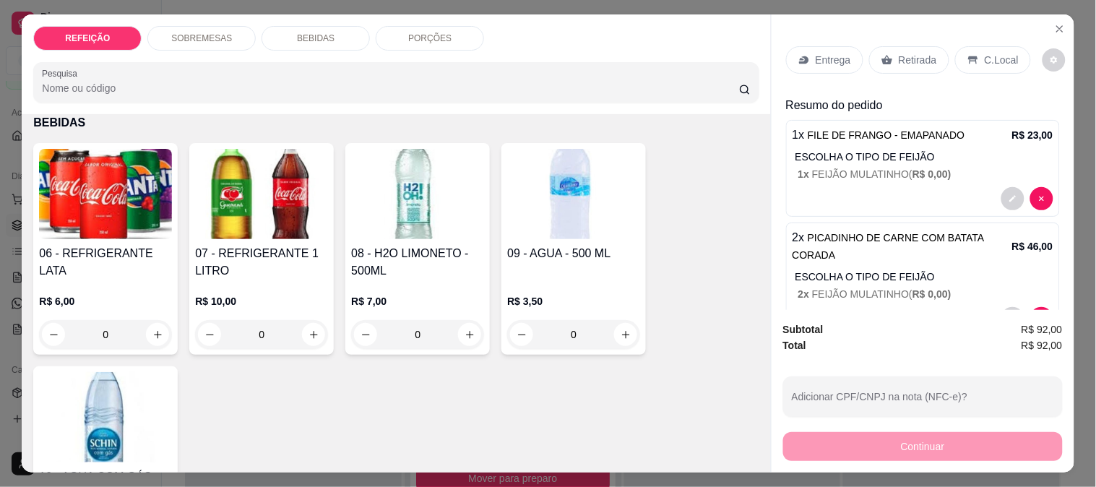
scroll to position [38, 0]
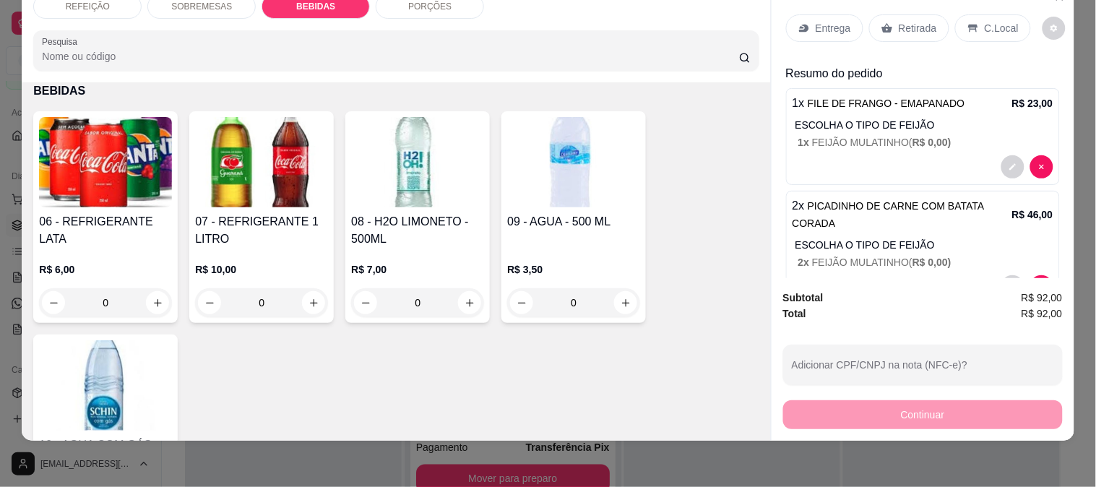
click at [238, 157] on img at bounding box center [261, 162] width 133 height 90
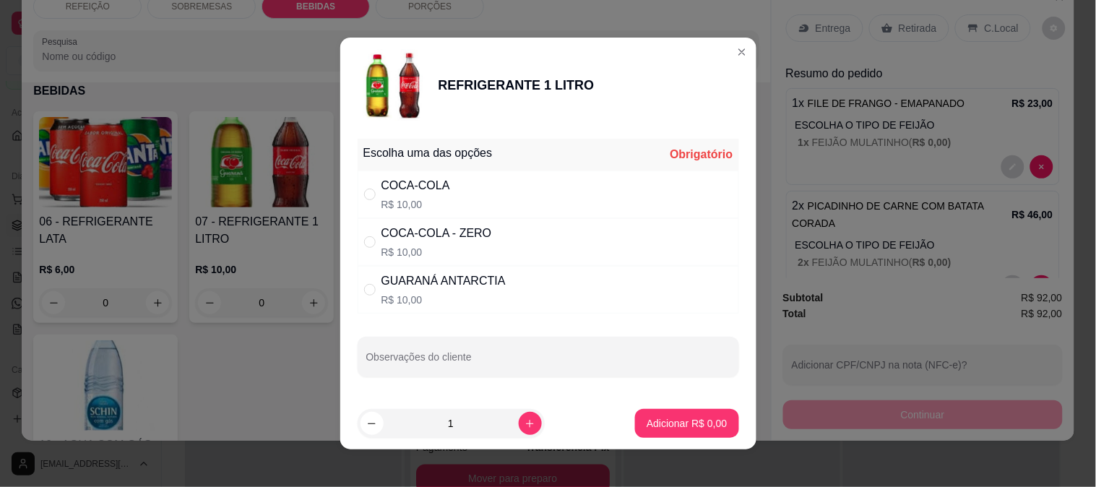
click at [433, 302] on p "R$ 10,00" at bounding box center [443, 300] width 124 height 14
radio input "true"
click at [657, 423] on p "Adicionar R$ 10,00" at bounding box center [684, 423] width 86 height 14
type input "1"
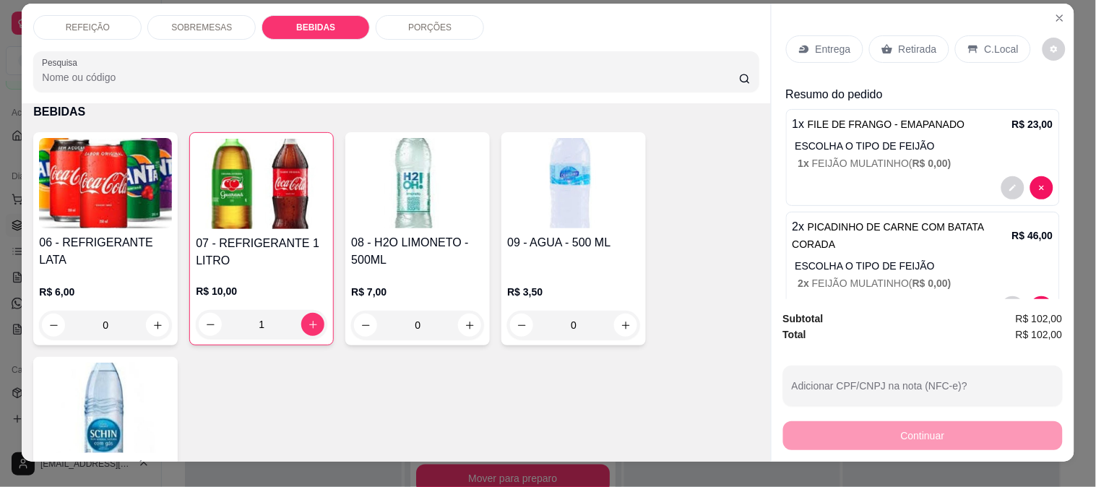
scroll to position [0, 0]
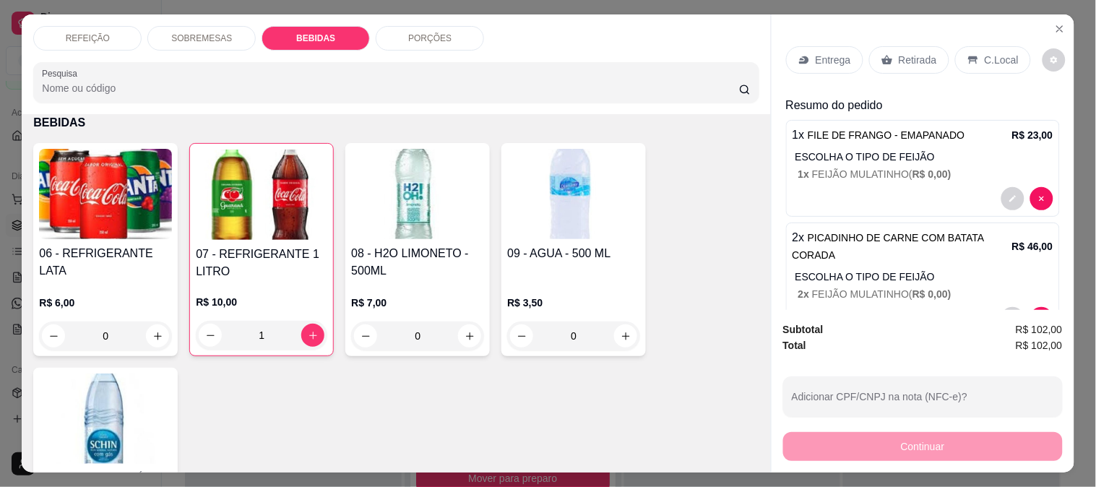
click at [822, 61] on div "Entrega" at bounding box center [824, 59] width 77 height 27
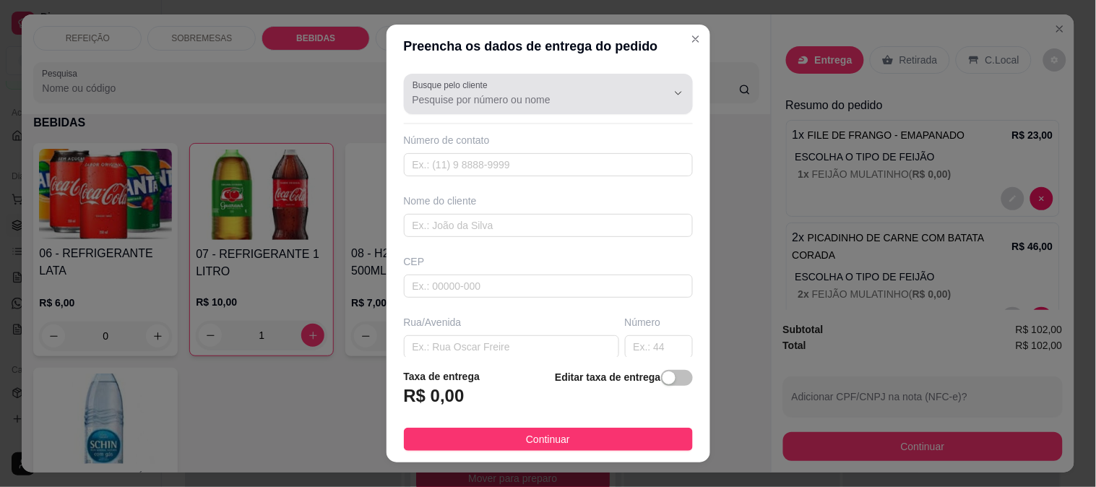
click at [444, 102] on input "Busque pelo cliente" at bounding box center [527, 99] width 231 height 14
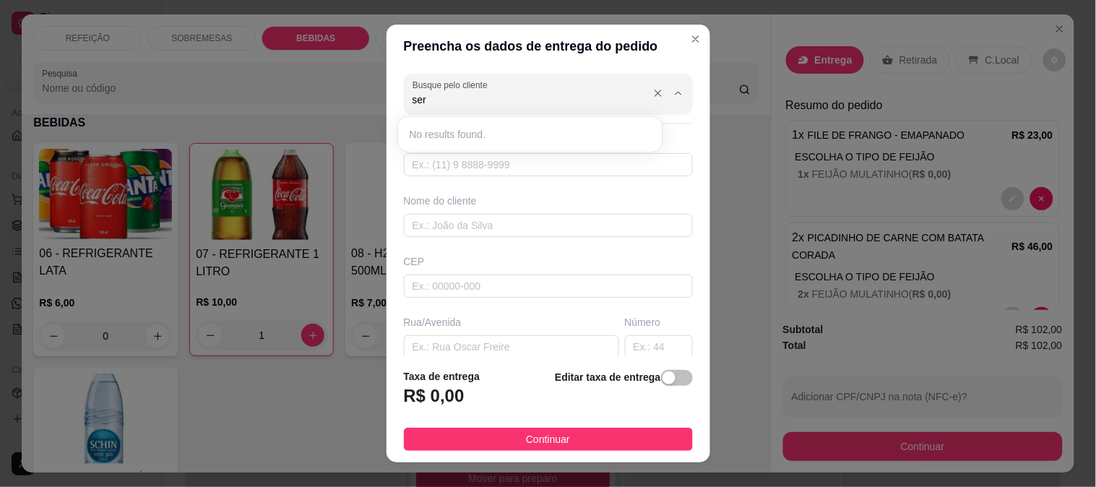
type input "ser"
click at [468, 106] on div at bounding box center [548, 93] width 272 height 29
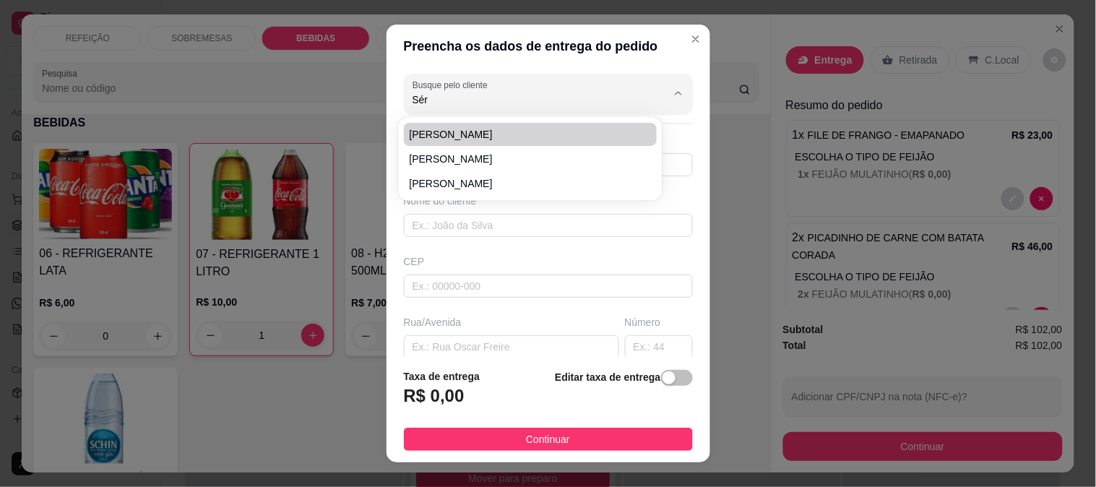
click at [451, 134] on span "[PERSON_NAME]" at bounding box center [524, 134] width 228 height 14
type input "[PERSON_NAME]"
type input "81994813949"
type input "[PERSON_NAME]"
type input "Coqueiral de Maracaípe"
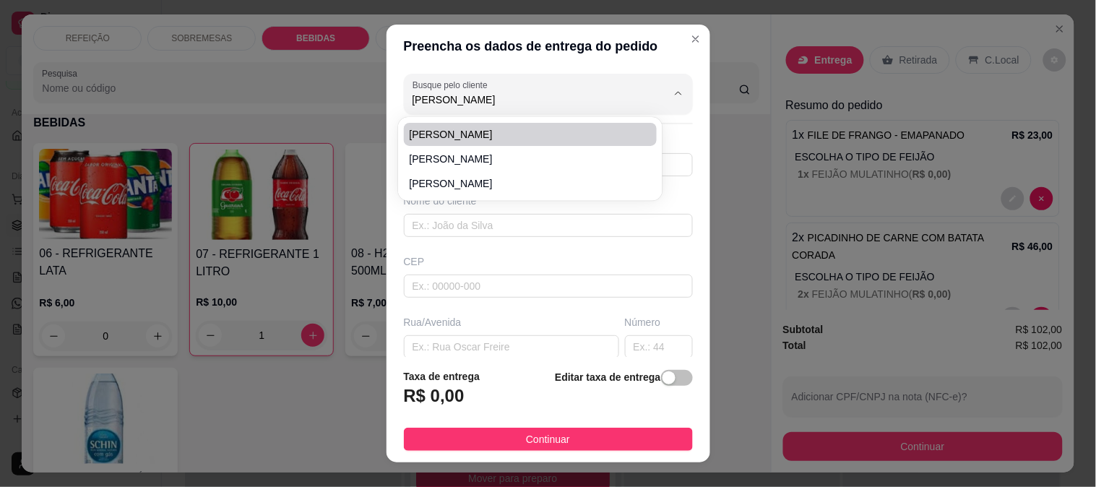
type input "S/n"
type input "IPOJUCA"
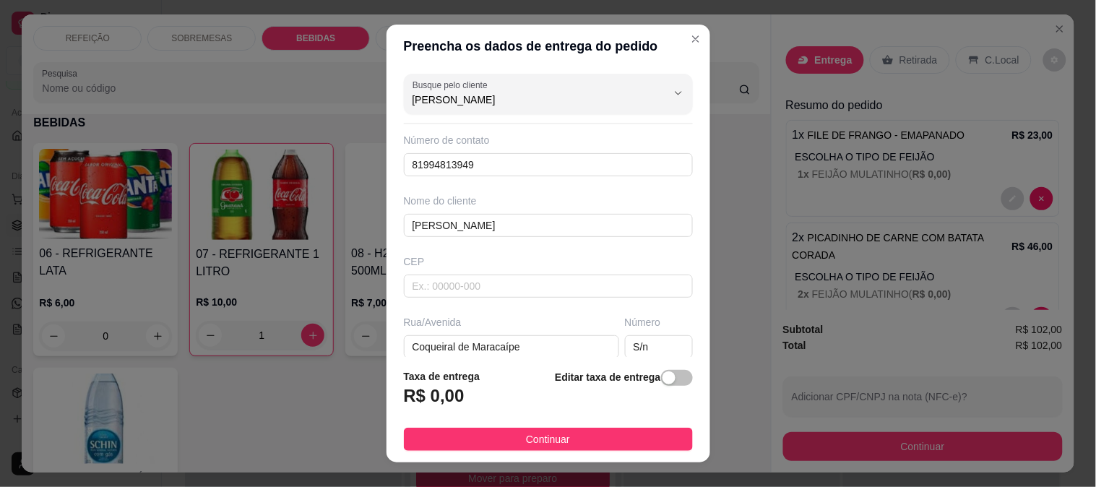
type input "[PERSON_NAME]"
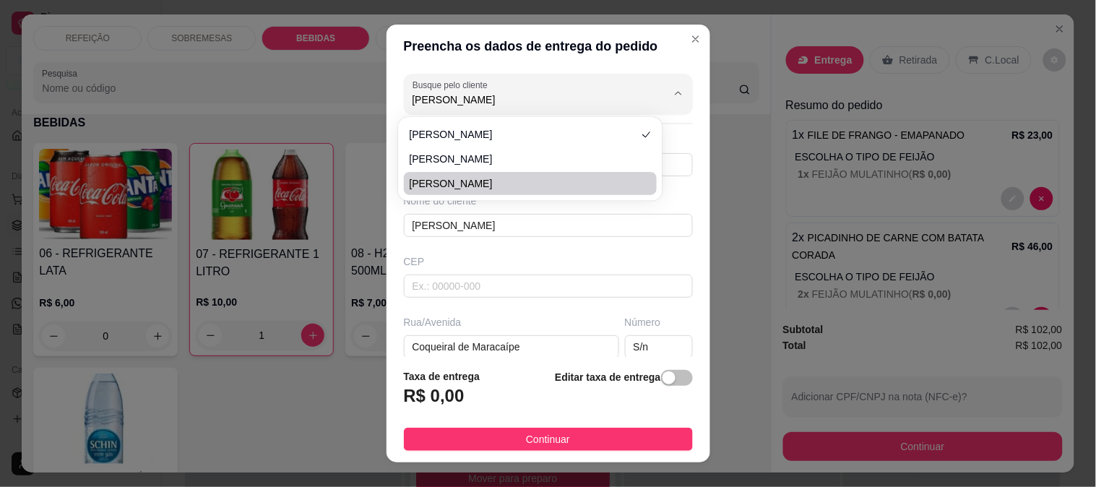
click at [540, 269] on div "CEP" at bounding box center [548, 275] width 298 height 43
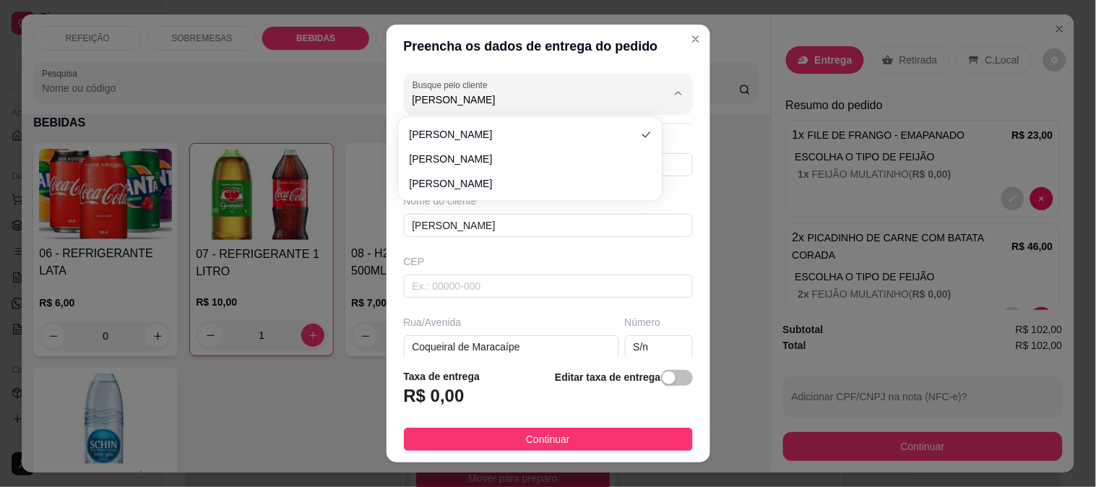
click at [540, 315] on div "Rua/Avenida" at bounding box center [511, 322] width 215 height 14
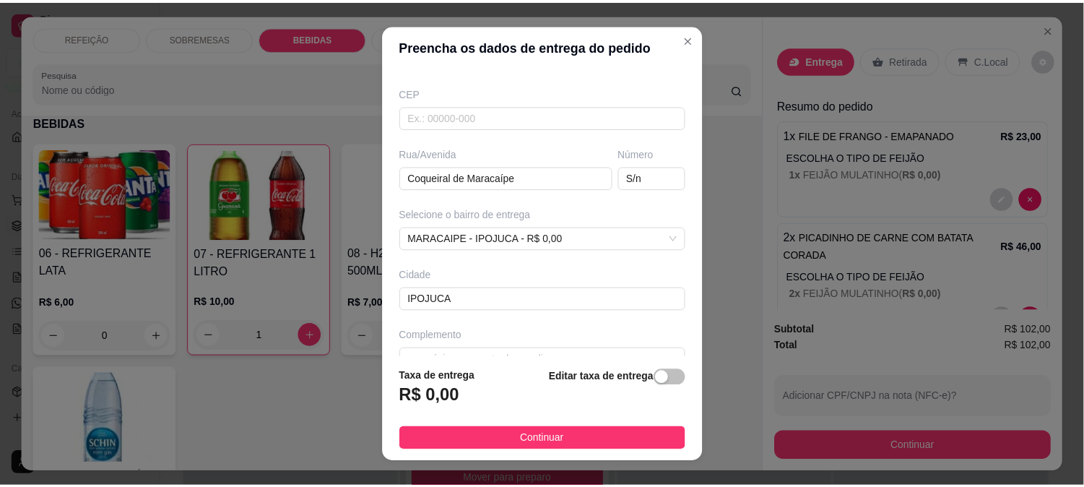
scroll to position [198, 0]
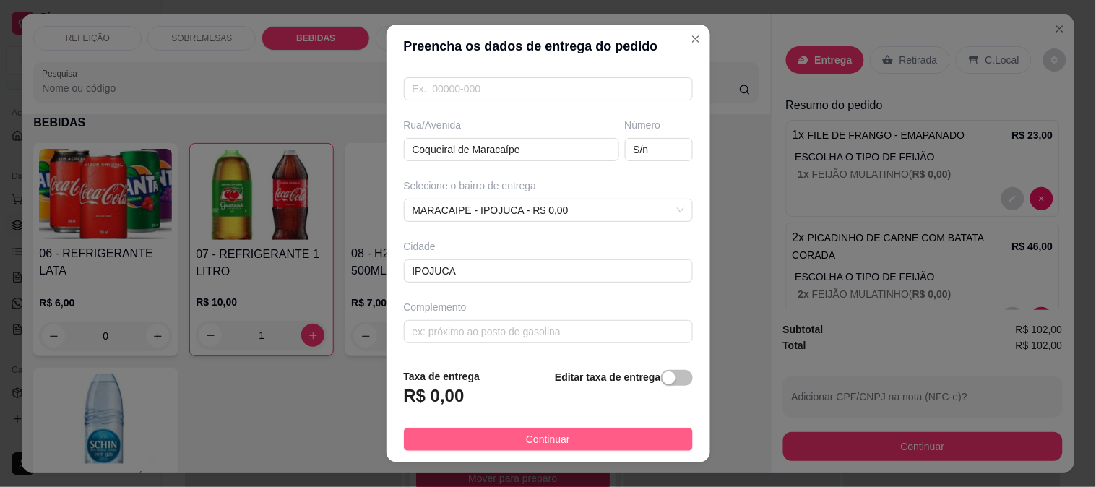
click at [579, 441] on button "Continuar" at bounding box center [548, 439] width 289 height 23
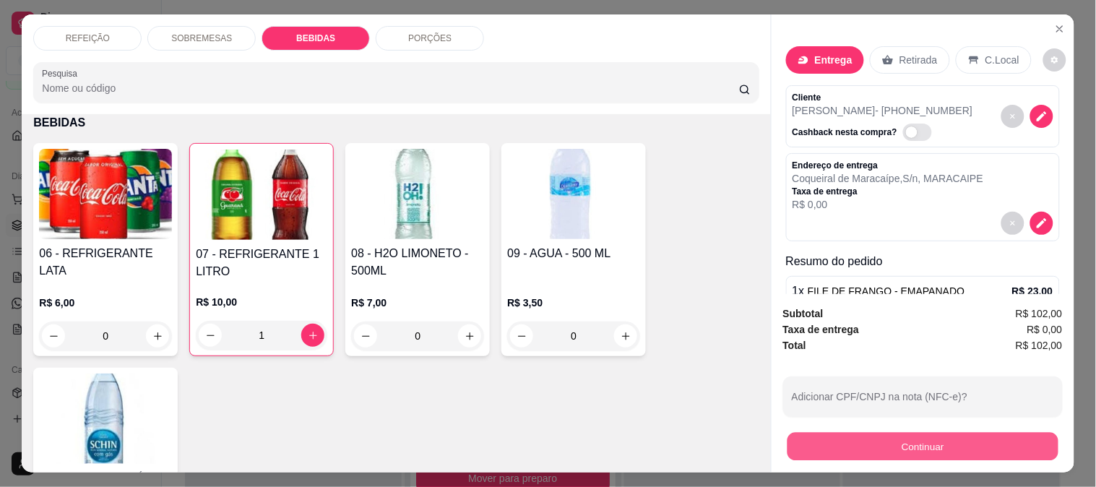
click at [819, 432] on button "Continuar" at bounding box center [922, 446] width 271 height 28
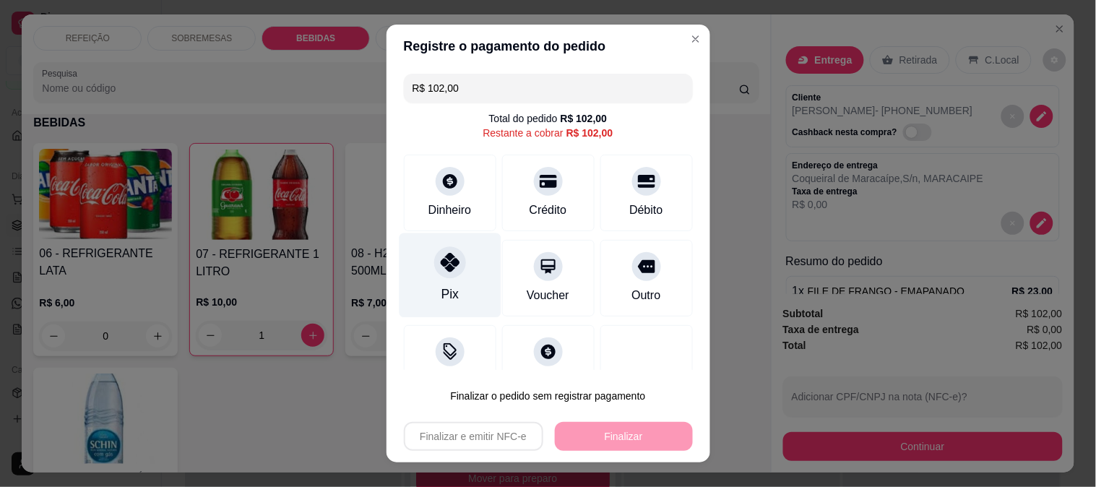
click at [424, 301] on div "Pix" at bounding box center [450, 275] width 102 height 85
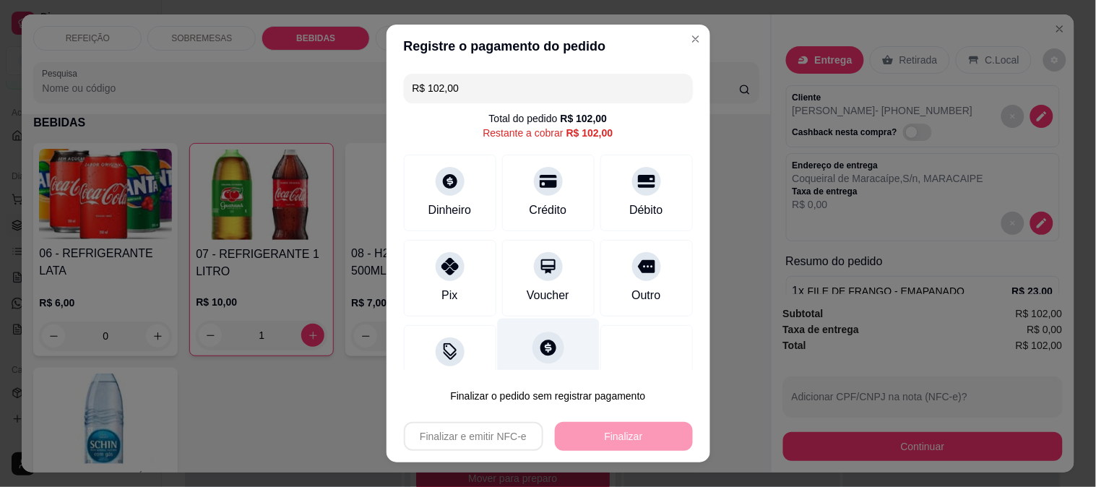
type input "R$ 0,00"
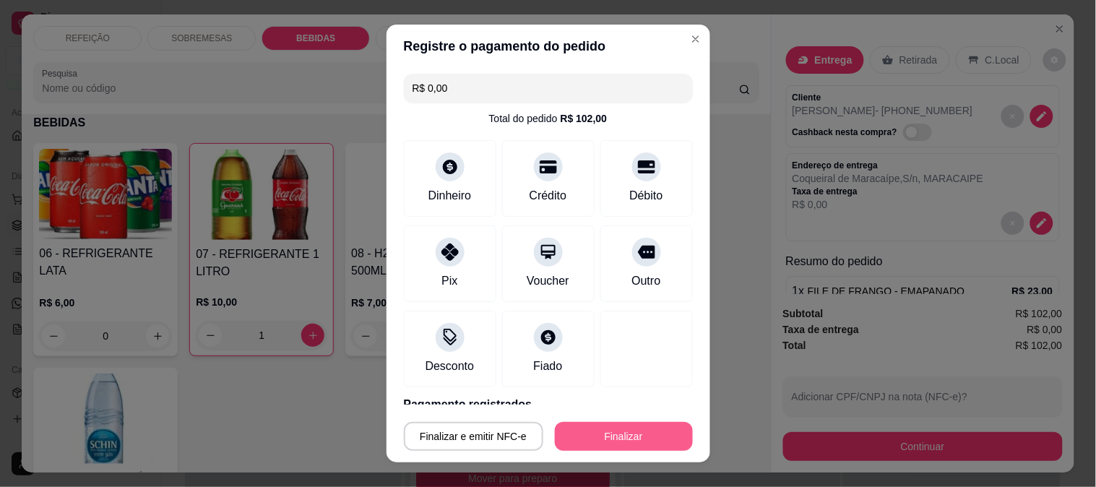
click at [601, 431] on button "Finalizar" at bounding box center [624, 436] width 138 height 29
type input "0"
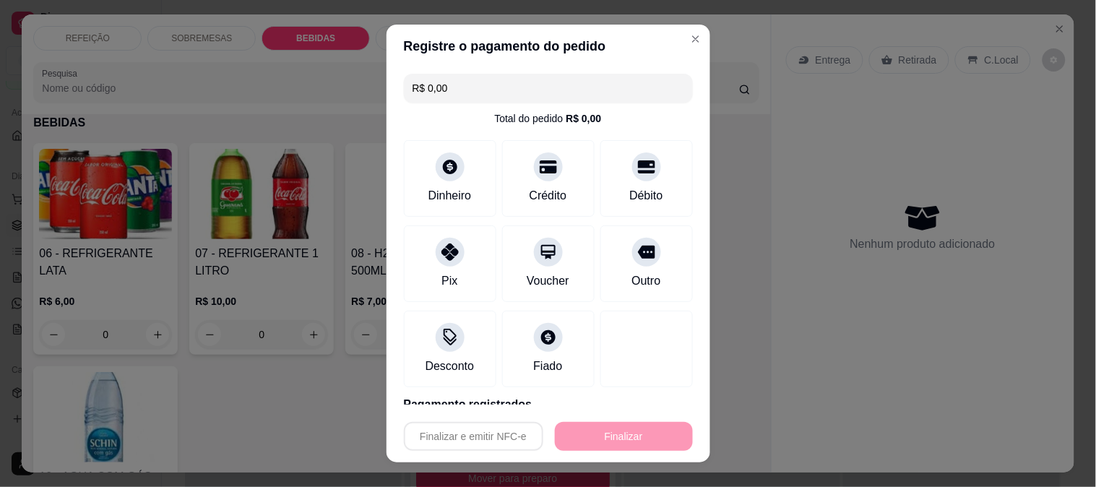
type input "-R$ 102,00"
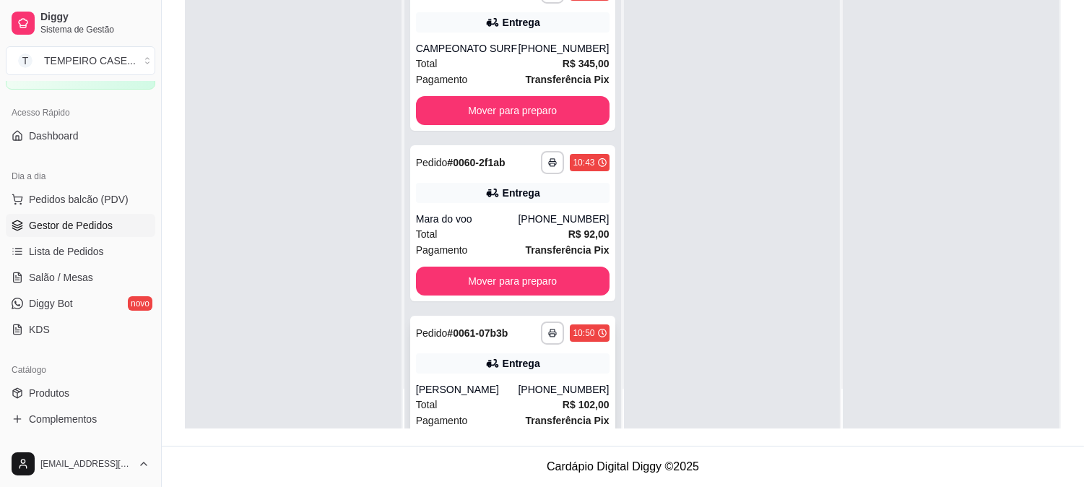
scroll to position [720, 0]
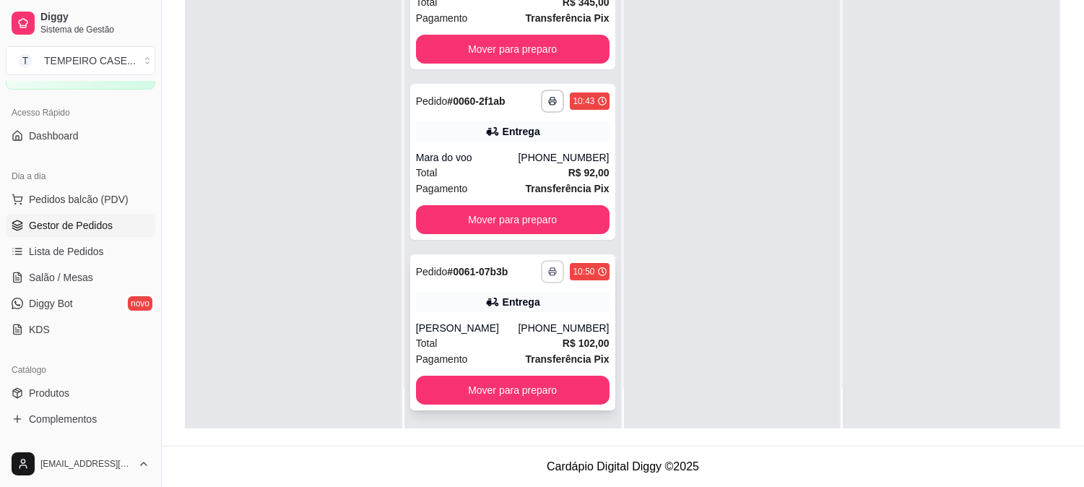
click at [541, 269] on button "button" at bounding box center [552, 271] width 23 height 23
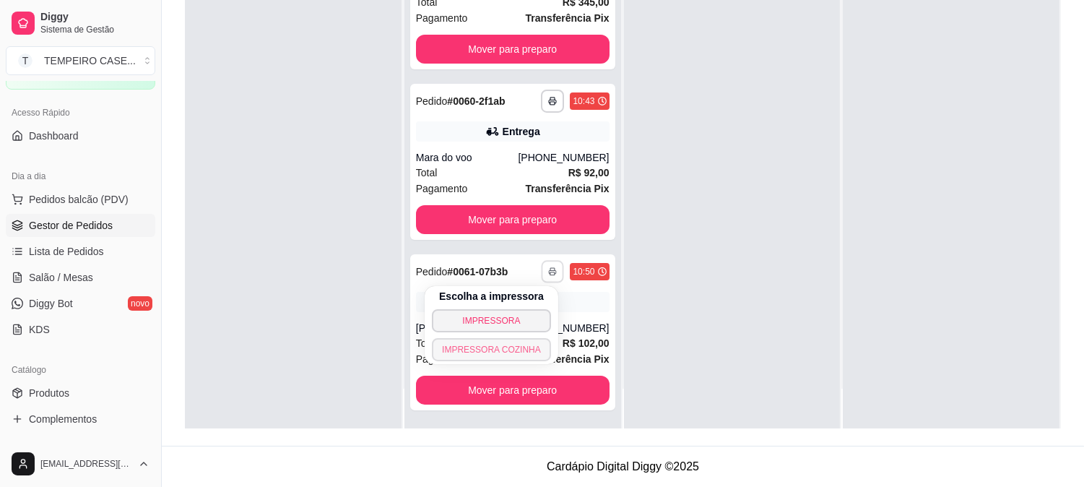
click at [523, 345] on button "IMPRESSORA COZINHA" at bounding box center [491, 349] width 119 height 23
click at [549, 271] on icon "button" at bounding box center [552, 273] width 7 height 4
click at [514, 343] on button "IMPRESSORA COZINHA" at bounding box center [491, 349] width 119 height 23
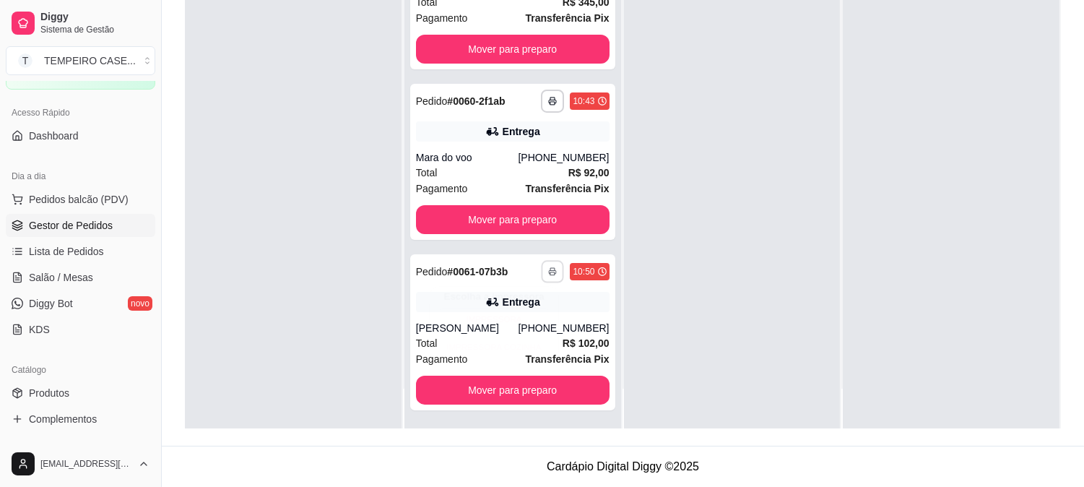
click at [518, 353] on button "IMPRESSORA COZINHA" at bounding box center [494, 347] width 114 height 22
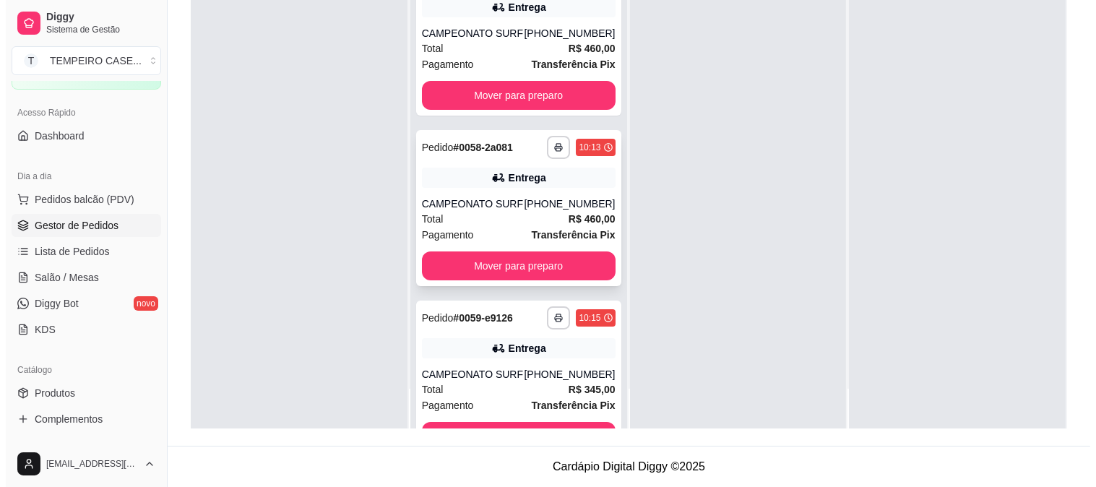
scroll to position [319, 0]
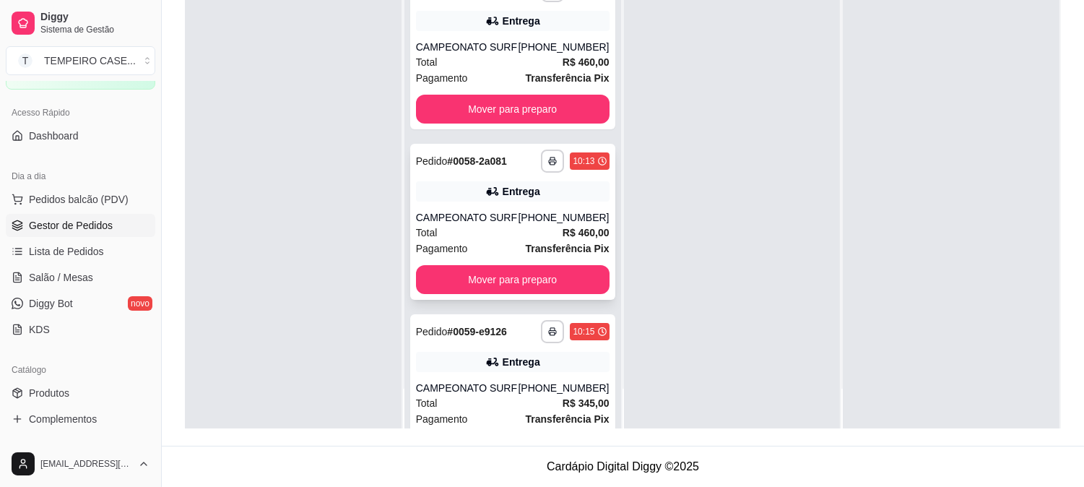
click at [474, 205] on div "**********" at bounding box center [512, 222] width 205 height 156
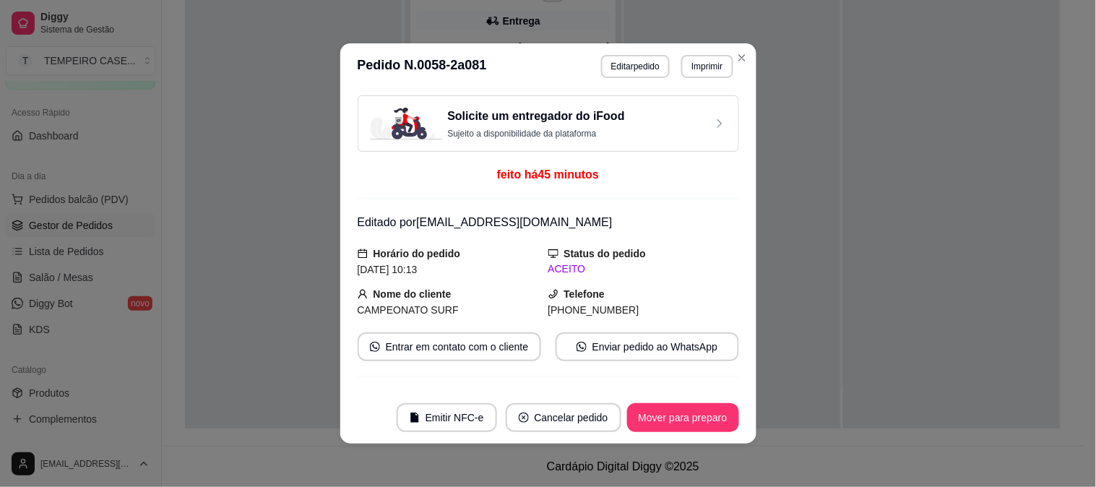
scroll to position [460, 0]
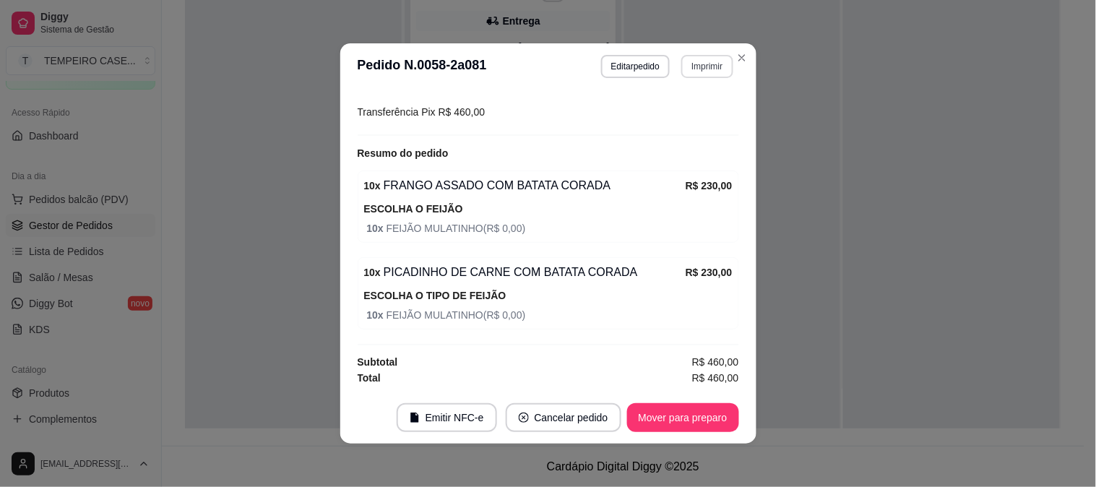
click at [699, 71] on button "Imprimir" at bounding box center [706, 66] width 51 height 23
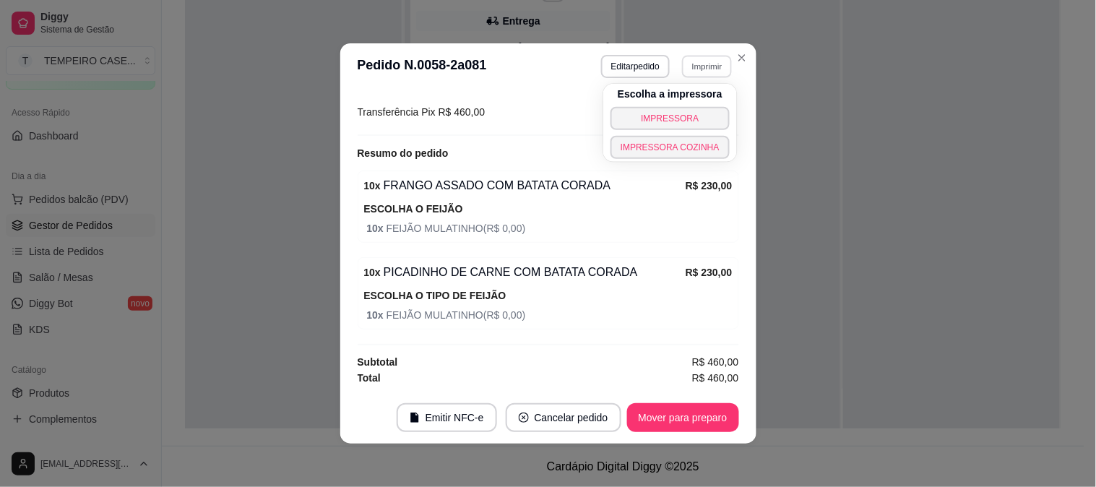
click at [681, 149] on button "IMPRESSORA COZINHA" at bounding box center [669, 147] width 119 height 23
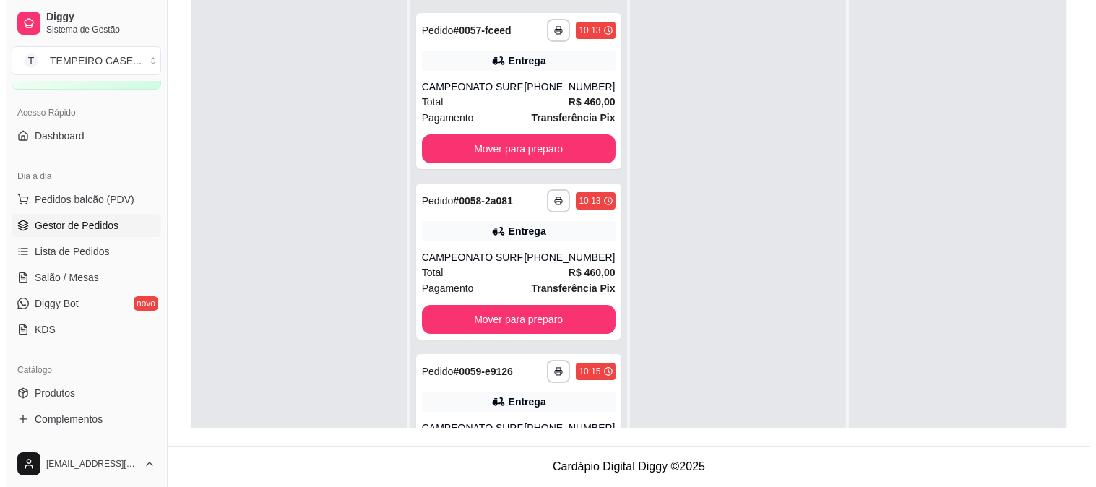
scroll to position [0, 0]
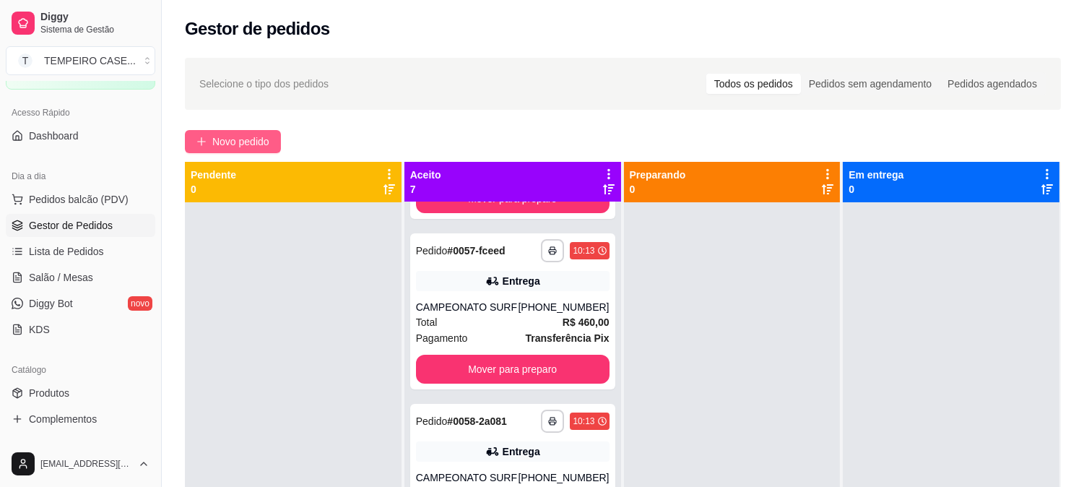
click at [241, 139] on span "Novo pedido" at bounding box center [240, 142] width 57 height 16
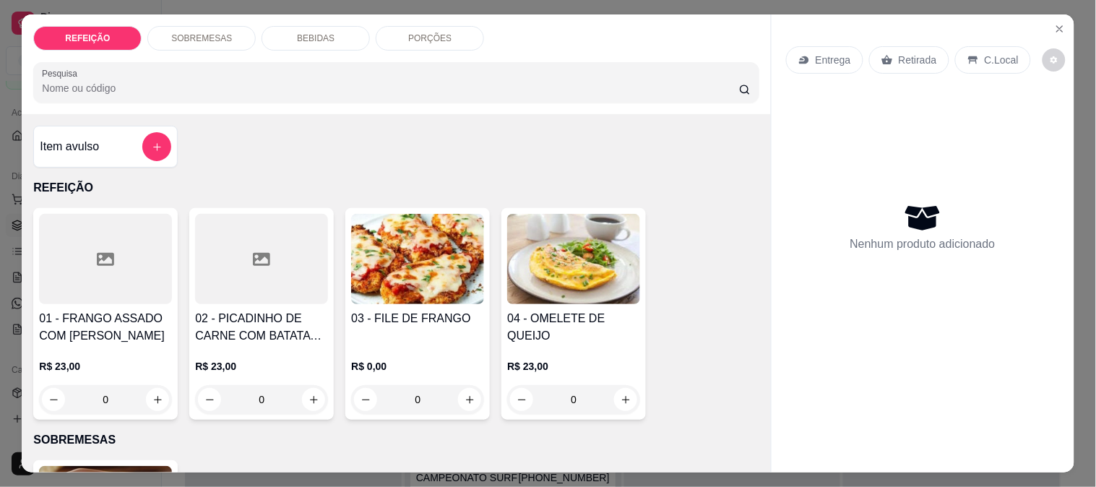
click at [251, 289] on div at bounding box center [261, 259] width 133 height 90
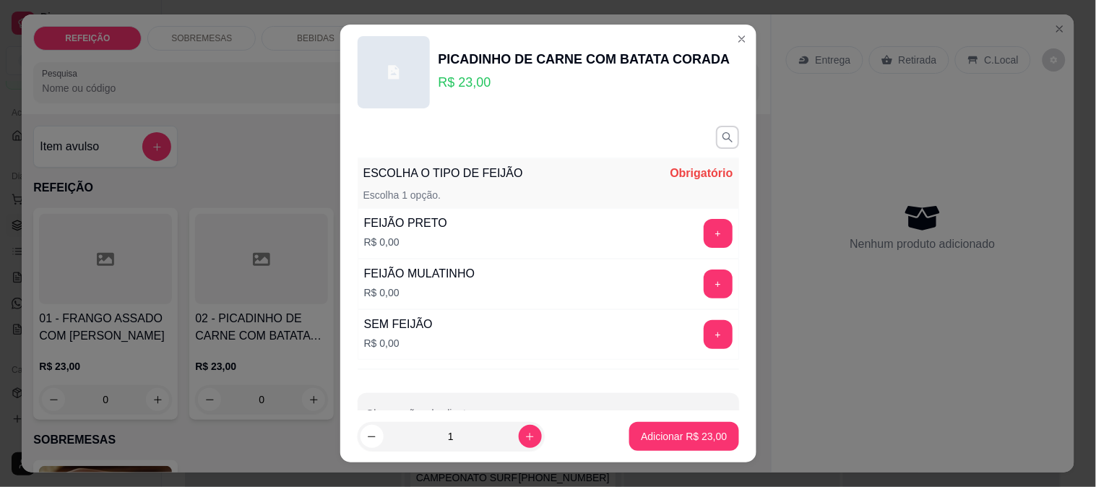
click at [704, 290] on button "+" at bounding box center [718, 283] width 29 height 29
click at [683, 428] on button "Adicionar R$ 23,00" at bounding box center [683, 436] width 109 height 29
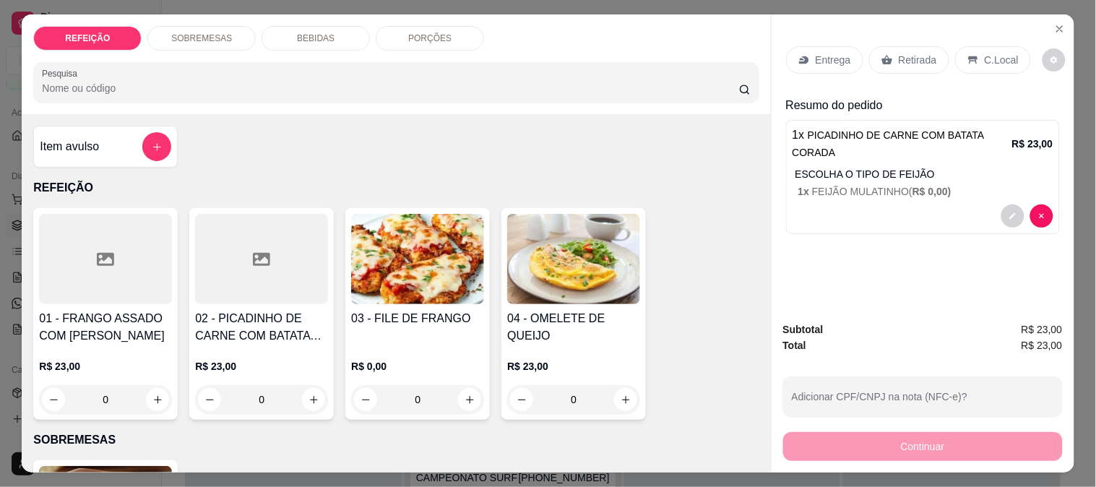
click at [820, 53] on p "Entrega" at bounding box center [833, 60] width 35 height 14
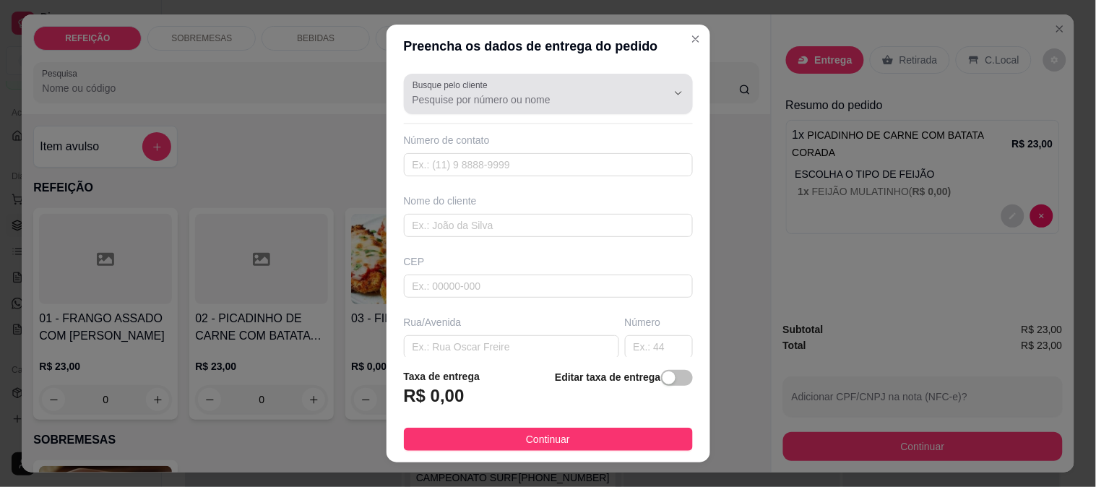
click at [463, 92] on input "Busque pelo cliente" at bounding box center [527, 99] width 231 height 14
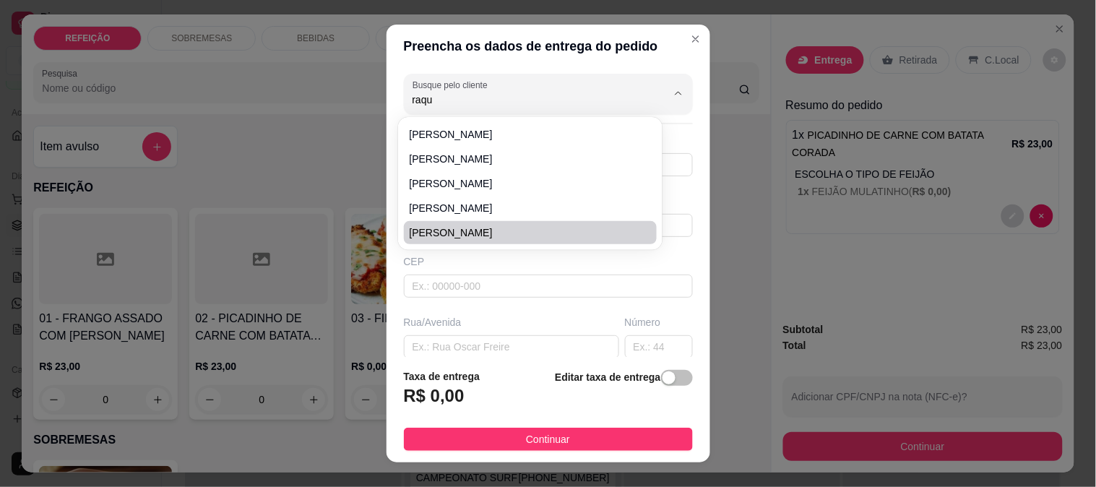
click at [517, 228] on span "[PERSON_NAME]" at bounding box center [524, 232] width 228 height 14
type input "[PERSON_NAME]"
type input "81991418730"
type input "[PERSON_NAME]"
type input "55595217"
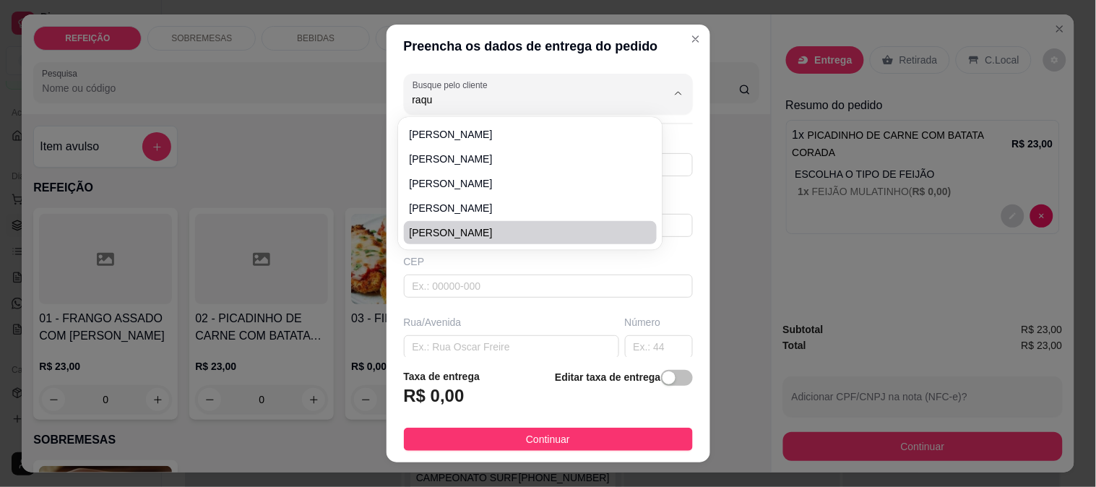
type input "Alameda Maracaipe Dois"
type input "S/N"
type input "IPOJUCA"
type input "Coqueiral de Maracaipe ([GEOGRAPHIC_DATA])"
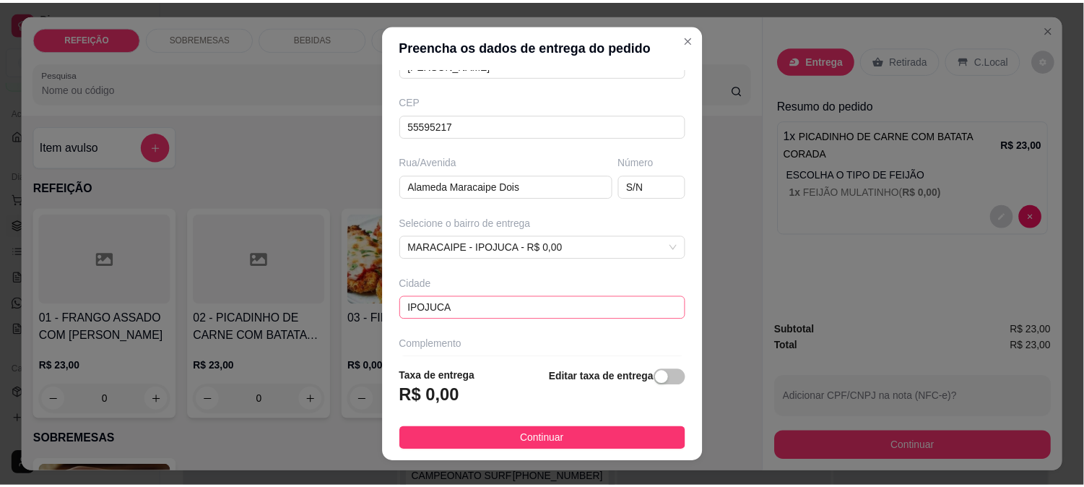
scroll to position [198, 0]
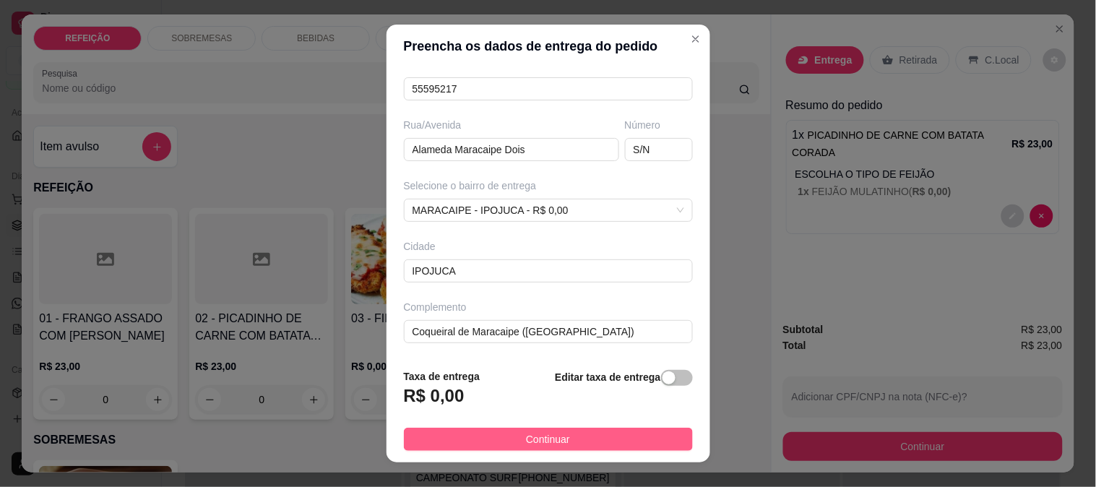
type input "[PERSON_NAME]"
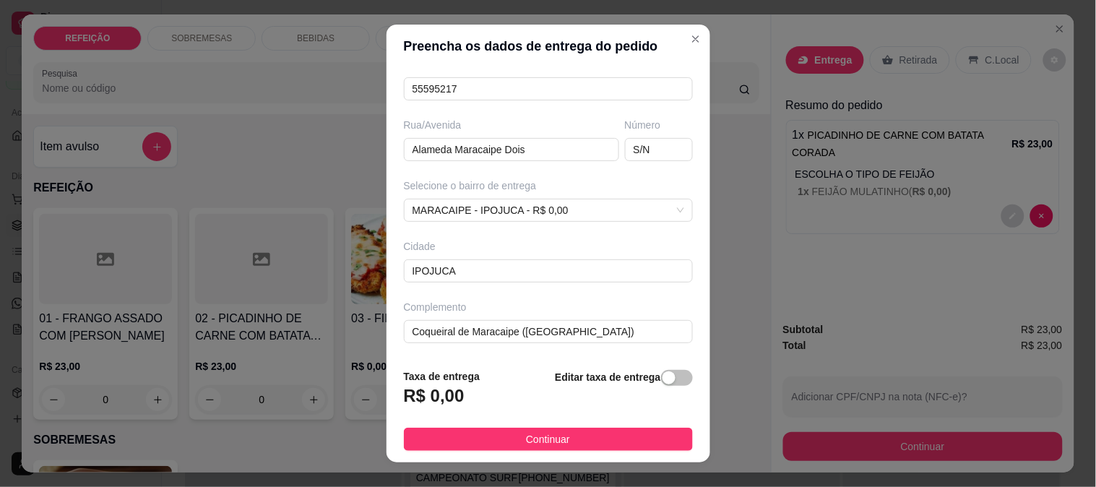
drag, startPoint x: 524, startPoint y: 446, endPoint x: 667, endPoint y: 457, distance: 143.4
click at [526, 446] on span "Continuar" at bounding box center [548, 439] width 44 height 16
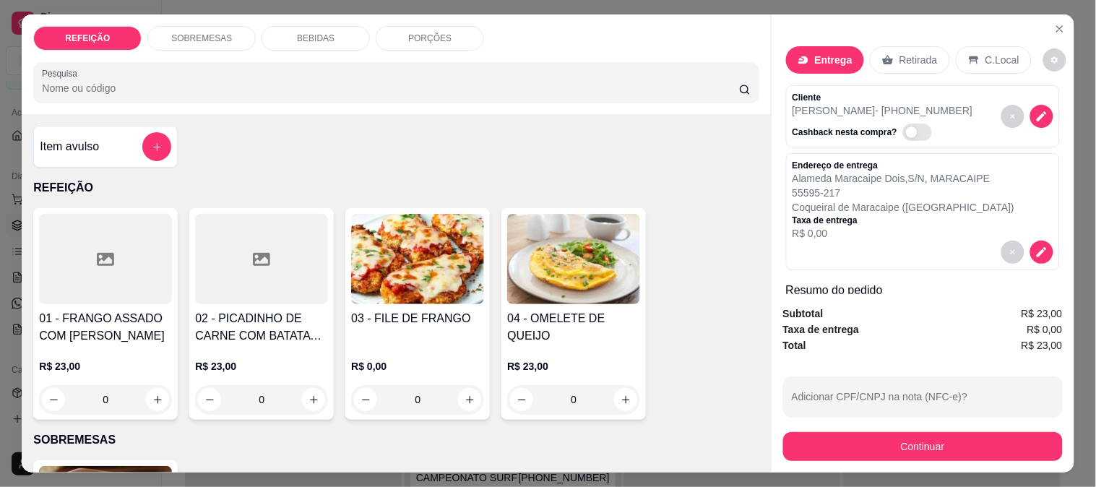
click at [856, 455] on div "Subtotal R$ 23,00 Taxa de entrega R$ 0,00 Total R$ 23,00 Adicionar CPF/CNPJ na …" at bounding box center [923, 383] width 303 height 178
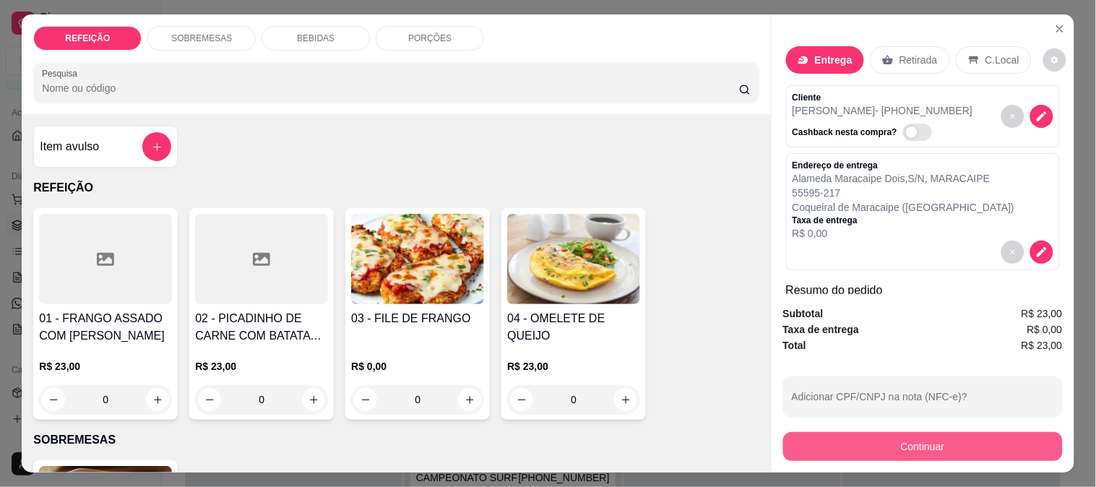
click at [863, 436] on button "Continuar" at bounding box center [923, 446] width 280 height 29
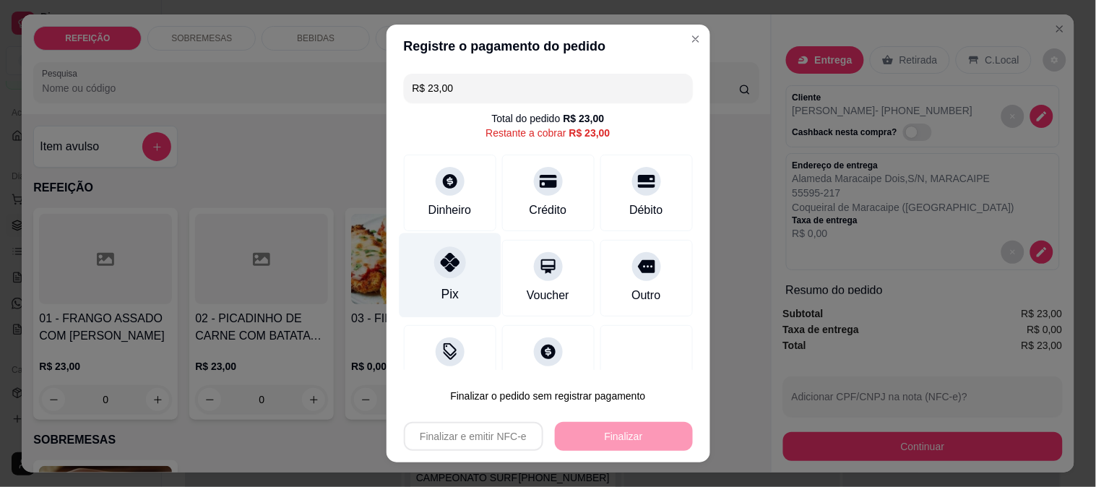
drag, startPoint x: 454, startPoint y: 260, endPoint x: 674, endPoint y: 343, distance: 235.5
click at [455, 260] on div "Pix" at bounding box center [450, 275] width 102 height 85
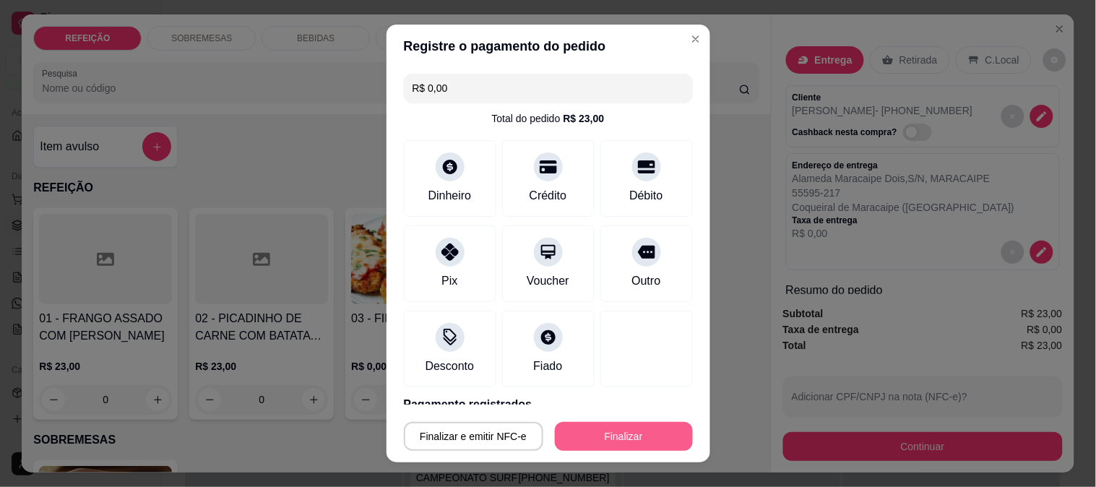
click at [640, 427] on button "Finalizar" at bounding box center [624, 436] width 138 height 29
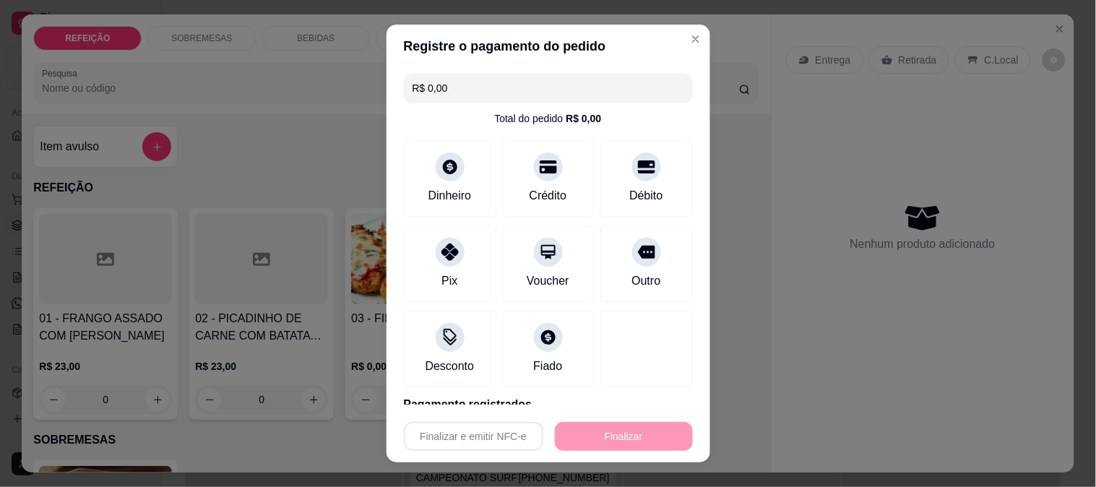
type input "-R$ 23,00"
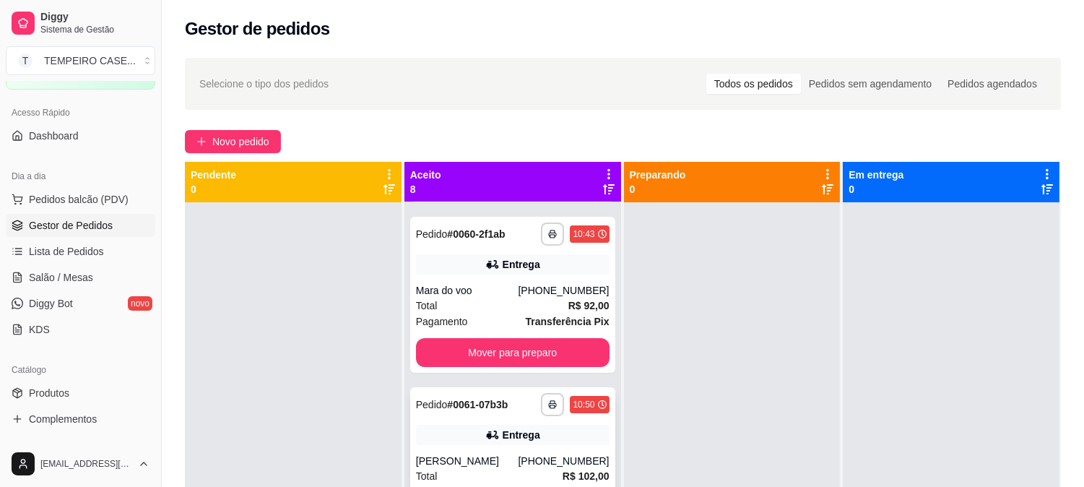
scroll to position [890, 0]
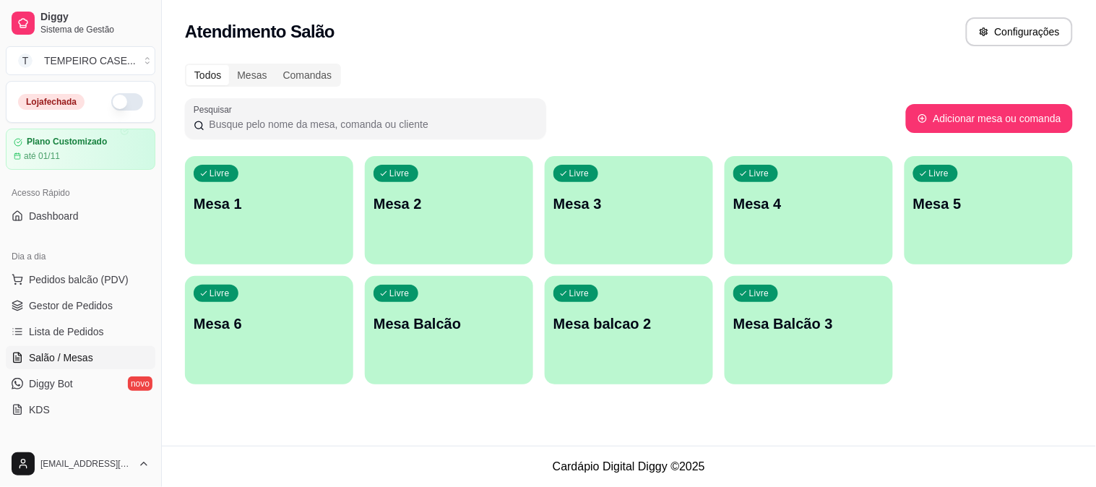
click at [241, 330] on p "Mesa 6" at bounding box center [269, 324] width 151 height 20
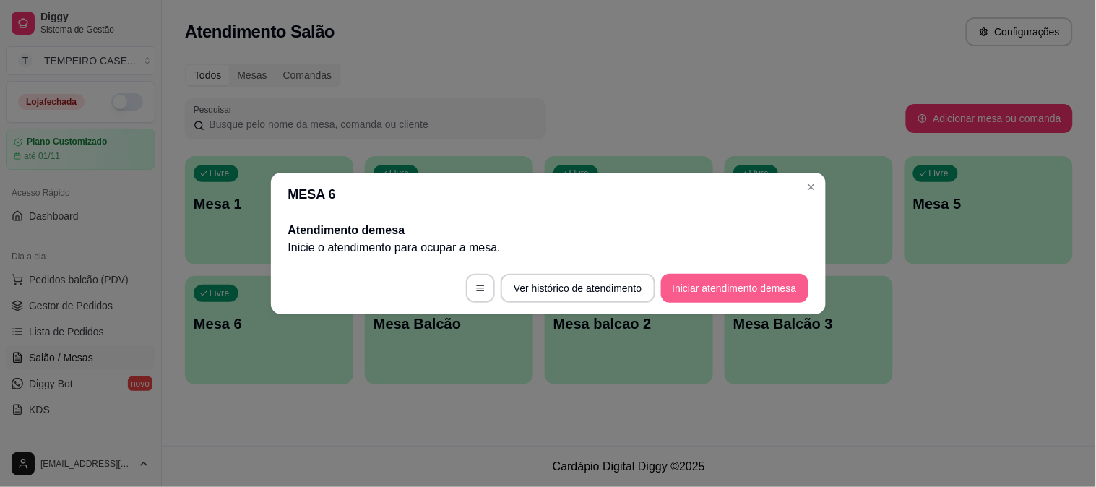
click at [728, 287] on button "Iniciar atendimento de mesa" at bounding box center [734, 288] width 147 height 29
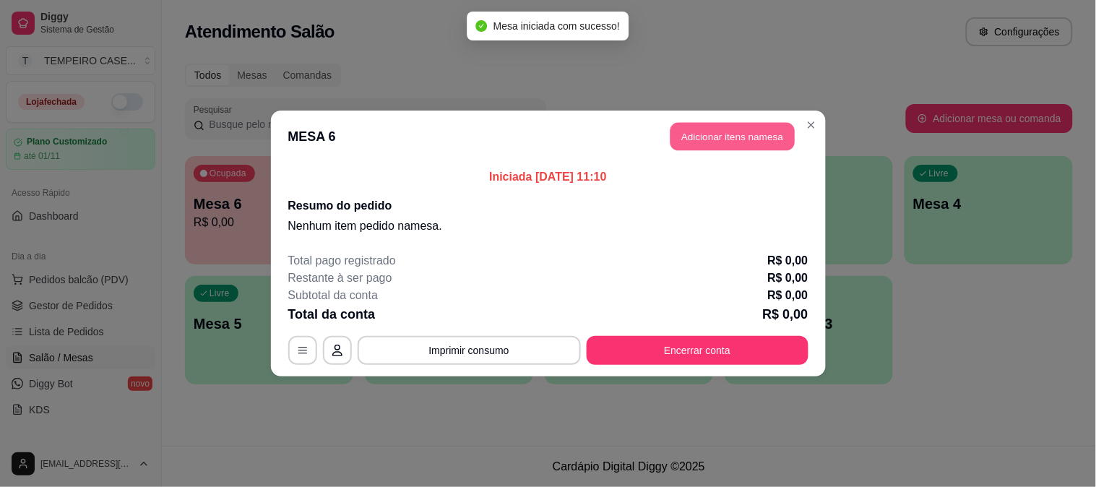
click at [694, 142] on button "Adicionar itens na mesa" at bounding box center [732, 137] width 124 height 28
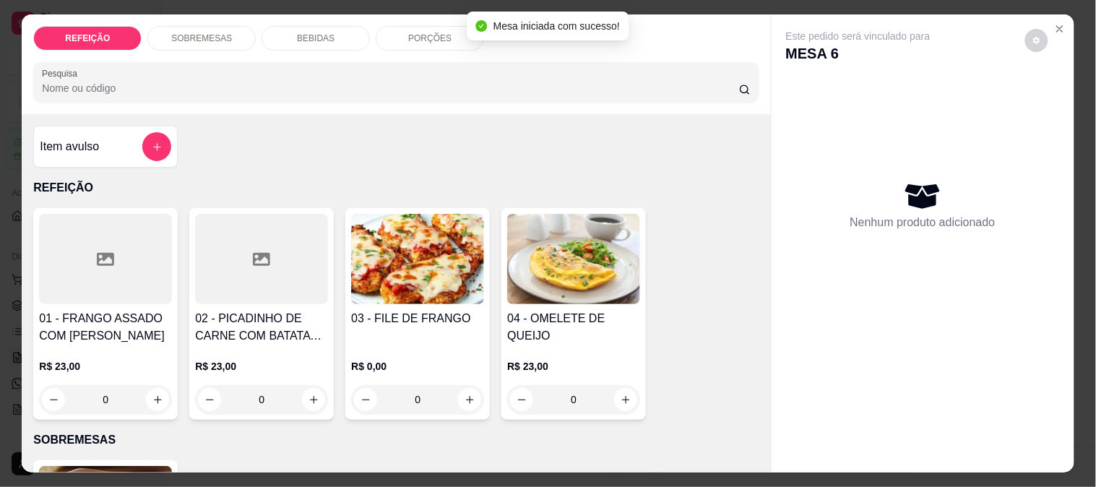
click at [371, 271] on img at bounding box center [417, 259] width 133 height 90
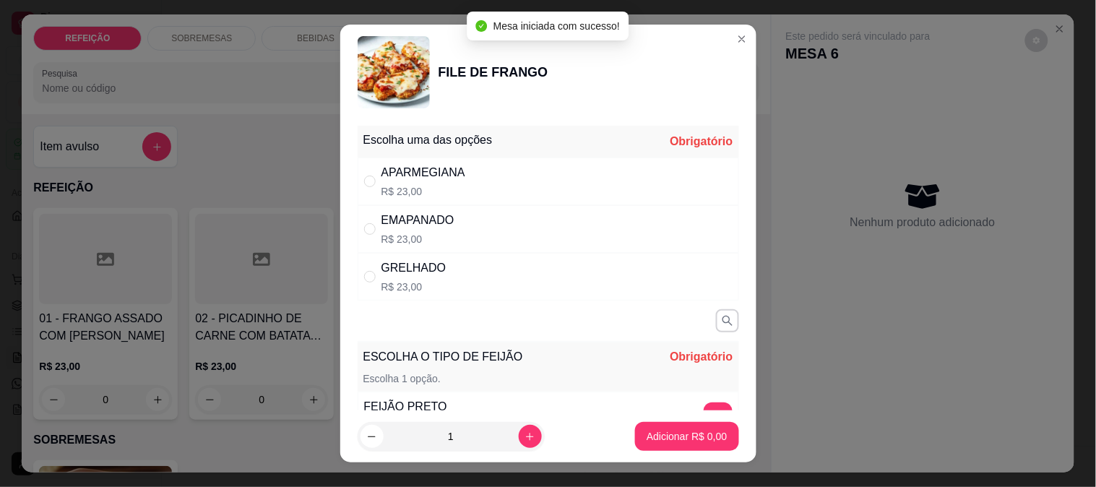
click at [536, 176] on div "APARMEGIANA R$ 23,00" at bounding box center [548, 181] width 381 height 48
radio input "true"
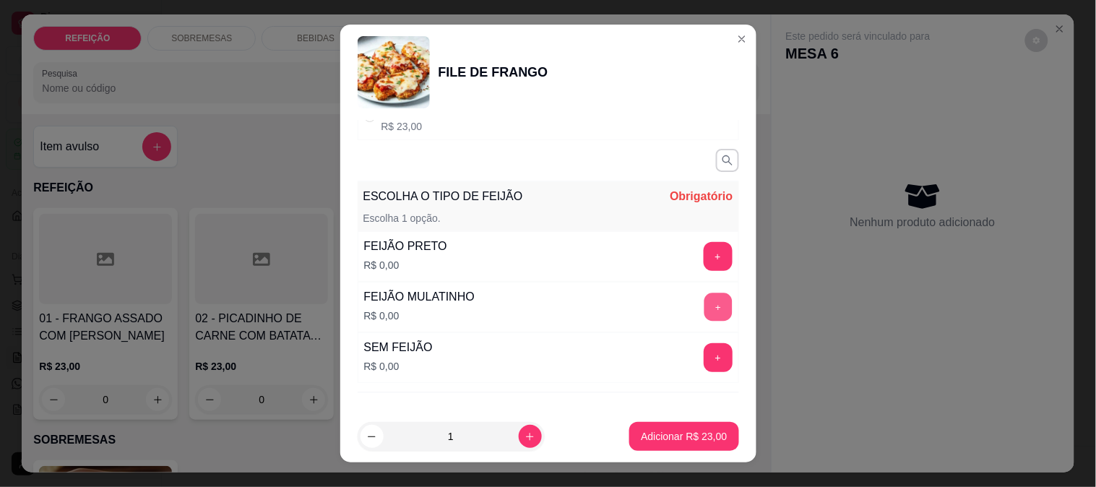
click at [704, 311] on button "+" at bounding box center [718, 307] width 28 height 28
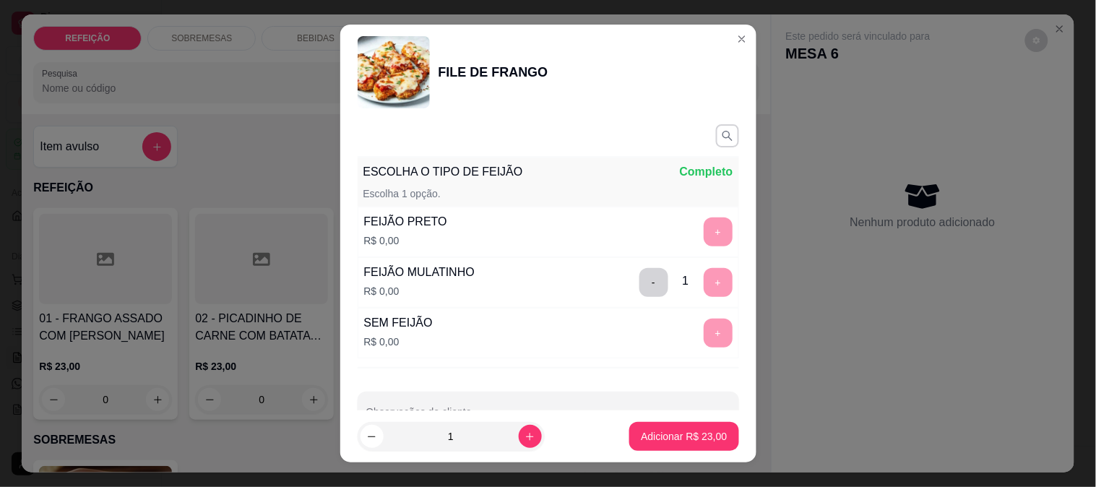
scroll to position [227, 0]
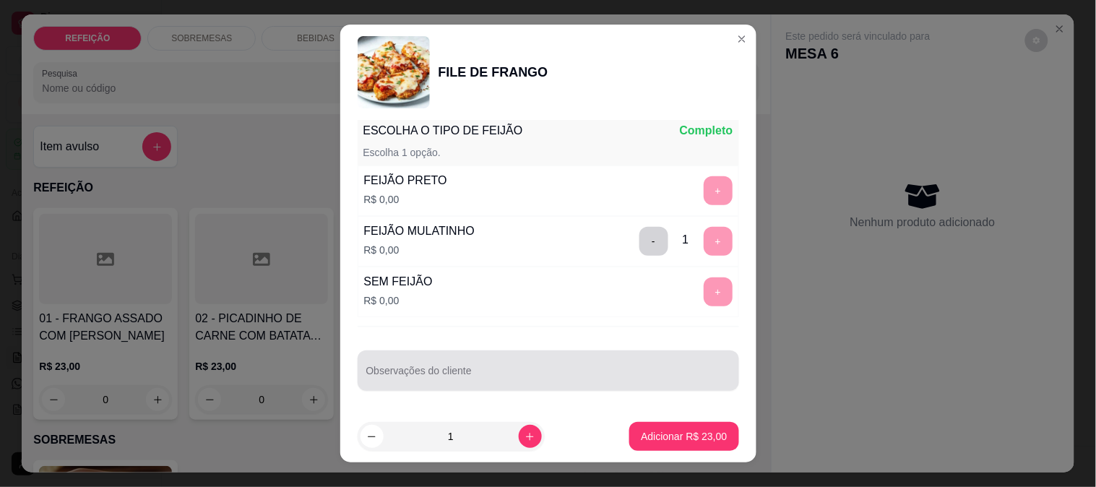
click at [510, 376] on input "Observações do cliente" at bounding box center [548, 376] width 364 height 14
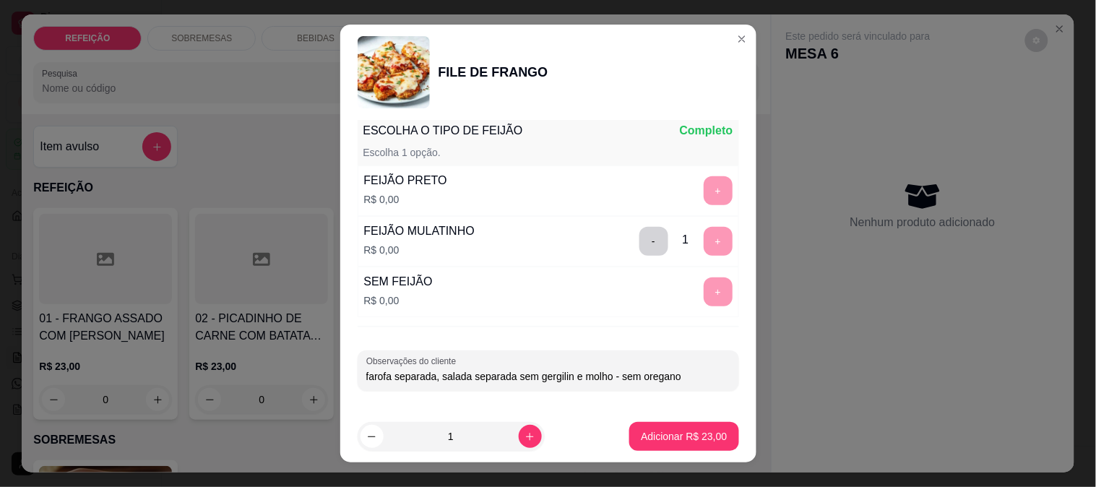
type input "farofa separada, salada separada sem gergilin e molho - sem oregano"
click at [672, 441] on p "Adicionar R$ 23,00" at bounding box center [684, 436] width 86 height 14
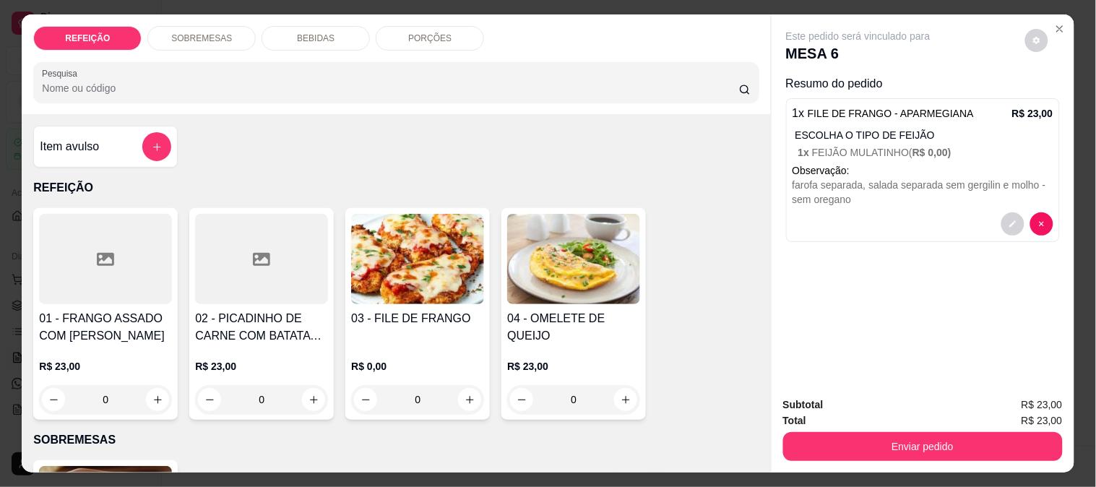
click at [109, 289] on div at bounding box center [105, 259] width 133 height 90
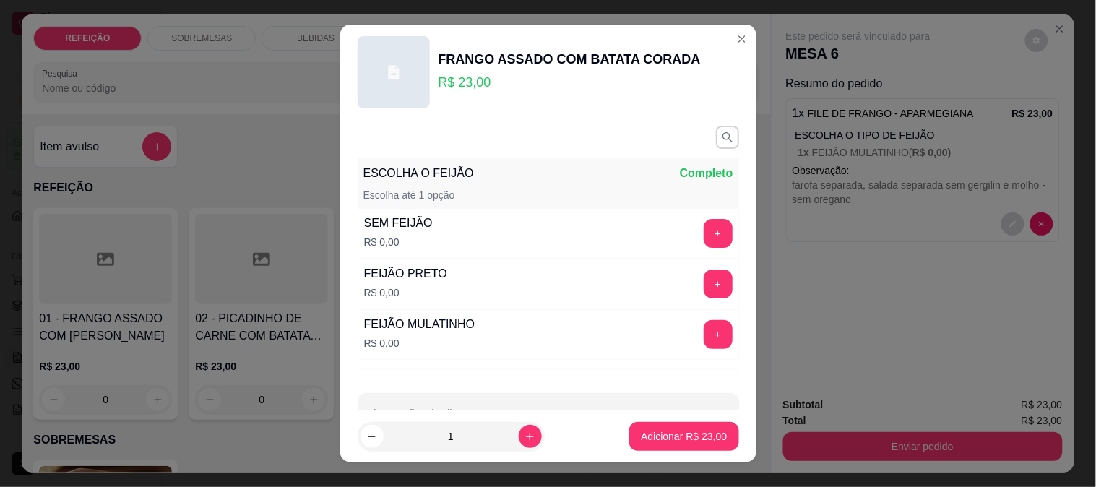
click at [704, 332] on button "+" at bounding box center [718, 334] width 29 height 29
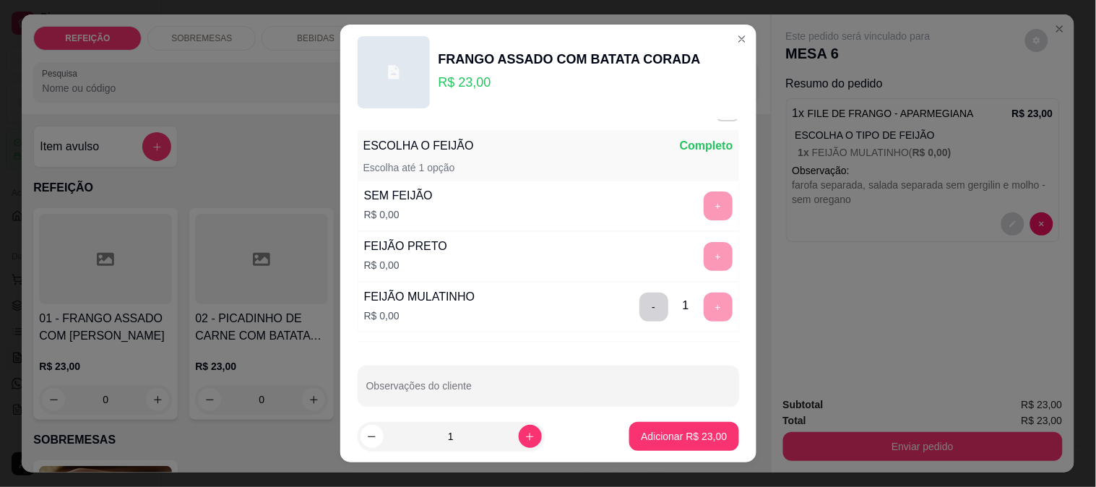
scroll to position [43, 0]
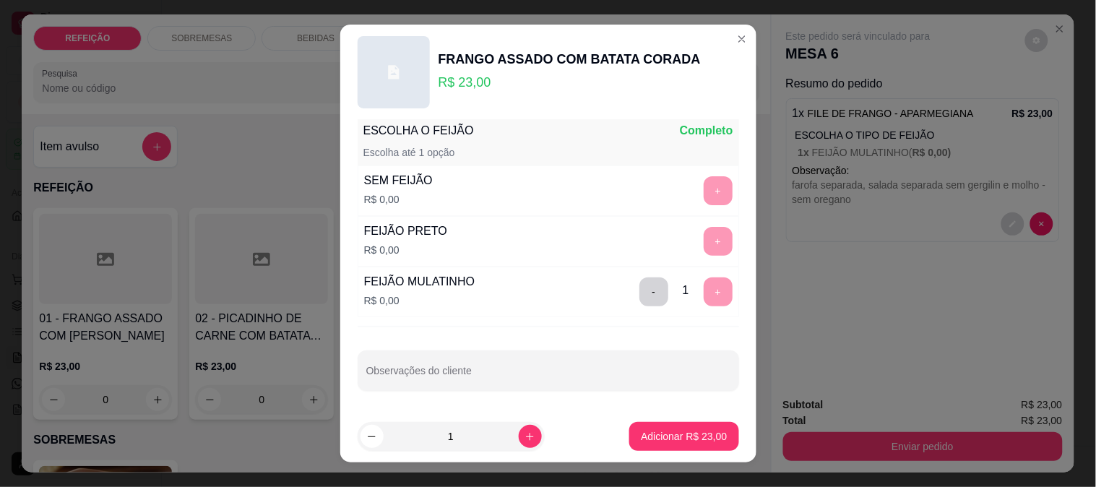
click at [504, 406] on div "ESCOLHA O FEIJÃO Completo Escolha até 1 opção SEM FEIJÃO R$ 0,00 + FEIJÃO PRETO…" at bounding box center [548, 265] width 416 height 291
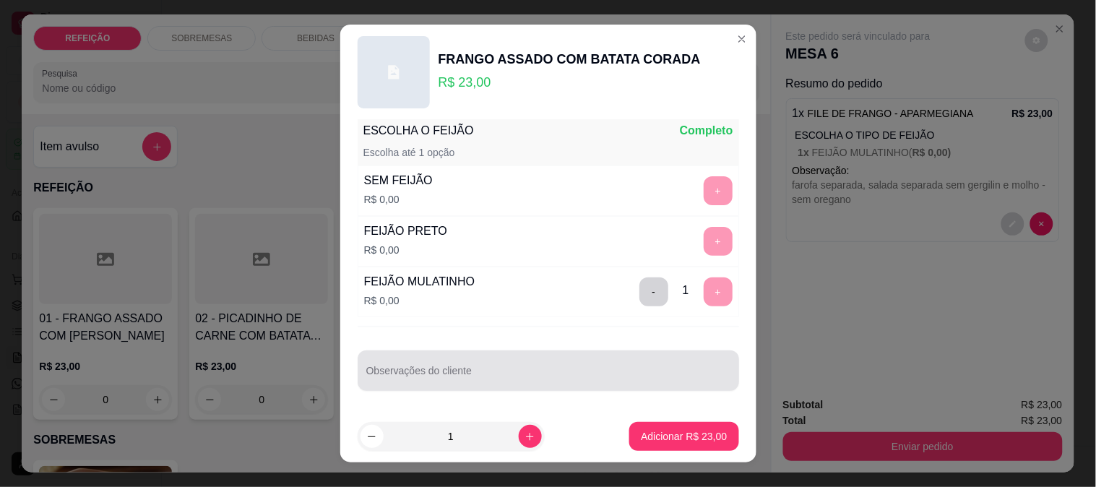
click at [504, 384] on div at bounding box center [548, 370] width 364 height 29
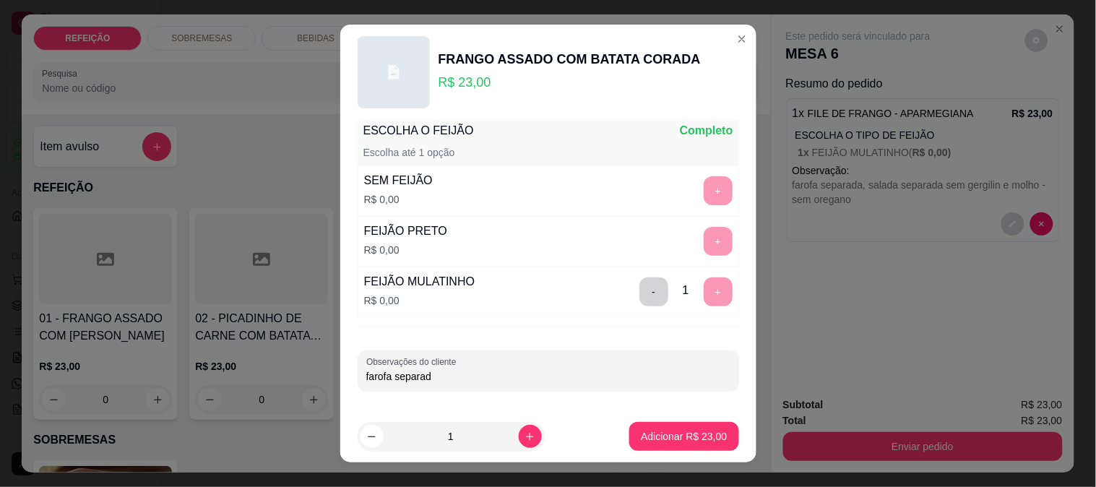
type input "farofa separada"
click at [675, 437] on p "Adicionar R$ 23,00" at bounding box center [684, 436] width 86 height 14
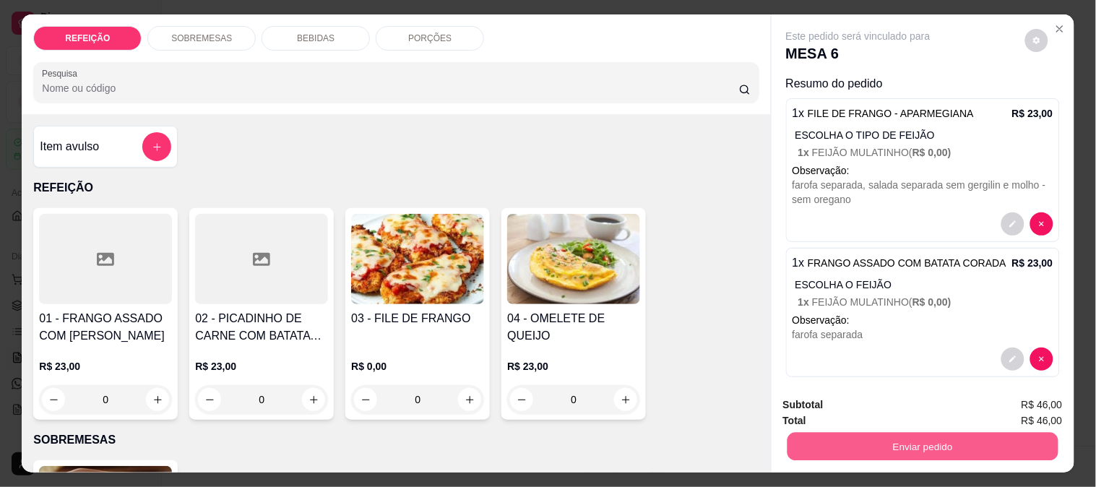
click at [865, 432] on button "Enviar pedido" at bounding box center [922, 446] width 271 height 28
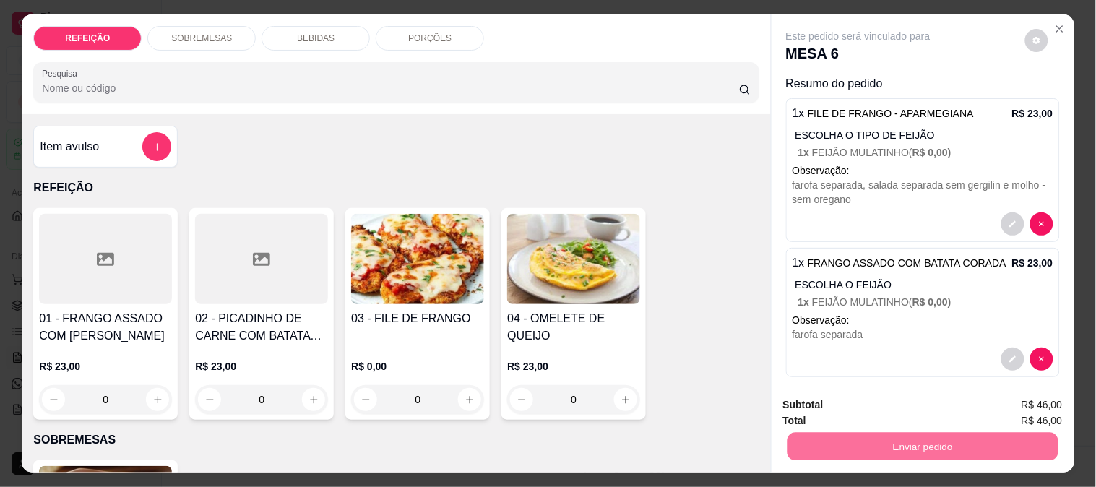
click at [1006, 392] on button "Enviar pedido" at bounding box center [1025, 405] width 82 height 27
